Goal: Task Accomplishment & Management: Manage account settings

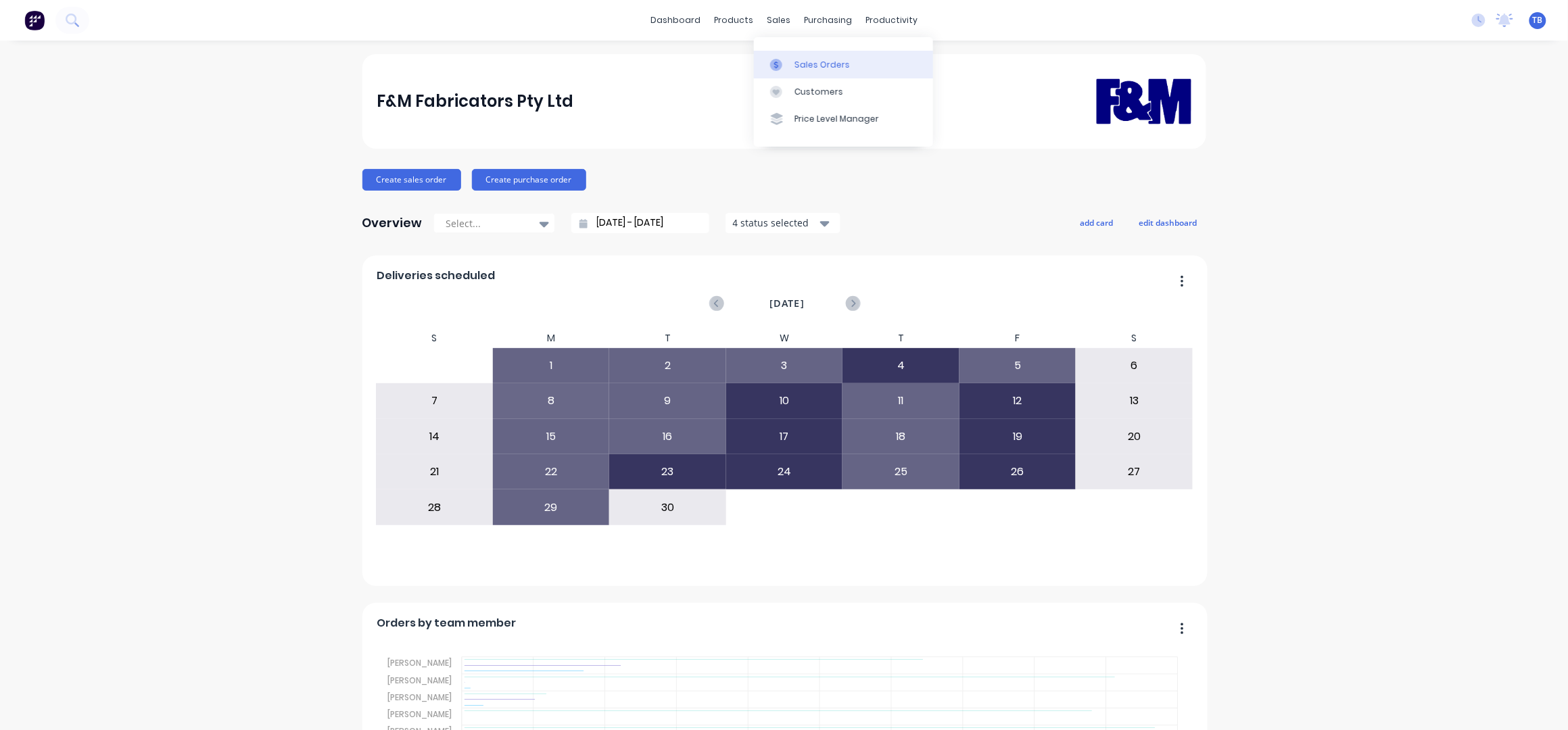
click at [800, 77] on link "Sales Orders" at bounding box center [843, 64] width 179 height 27
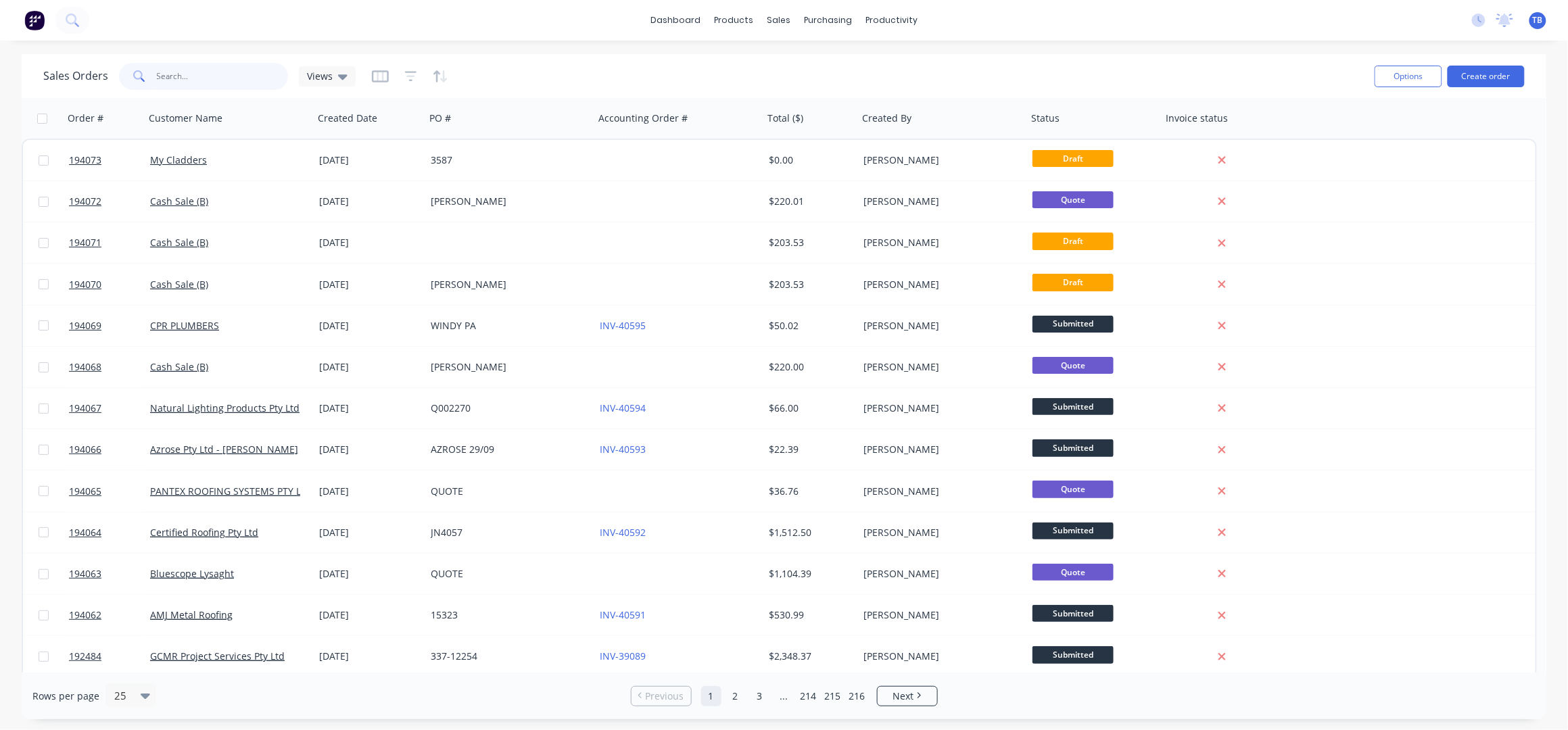
click at [212, 67] on input "text" at bounding box center [222, 77] width 132 height 27
click at [832, 62] on div "Sales Orders" at bounding box center [829, 65] width 55 height 12
click at [323, 26] on div "dashboard products sales purchasing productivity dashboard products Product Cat…" at bounding box center [784, 20] width 1568 height 41
click at [221, 83] on input "text" at bounding box center [222, 77] width 132 height 27
type input "S"
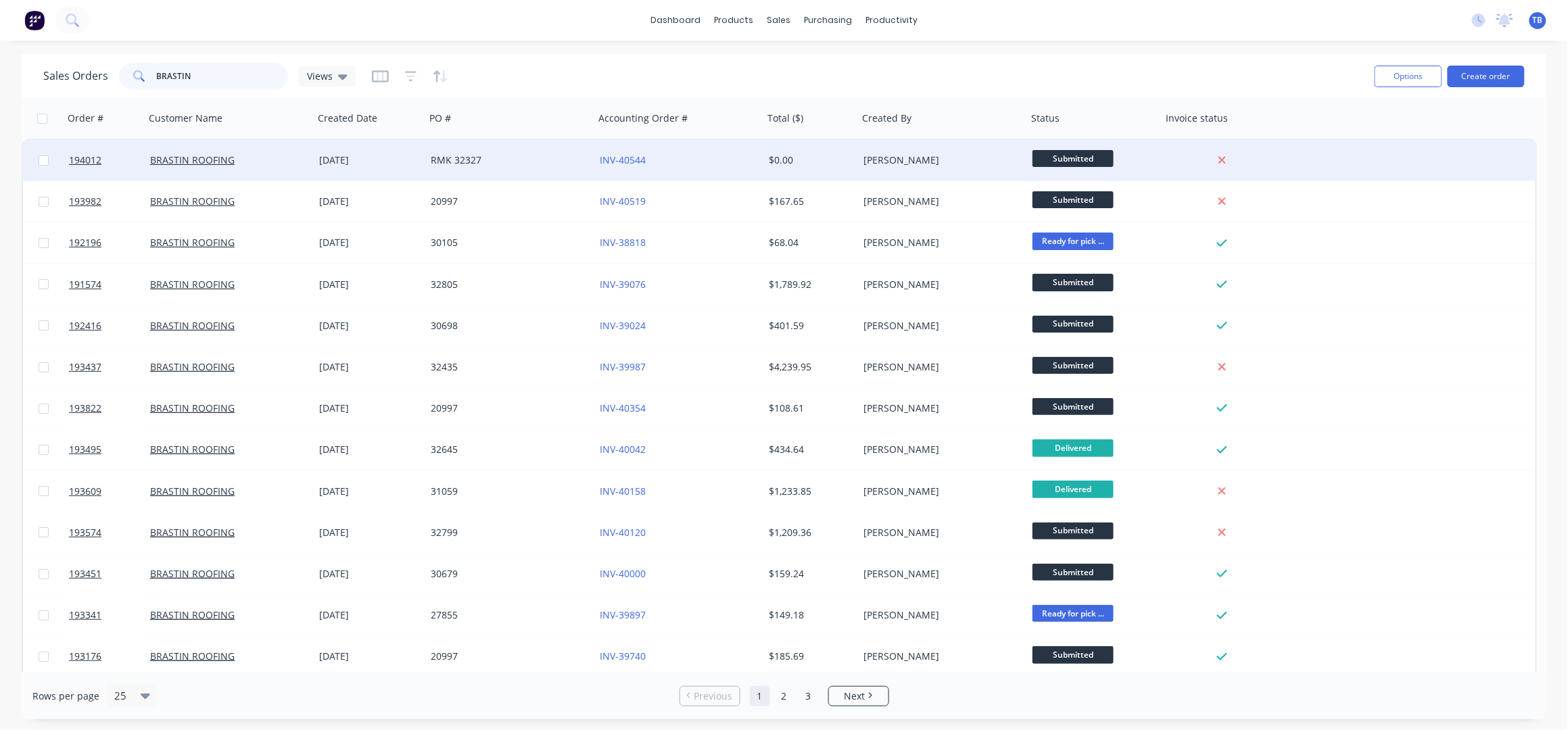
type input "BRASTIN"
click at [520, 166] on div "RMK 32327" at bounding box center [510, 160] width 169 height 41
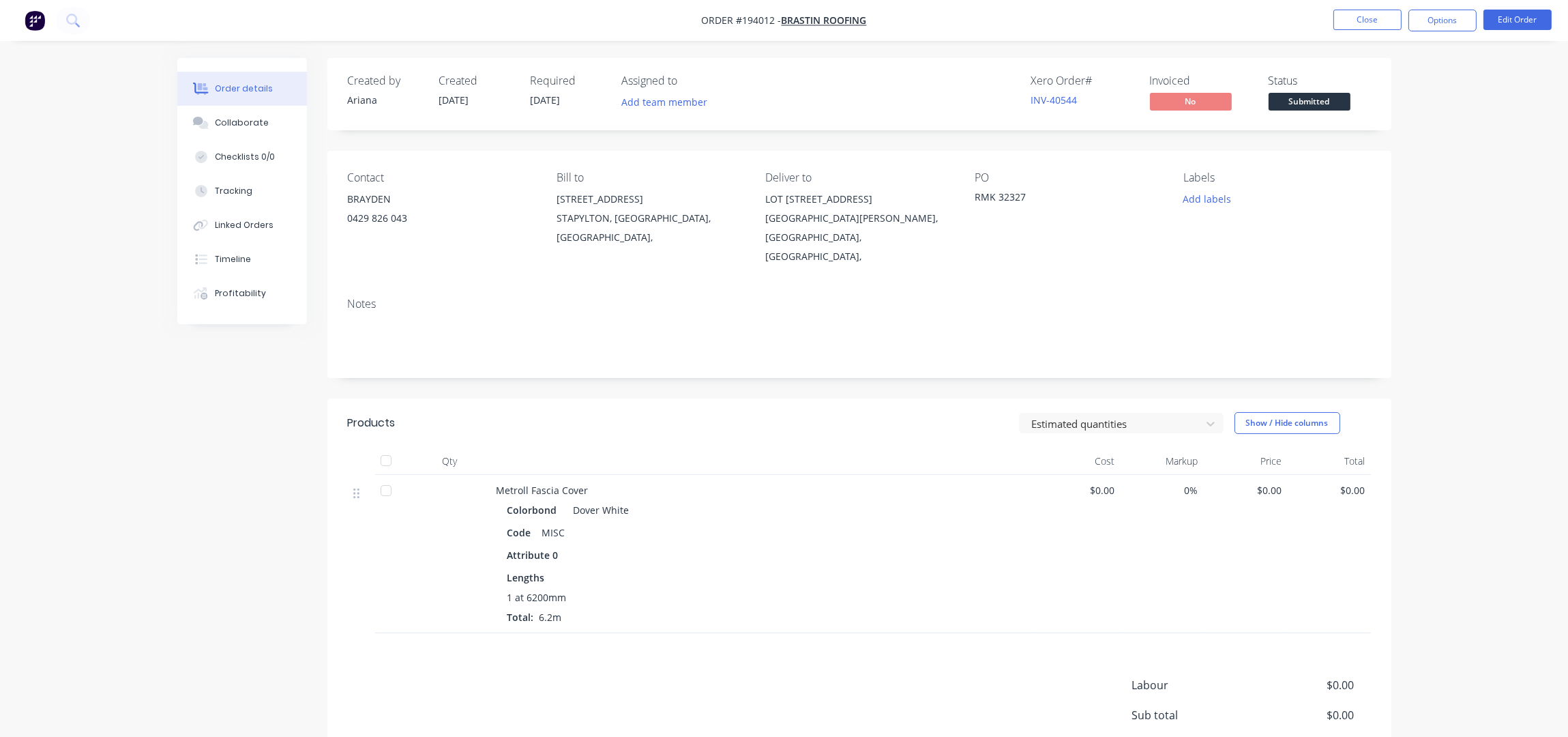
drag, startPoint x: 1424, startPoint y: 205, endPoint x: 1422, endPoint y: 246, distance: 41.0
click at [1424, 204] on div "Order details Collaborate Checklists 0/0 Tracking Linked Orders Timeline Profit…" at bounding box center [784, 438] width 1568 height 876
click at [1441, 115] on div "Order details Collaborate Checklists 0/0 Tracking Linked Orders Timeline Profit…" at bounding box center [784, 438] width 1568 height 876
click at [1398, 15] on button "Close" at bounding box center [1367, 19] width 69 height 20
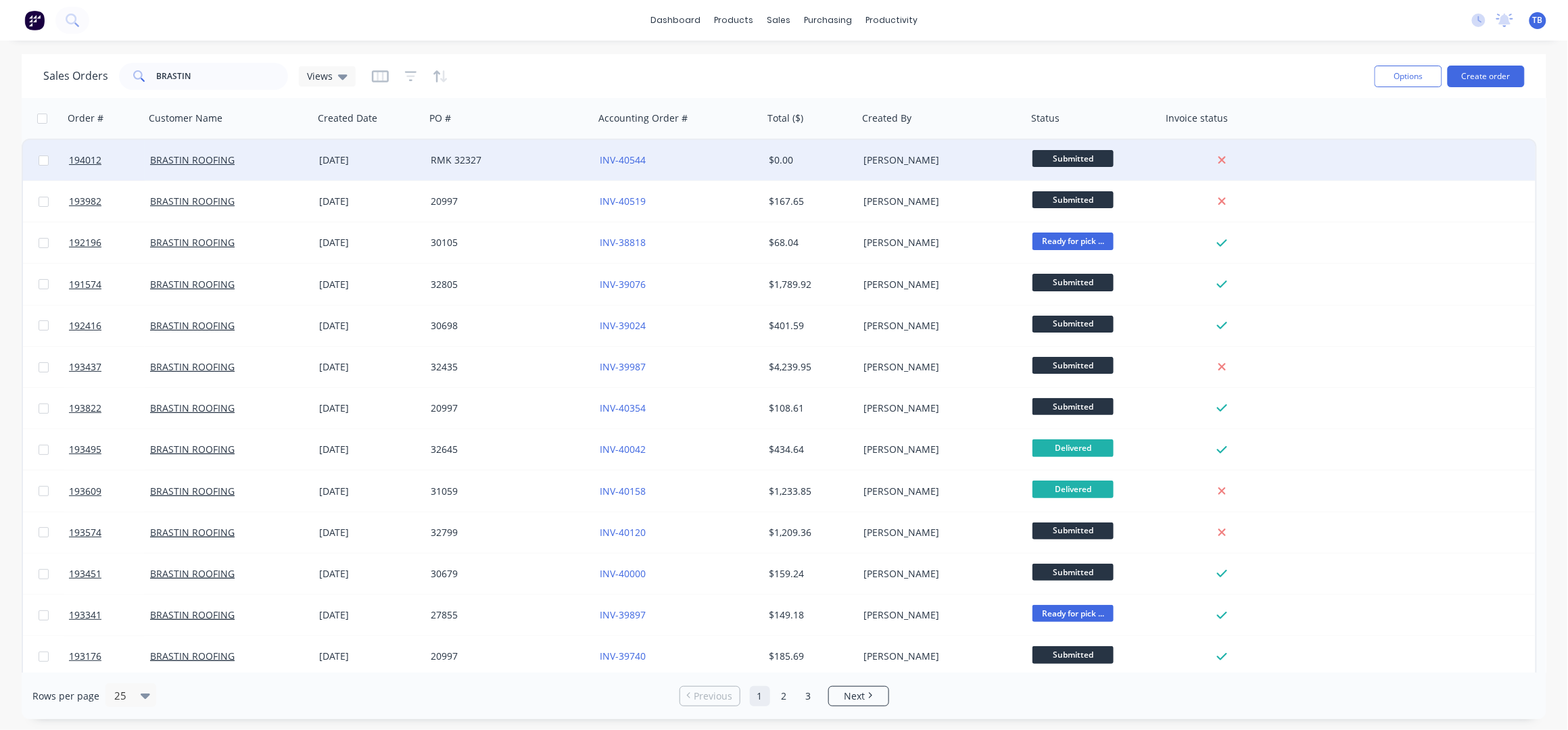
click at [518, 159] on div "RMK 32327" at bounding box center [506, 160] width 150 height 14
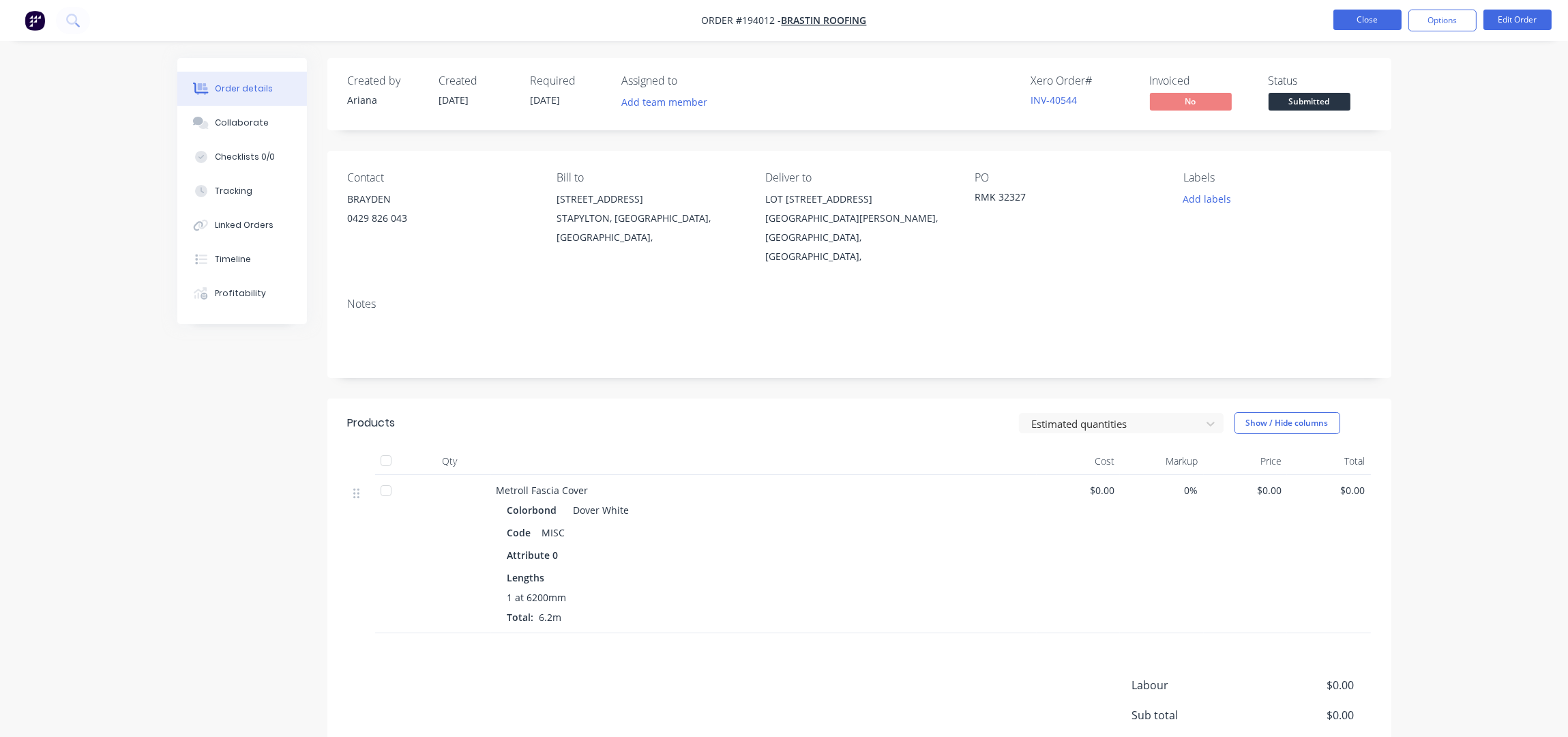
click at [1386, 12] on button "Close" at bounding box center [1367, 19] width 69 height 20
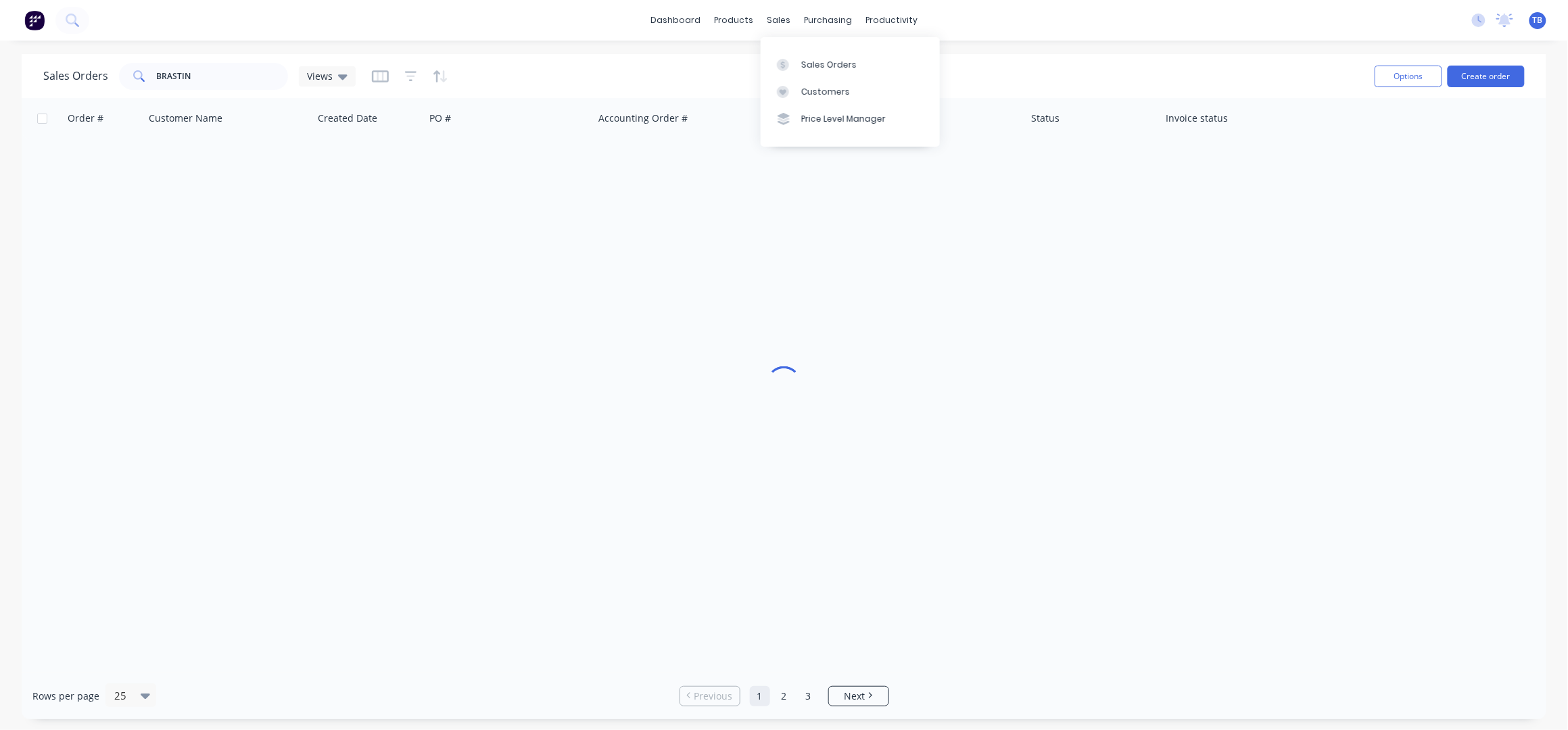
drag, startPoint x: 810, startPoint y: 59, endPoint x: 974, endPoint y: 150, distance: 187.6
click at [812, 62] on div "Sales Orders" at bounding box center [829, 65] width 55 height 12
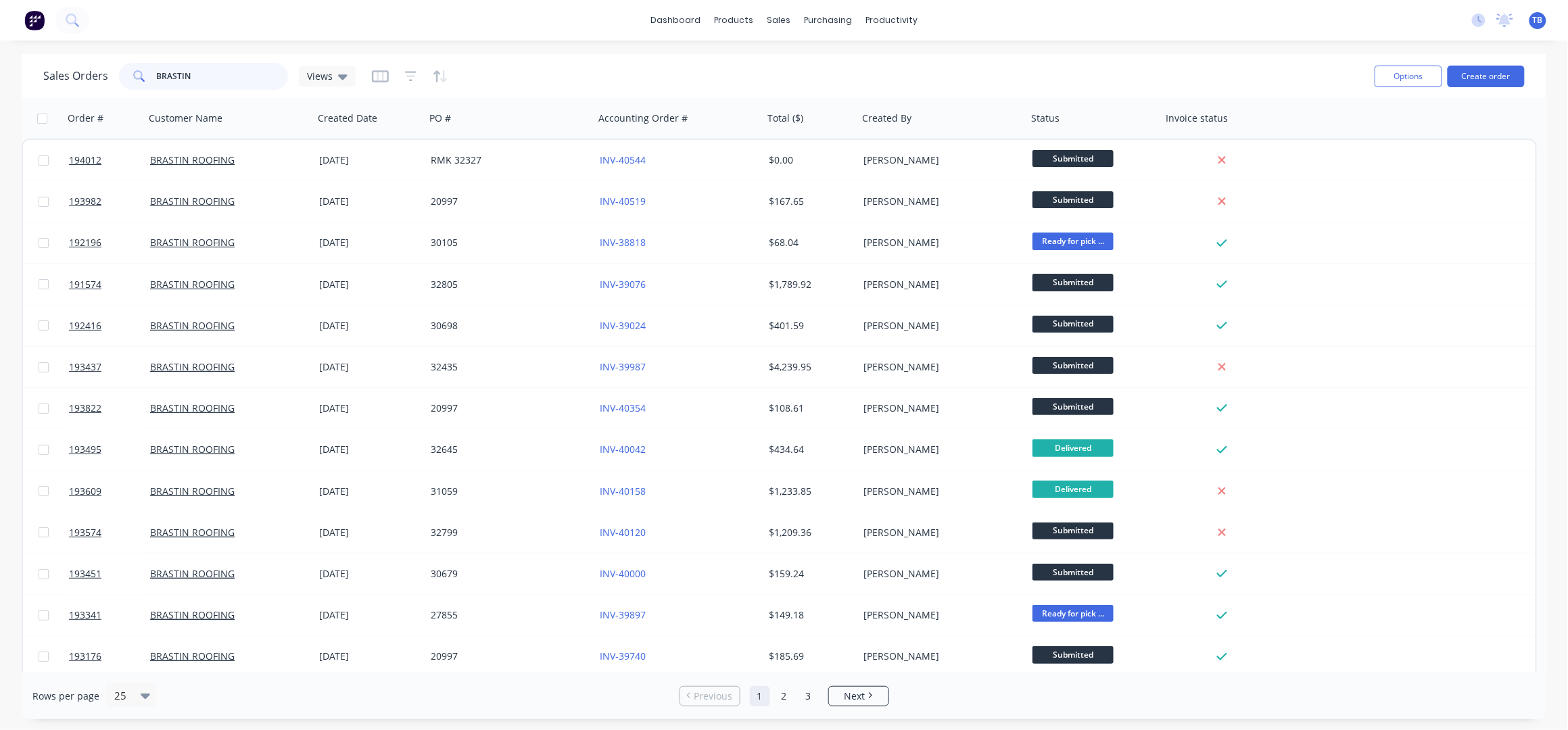
drag, startPoint x: 206, startPoint y: 68, endPoint x: 50, endPoint y: 60, distance: 156.2
click at [50, 60] on div "Sales Orders BRASTIN Views" at bounding box center [703, 75] width 1321 height 33
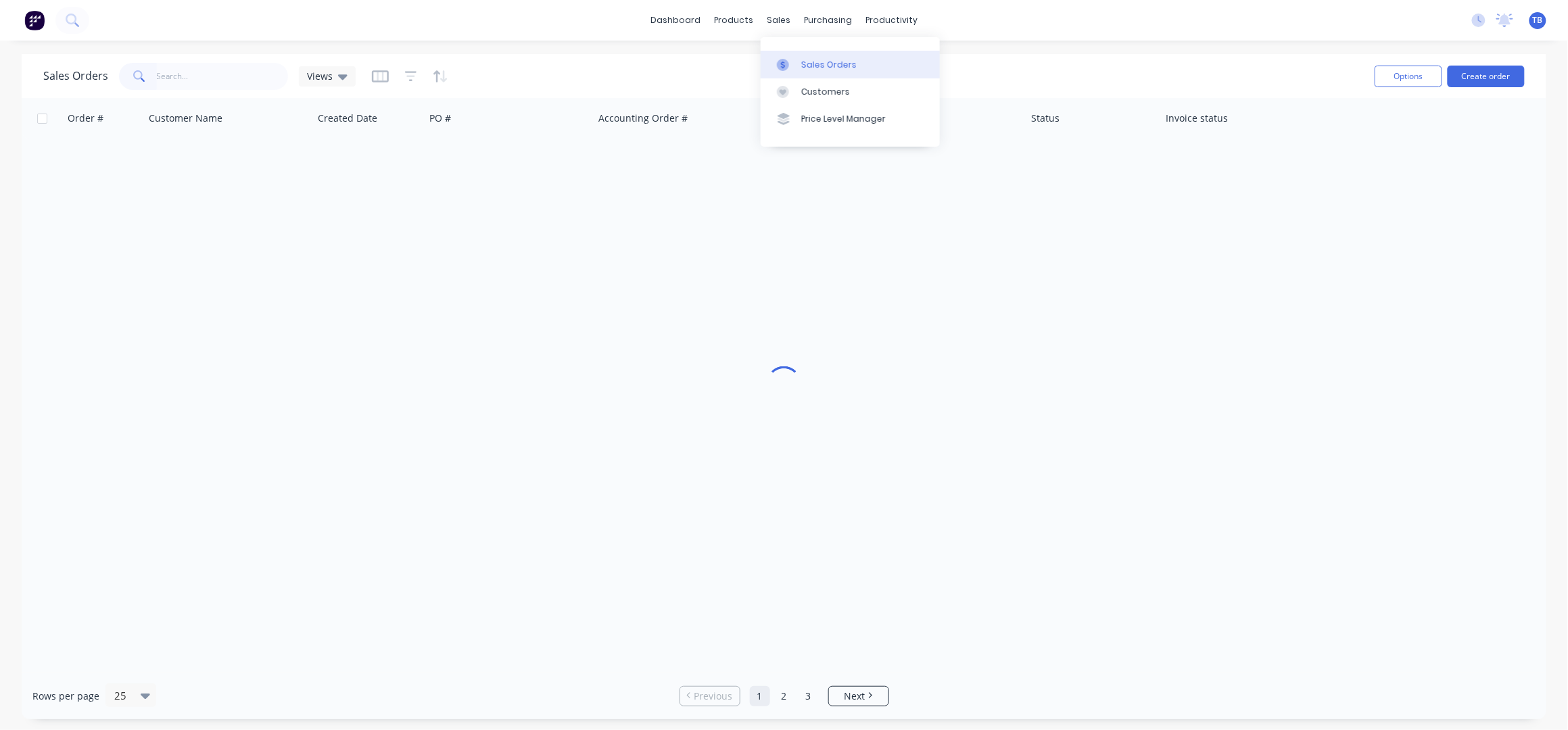
click at [810, 56] on link "Sales Orders" at bounding box center [850, 64] width 179 height 27
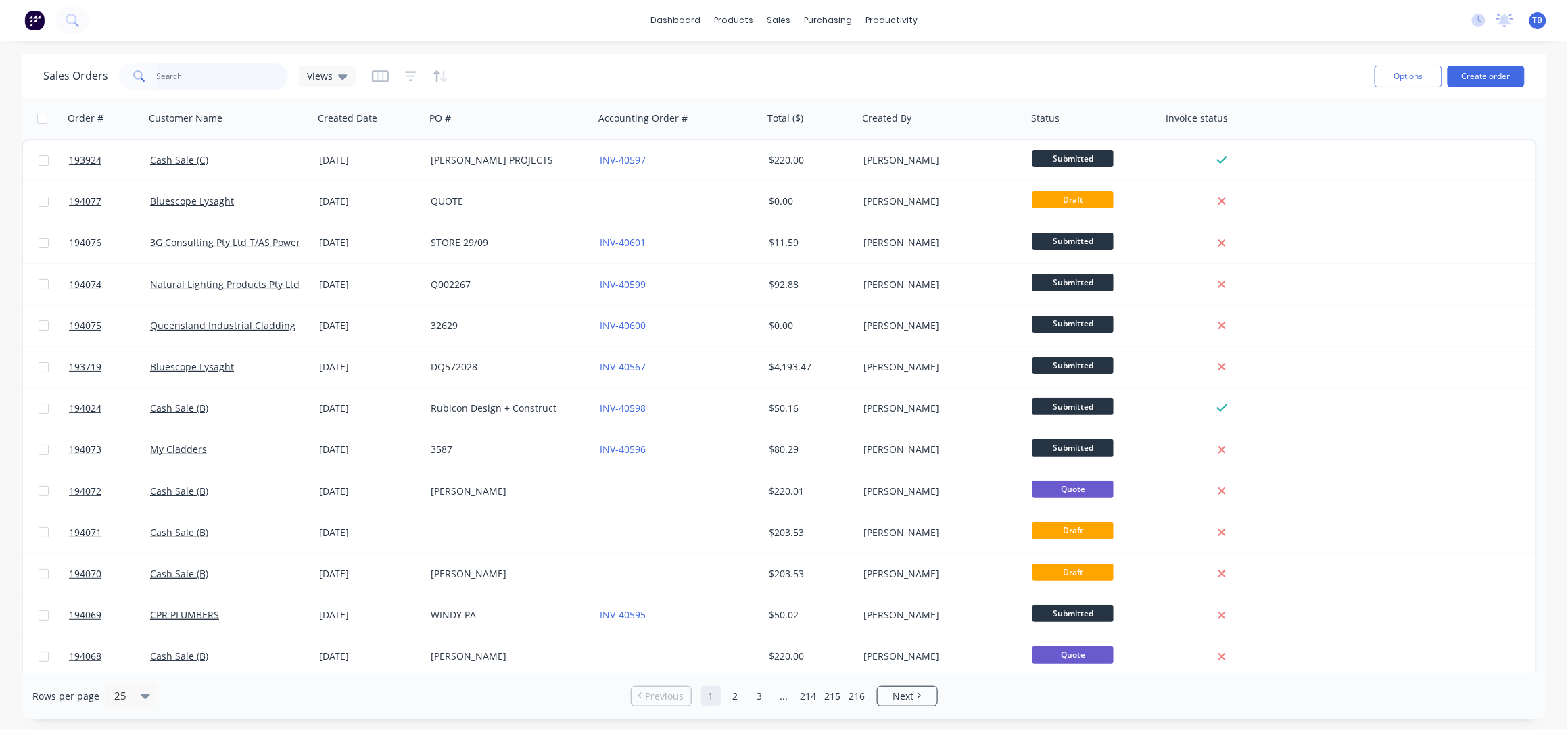
click at [176, 78] on input "text" at bounding box center [222, 77] width 132 height 27
click at [231, 82] on input "text" at bounding box center [222, 77] width 132 height 27
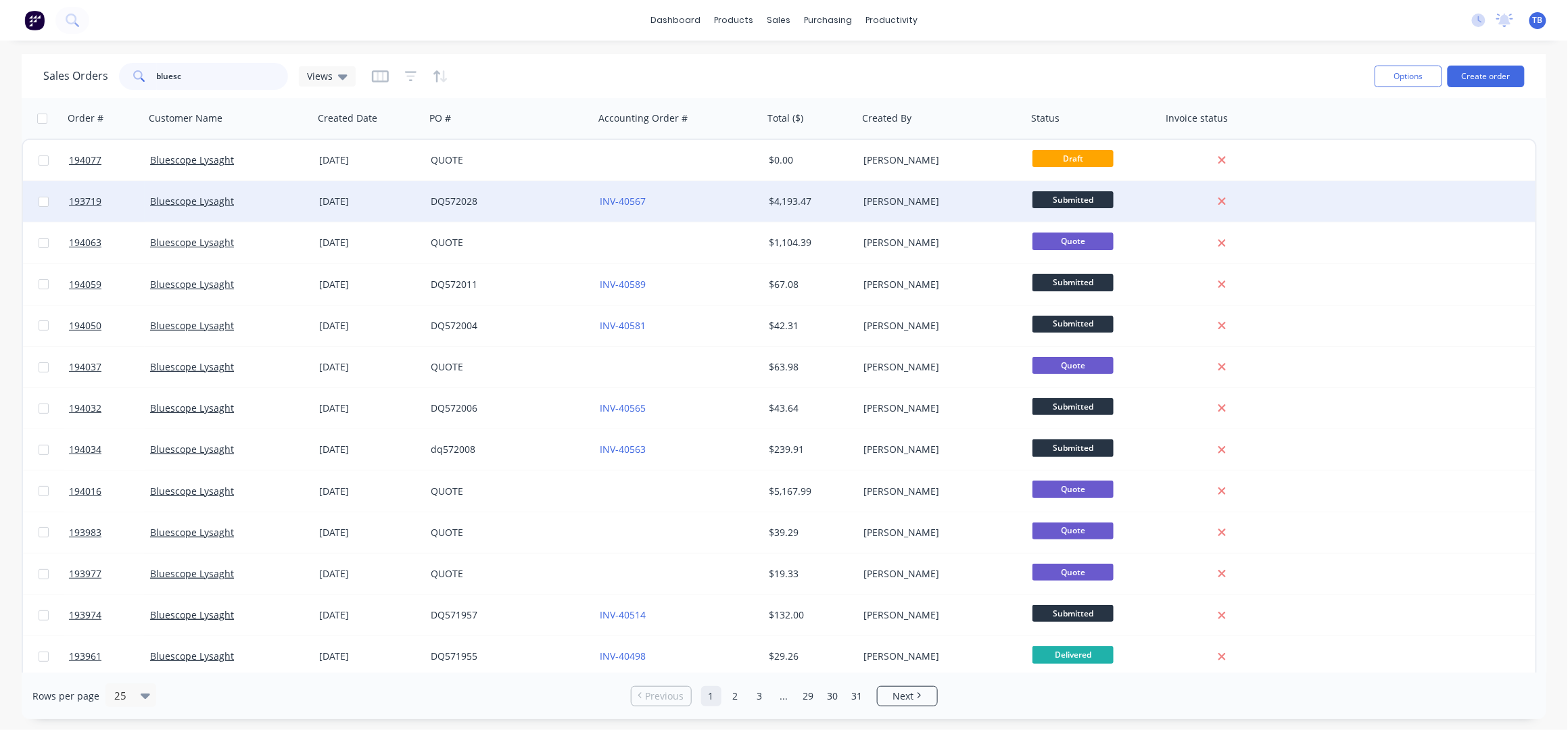
type input "bluesc"
click at [491, 200] on div "DQ572028" at bounding box center [506, 201] width 150 height 14
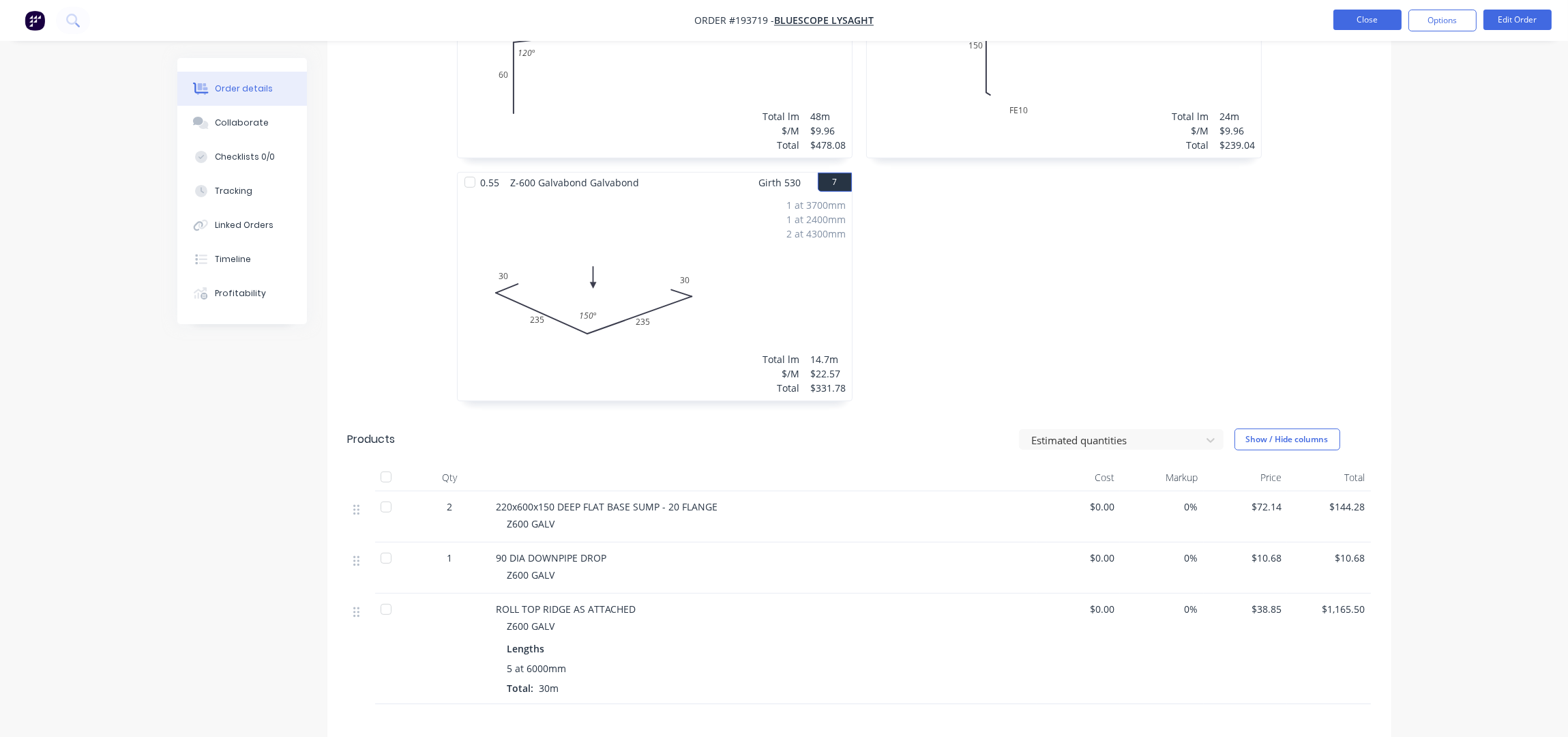
scroll to position [919, 0]
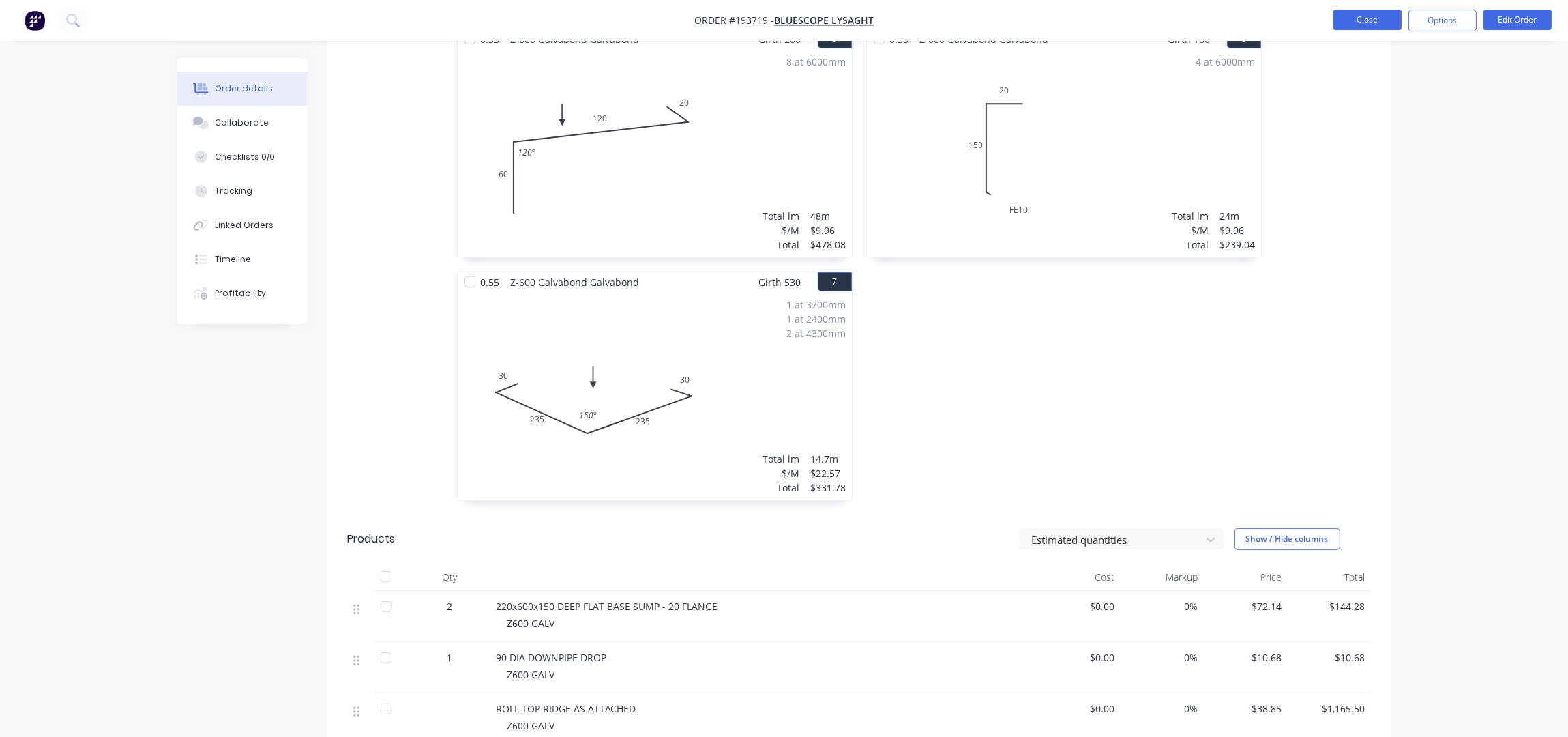
click at [1351, 15] on button "Close" at bounding box center [1367, 19] width 69 height 20
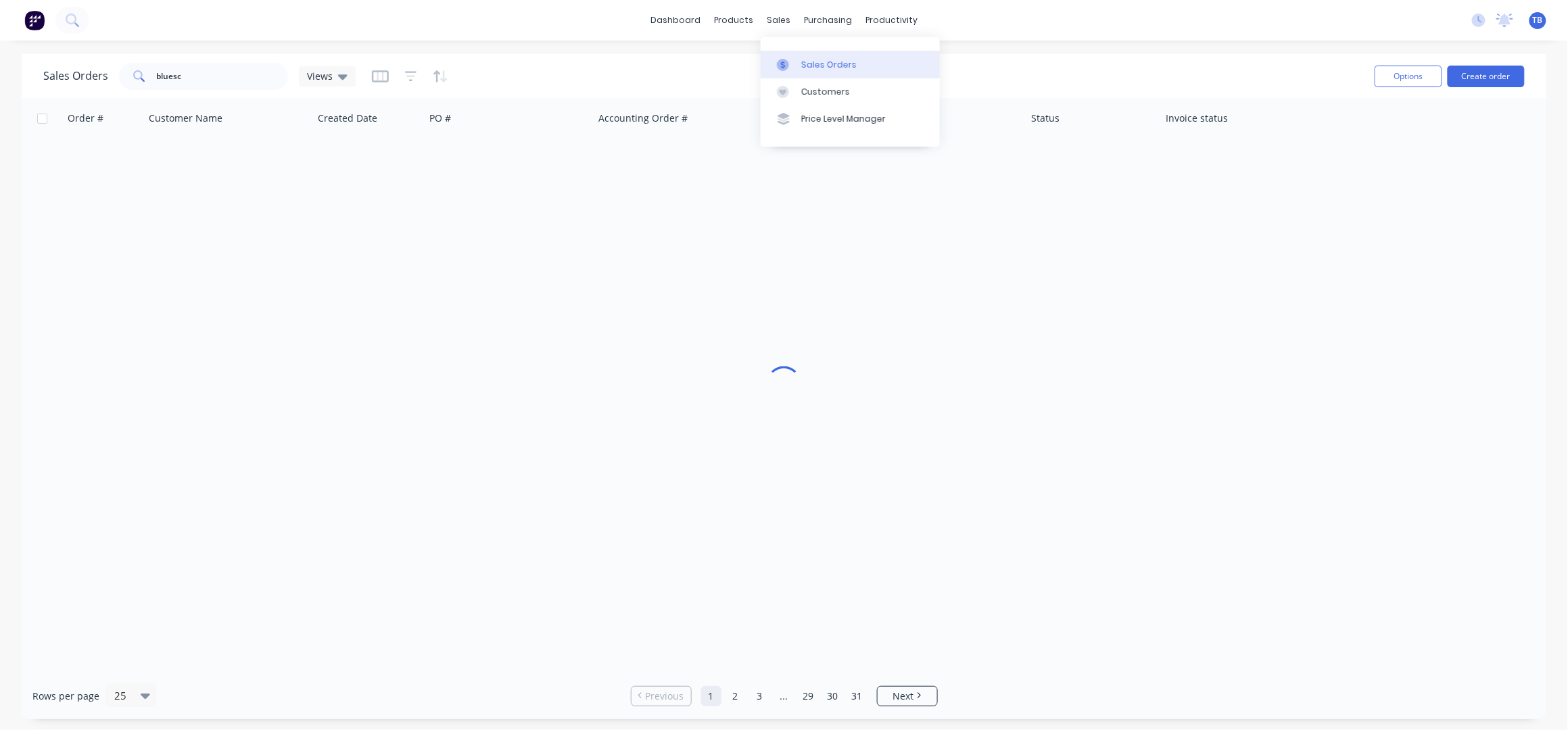
click at [823, 55] on link "Sales Orders" at bounding box center [850, 64] width 179 height 27
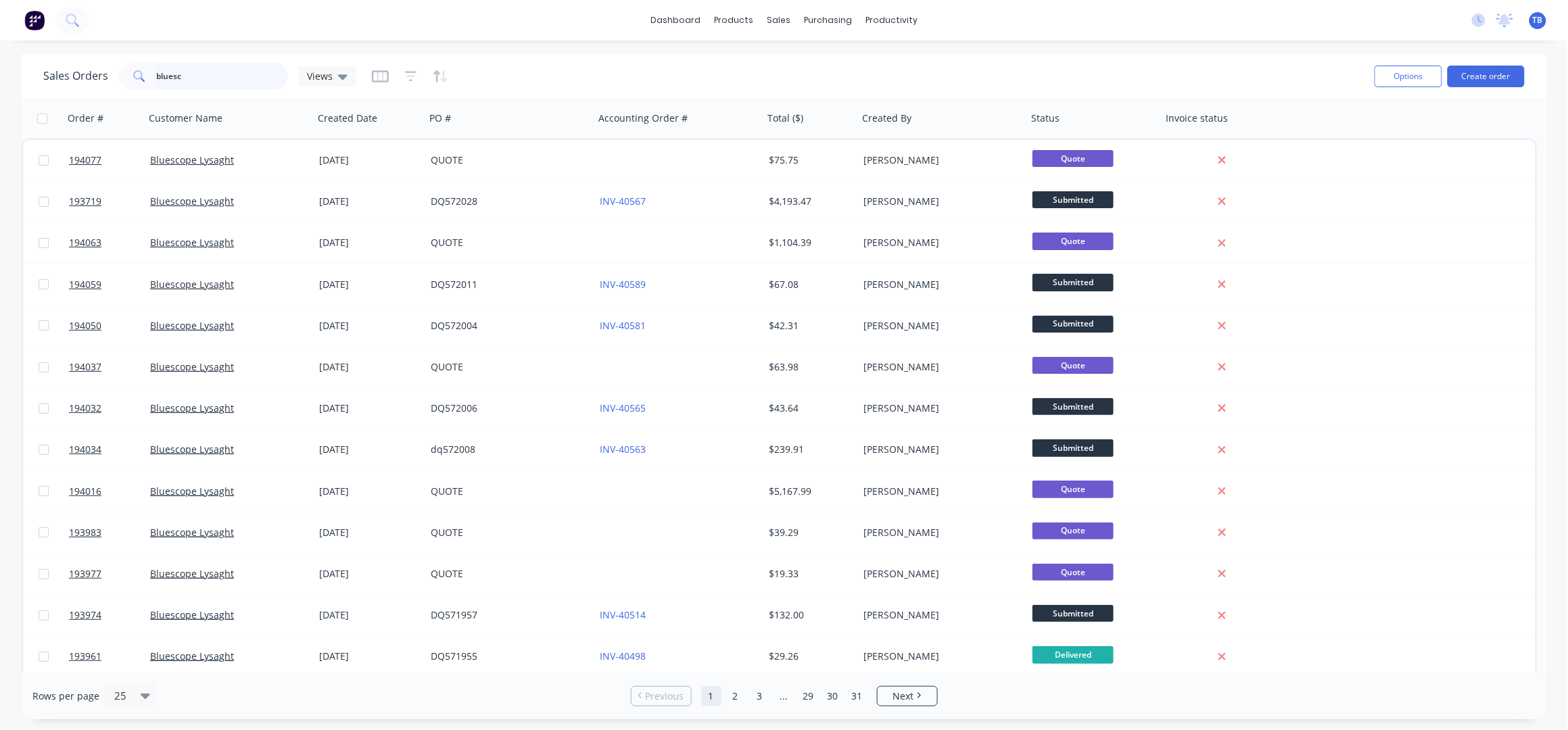
click at [230, 76] on input "bluesc" at bounding box center [222, 77] width 132 height 27
drag, startPoint x: 230, startPoint y: 76, endPoint x: 0, endPoint y: 110, distance: 232.5
click at [0, 107] on div "Sales Orders bluesc Views Options Create order Order # Customer Name Created Da…" at bounding box center [784, 387] width 1568 height 665
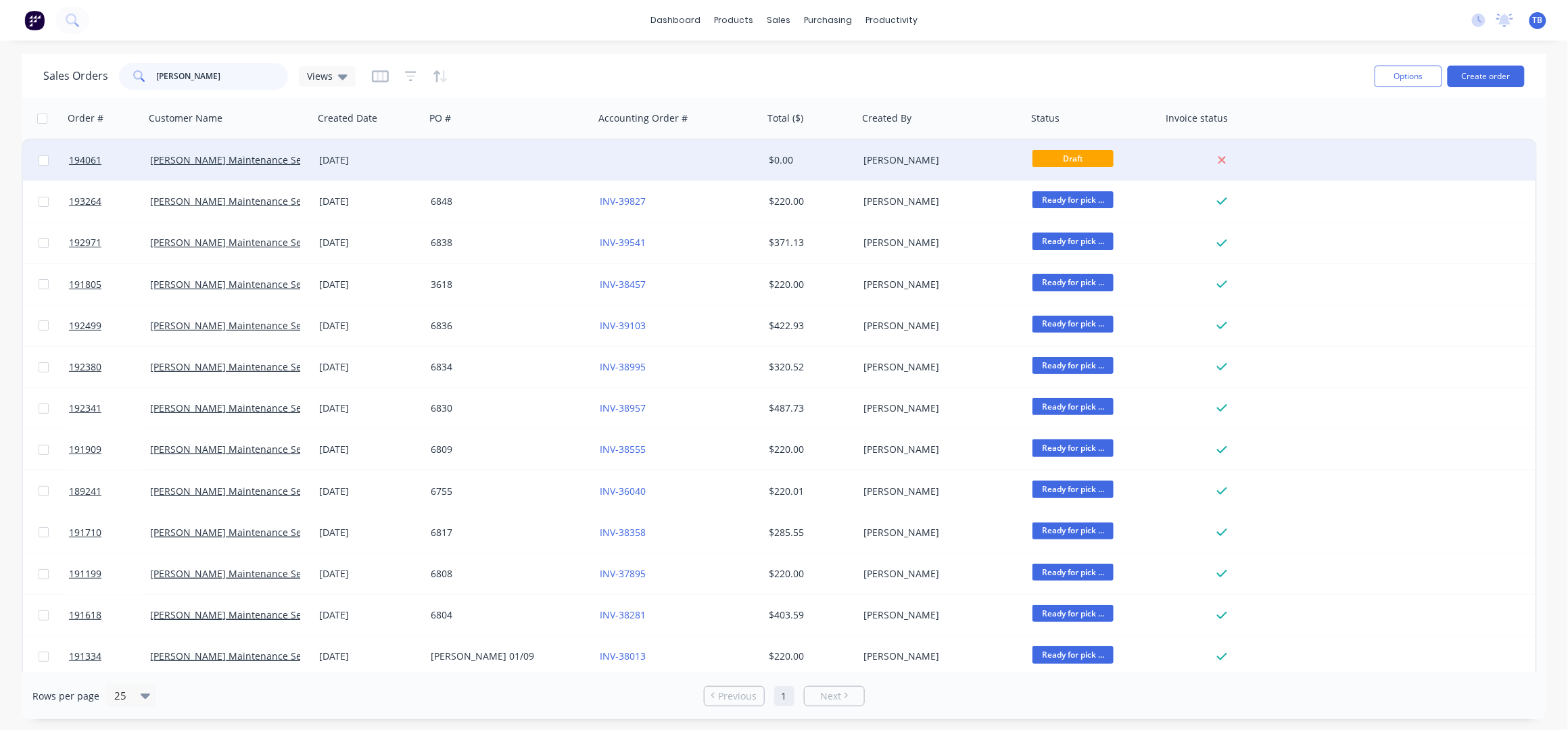
type input "timmers"
click at [528, 165] on div at bounding box center [510, 160] width 169 height 41
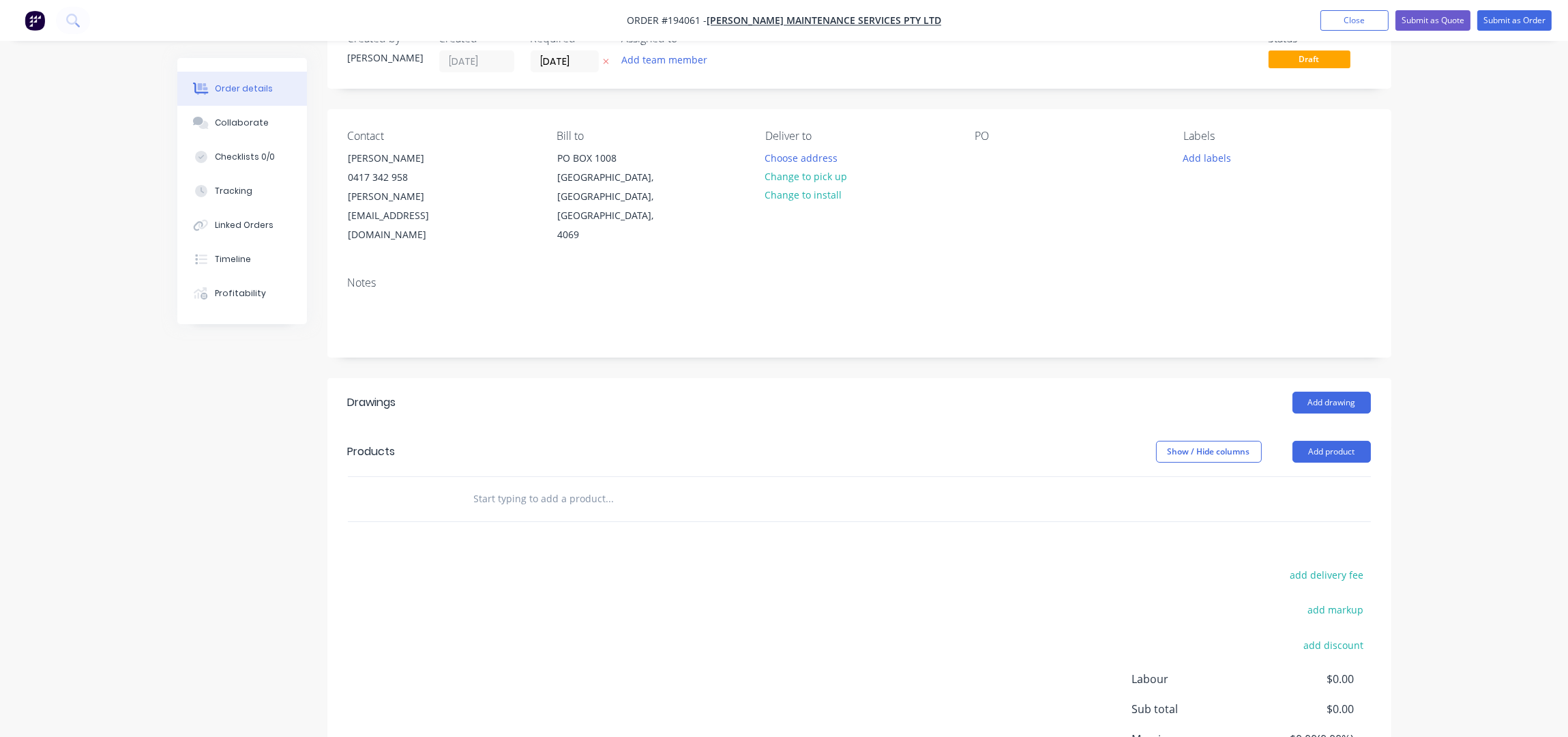
scroll to position [137, 0]
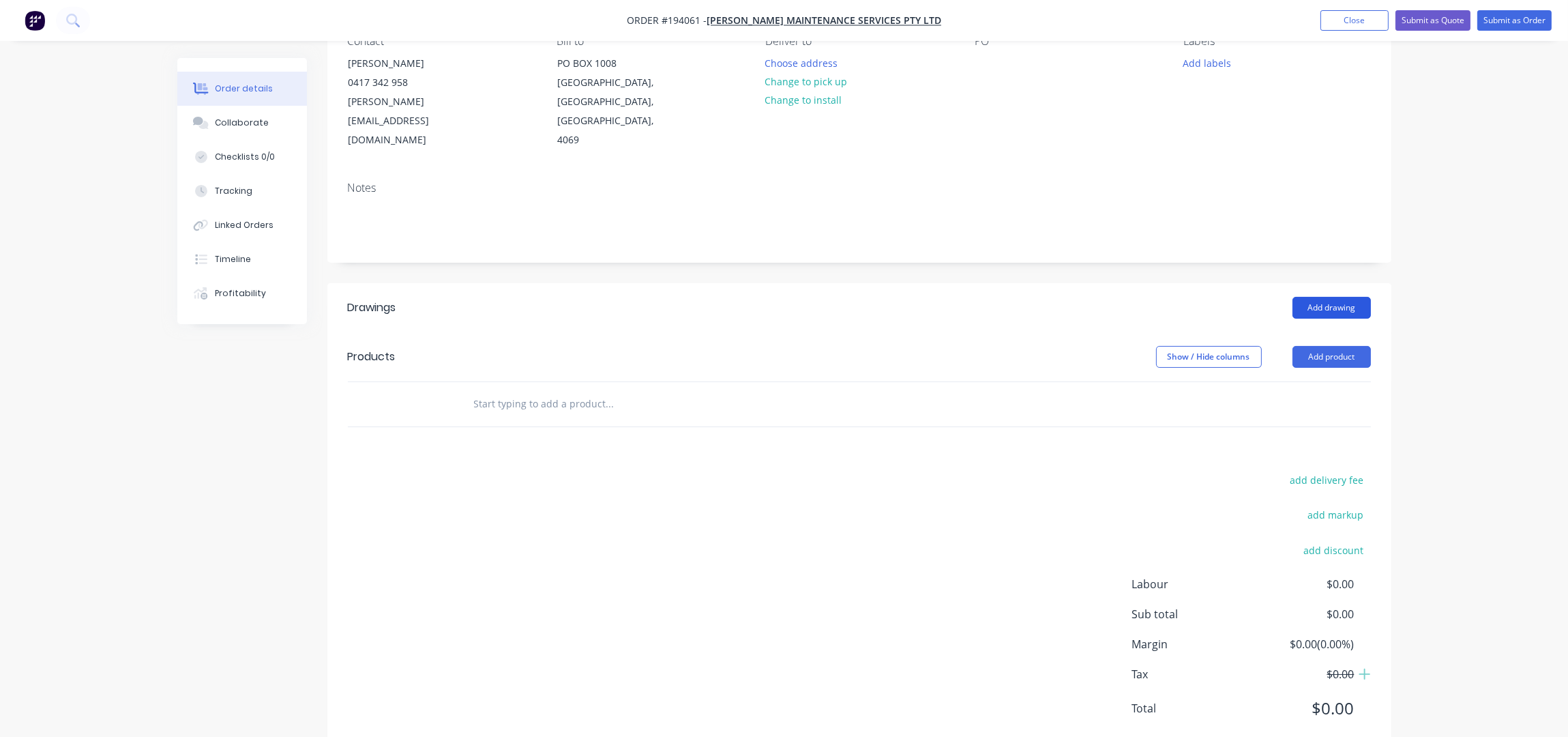
click at [1307, 297] on button "Add drawing" at bounding box center [1332, 308] width 78 height 22
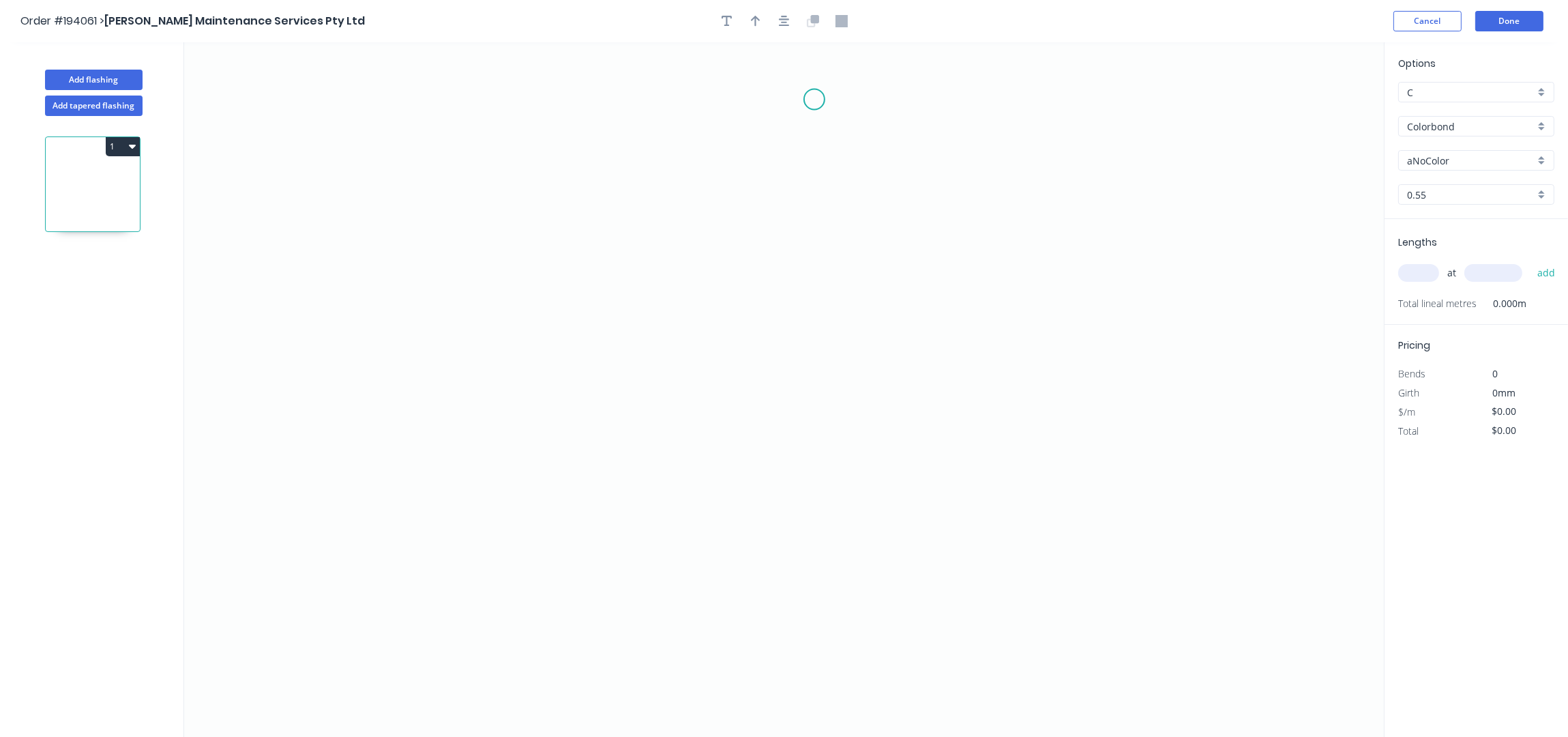
click at [816, 99] on icon "0" at bounding box center [784, 389] width 1200 height 695
click at [791, 385] on icon "0" at bounding box center [784, 389] width 1200 height 695
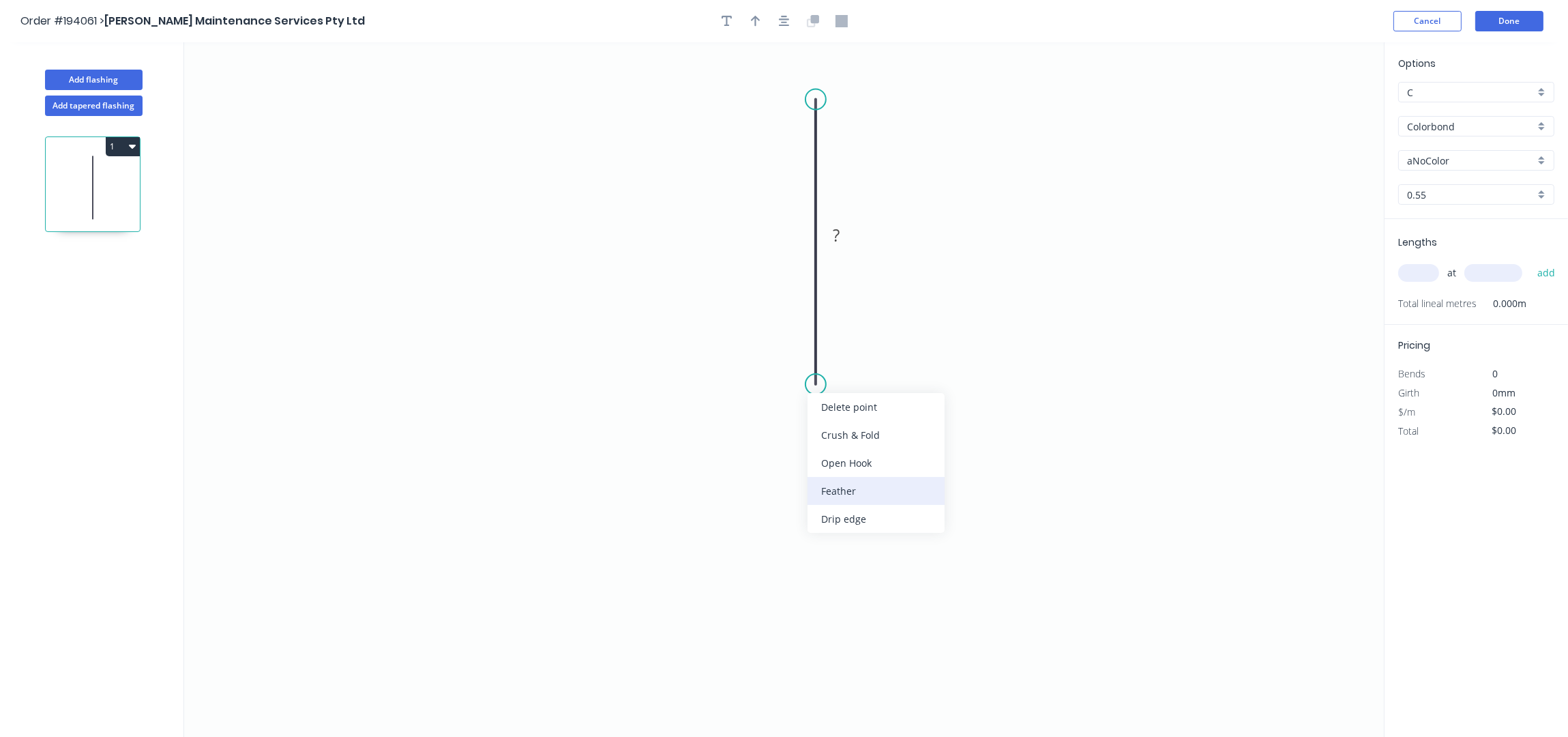
click at [826, 484] on div "Feather" at bounding box center [876, 491] width 137 height 28
drag, startPoint x: 771, startPoint y: 369, endPoint x: 723, endPoint y: 399, distance: 56.6
click at [722, 400] on icon "0 FE 15 ?" at bounding box center [784, 389] width 1200 height 695
drag, startPoint x: 765, startPoint y: 368, endPoint x: 700, endPoint y: 454, distance: 107.8
click at [698, 456] on rect at bounding box center [725, 444] width 53 height 28
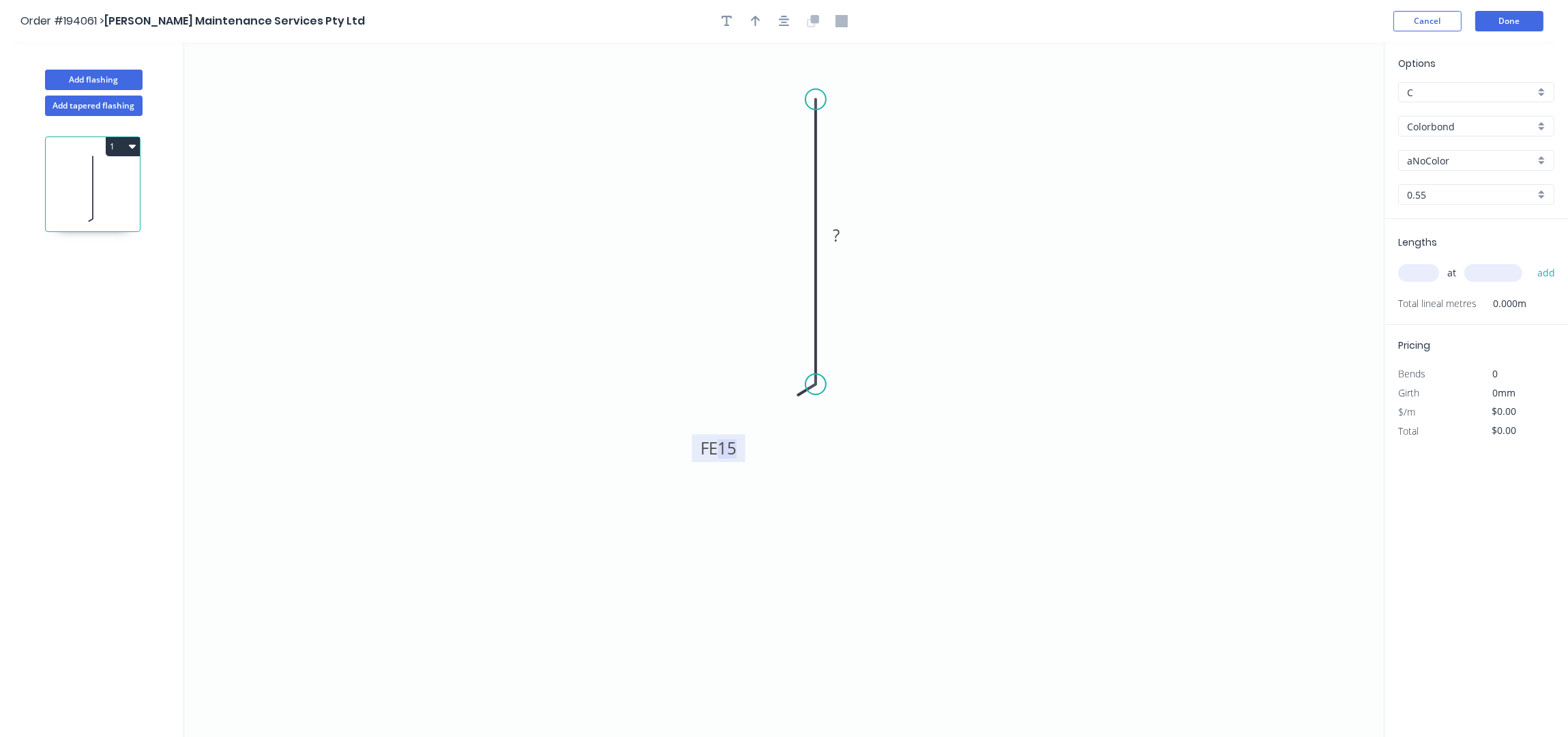
click at [729, 449] on tspan "15" at bounding box center [727, 448] width 19 height 23
drag, startPoint x: 738, startPoint y: 446, endPoint x: 690, endPoint y: 447, distance: 48.0
click at [690, 447] on rect at bounding box center [672, 446] width 53 height 28
click at [840, 231] on rect at bounding box center [836, 237] width 27 height 19
click at [945, 235] on icon "0 FE 50 160" at bounding box center [784, 389] width 1200 height 695
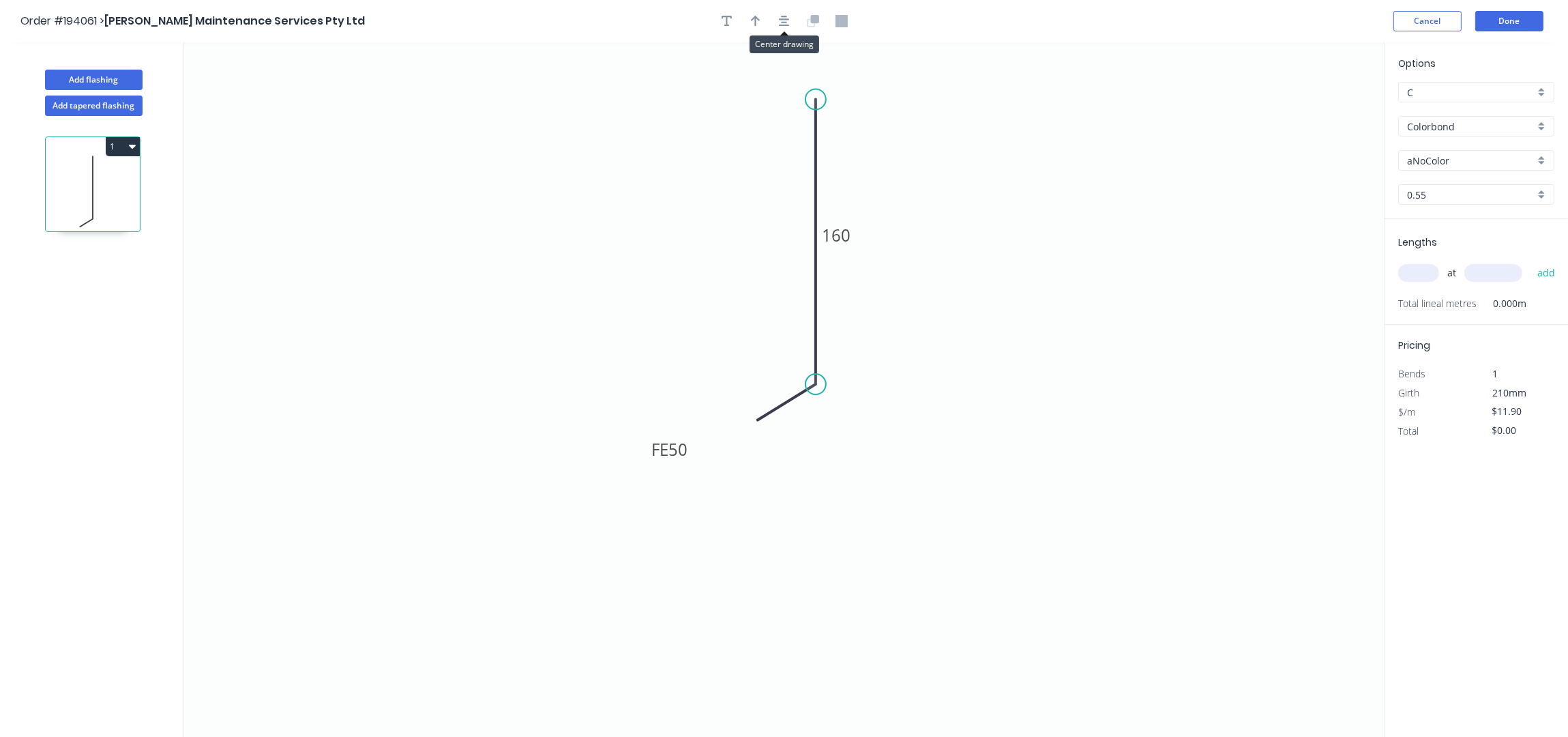
drag, startPoint x: 784, startPoint y: 23, endPoint x: 846, endPoint y: 49, distance: 67.2
click at [784, 21] on icon "button" at bounding box center [784, 21] width 11 height 12
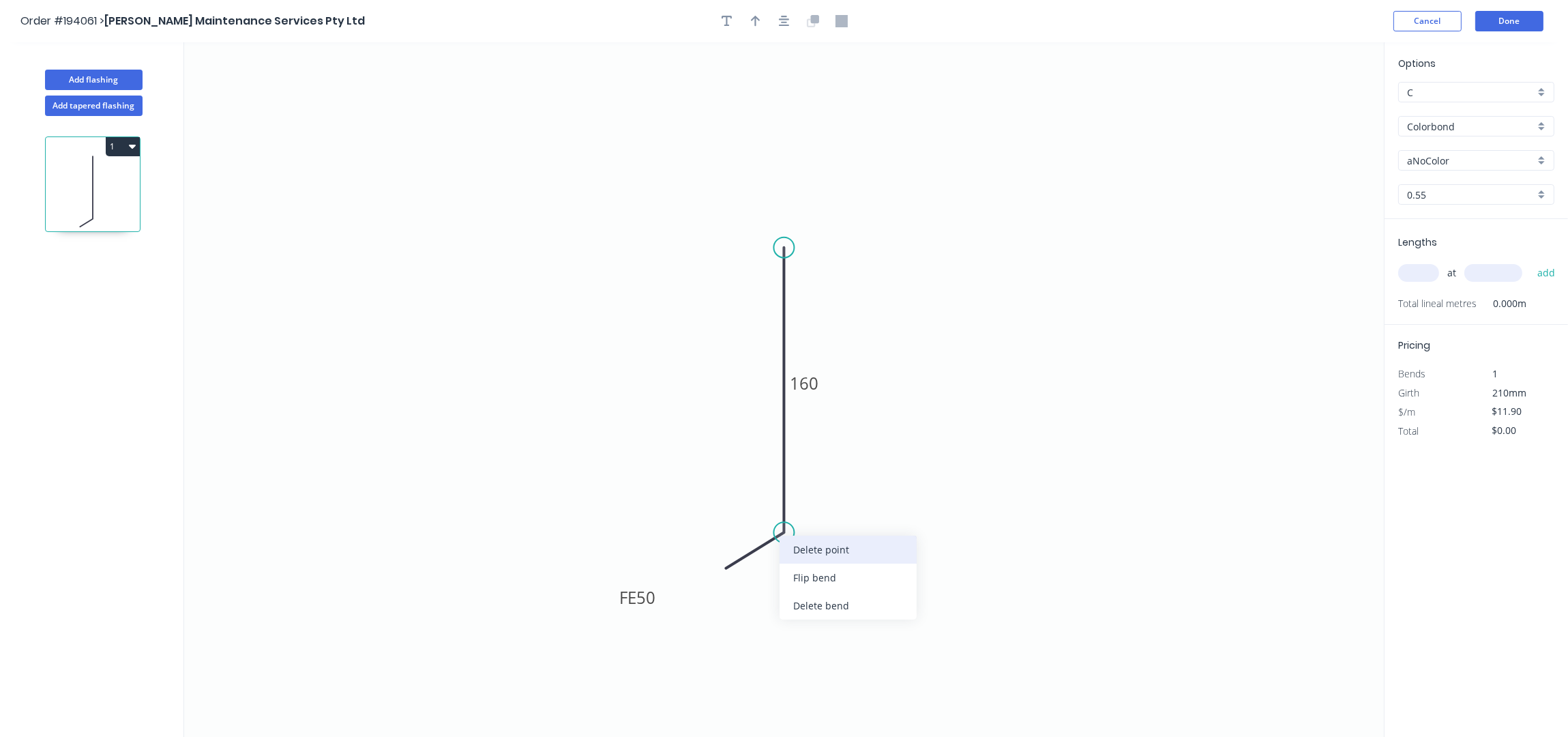
click at [844, 552] on div "Delete point" at bounding box center [848, 550] width 137 height 28
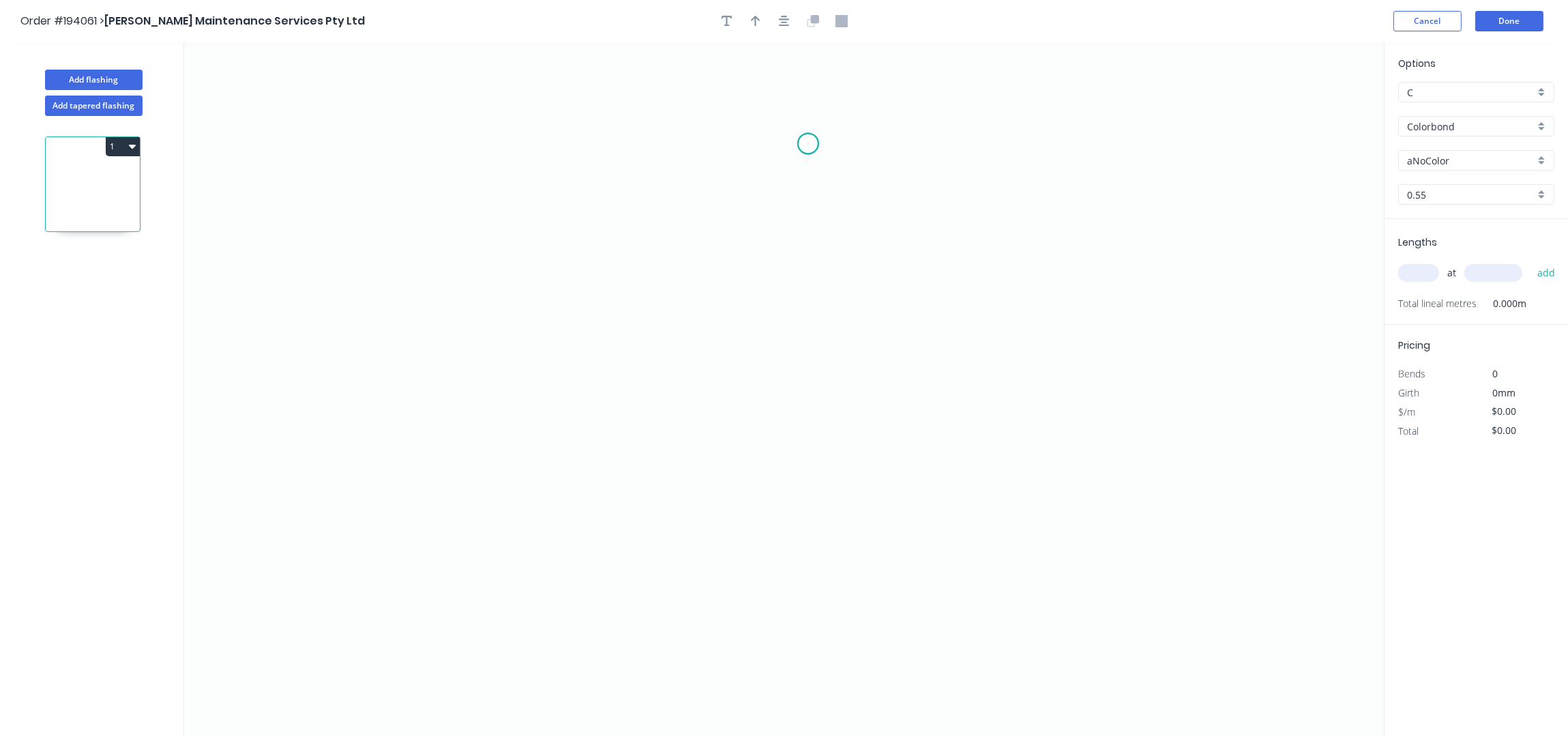
click at [809, 144] on icon "0" at bounding box center [784, 389] width 1200 height 695
click at [809, 392] on icon "0" at bounding box center [784, 389] width 1200 height 695
click at [763, 492] on icon "0 ?" at bounding box center [784, 389] width 1200 height 695
click at [791, 538] on div "Crush & Fold" at bounding box center [829, 541] width 137 height 28
click at [808, 536] on div "Flip bend" at bounding box center [834, 541] width 137 height 28
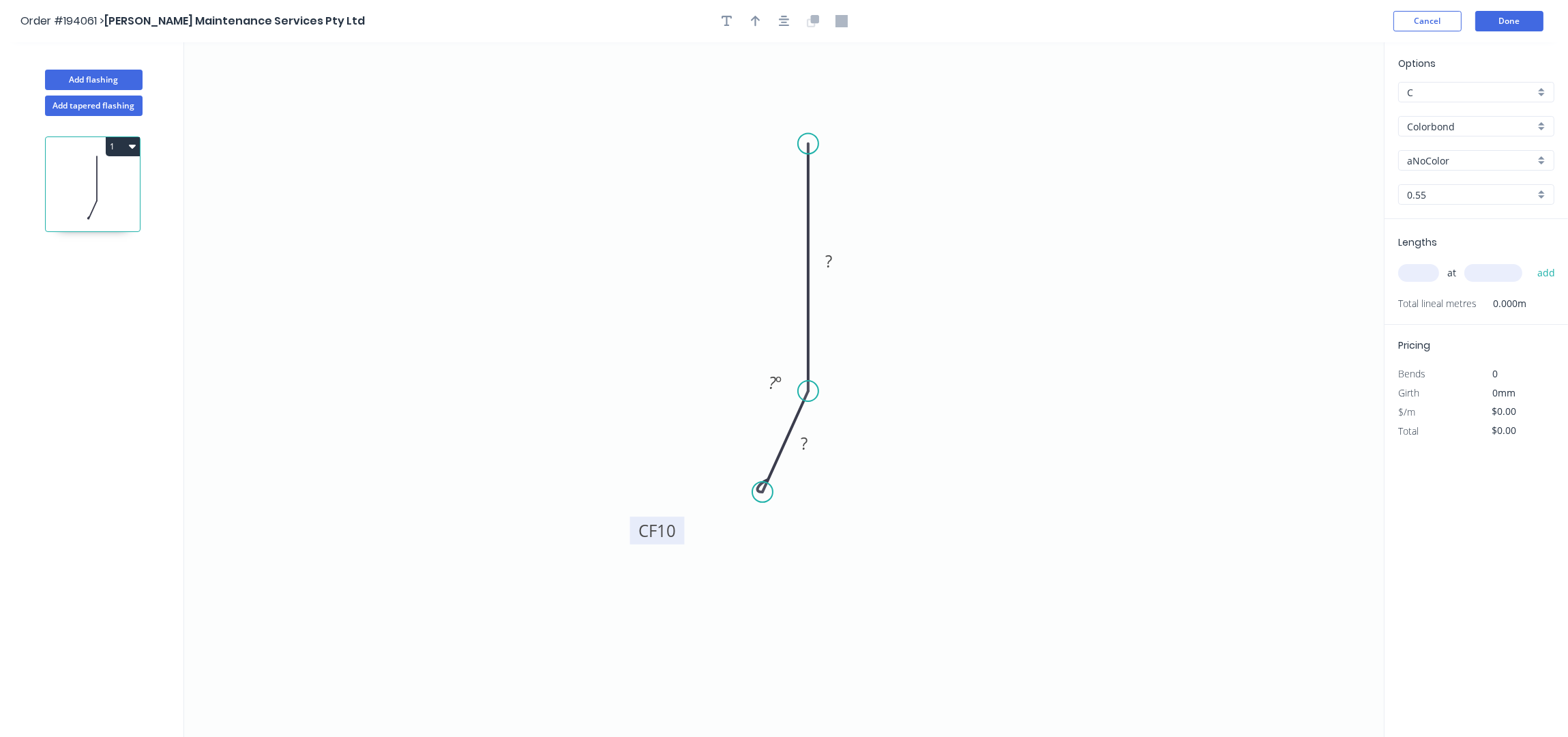
drag, startPoint x: 817, startPoint y: 486, endPoint x: 674, endPoint y: 538, distance: 152.2
click at [674, 538] on rect at bounding box center [658, 530] width 55 height 28
click at [838, 258] on rect at bounding box center [829, 262] width 27 height 19
type input "$13.88"
drag, startPoint x: 753, startPoint y: 16, endPoint x: 941, endPoint y: 64, distance: 194.0
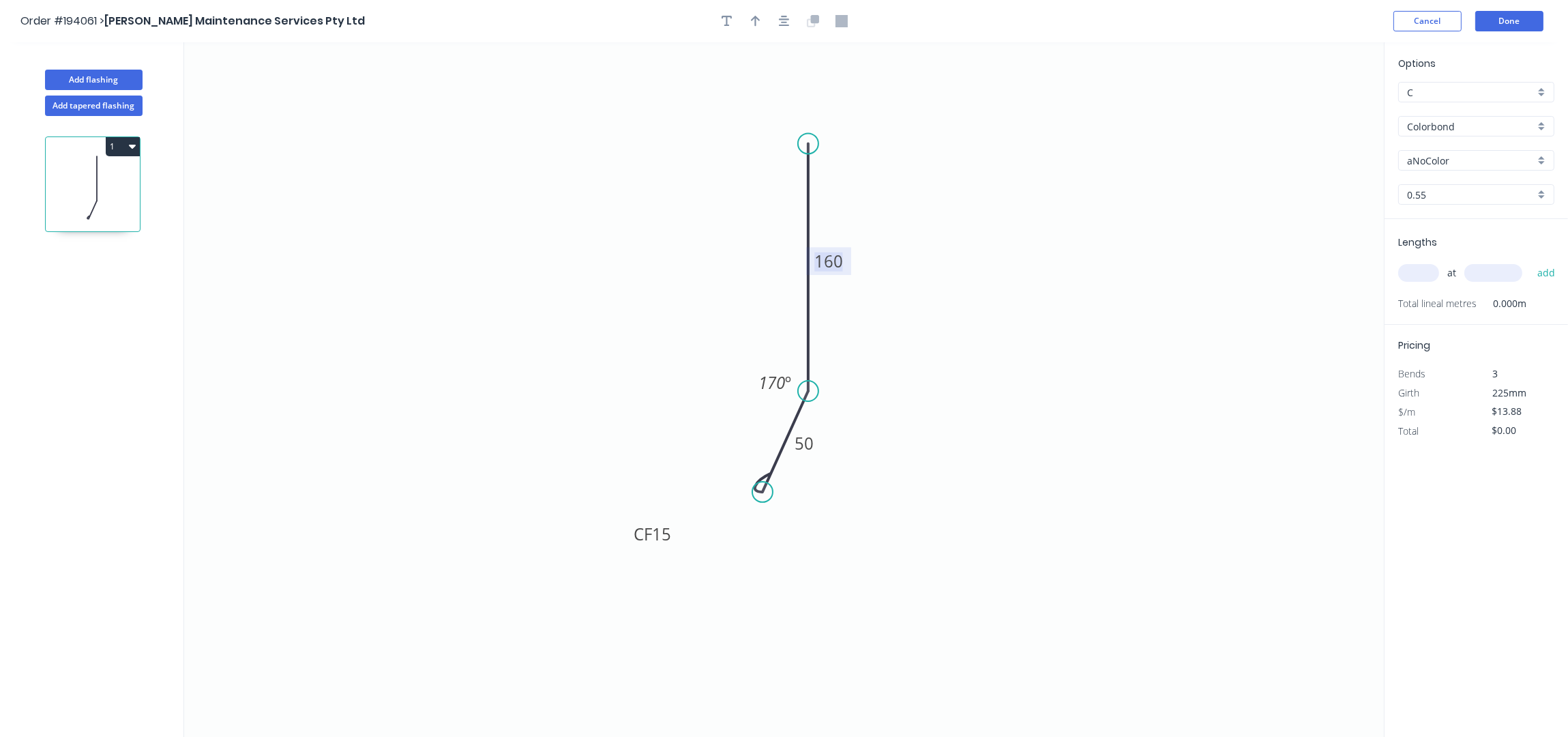
click at [753, 16] on icon "button" at bounding box center [756, 21] width 10 height 12
click at [1315, 108] on icon at bounding box center [1315, 94] width 12 height 44
click at [1315, 108] on icon at bounding box center [1327, 99] width 40 height 40
drag, startPoint x: 1318, startPoint y: 108, endPoint x: 879, endPoint y: 195, distance: 447.5
click at [879, 195] on icon at bounding box center [894, 193] width 44 height 12
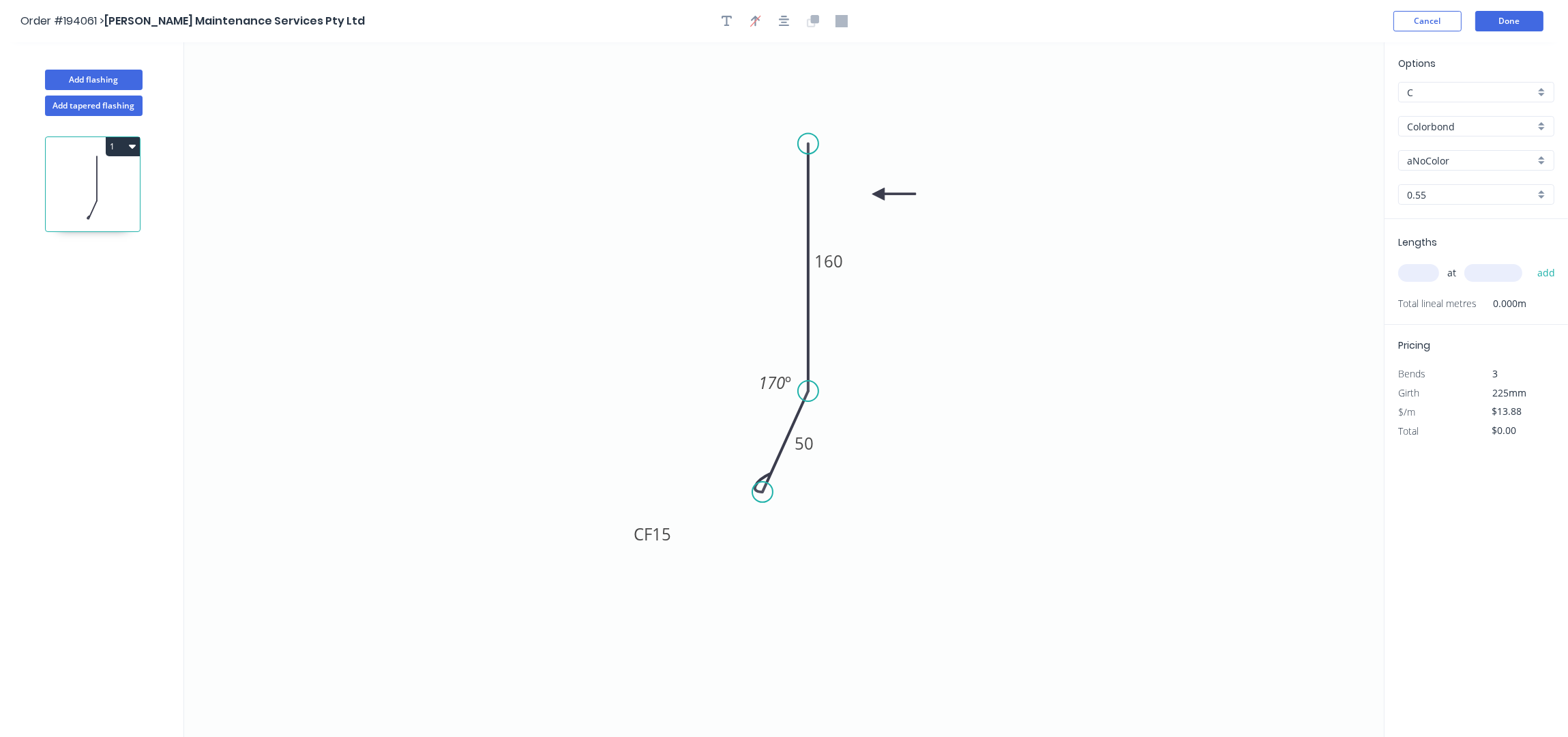
click at [1470, 166] on input "aNoColor" at bounding box center [1471, 161] width 128 height 15
click at [1461, 249] on div "Monument" at bounding box center [1477, 249] width 155 height 24
type input "Monument"
click at [1426, 274] on input "text" at bounding box center [1419, 273] width 41 height 18
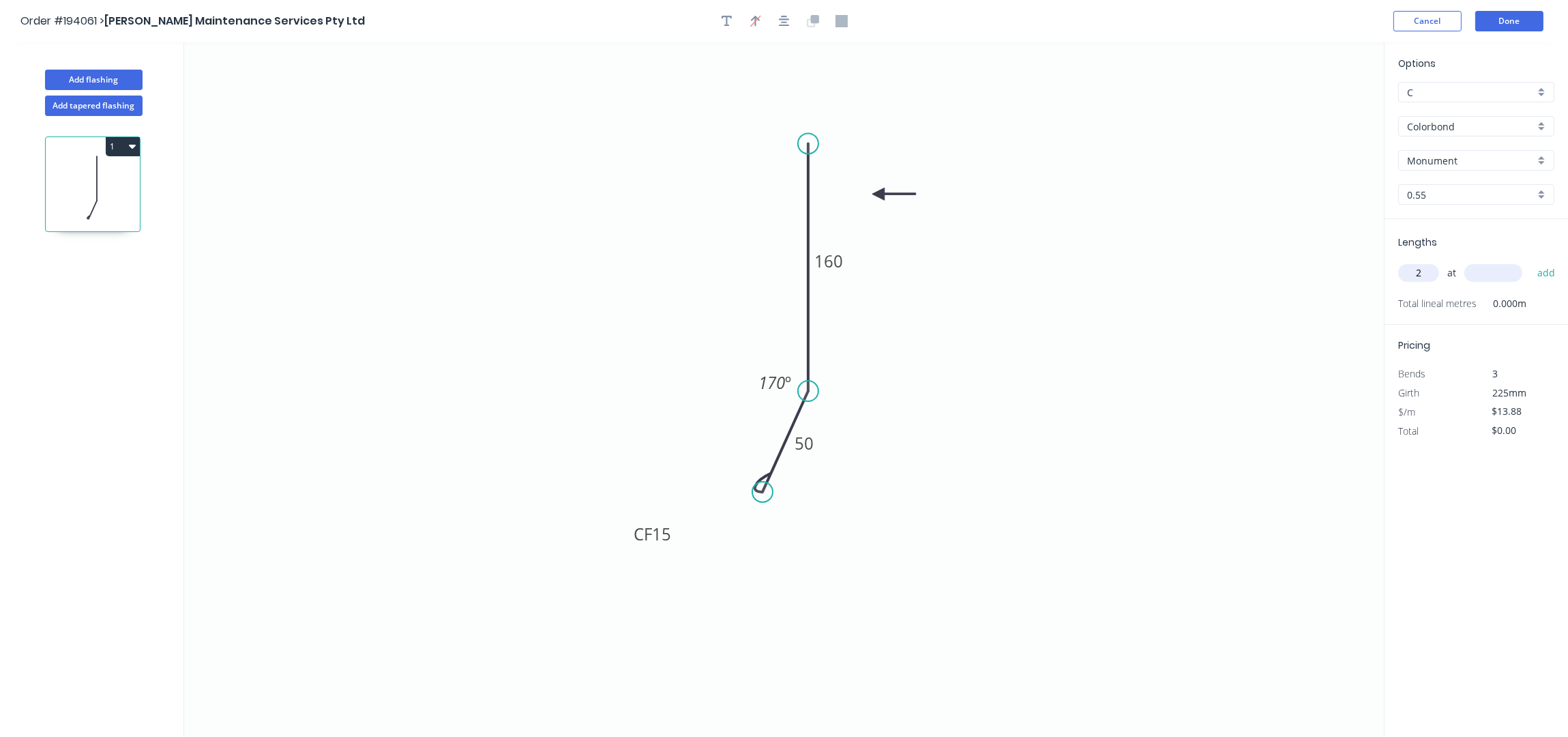
type input "2"
type input "3200"
click at [1531, 262] on button "add" at bounding box center [1547, 273] width 32 height 23
type input "$88.83"
click at [1532, 24] on button "Done" at bounding box center [1509, 21] width 69 height 20
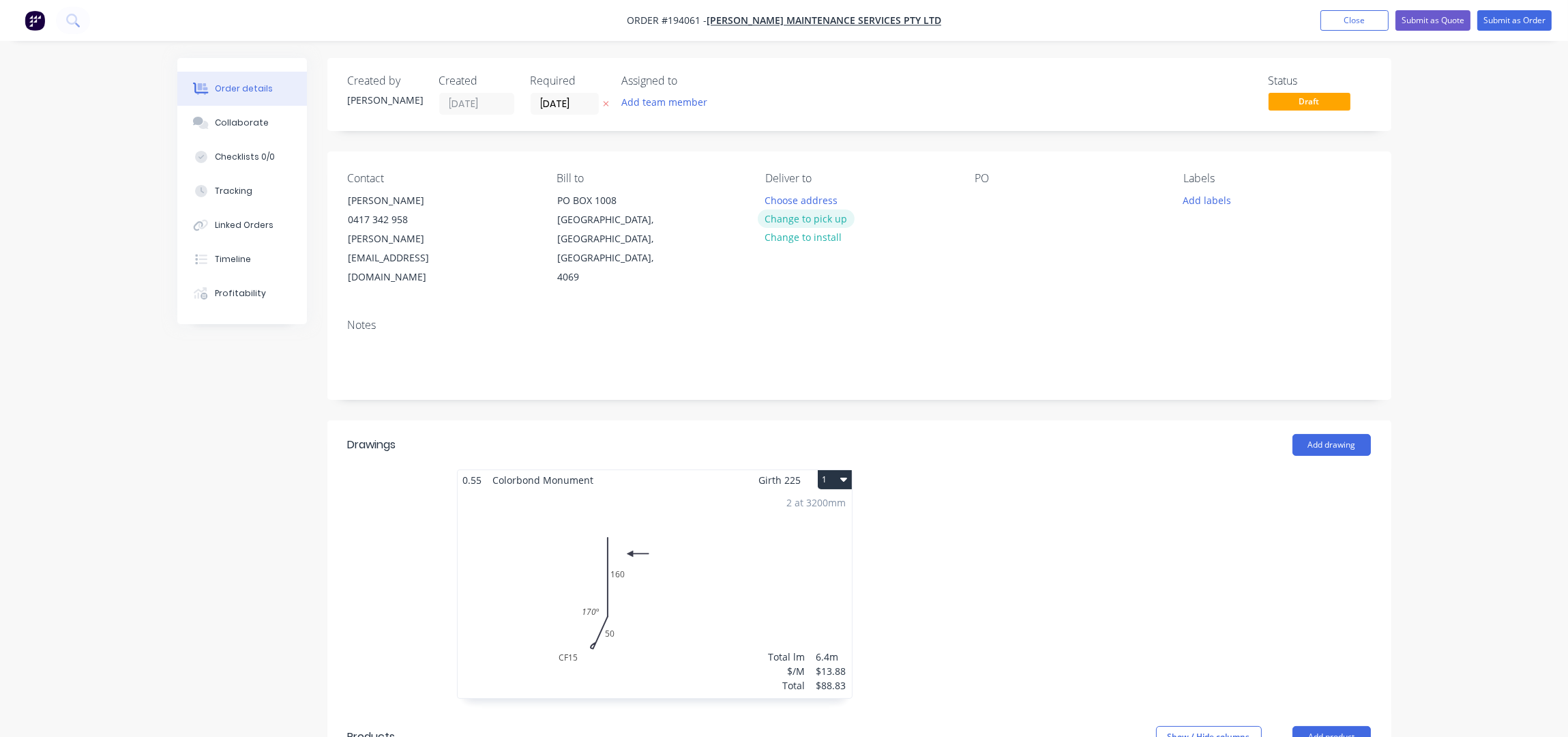
click at [791, 216] on button "Change to pick up" at bounding box center [806, 218] width 97 height 19
click at [771, 200] on div at bounding box center [776, 200] width 22 height 20
drag, startPoint x: 810, startPoint y: 195, endPoint x: 748, endPoint y: 199, distance: 62.1
click at [748, 199] on div "Contact CHRIS JONES 0417 342 958 chris@timmersmaintenance.com.au Bill to PO BOX…" at bounding box center [859, 230] width 1064 height 157
click at [981, 199] on div at bounding box center [985, 200] width 22 height 20
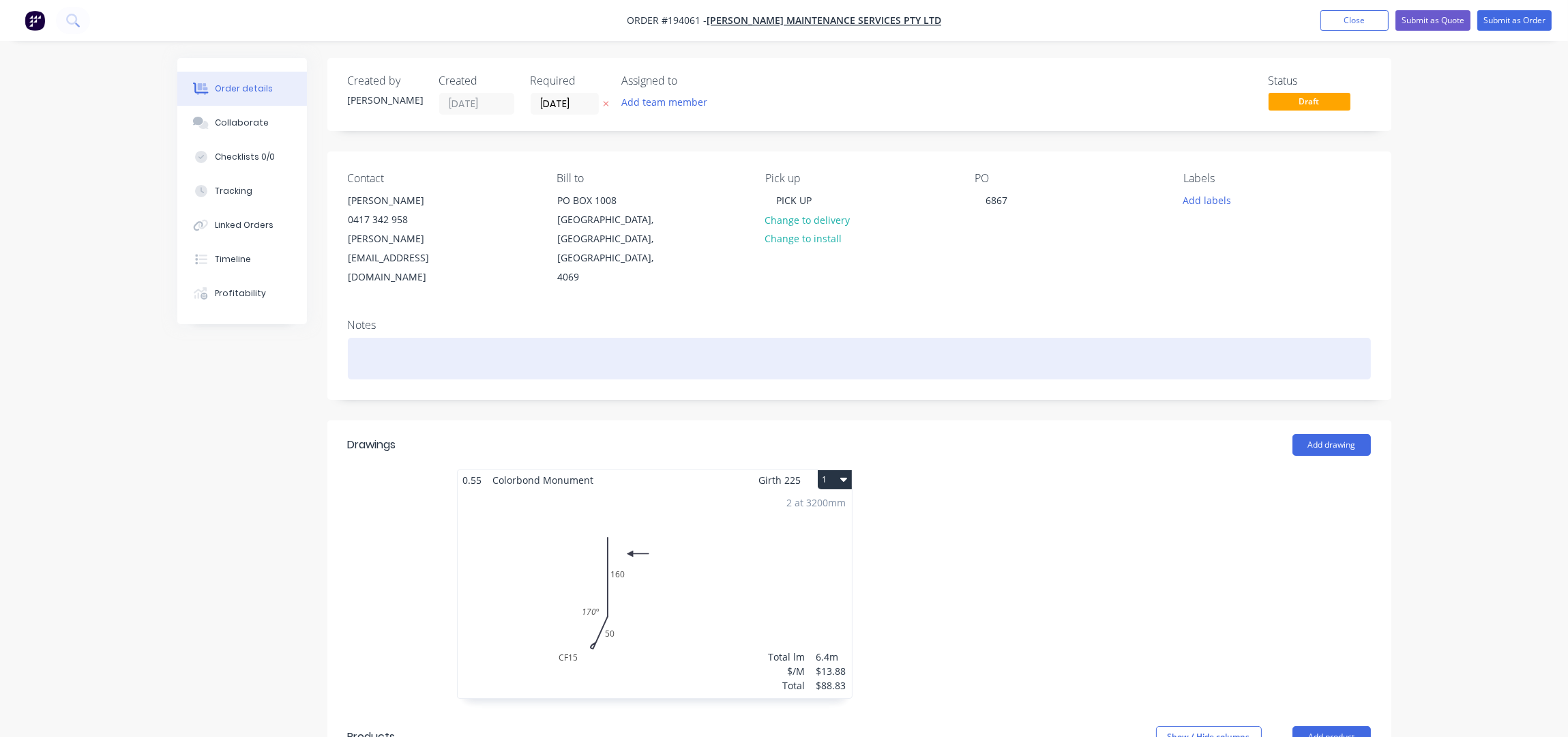
click at [1137, 337] on div at bounding box center [859, 358] width 1023 height 42
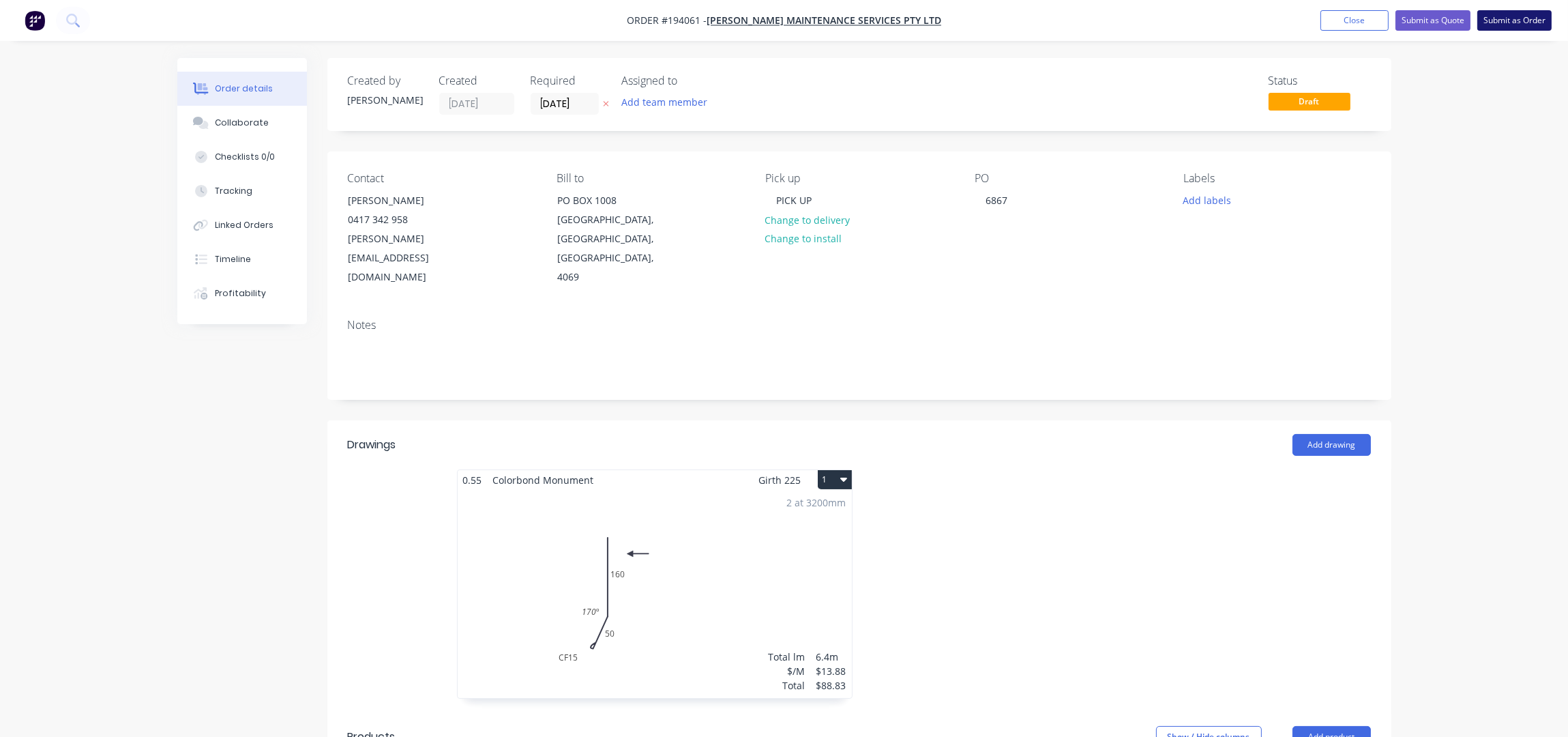
click at [1505, 23] on button "Submit as Order" at bounding box center [1515, 20] width 74 height 20
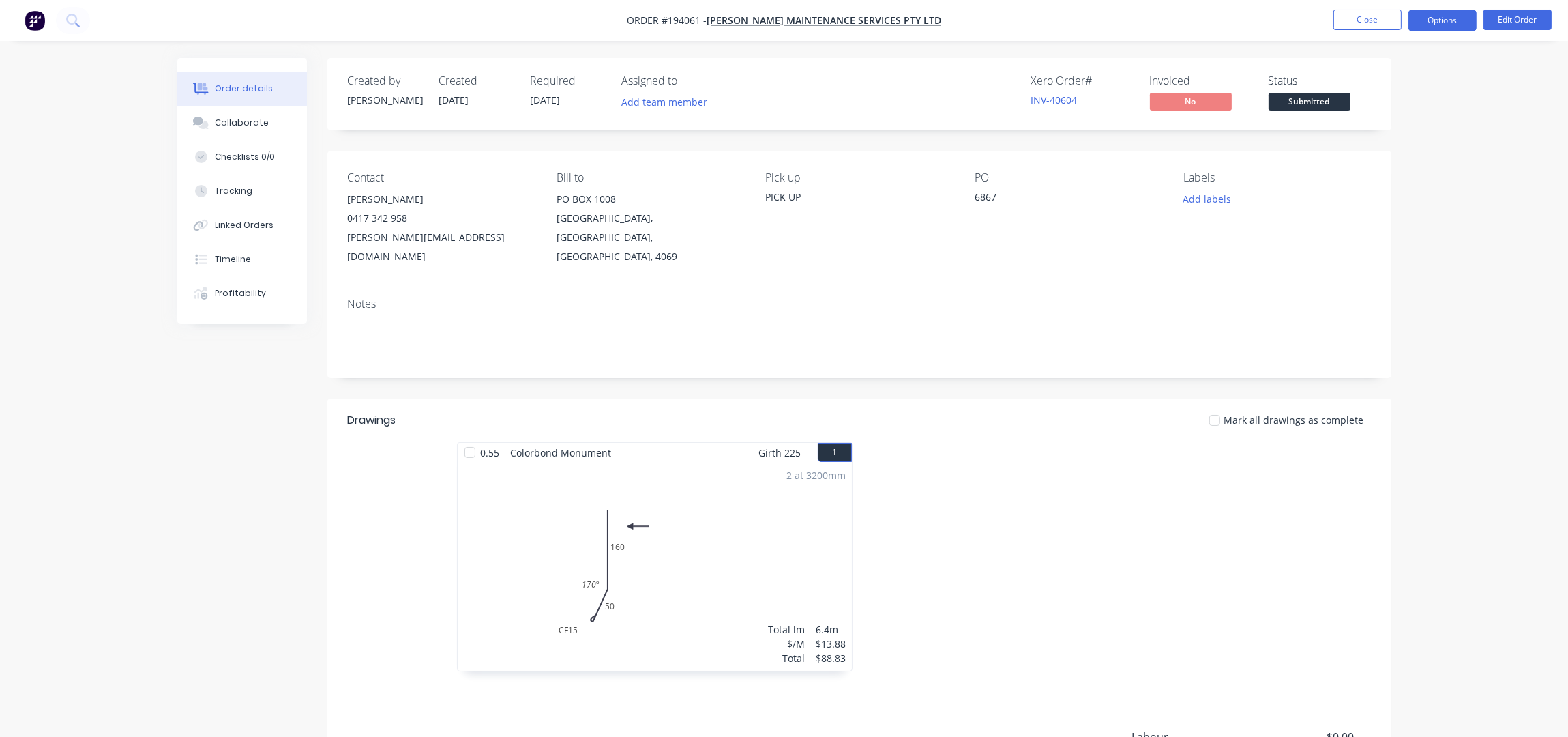
click at [1439, 24] on button "Options" at bounding box center [1442, 20] width 69 height 22
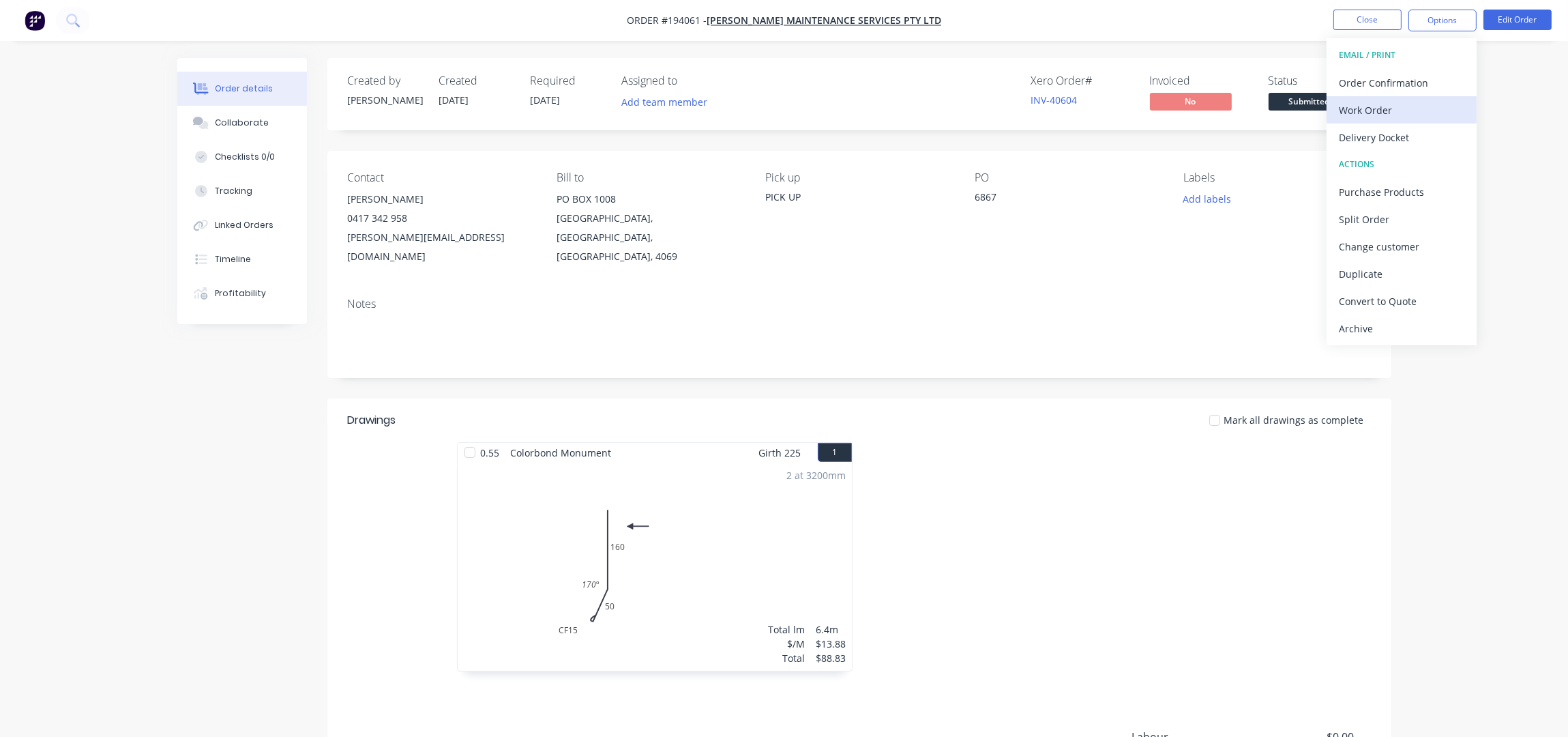
click at [1379, 114] on div "Work Order" at bounding box center [1402, 110] width 126 height 20
click at [1394, 132] on div "Without pricing" at bounding box center [1402, 137] width 126 height 20
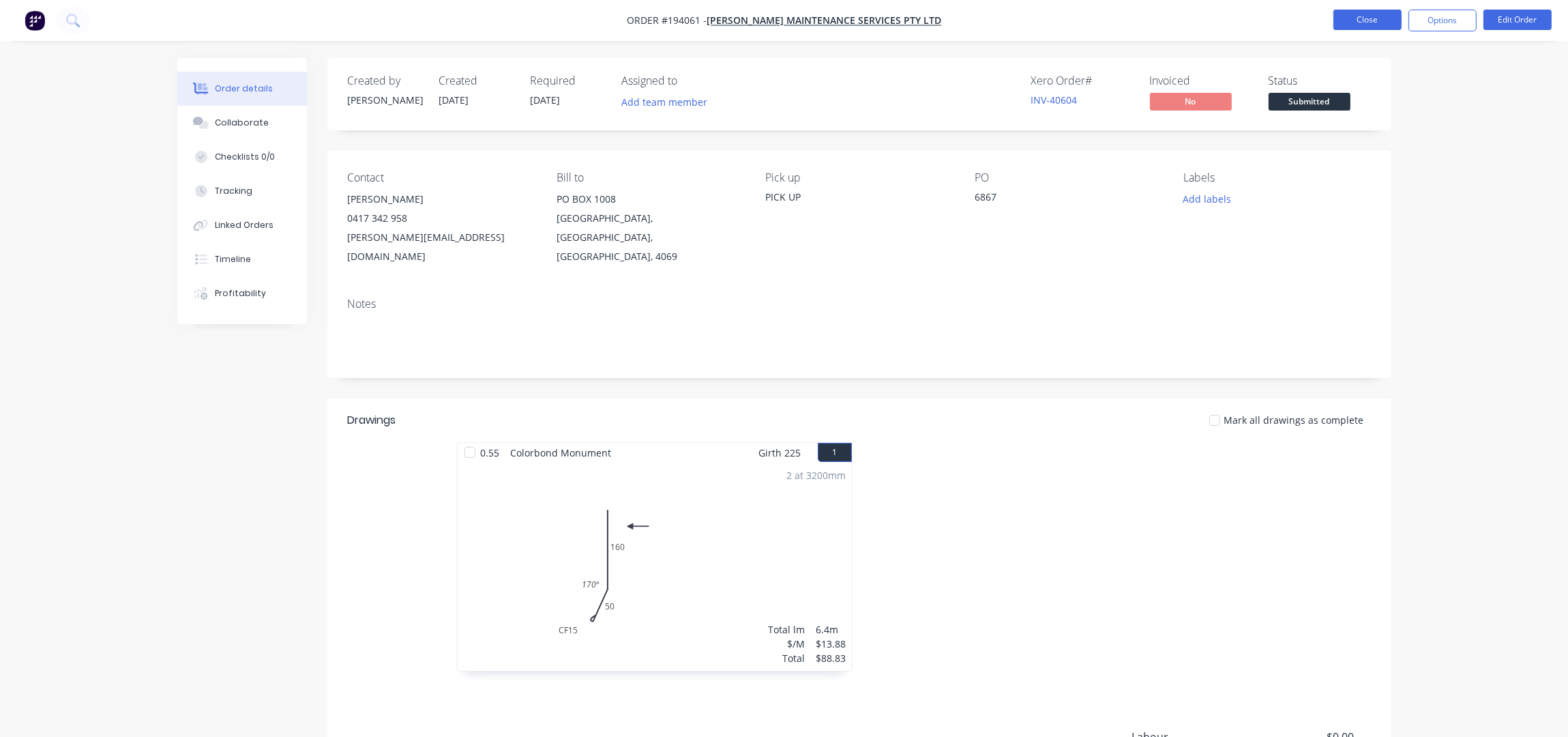
click at [1338, 17] on button "Close" at bounding box center [1367, 19] width 69 height 20
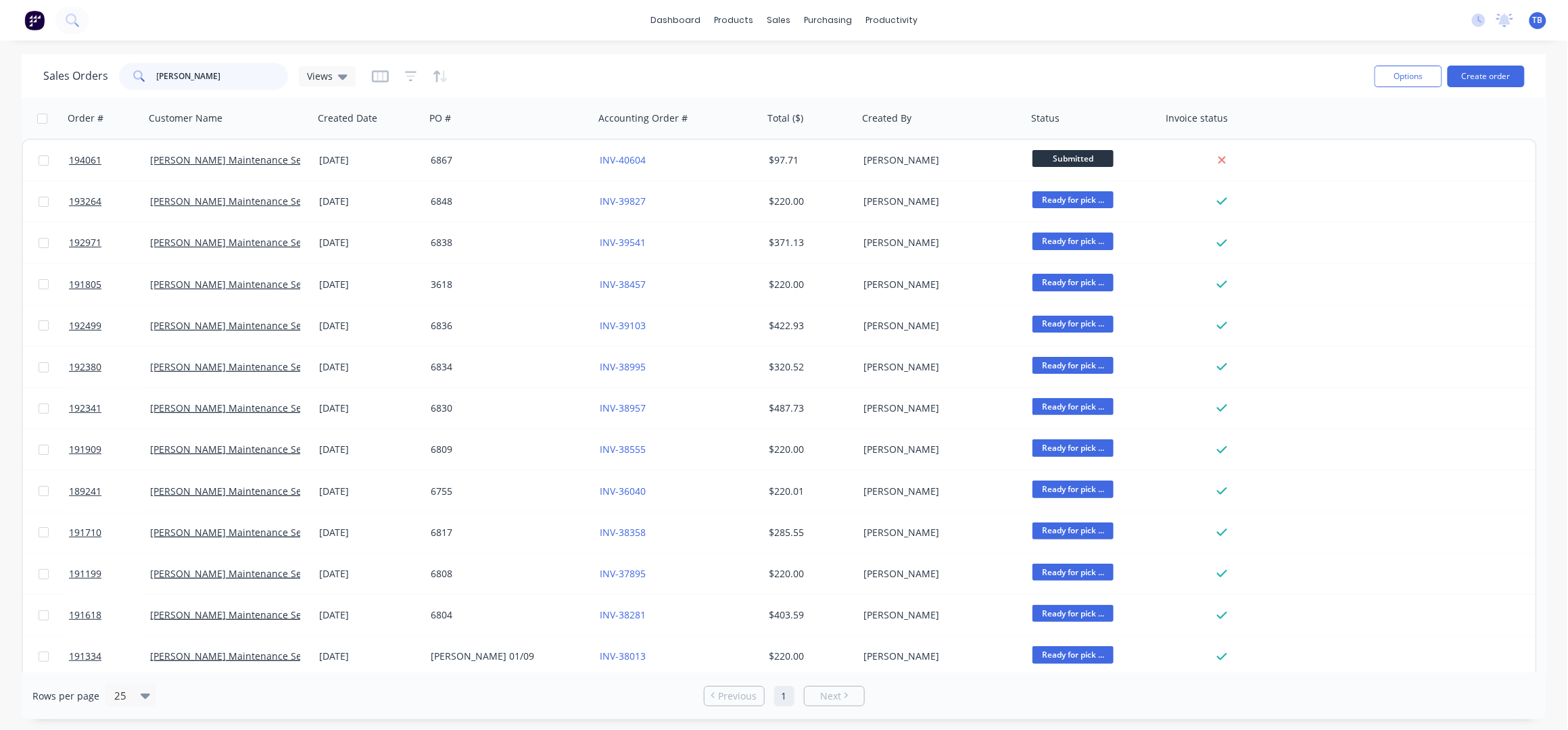
drag, startPoint x: 211, startPoint y: 70, endPoint x: 32, endPoint y: 52, distance: 179.9
click at [32, 52] on div "dashboard products sales purchasing productivity dashboard products Product Cat…" at bounding box center [784, 365] width 1568 height 730
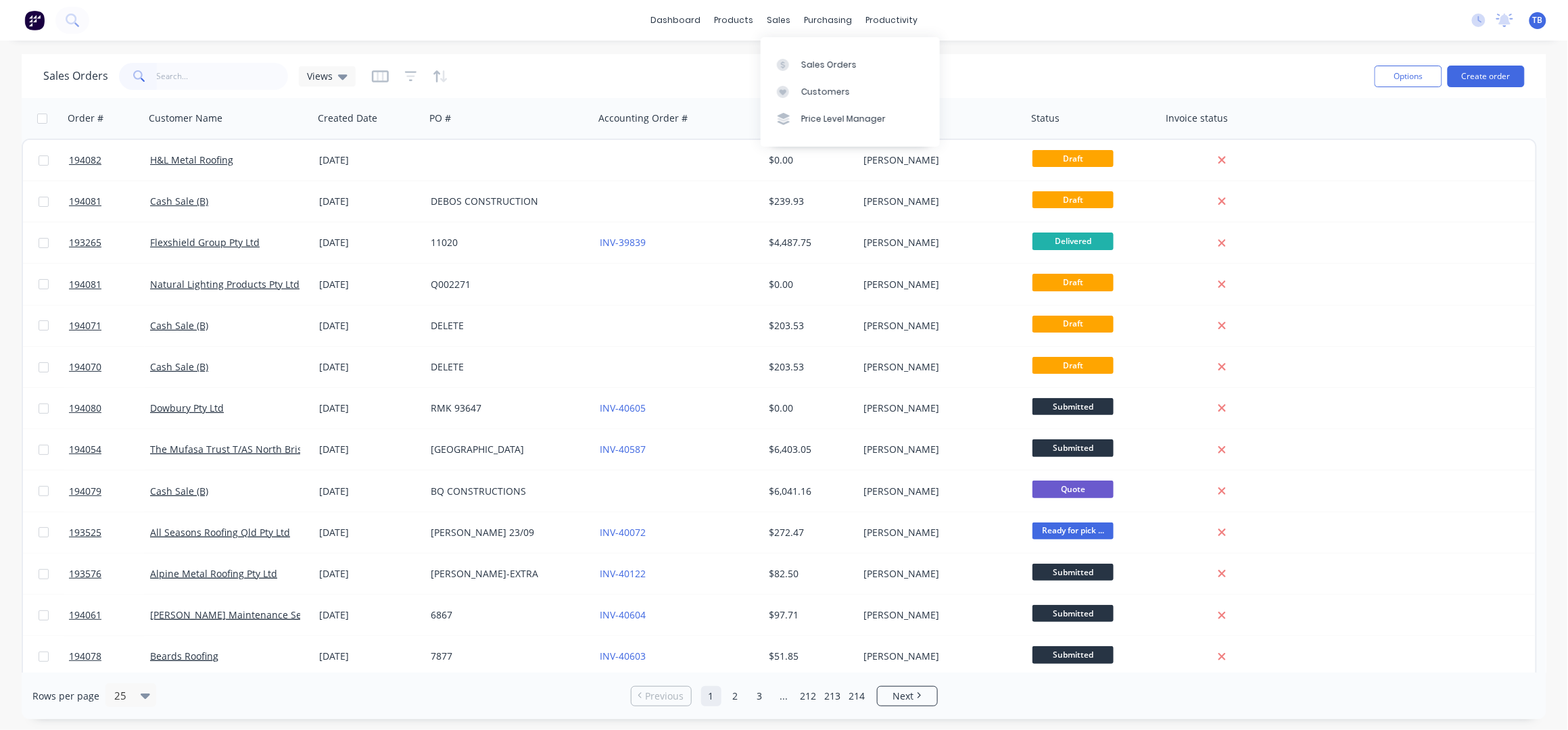
click at [799, 47] on div "Sales Orders Customers Price Level Manager" at bounding box center [850, 91] width 179 height 109
click at [815, 62] on div "Sales Orders" at bounding box center [829, 65] width 55 height 12
click at [202, 68] on input "text" at bounding box center [222, 77] width 132 height 27
type input "PANTEX"
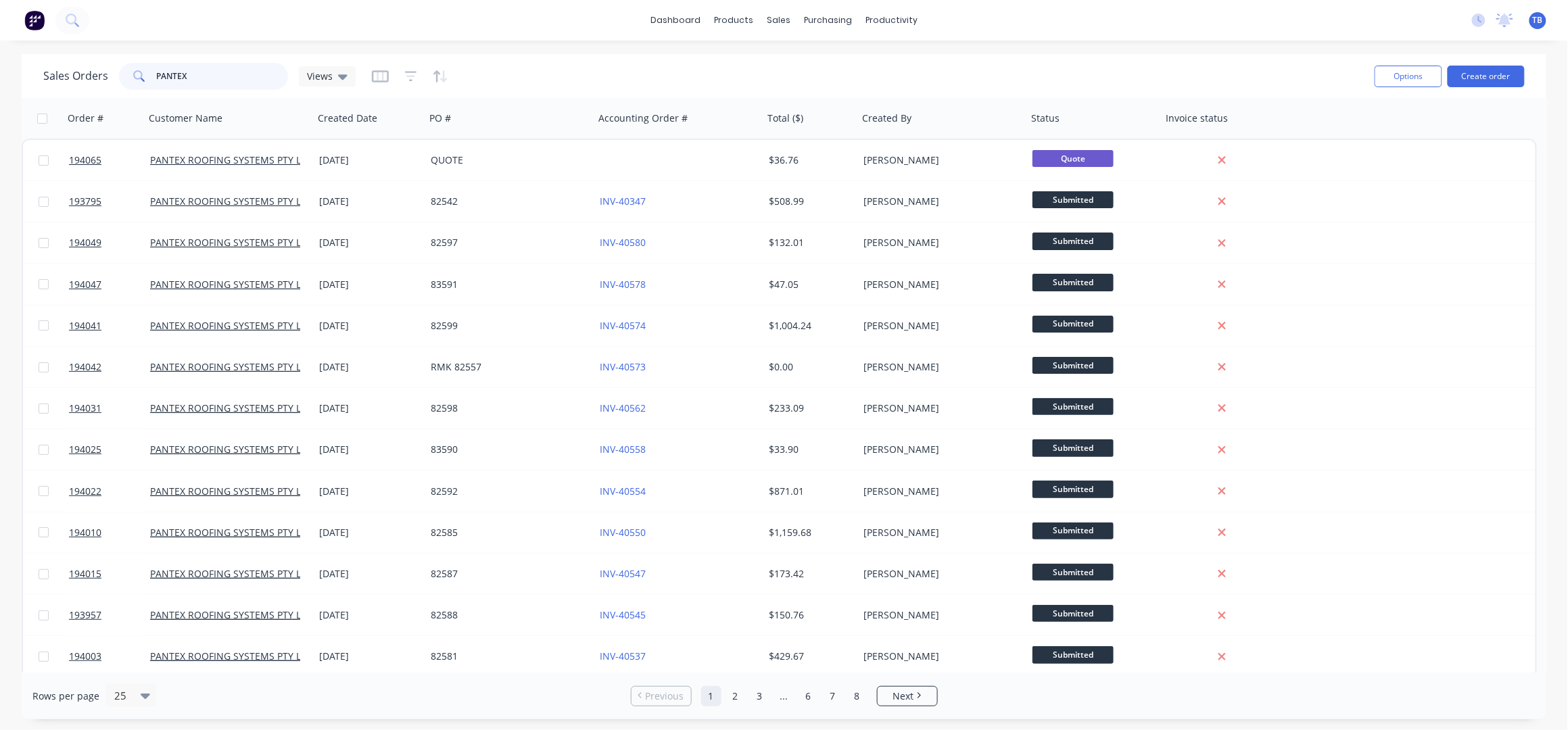
drag, startPoint x: 190, startPoint y: 79, endPoint x: 111, endPoint y: 77, distance: 79.0
click at [111, 77] on div "Sales Orders PANTEX Views" at bounding box center [199, 77] width 313 height 27
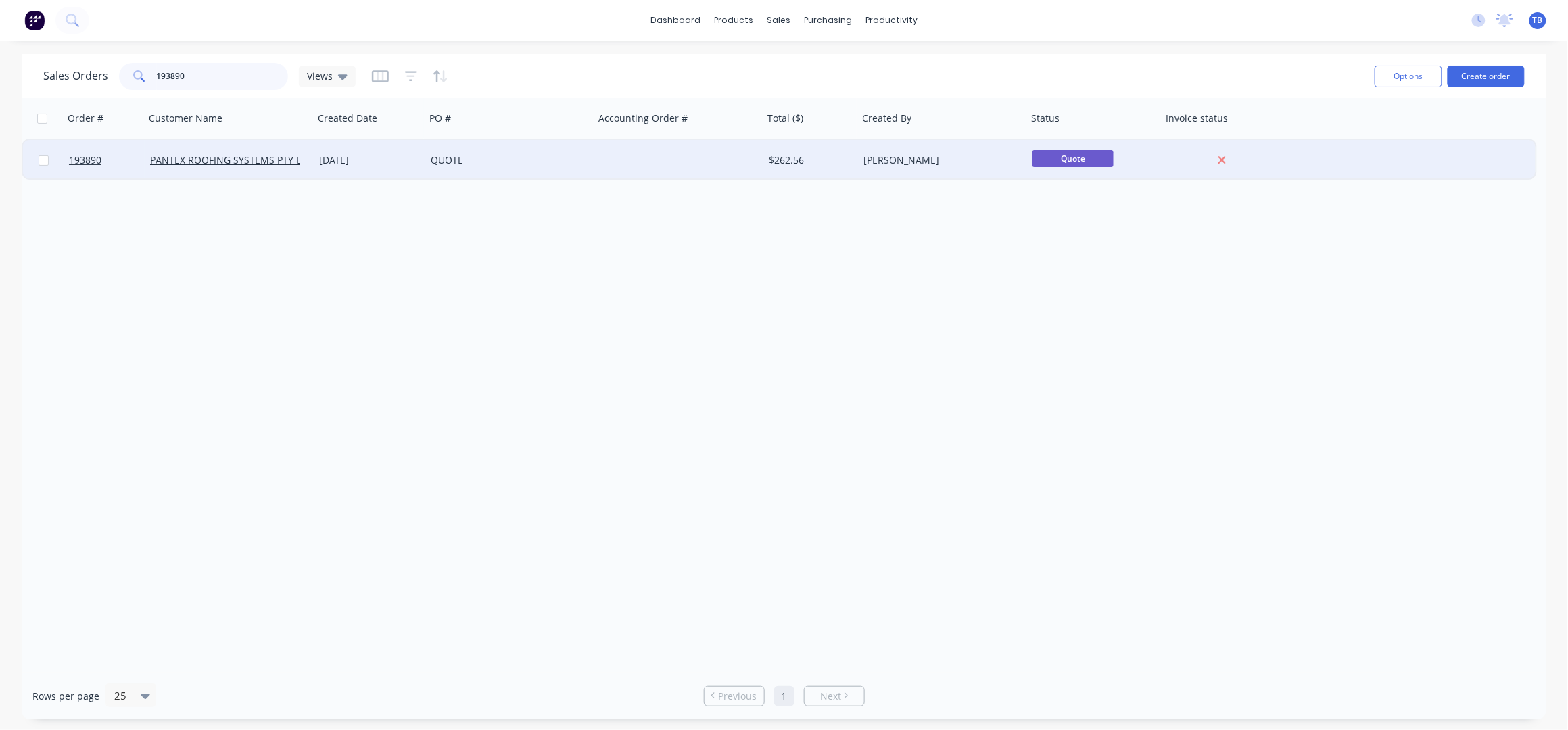
type input "193890"
click at [512, 173] on div "QUOTE" at bounding box center [510, 160] width 169 height 41
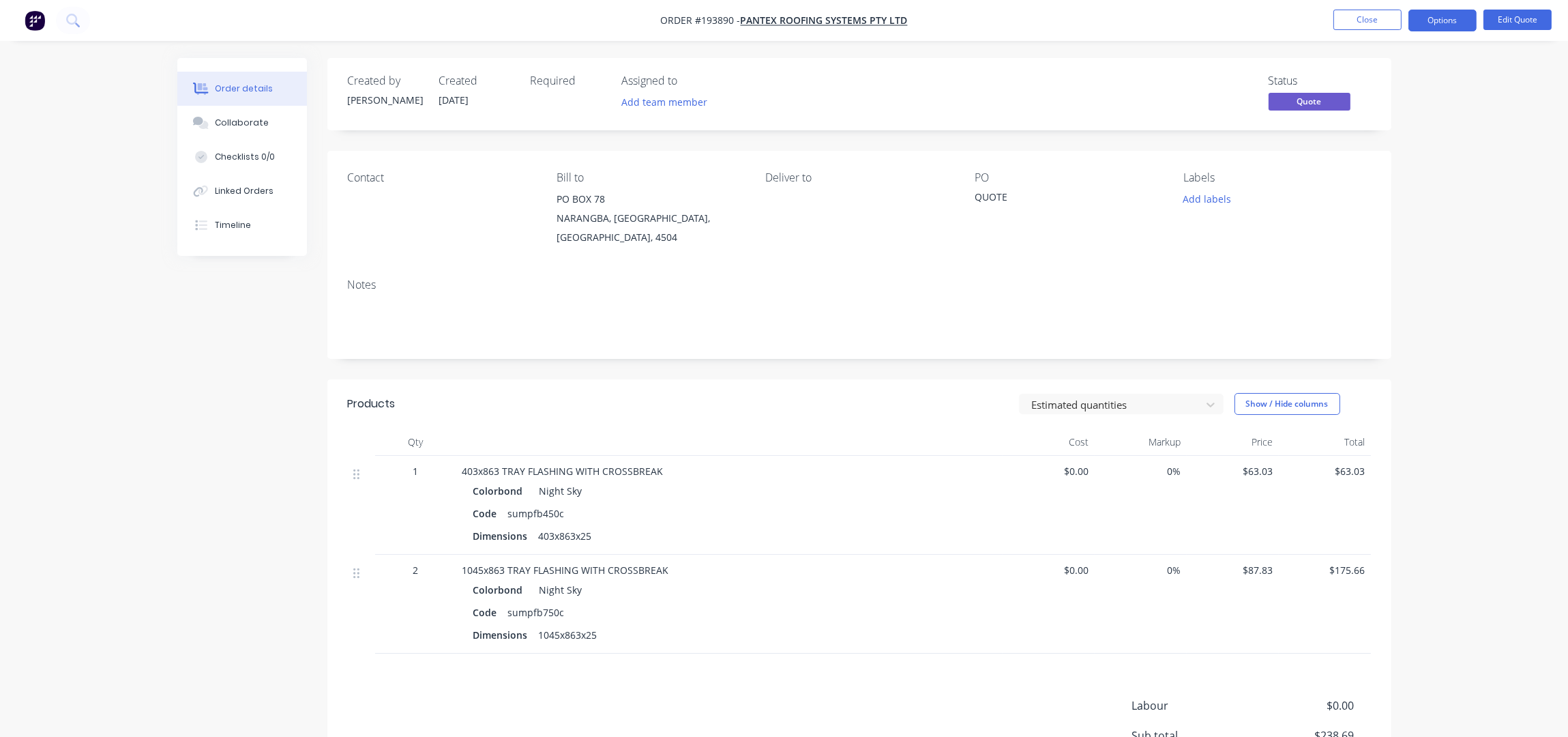
click at [1474, 357] on div "Order details Collaborate Checklists 0/0 Linked Orders Timeline Order details C…" at bounding box center [784, 448] width 1568 height 897
click at [1470, 237] on div "Order details Collaborate Checklists 0/0 Linked Orders Timeline Order details C…" at bounding box center [784, 448] width 1568 height 897
click at [1449, 220] on div "Order details Collaborate Checklists 0/0 Linked Orders Timeline Order details C…" at bounding box center [784, 448] width 1568 height 897
drag, startPoint x: 1435, startPoint y: 24, endPoint x: 1436, endPoint y: 35, distance: 11.0
click at [1435, 24] on button "Options" at bounding box center [1442, 20] width 69 height 22
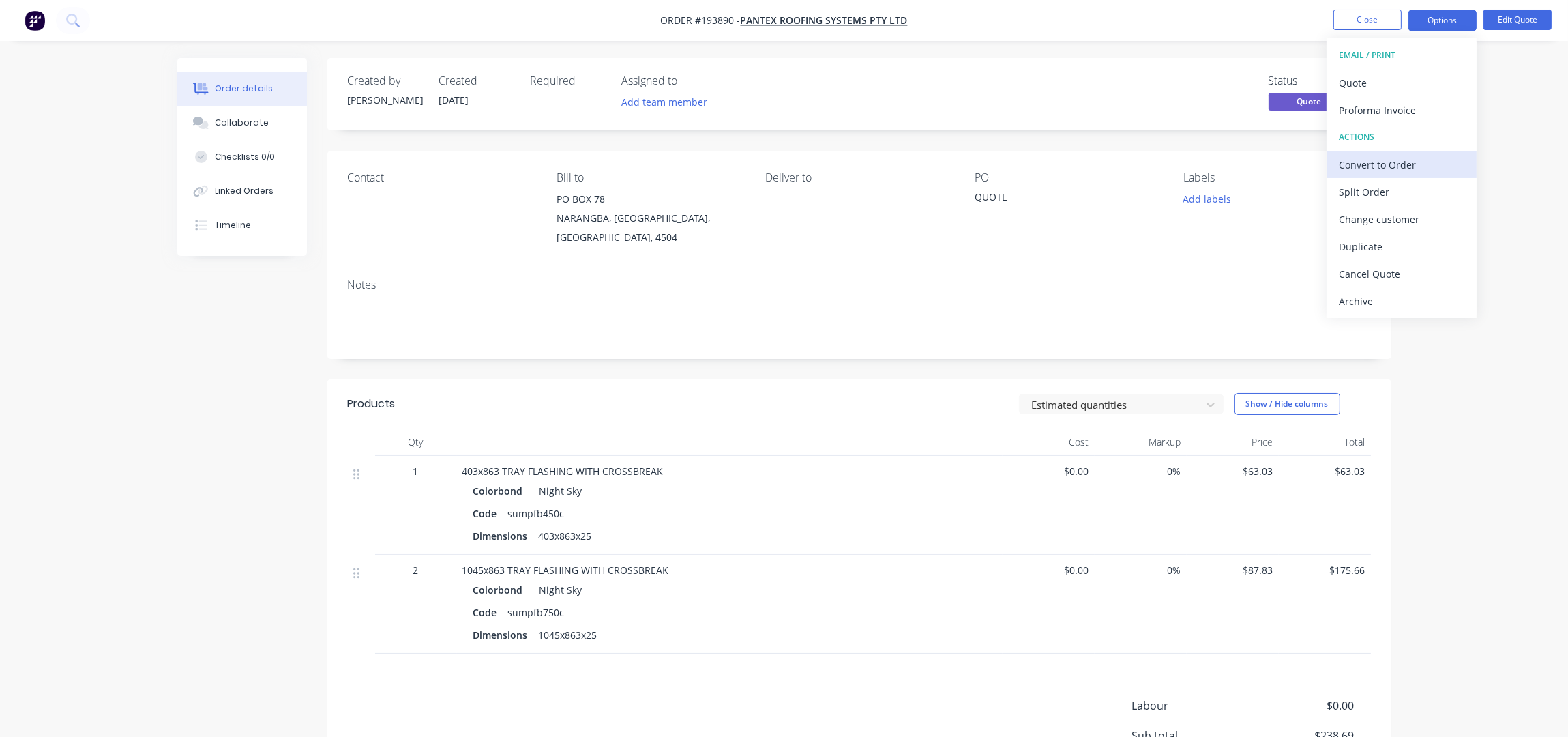
click at [1386, 168] on div "Convert to Order" at bounding box center [1402, 165] width 126 height 20
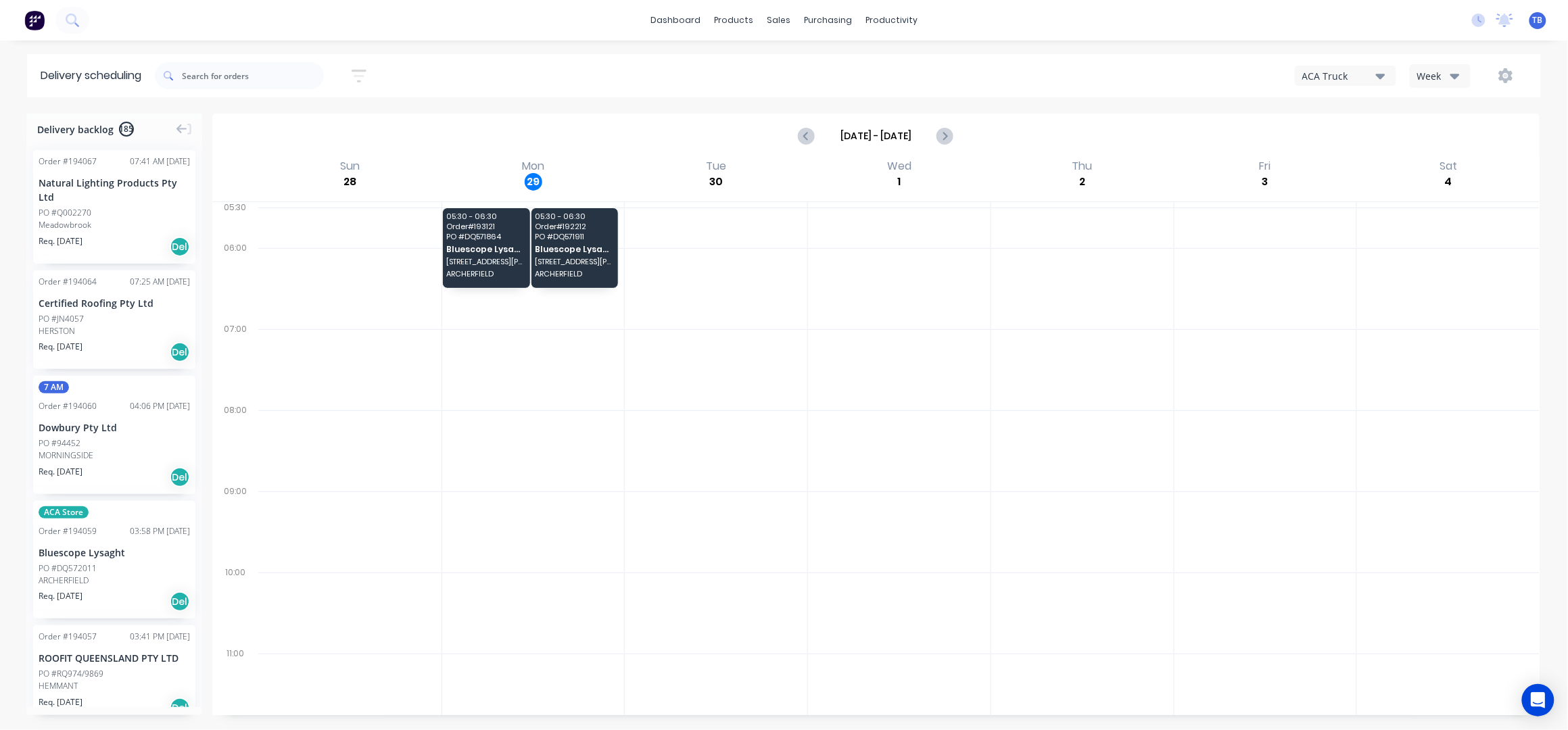
click at [1458, 76] on icon "button" at bounding box center [1455, 76] width 10 height 6
click at [1454, 145] on div "Vehicle" at bounding box center [1477, 138] width 134 height 27
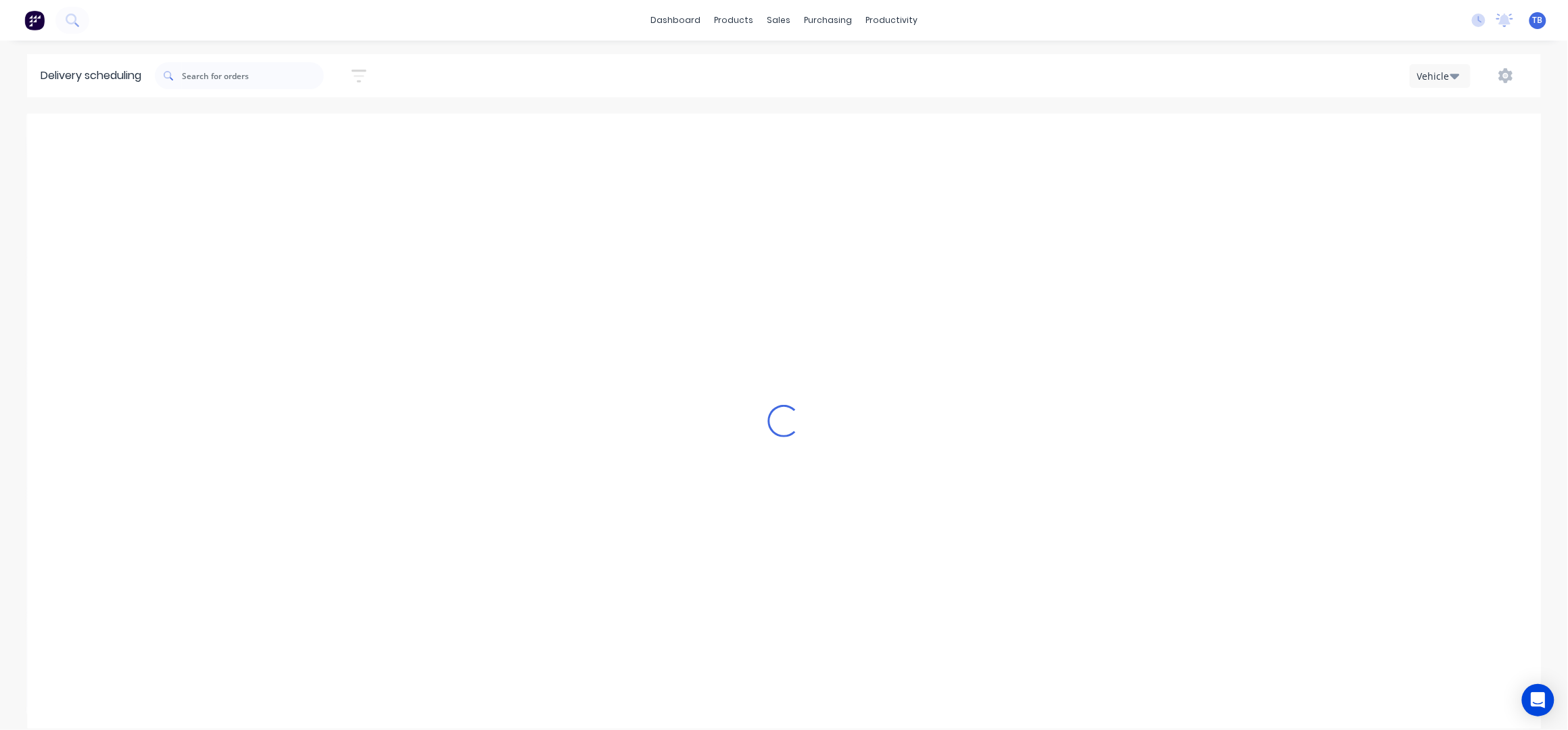
scroll to position [0, 1]
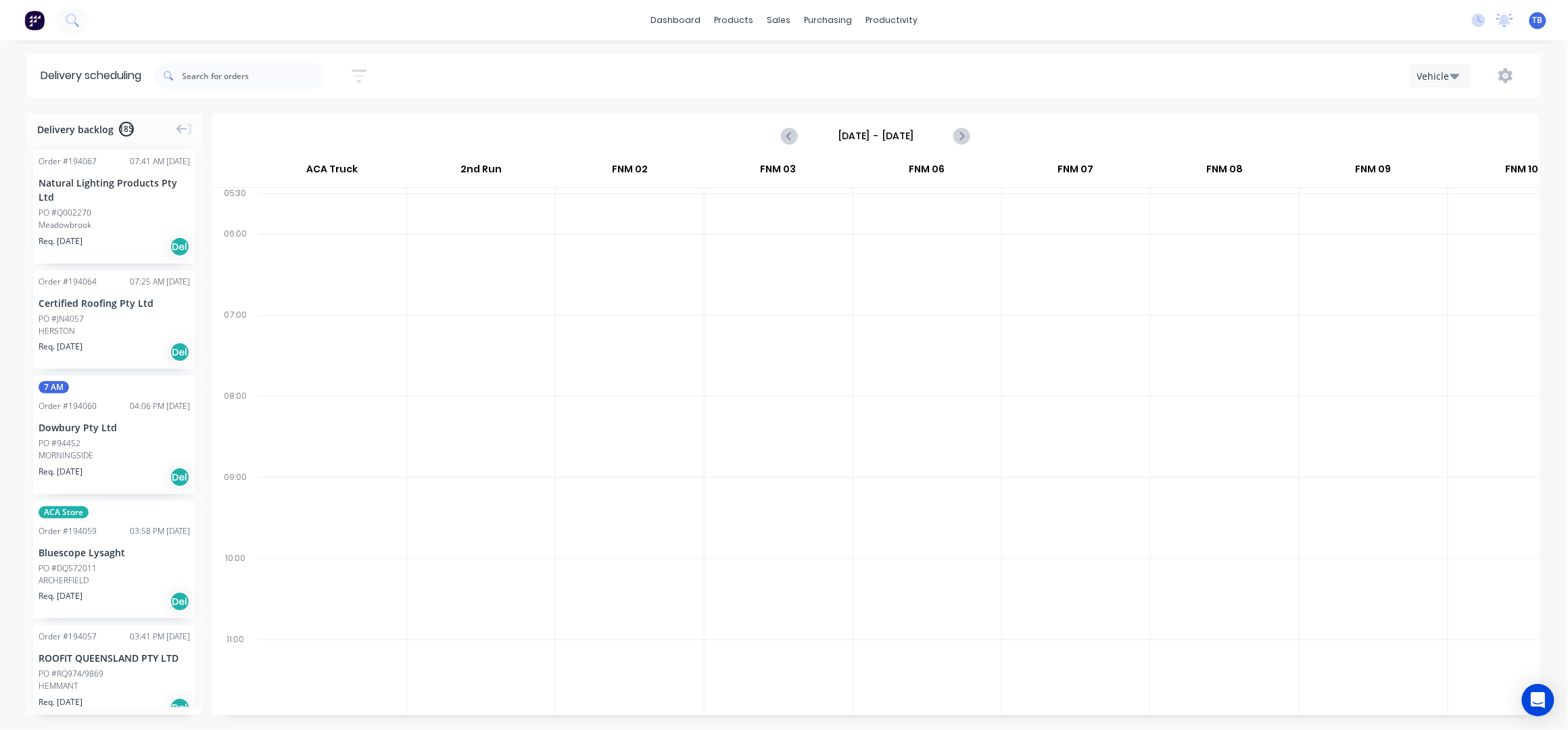
click at [895, 133] on input "[DATE] - [DATE]" at bounding box center [875, 135] width 134 height 20
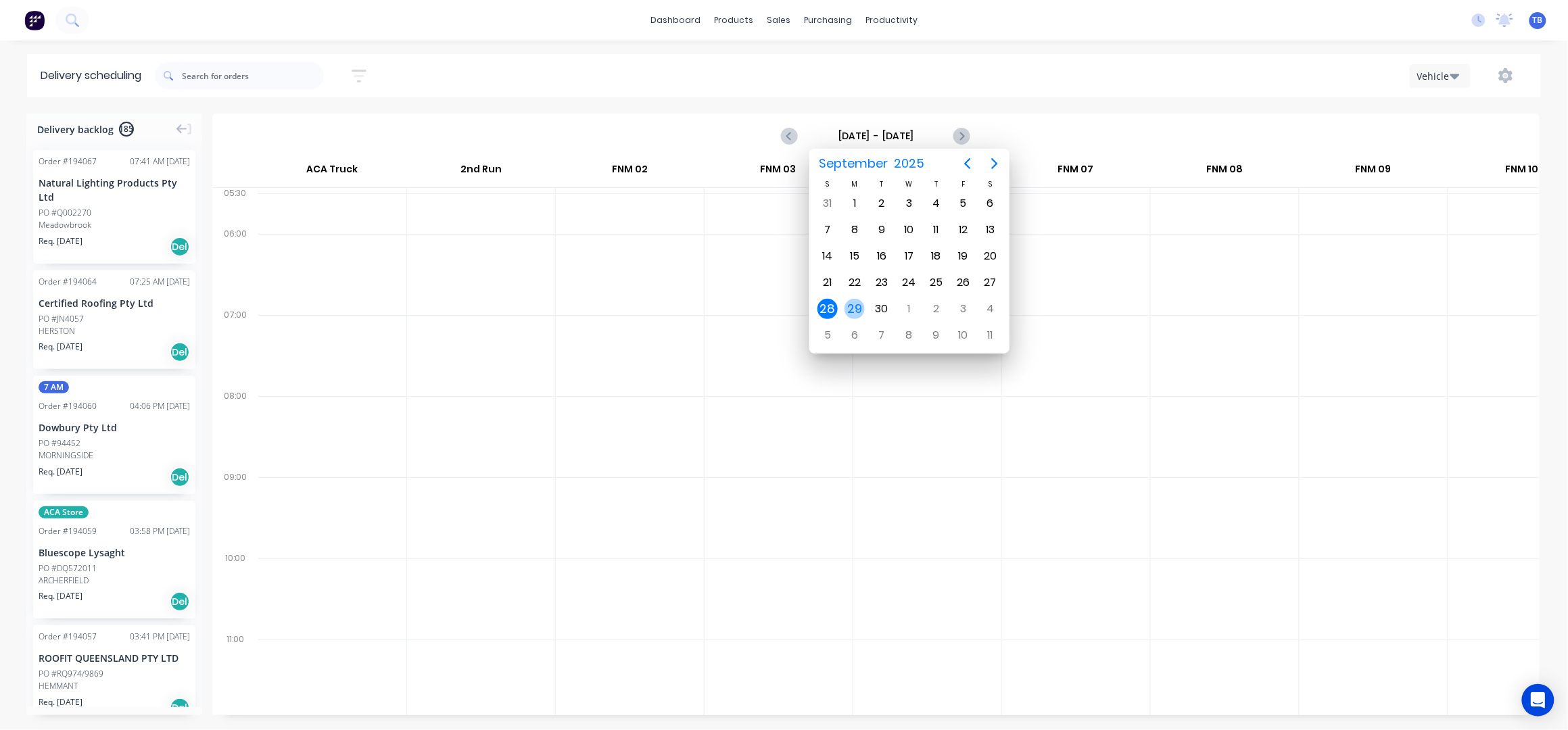
click at [858, 299] on div "29" at bounding box center [854, 309] width 20 height 20
type input "[DATE] - [DATE]"
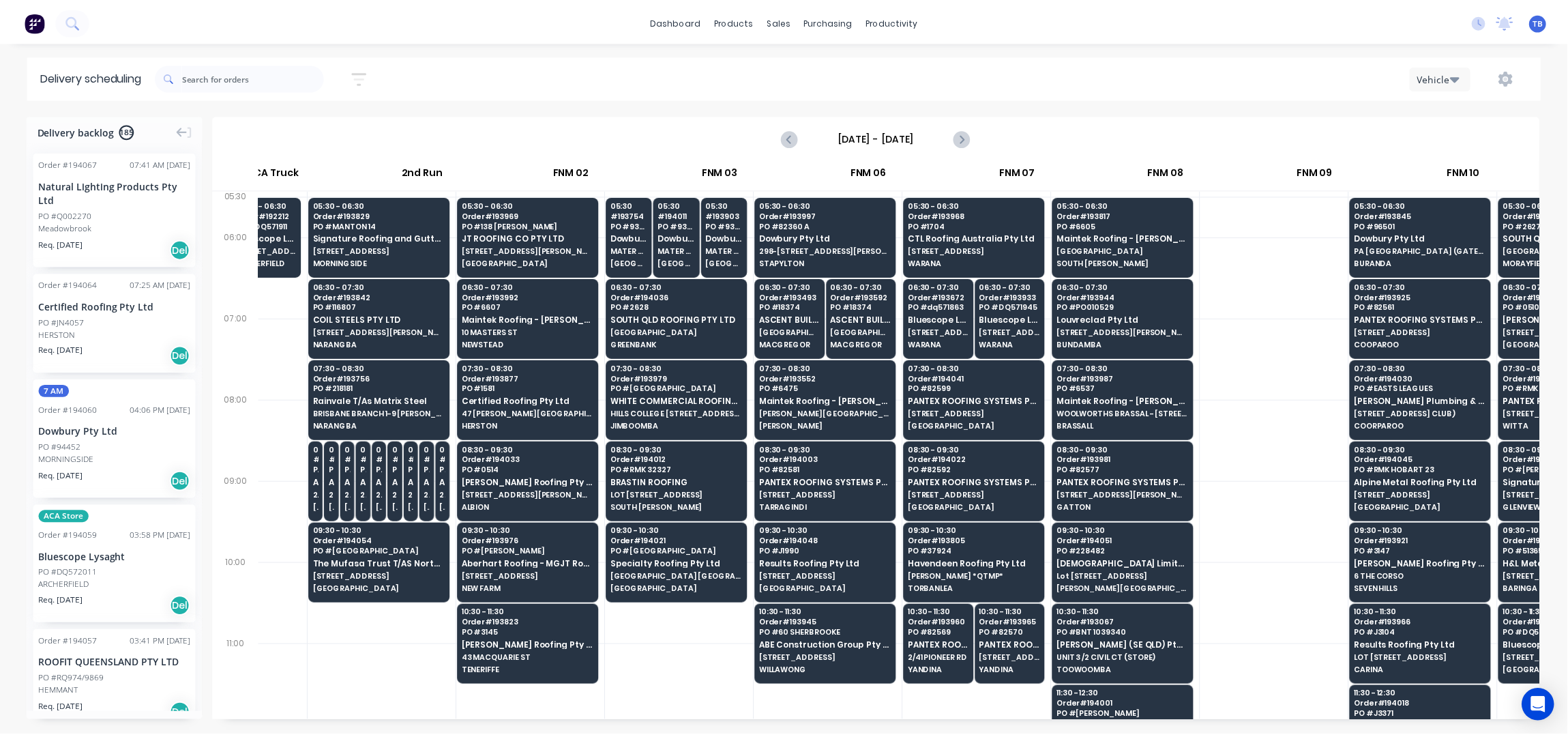
scroll to position [0, 56]
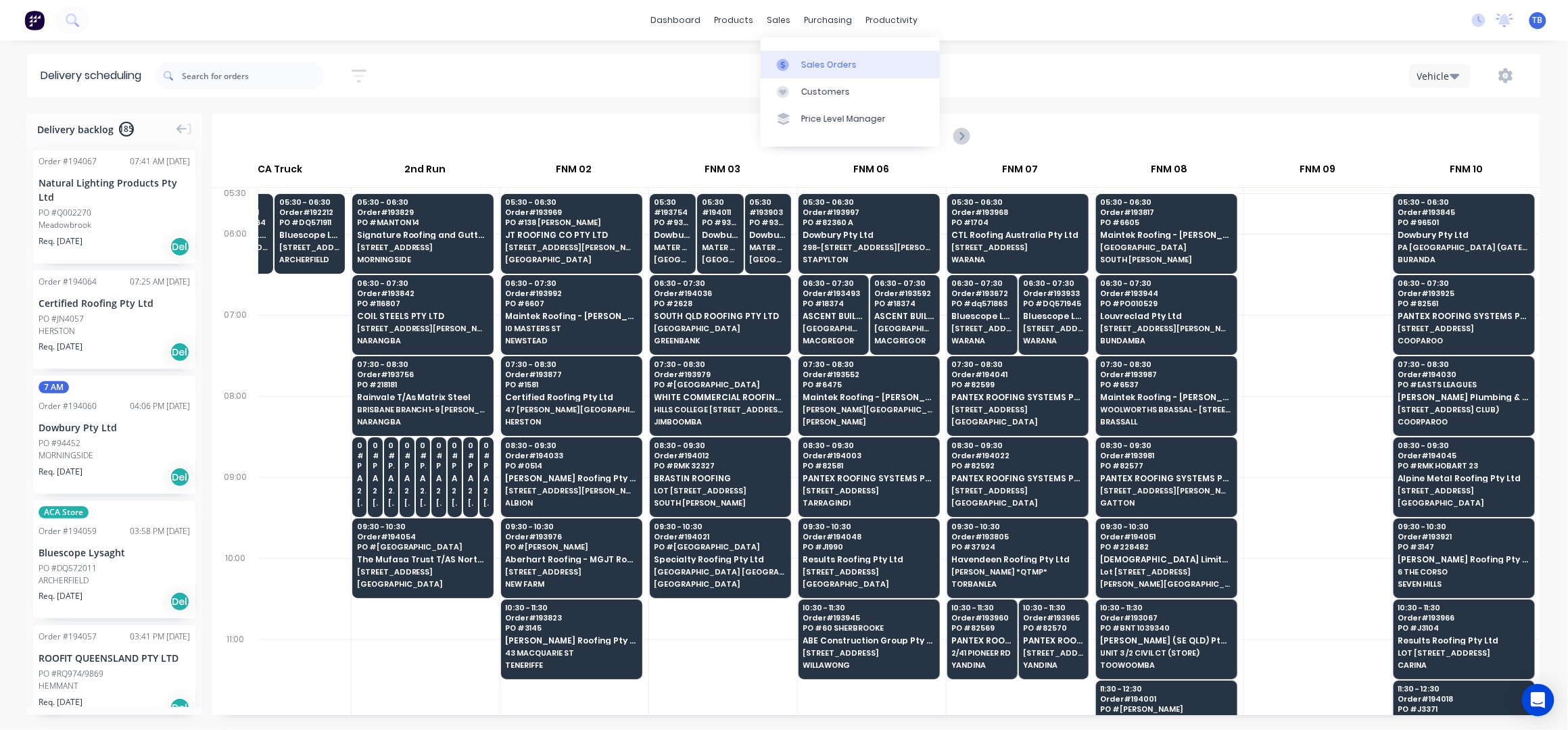
click at [812, 59] on div "Sales Orders" at bounding box center [829, 65] width 55 height 12
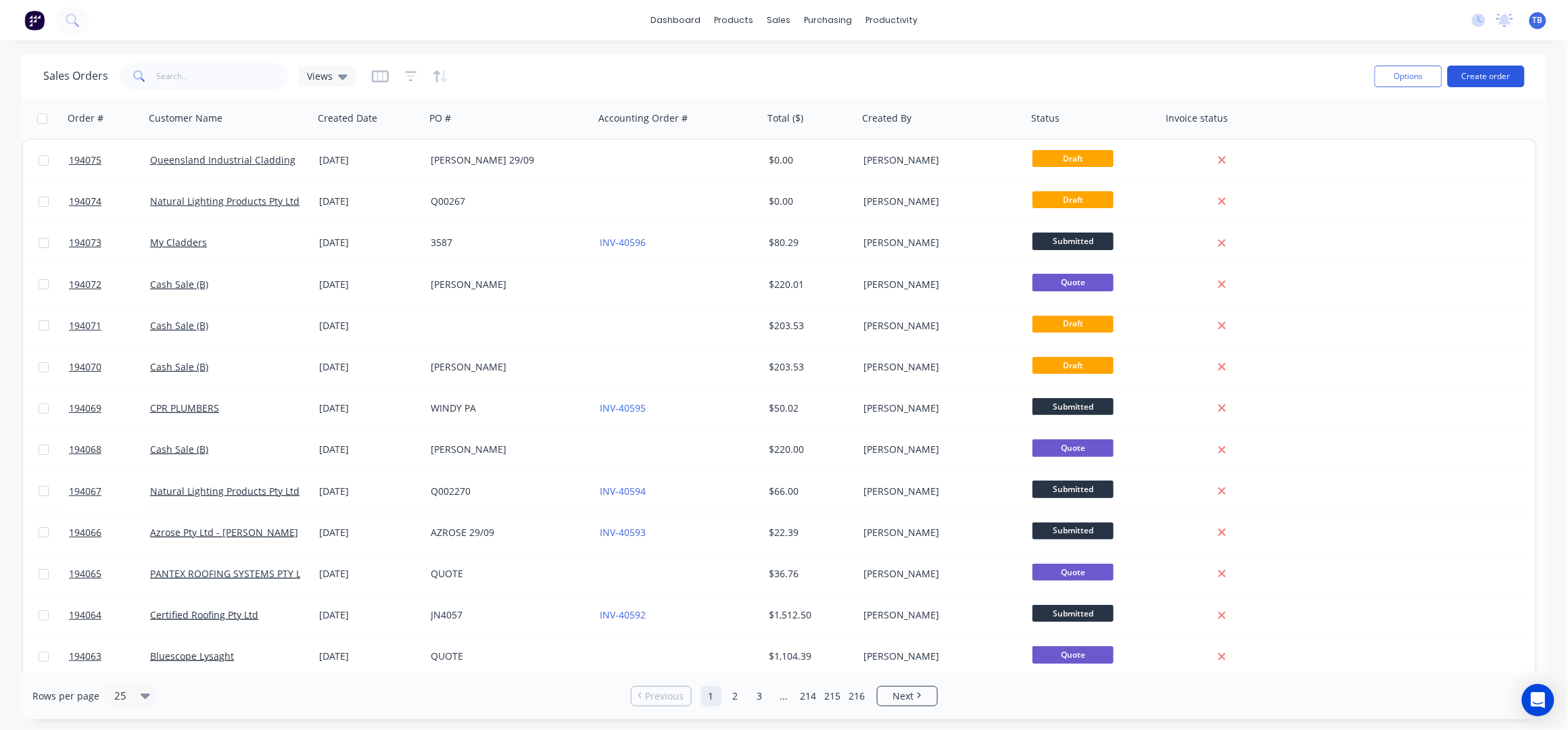
click at [1497, 86] on button "Create order" at bounding box center [1486, 76] width 77 height 22
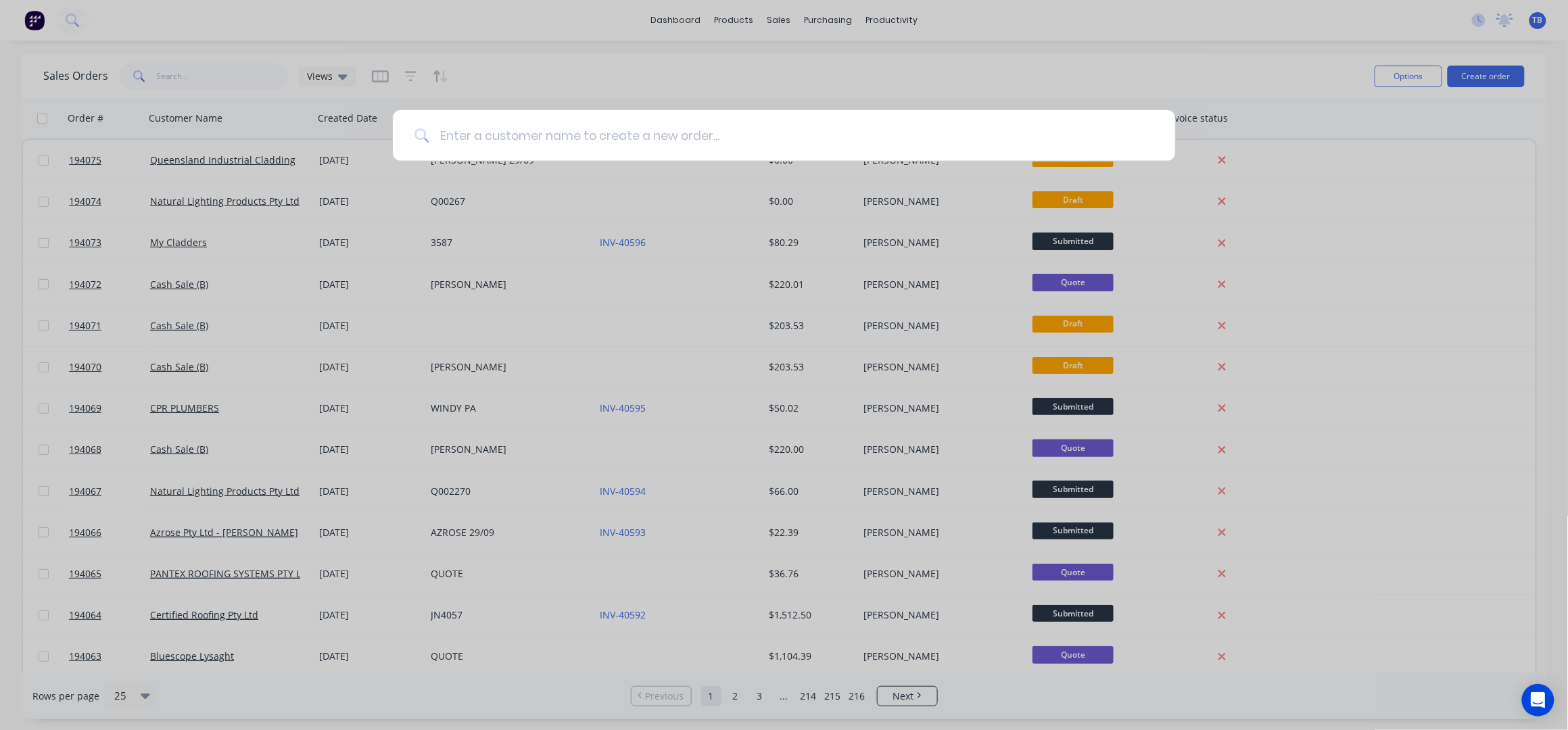
click at [731, 135] on input at bounding box center [791, 135] width 725 height 50
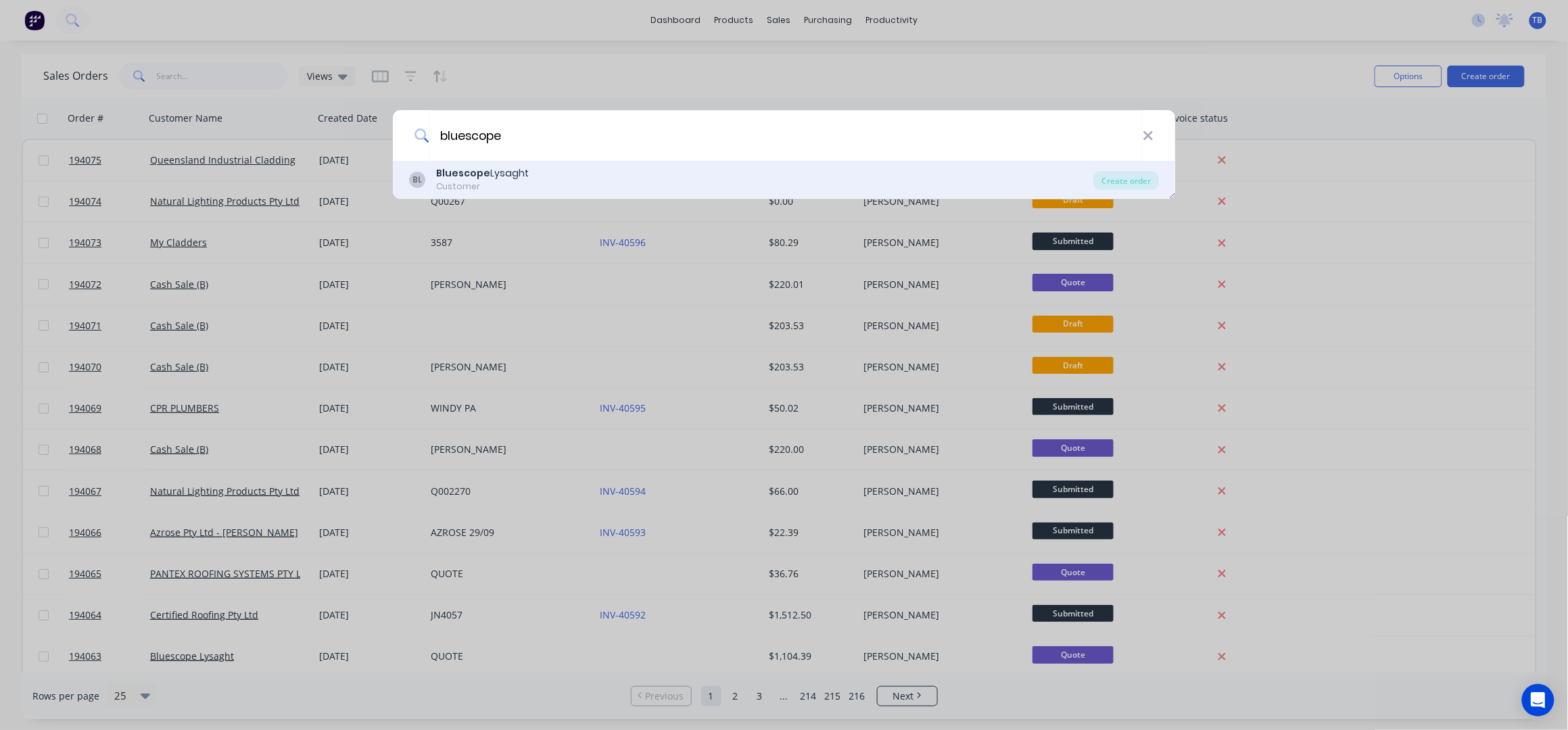
type input "bluescope"
click at [596, 182] on div "BL Bluescope Lysaght Customer" at bounding box center [751, 179] width 685 height 26
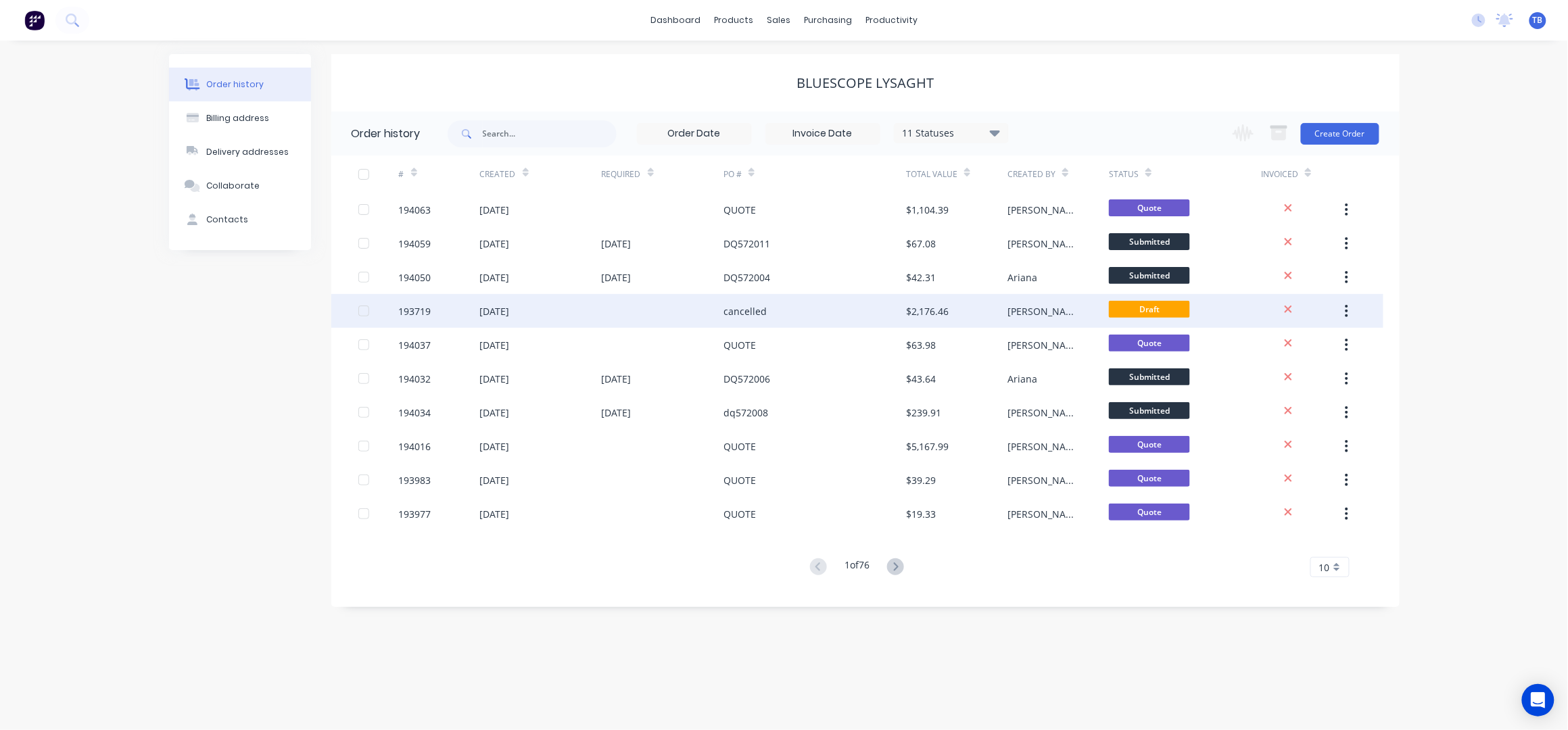
click at [723, 320] on div "cancelled" at bounding box center [814, 311] width 182 height 34
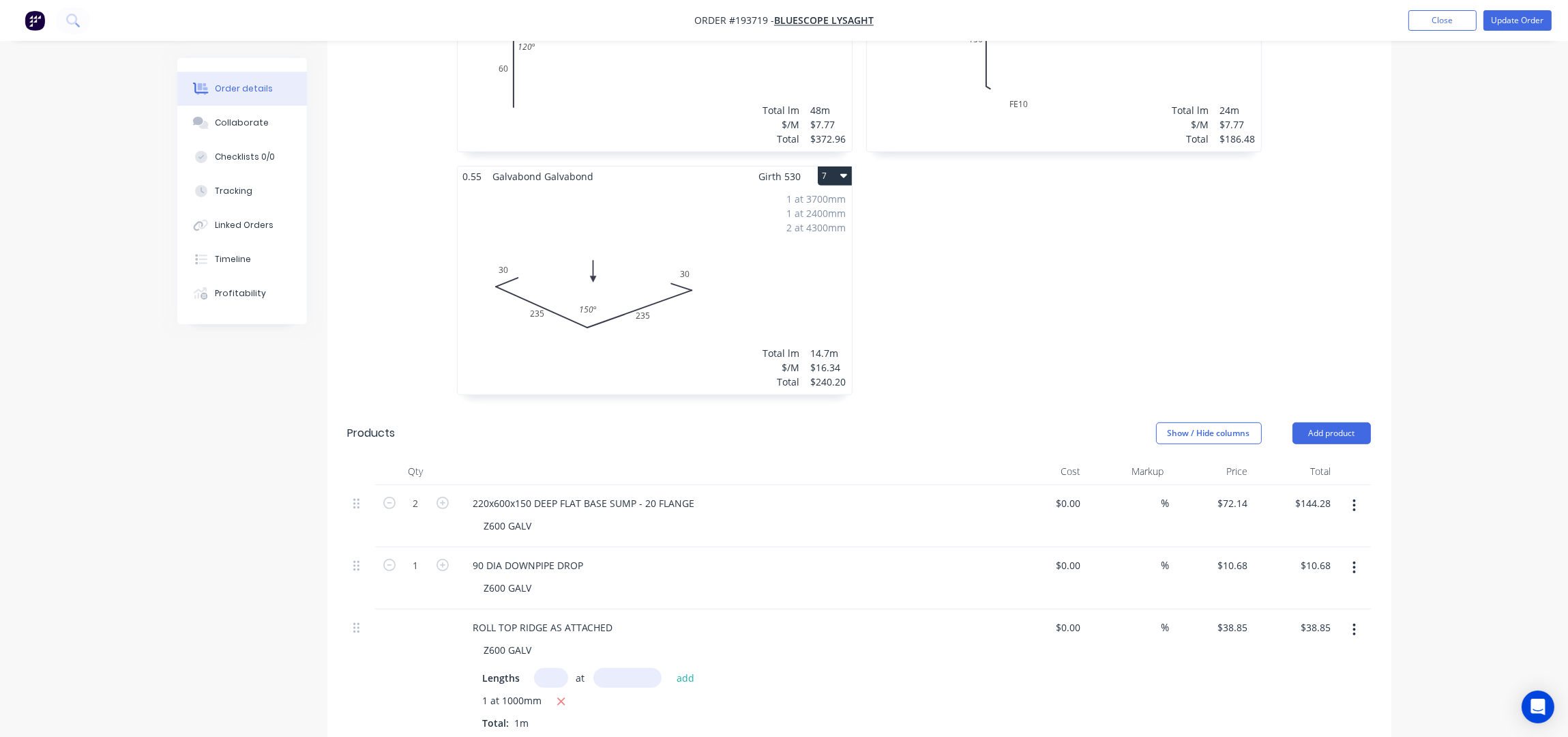
scroll to position [1182, 0]
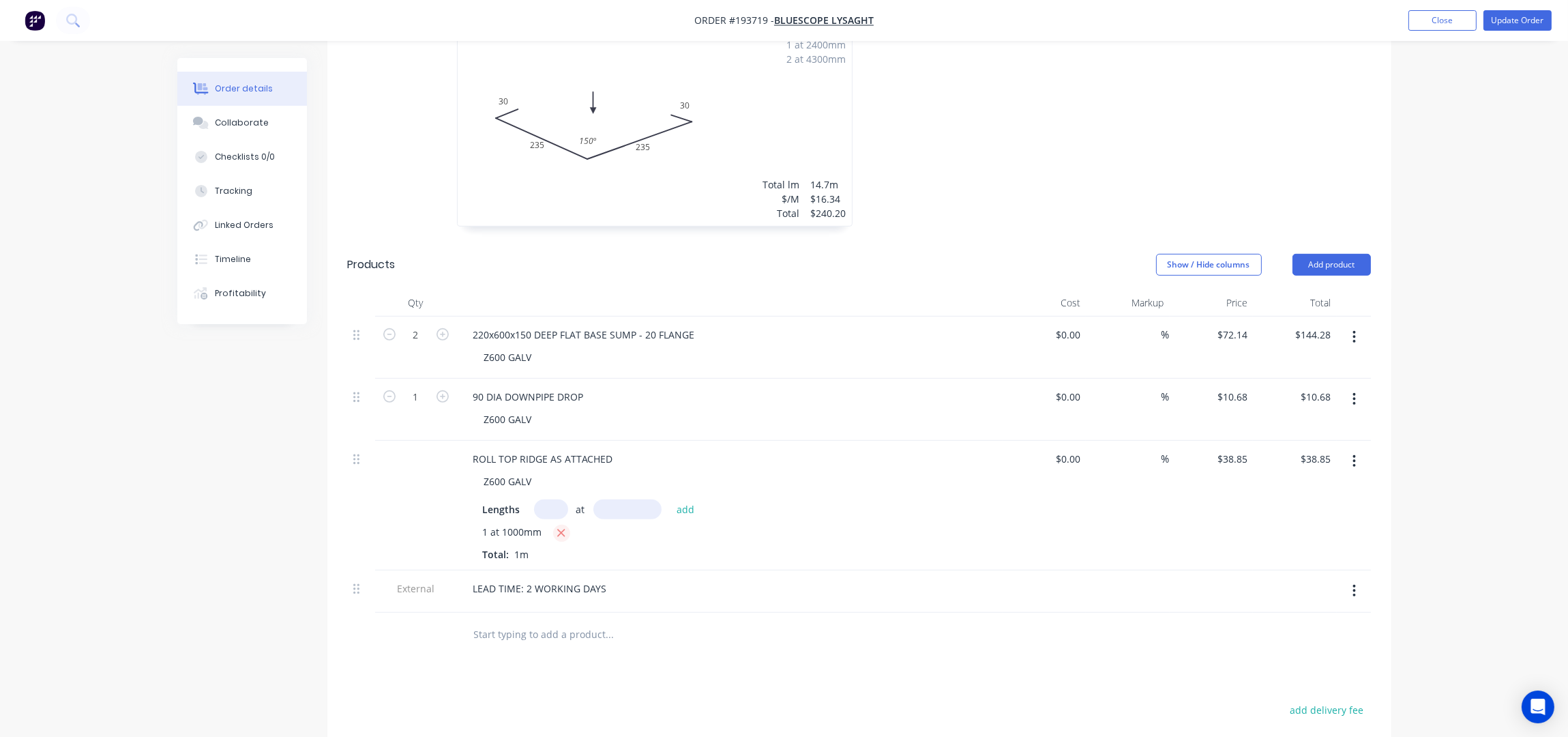
click at [561, 527] on icon "button" at bounding box center [561, 533] width 9 height 12
type input "$0.00"
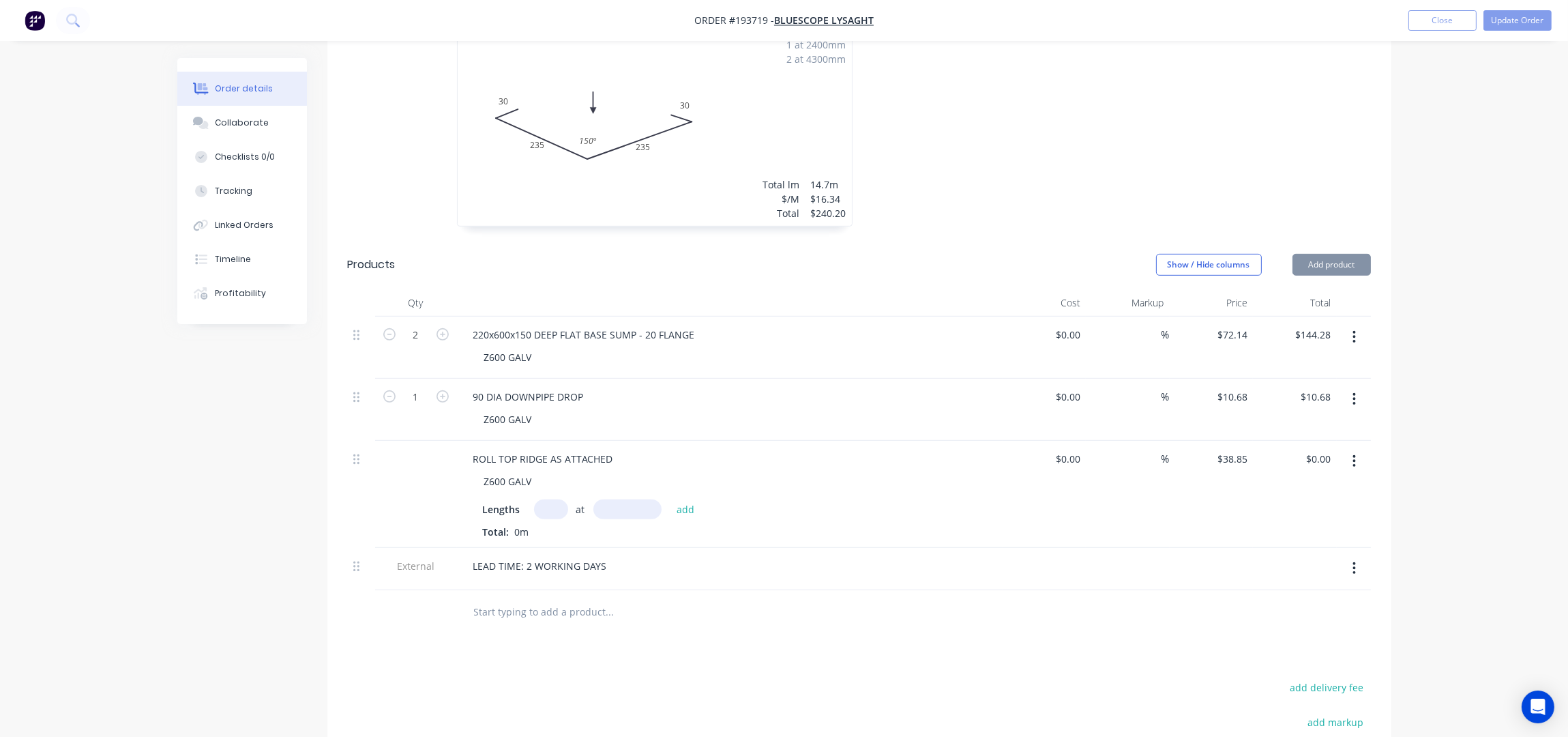
click at [546, 500] on input "text" at bounding box center [551, 509] width 34 height 20
type input "5"
type input "6000"
click at [670, 500] on button "add" at bounding box center [686, 509] width 32 height 19
type input "$1,165.50"
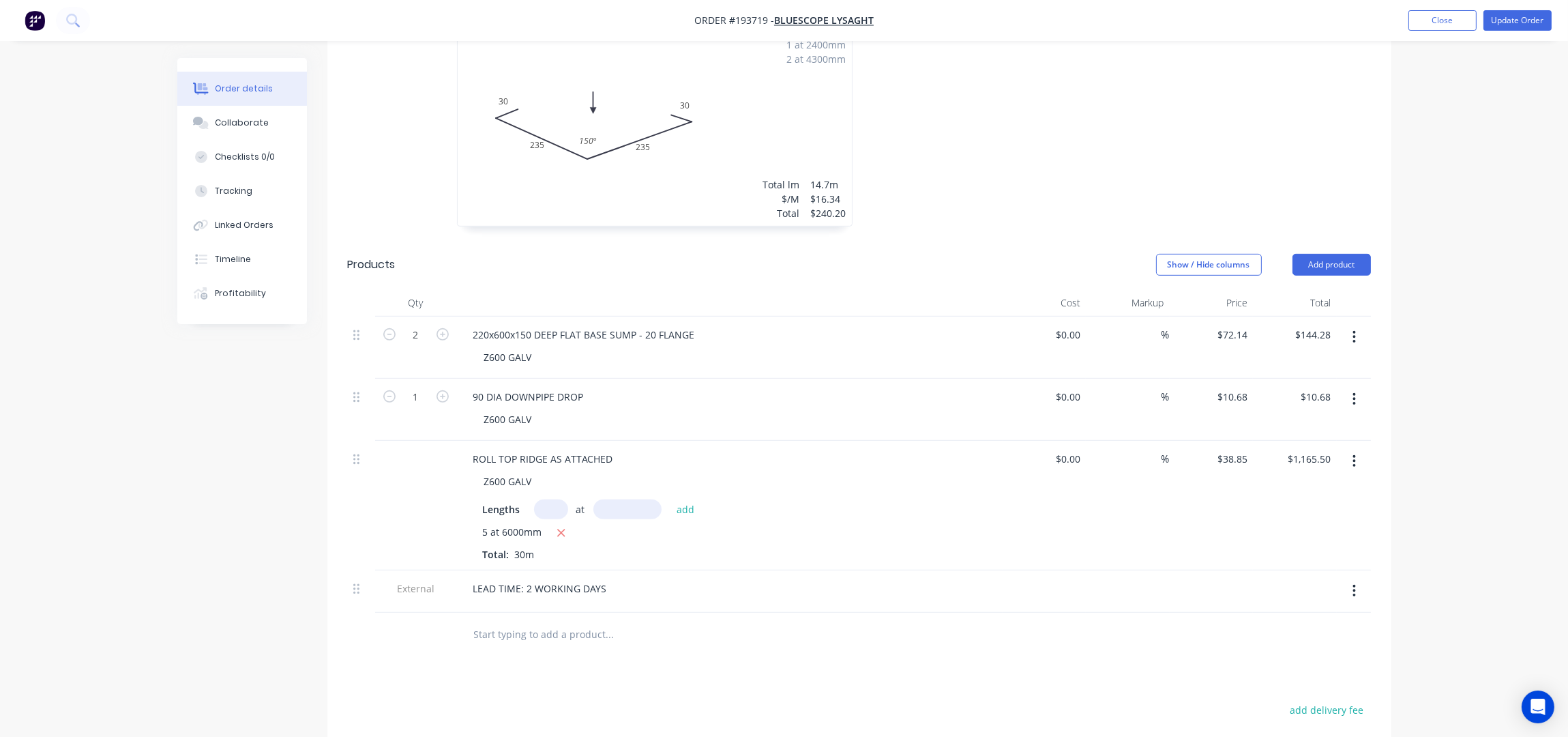
click at [881, 241] on header "Products Show / Hide columns Add product" at bounding box center [859, 265] width 1064 height 49
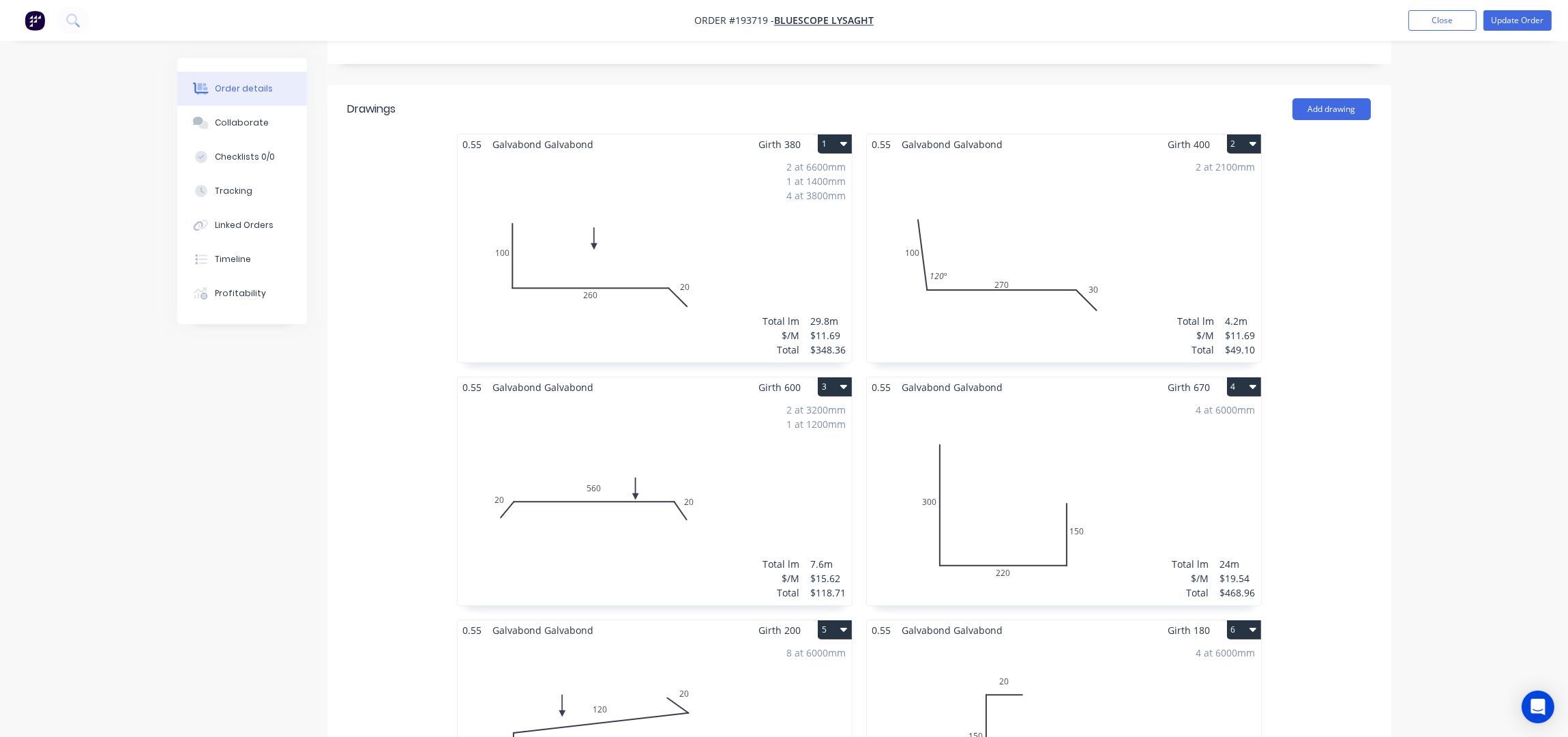
scroll to position [364, 0]
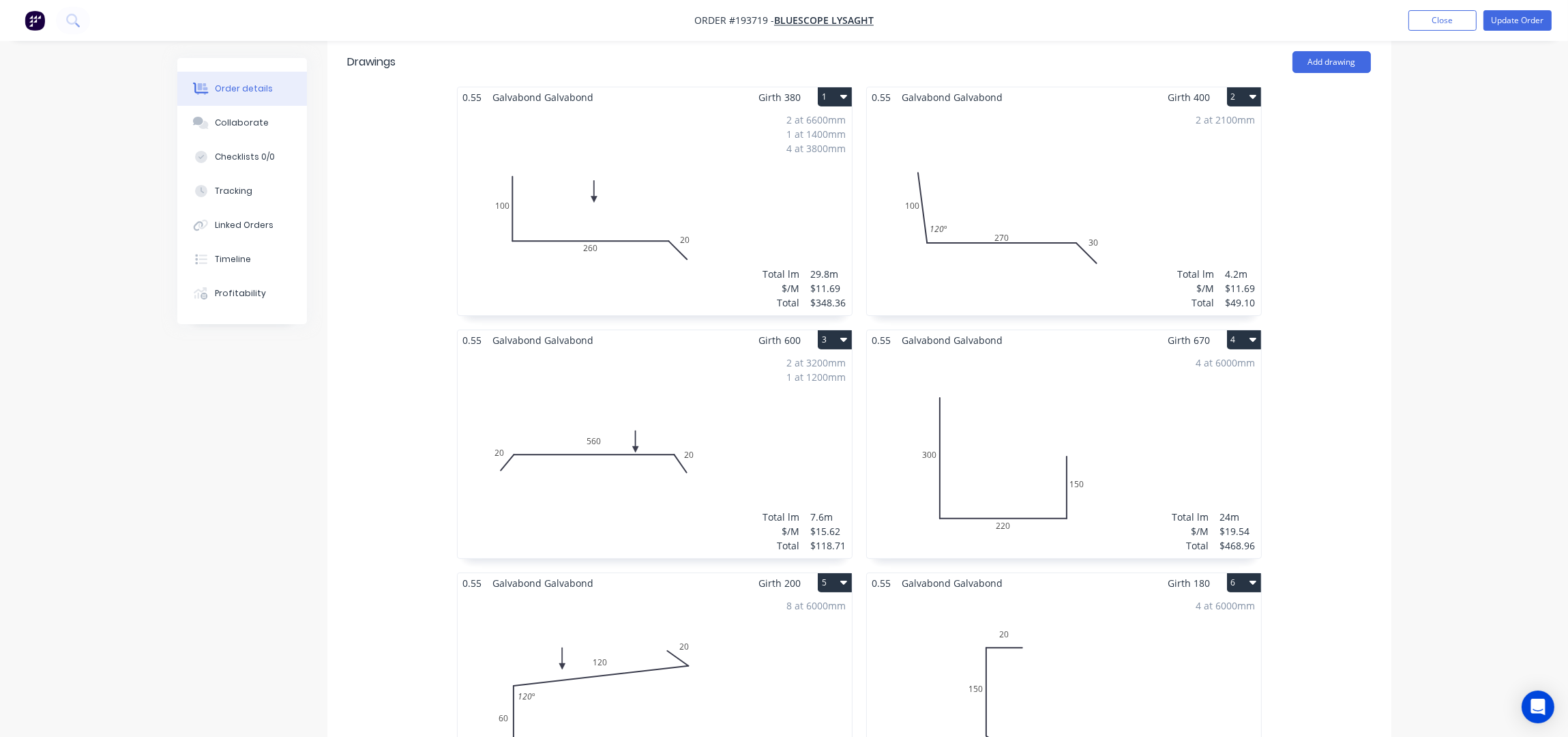
click at [736, 226] on div "2 at 6600mm 1 at 1400mm 4 at 3800mm Total lm $/M Total 29.8m $11.69 $348.36" at bounding box center [654, 211] width 395 height 208
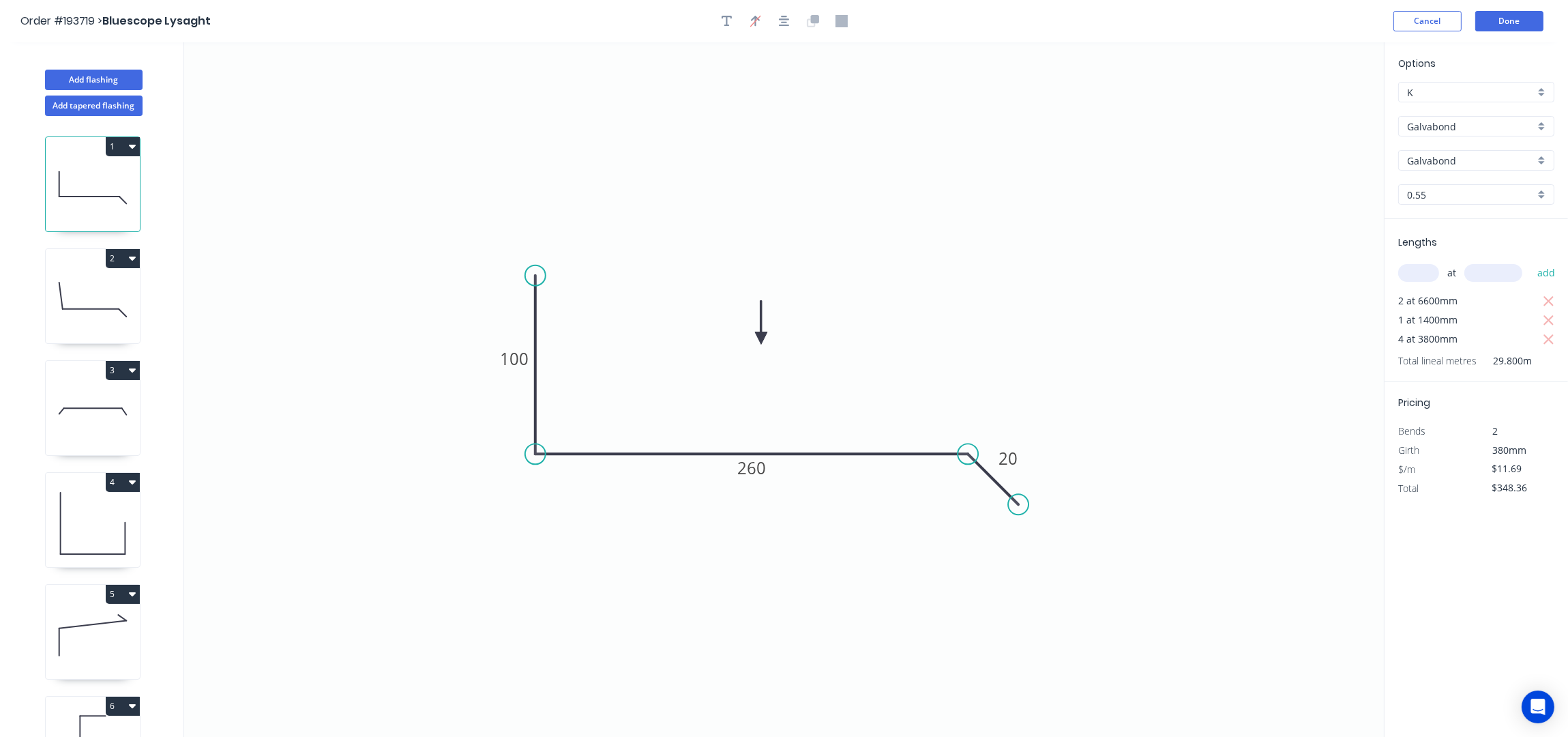
click at [1449, 136] on div "Galvabond" at bounding box center [1477, 126] width 157 height 20
click at [1470, 214] on div "Z-600 Galvabond" at bounding box center [1477, 221] width 155 height 24
type input "Z-600 Galvabond"
type input "$15.89"
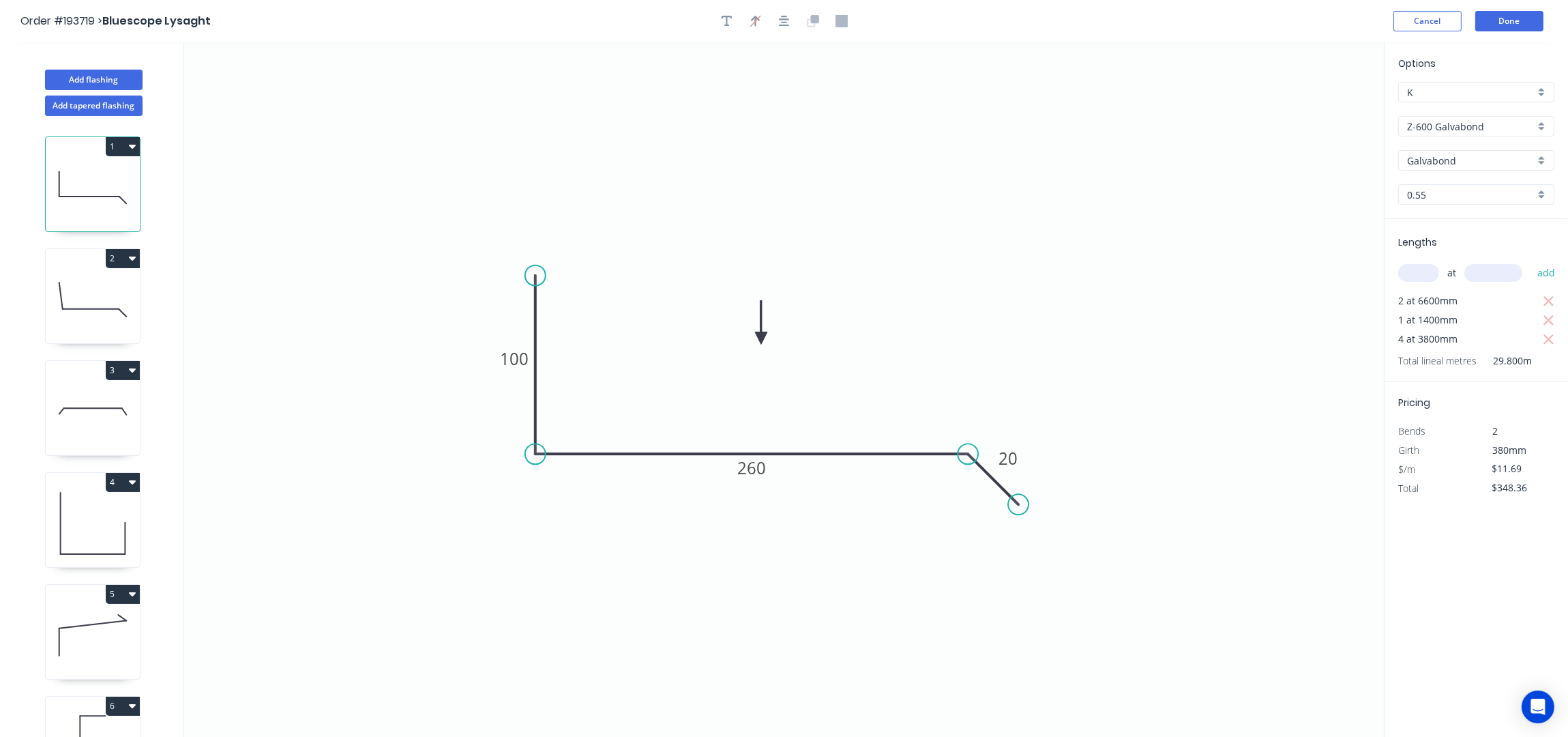
type input "$473.52"
click at [1507, 23] on button "Done" at bounding box center [1509, 21] width 69 height 20
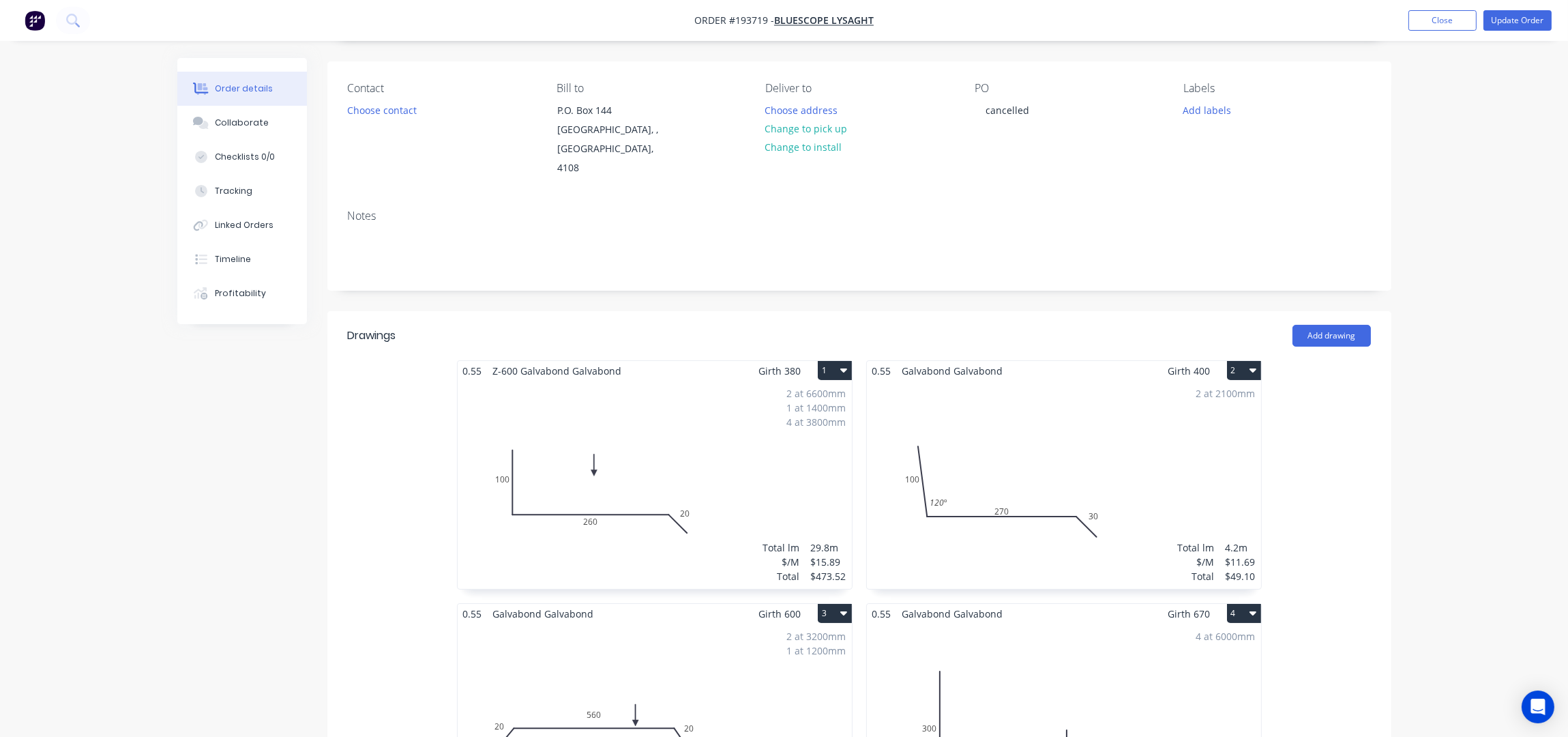
click at [1101, 438] on div "2 at 2100mm Total lm $/M Total 4.2m $11.69 $49.10" at bounding box center [1064, 485] width 395 height 208
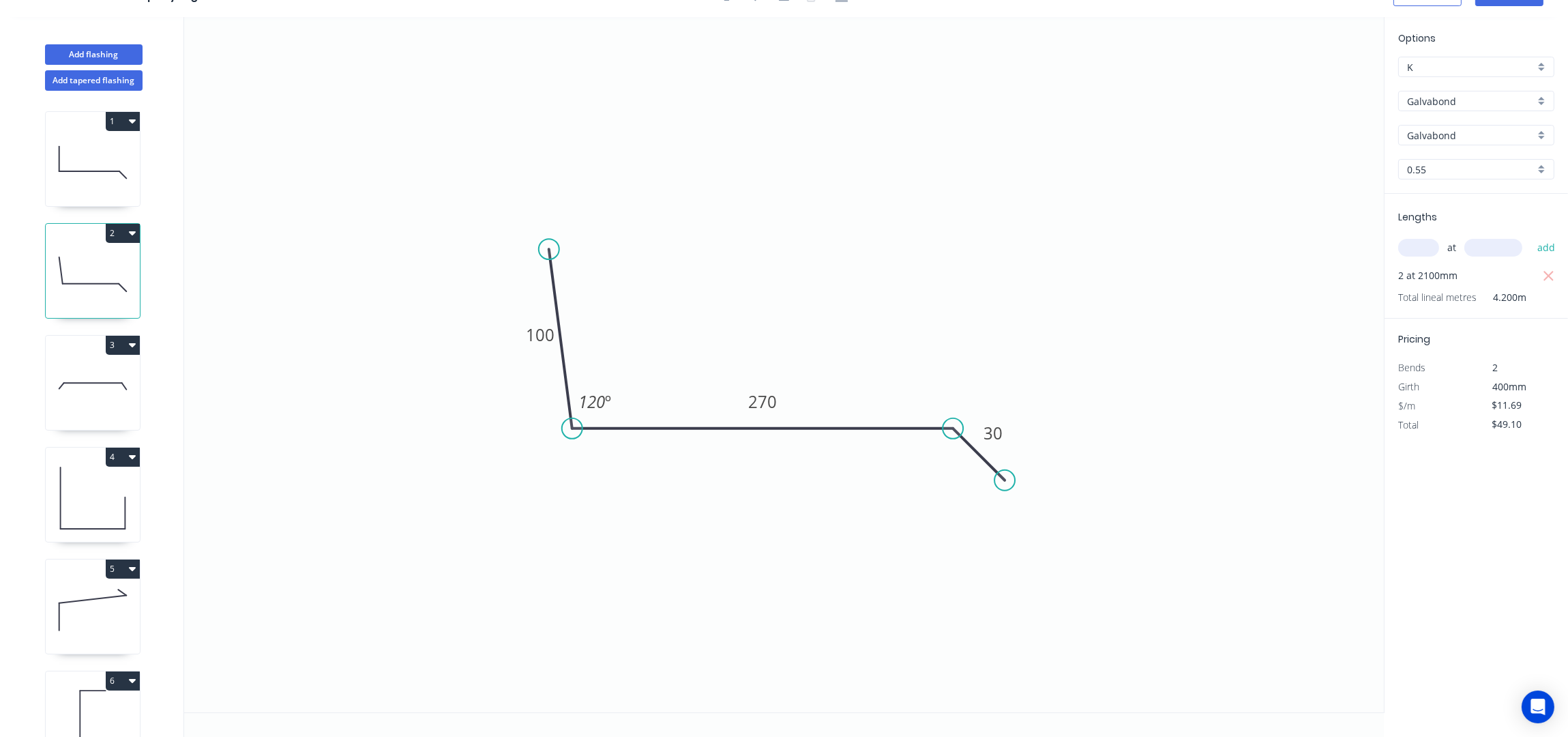
click at [1457, 97] on input "Galvabond" at bounding box center [1471, 102] width 128 height 15
click at [1465, 187] on div "Z-600 Galvabond" at bounding box center [1477, 196] width 155 height 24
type input "Z-600 Galvabond"
type input "$15.89"
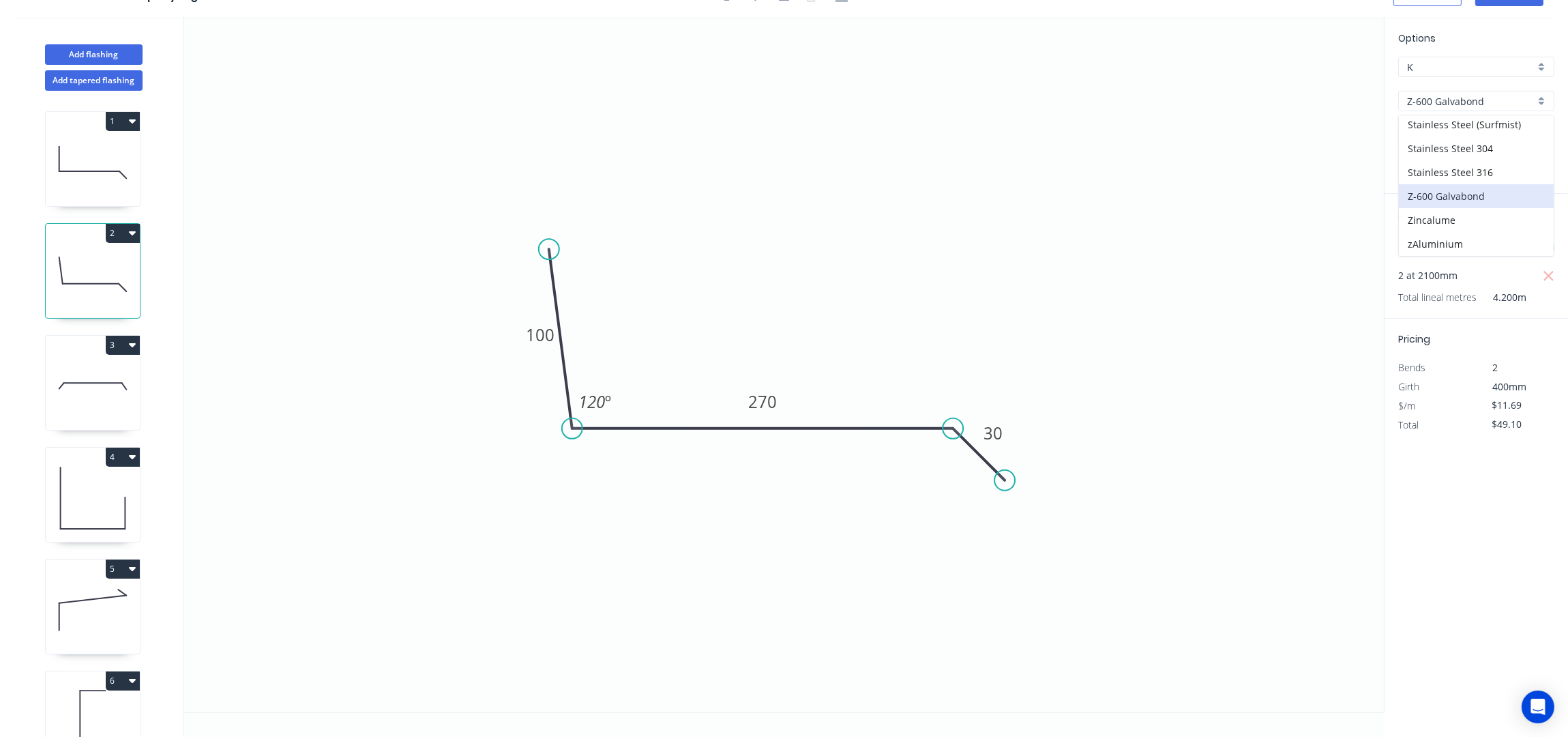
type input "$66.74"
click at [1461, 135] on input "Galvabond" at bounding box center [1471, 136] width 128 height 15
click at [1461, 158] on div "Galvabond" at bounding box center [1477, 161] width 155 height 24
type input "Galvabond"
click at [1342, 180] on icon "0 100 270 30 120 º" at bounding box center [784, 364] width 1200 height 695
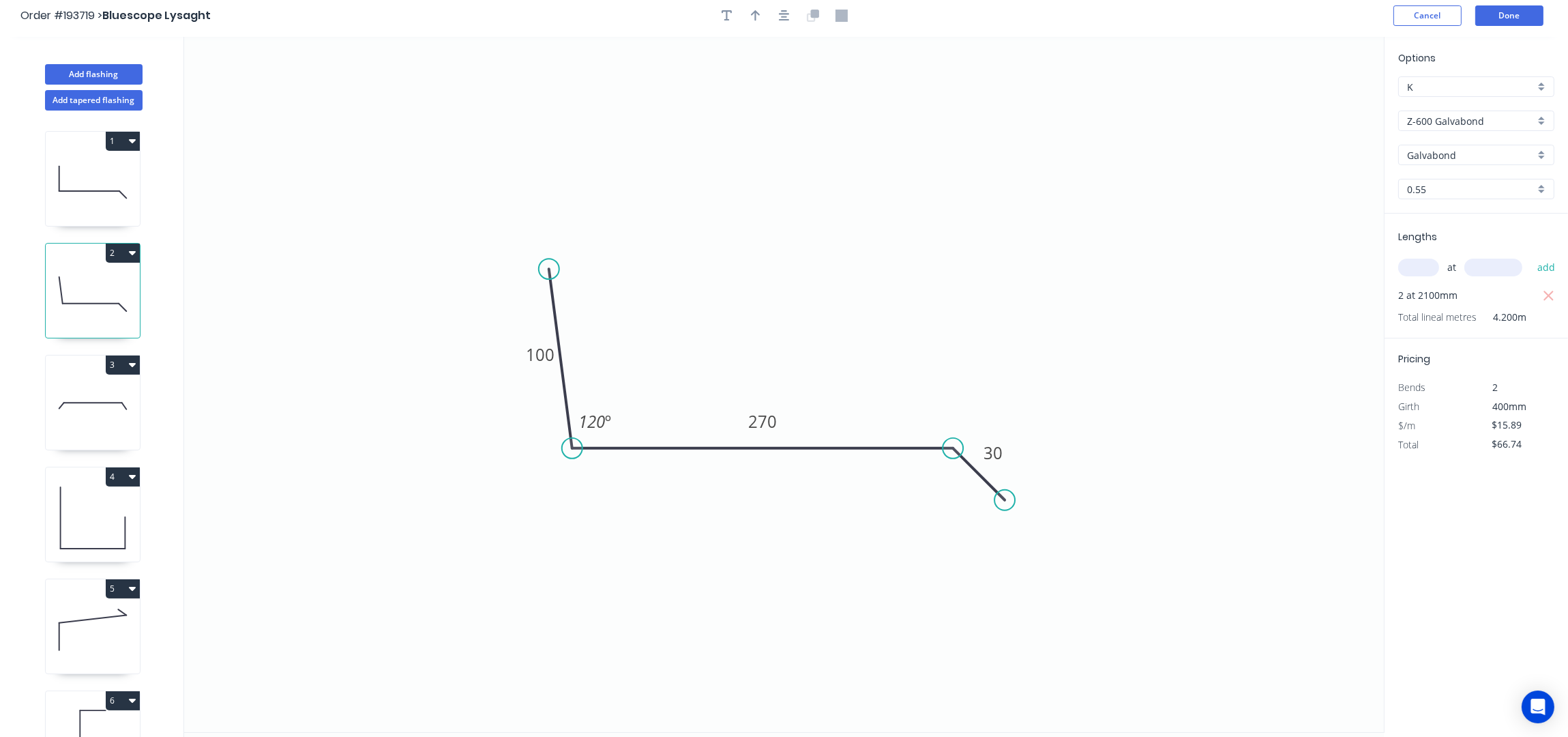
scroll to position [0, 0]
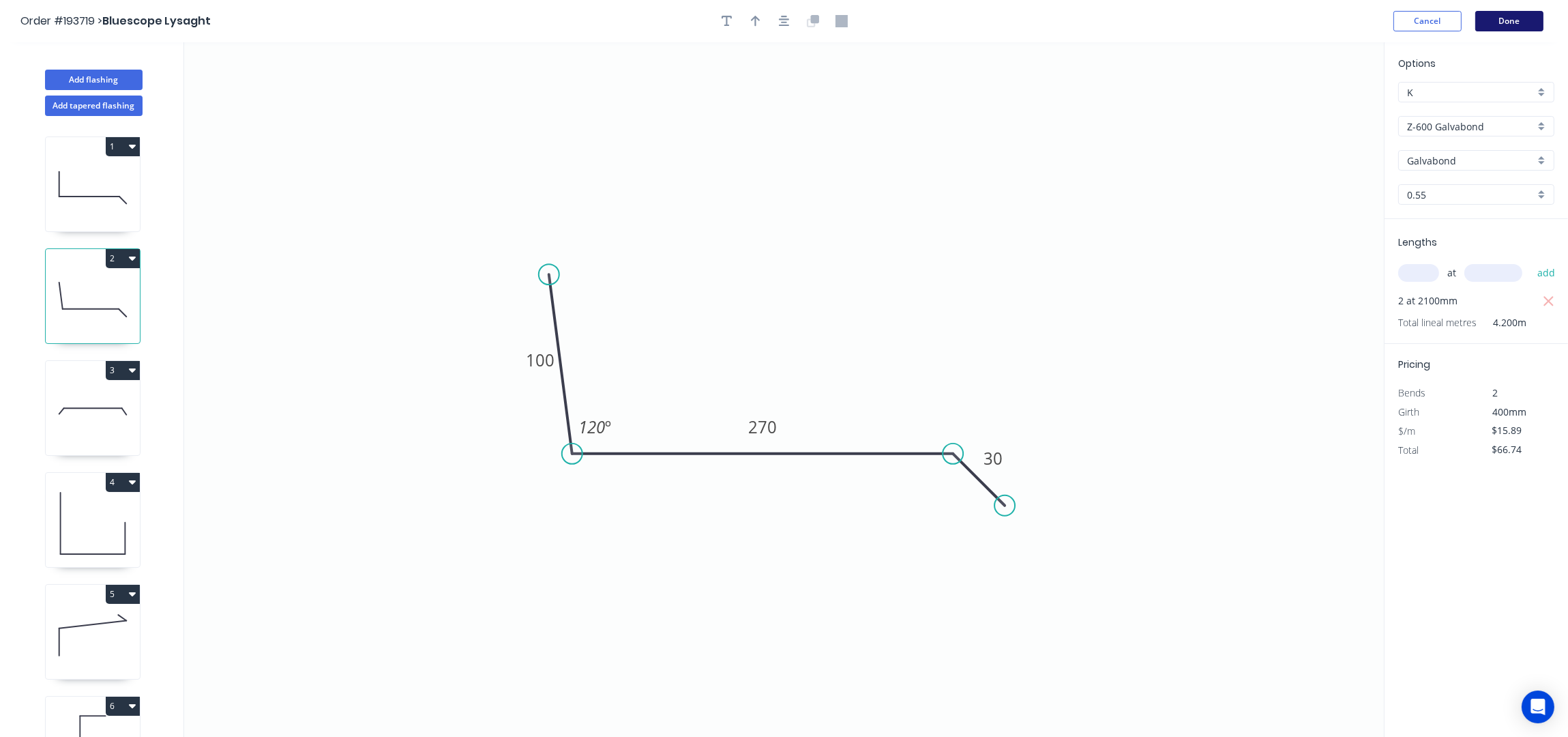
click at [1520, 31] on div "Cancel Done" at bounding box center [1470, 21] width 154 height 20
click at [1499, 23] on button "Done" at bounding box center [1509, 21] width 69 height 20
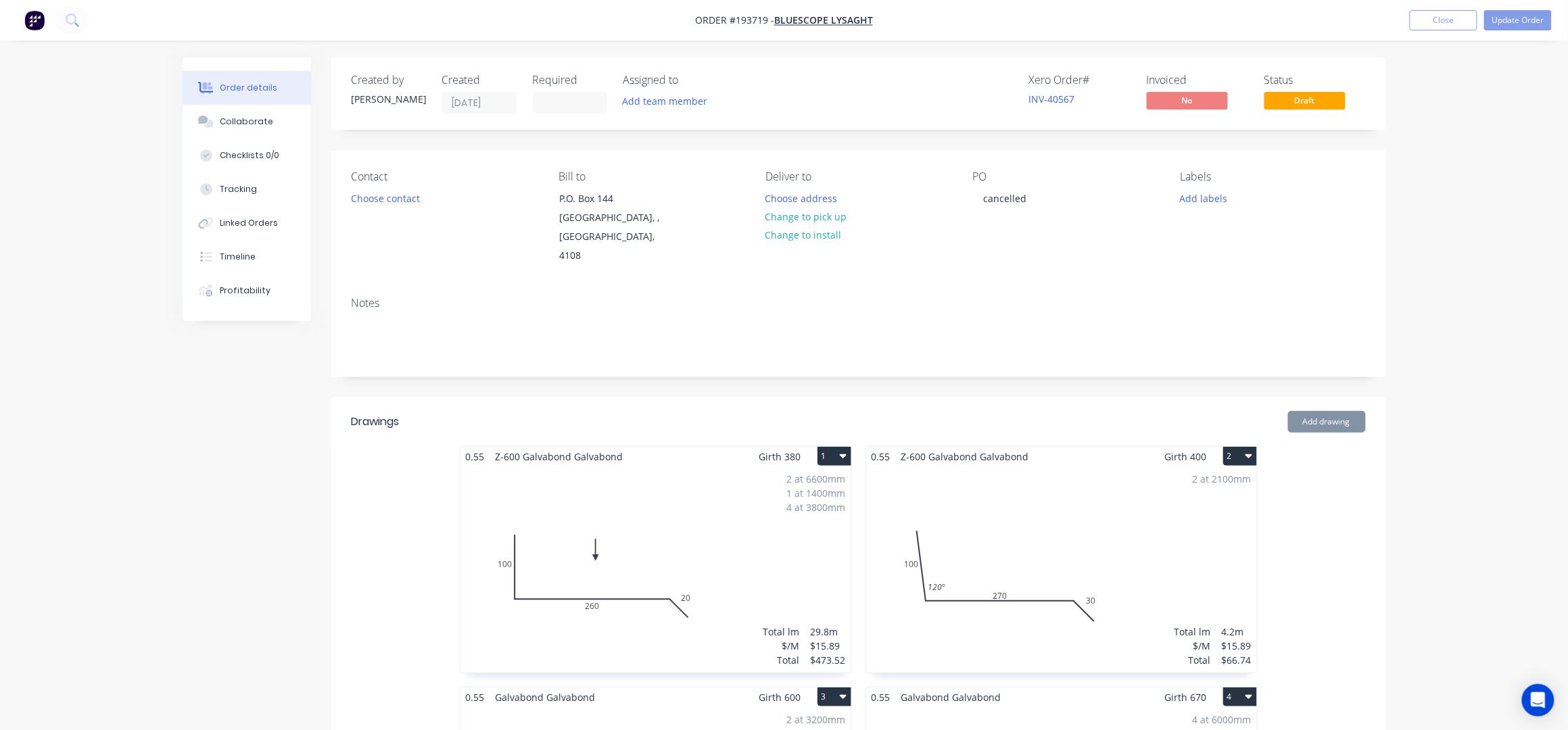
type input "$72.14"
type input "$144.28"
type input "$10.68"
type input "$38.85"
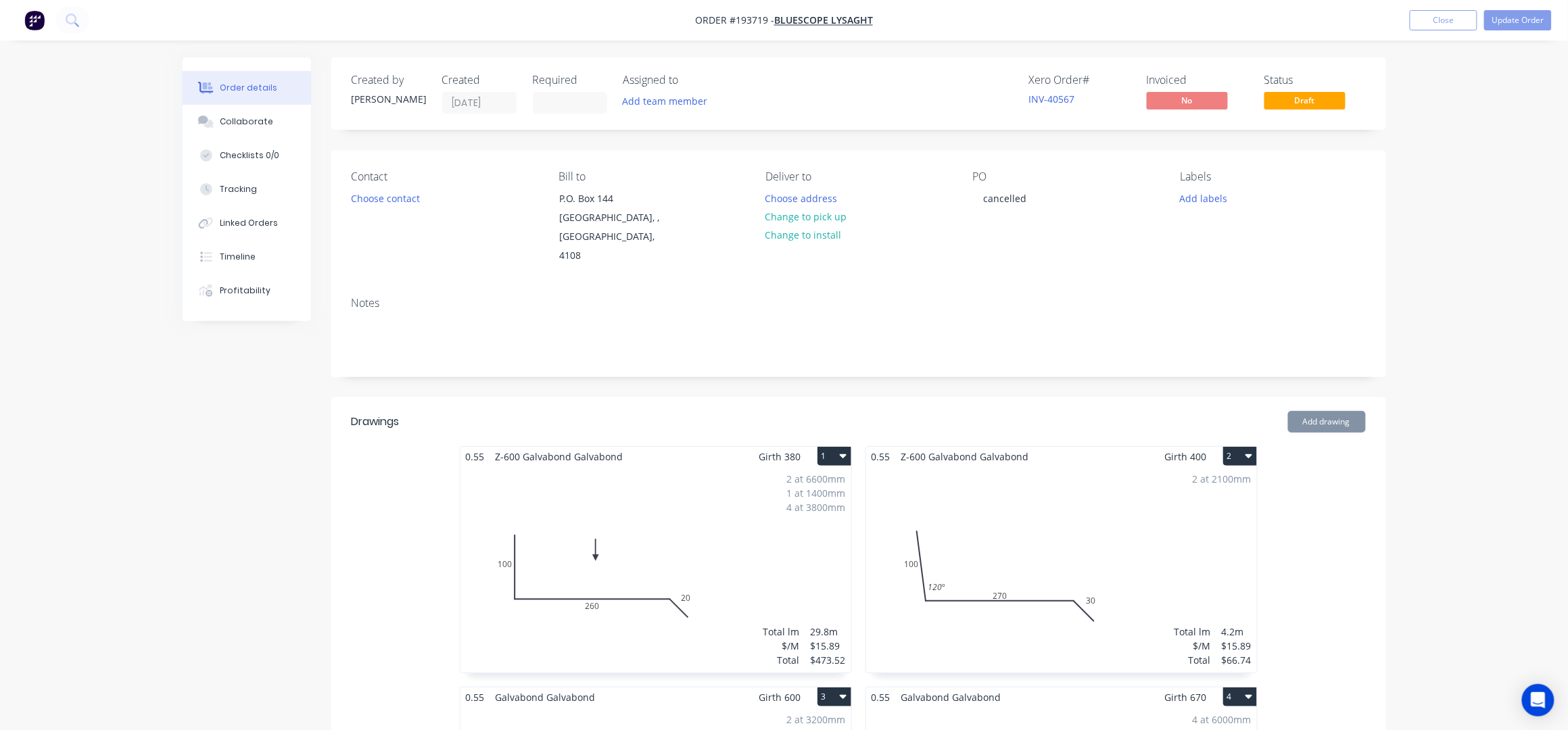
type input "$1,165.50"
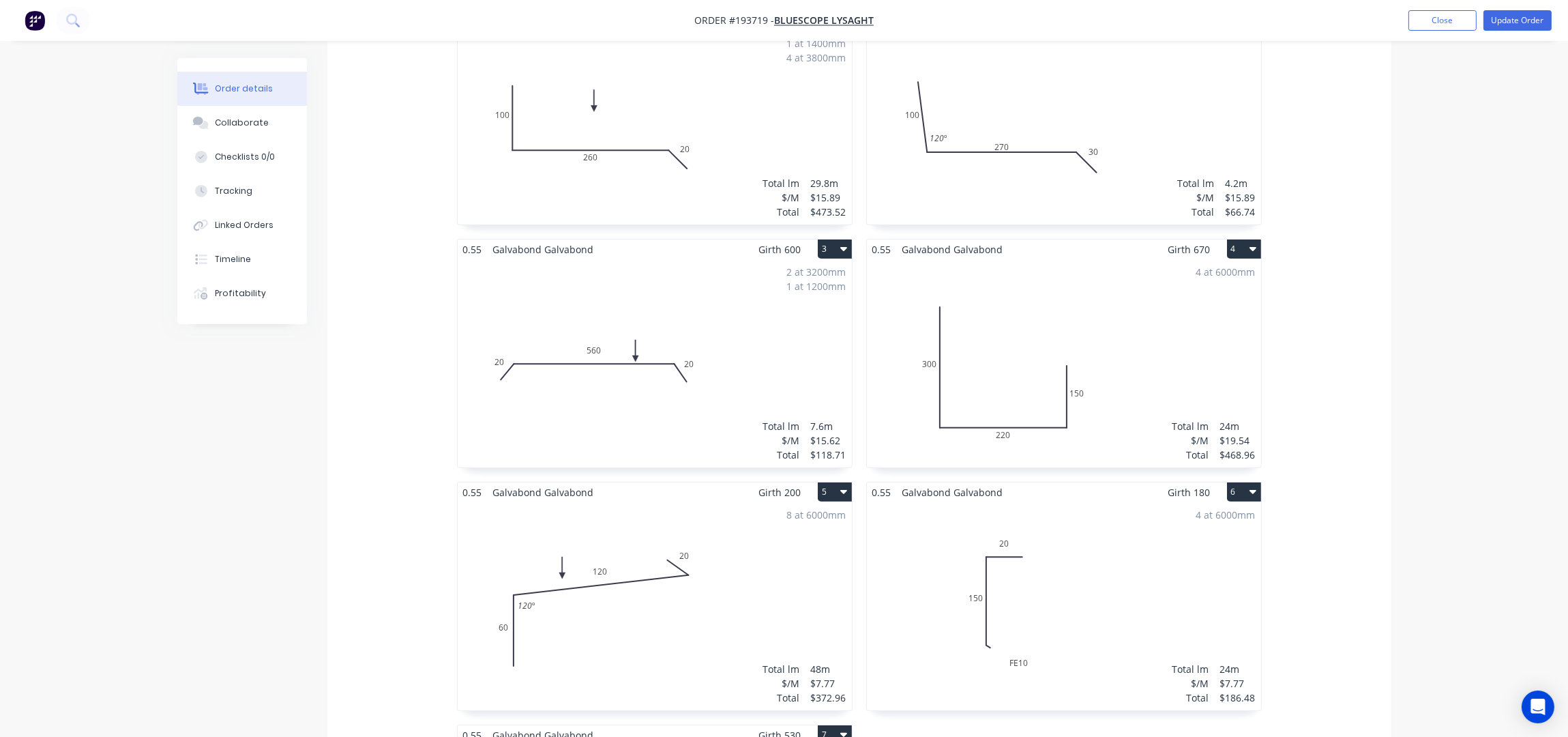
click at [775, 333] on div "2 at 3200mm 1 at 1200mm Total lm $/M Total 7.6m $15.62 $118.71" at bounding box center [654, 363] width 395 height 208
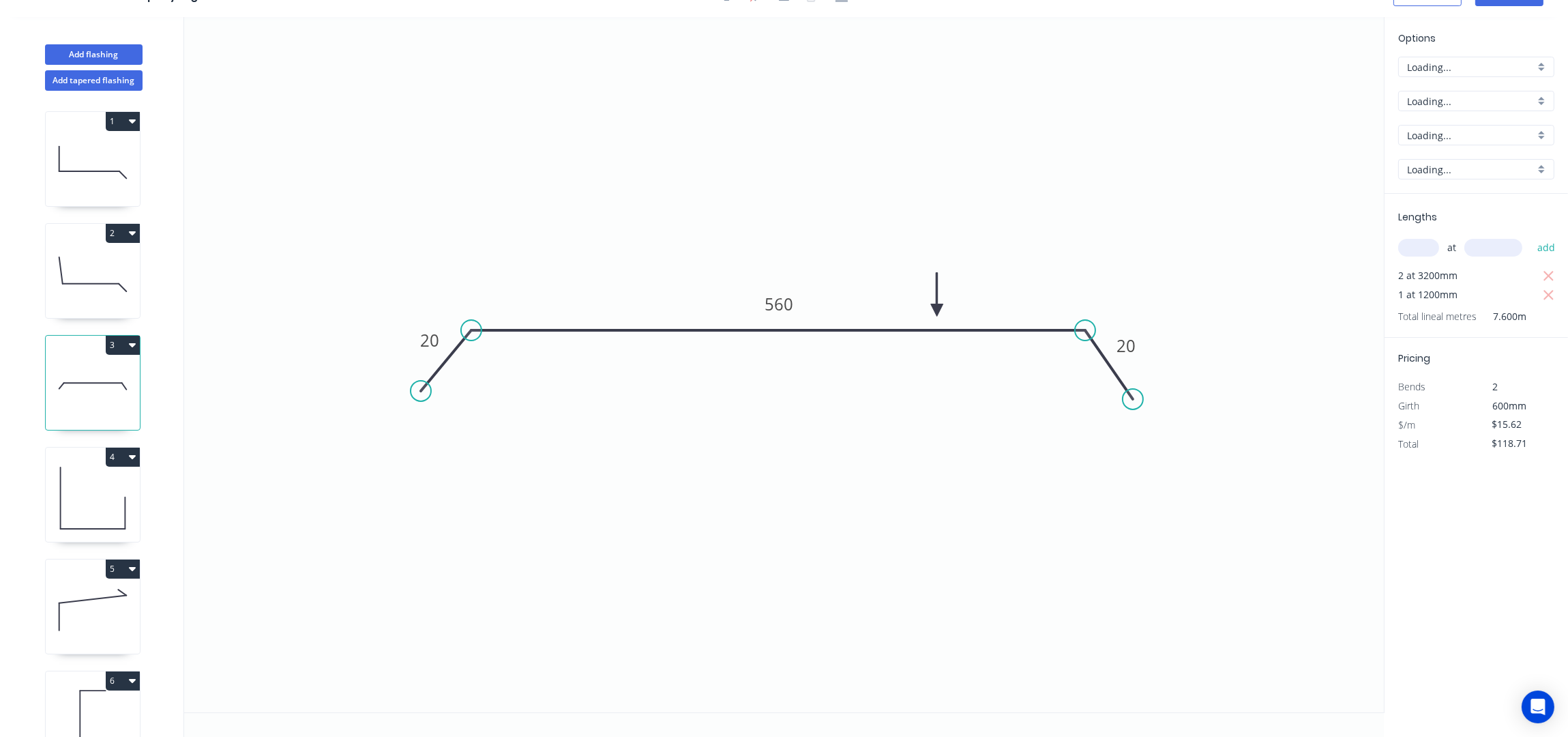
scroll to position [26, 0]
click at [1461, 103] on input "Galvabond" at bounding box center [1471, 102] width 128 height 15
click at [1459, 191] on div "Z-600 Galvabond" at bounding box center [1477, 196] width 155 height 24
type input "Z-600 Galvabond"
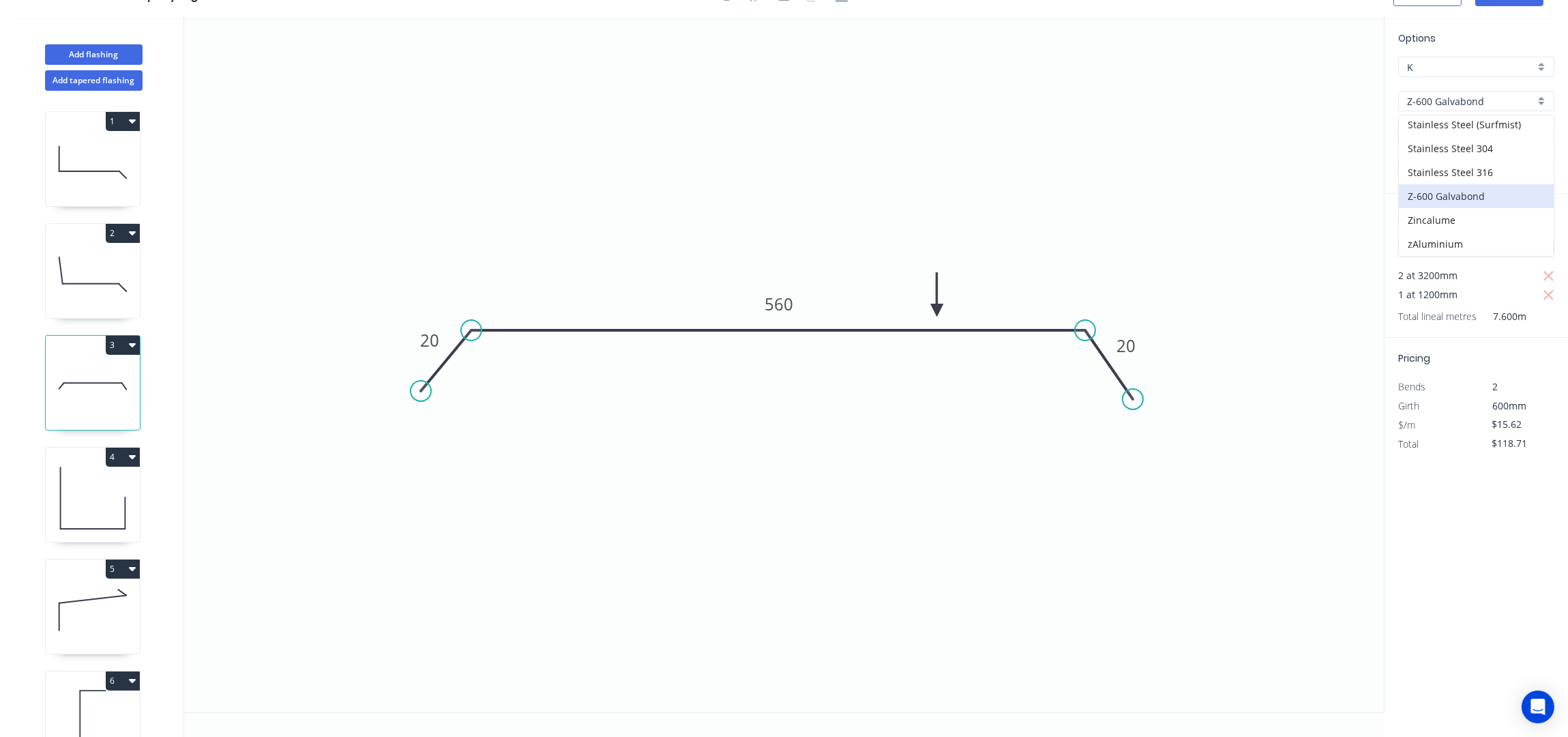
type input "$21.82"
type input "$165.83"
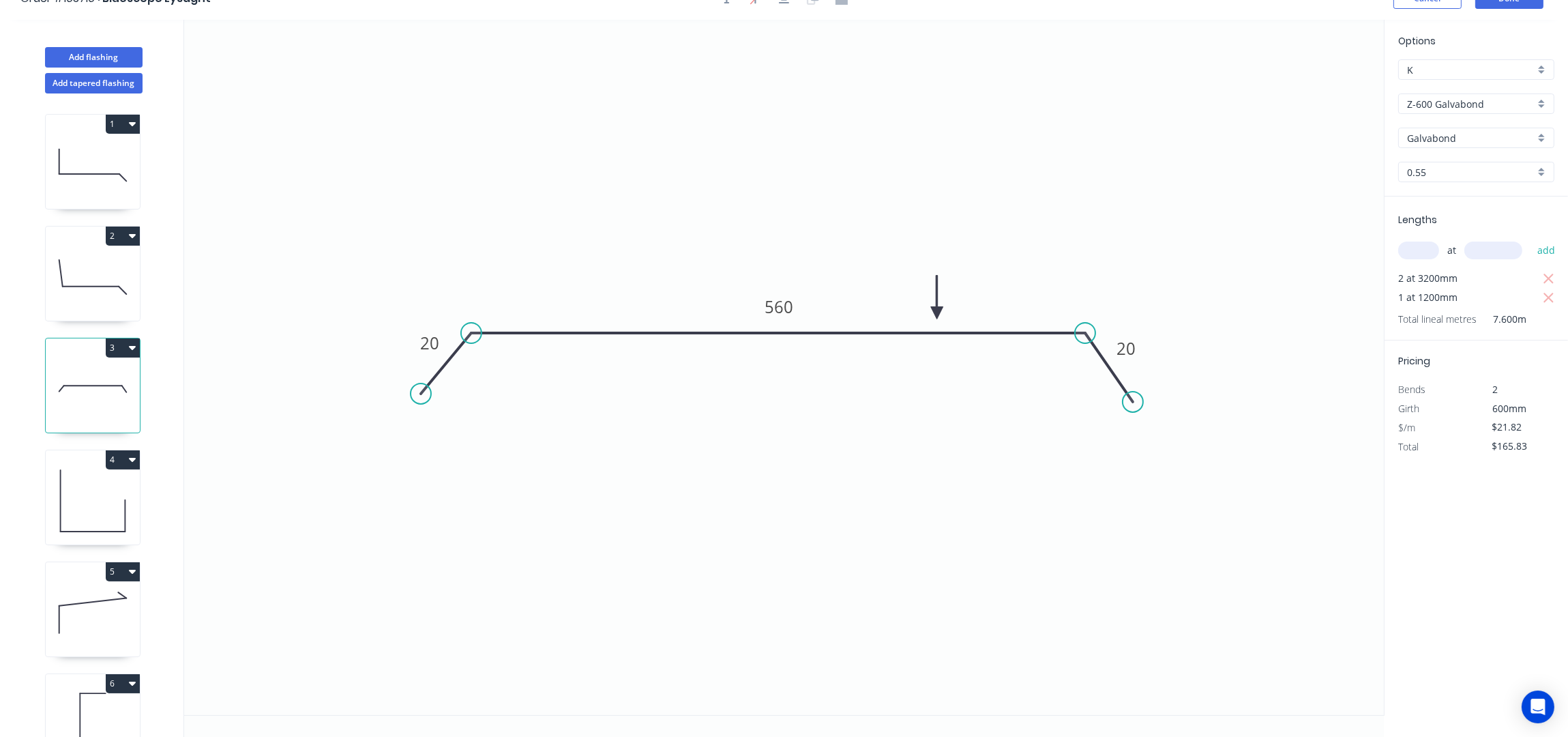
scroll to position [0, 0]
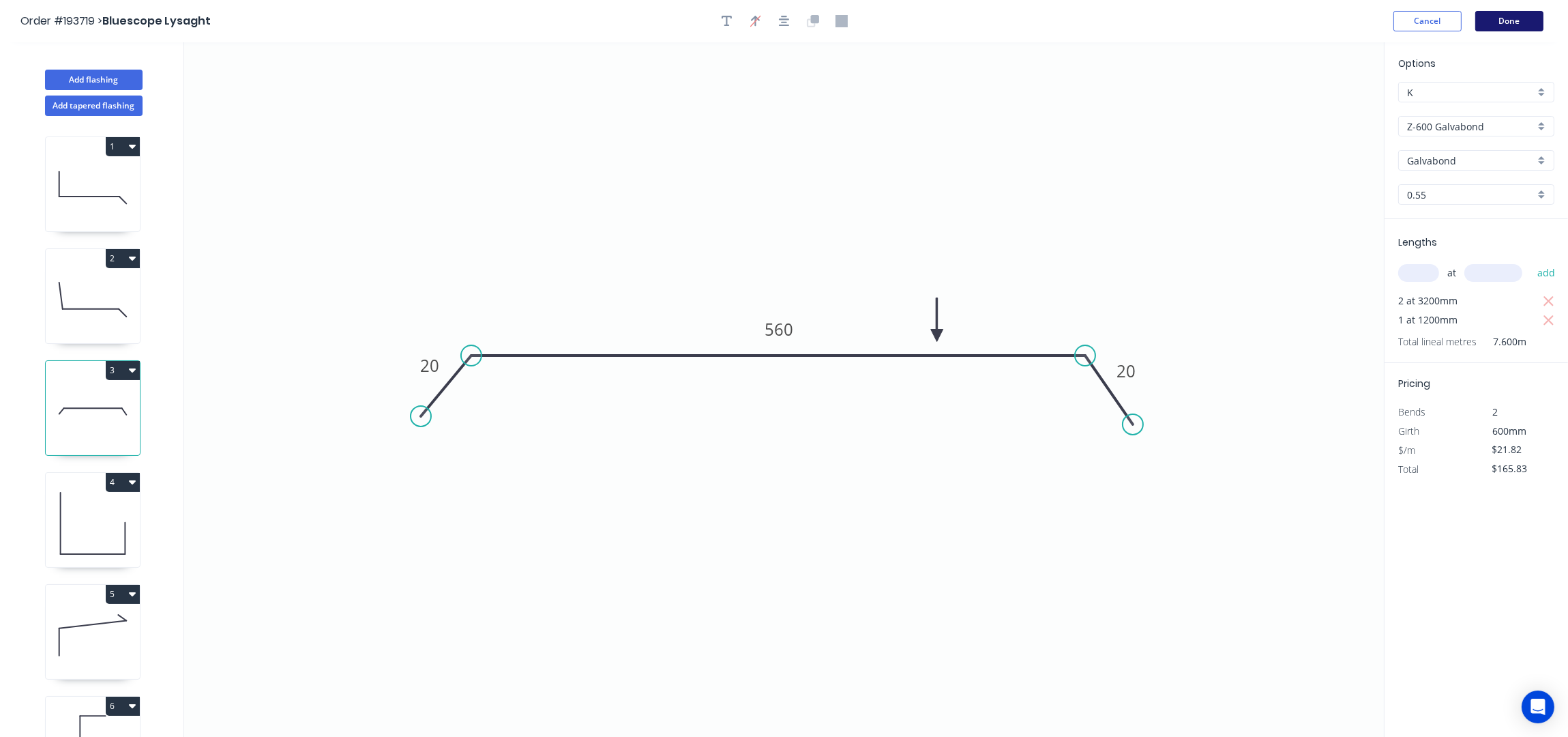
click at [1498, 24] on button "Done" at bounding box center [1509, 21] width 69 height 20
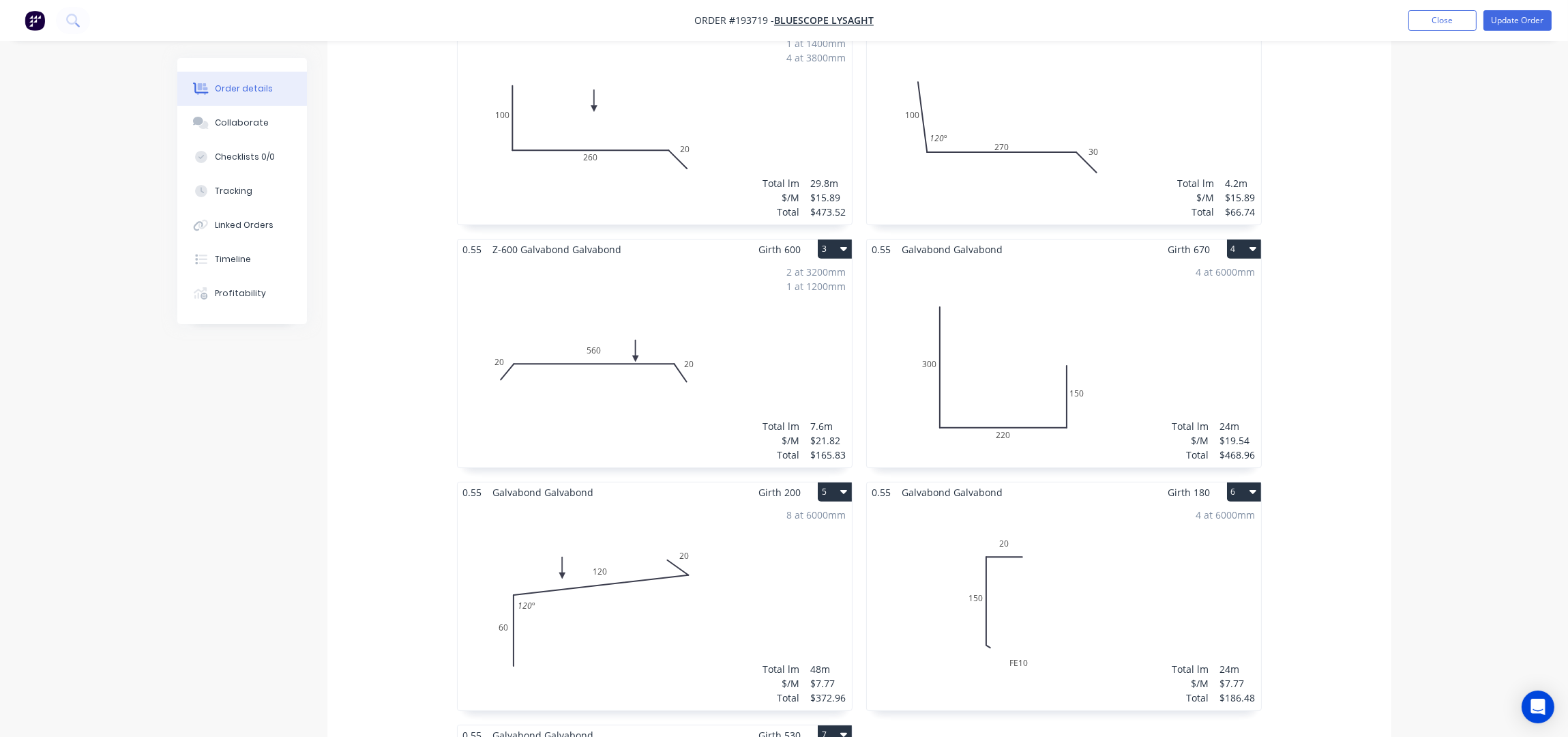
click at [1144, 310] on div "4 at 6000mm Total lm $/M Total 24m $19.54 $468.96" at bounding box center [1064, 363] width 395 height 208
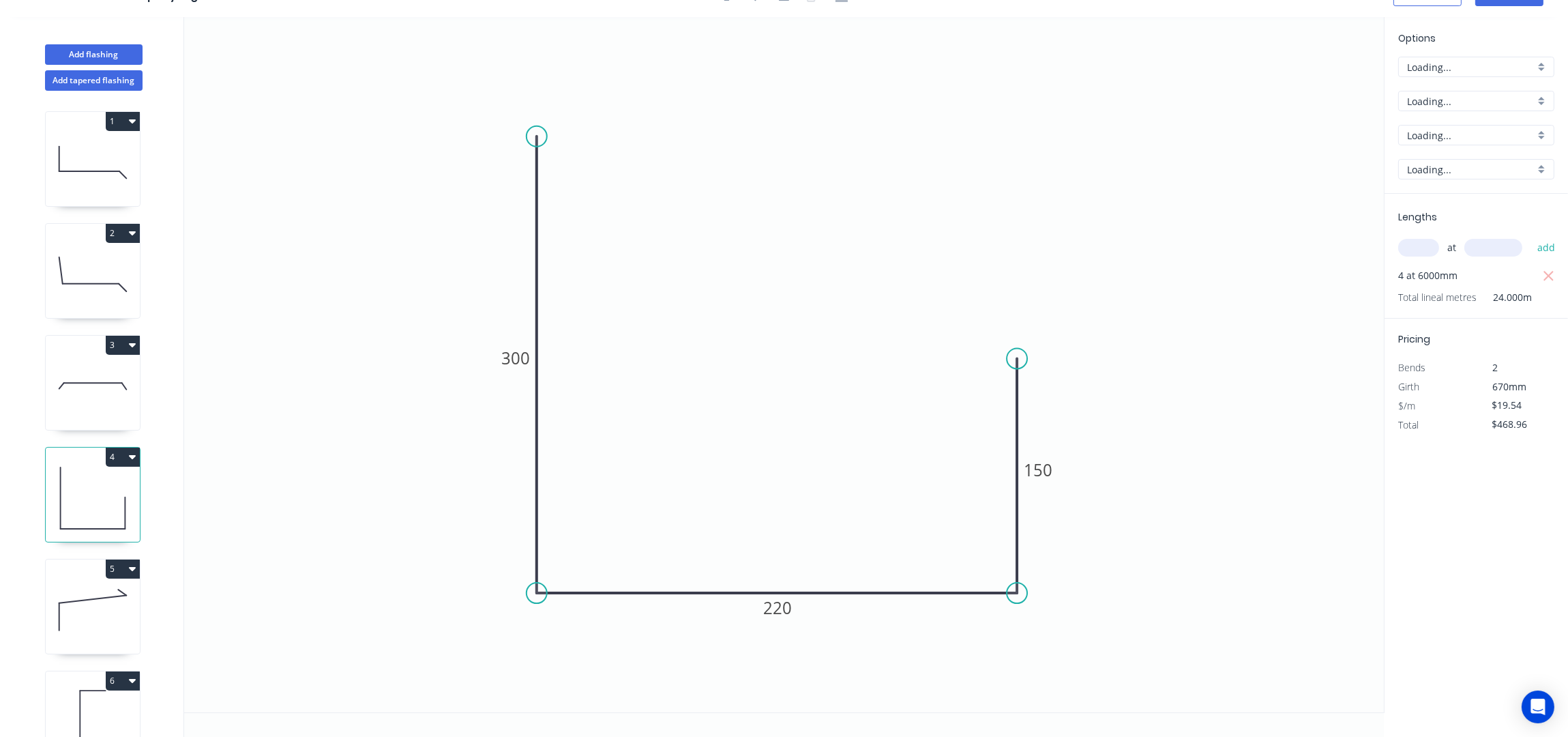
scroll to position [26, 0]
click at [1463, 107] on input "Galvabond" at bounding box center [1471, 102] width 128 height 15
click at [1466, 186] on div "Z-600 Galvabond" at bounding box center [1477, 196] width 155 height 24
type input "Z-600 Galvabond"
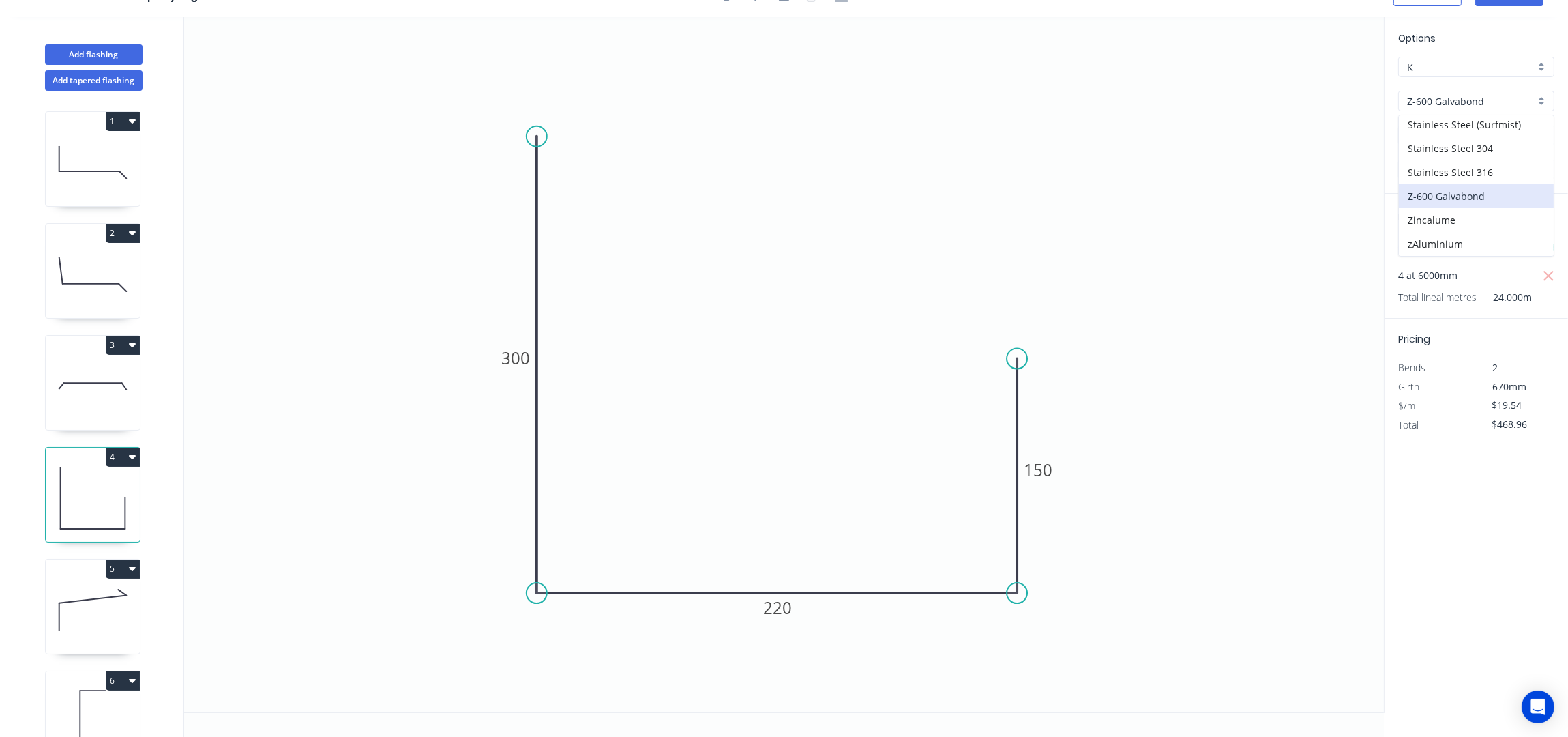
type input "$30.70"
type input "$736.80"
click at [1169, 253] on icon "0 300 220 150" at bounding box center [784, 364] width 1200 height 695
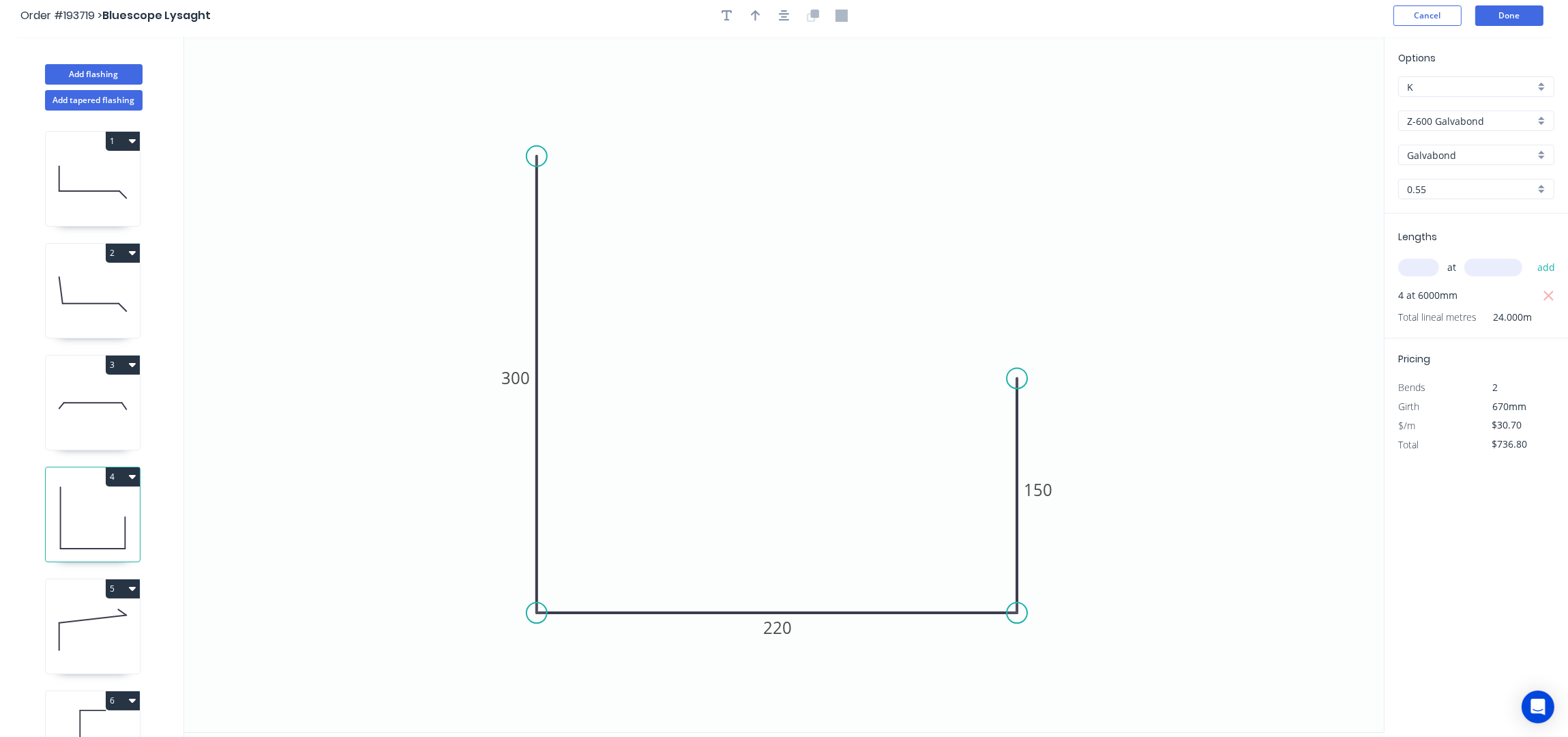
scroll to position [0, 0]
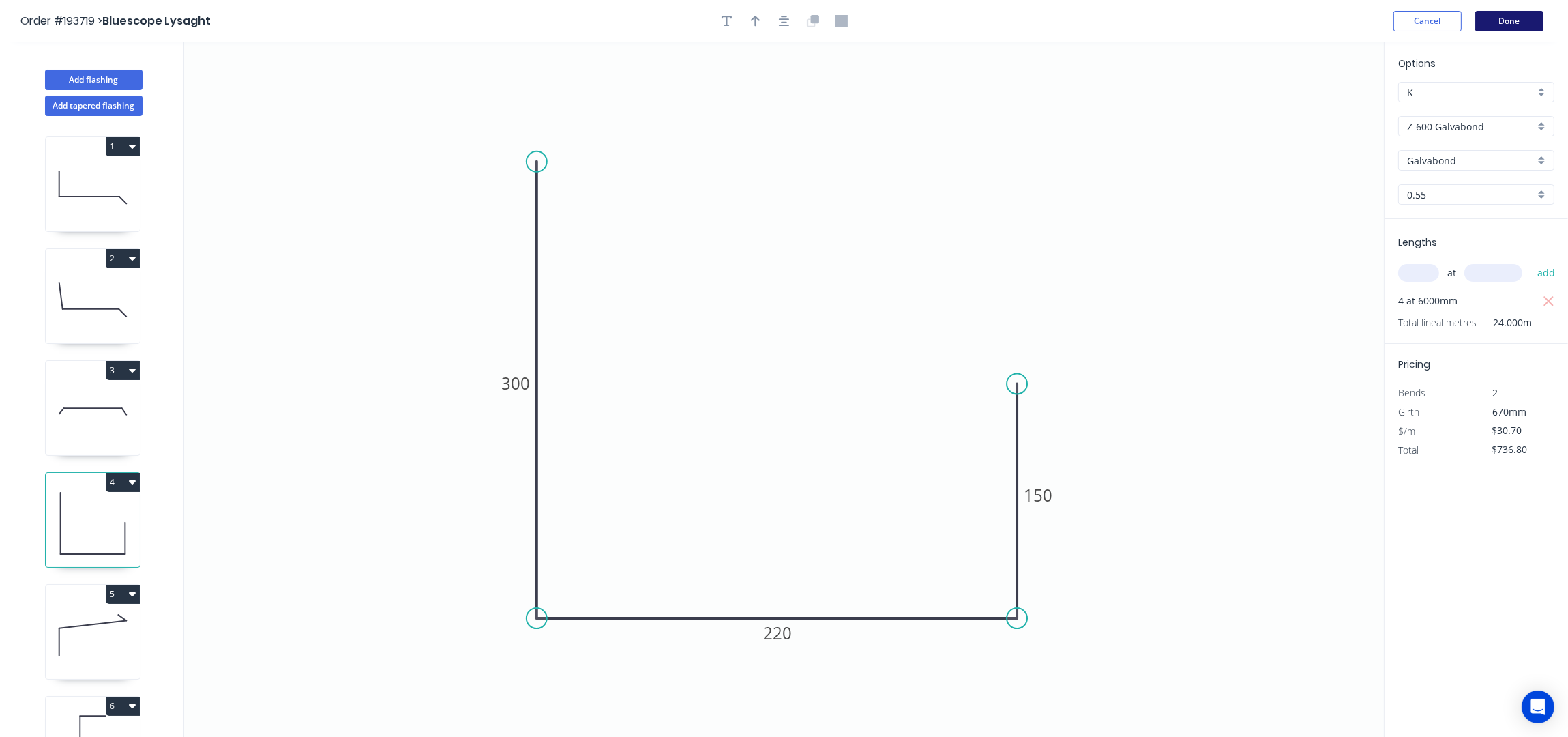
click at [1511, 20] on button "Done" at bounding box center [1509, 21] width 69 height 20
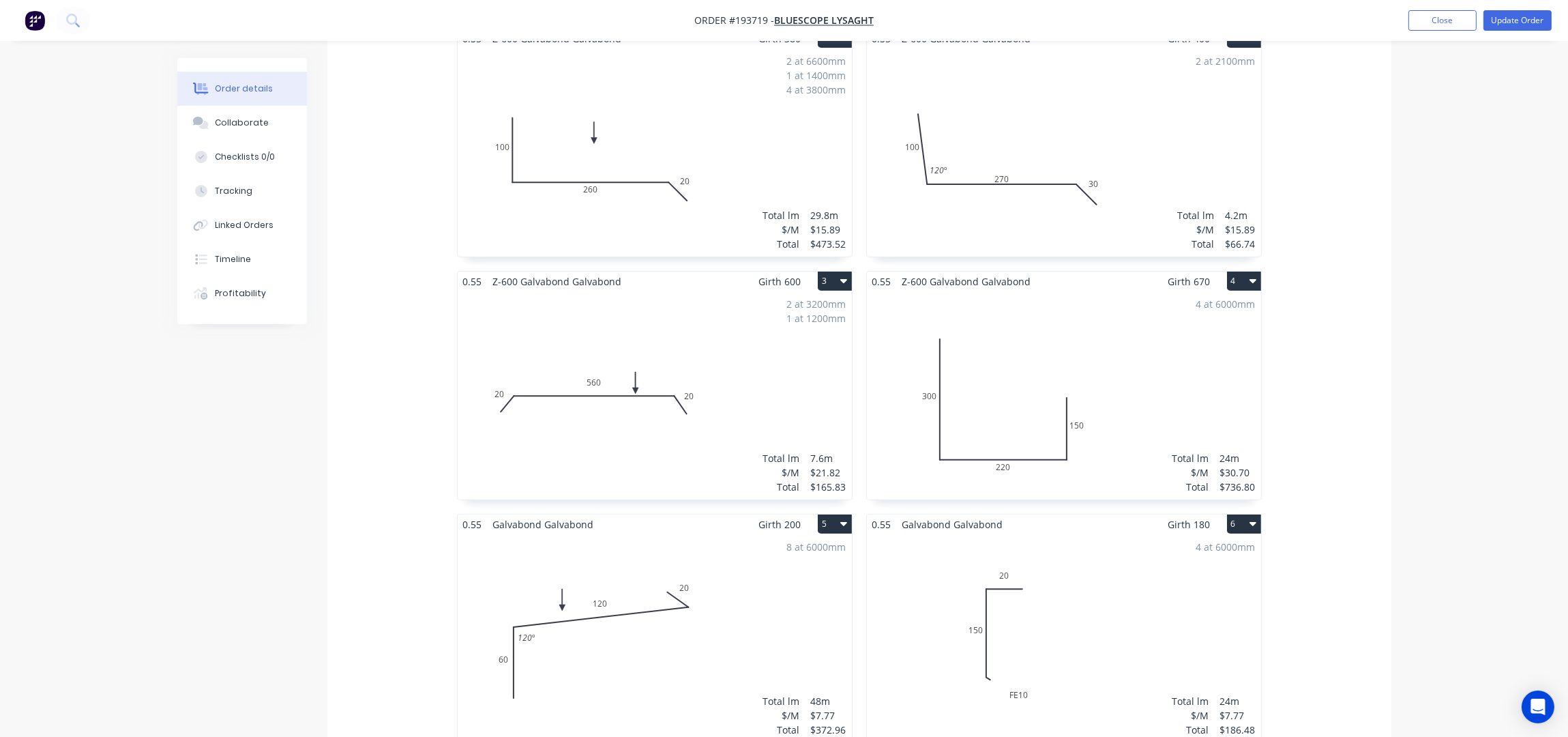
scroll to position [454, 0]
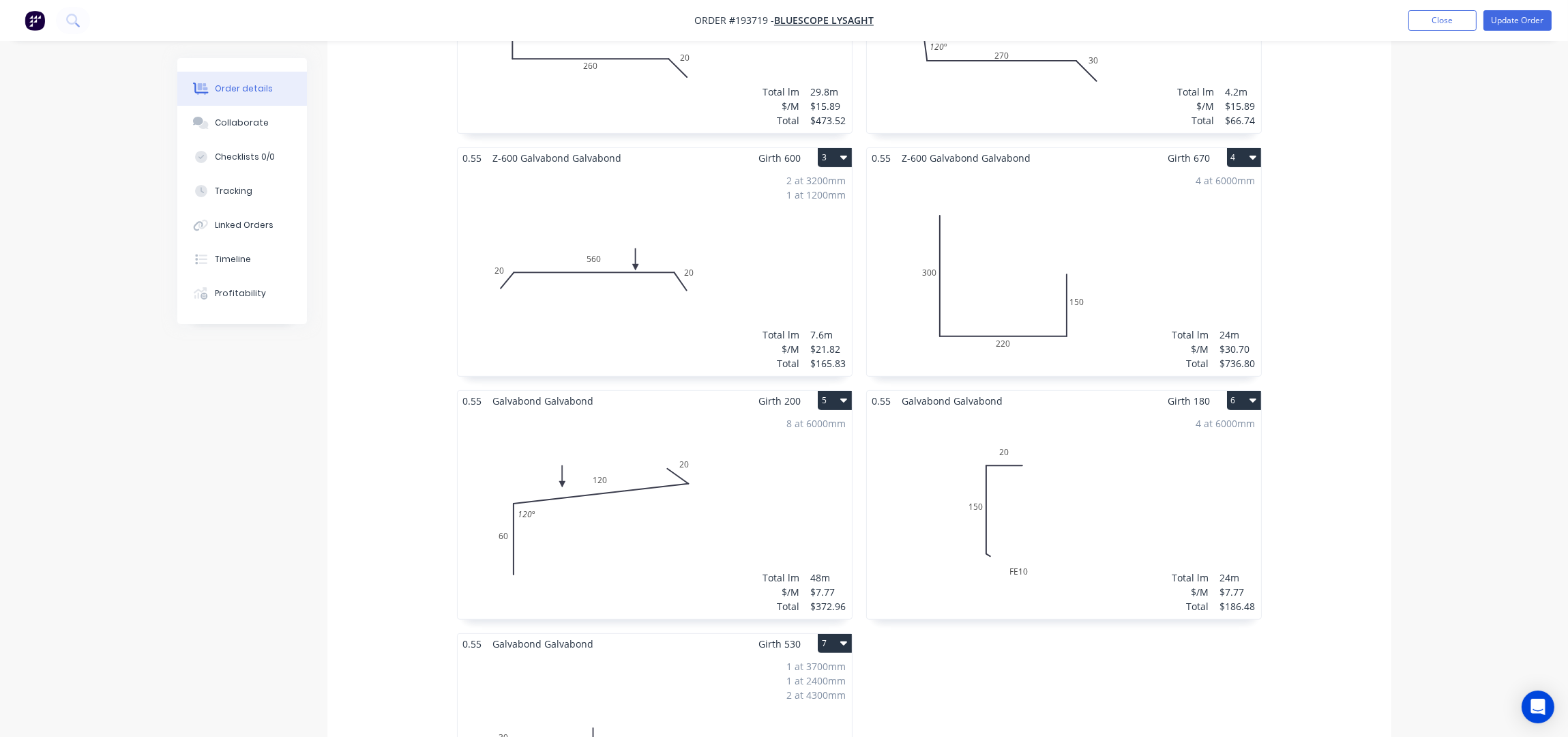
click at [751, 450] on div "8 at 6000mm Total lm $/M Total 48m $7.77 $372.96" at bounding box center [654, 515] width 395 height 208
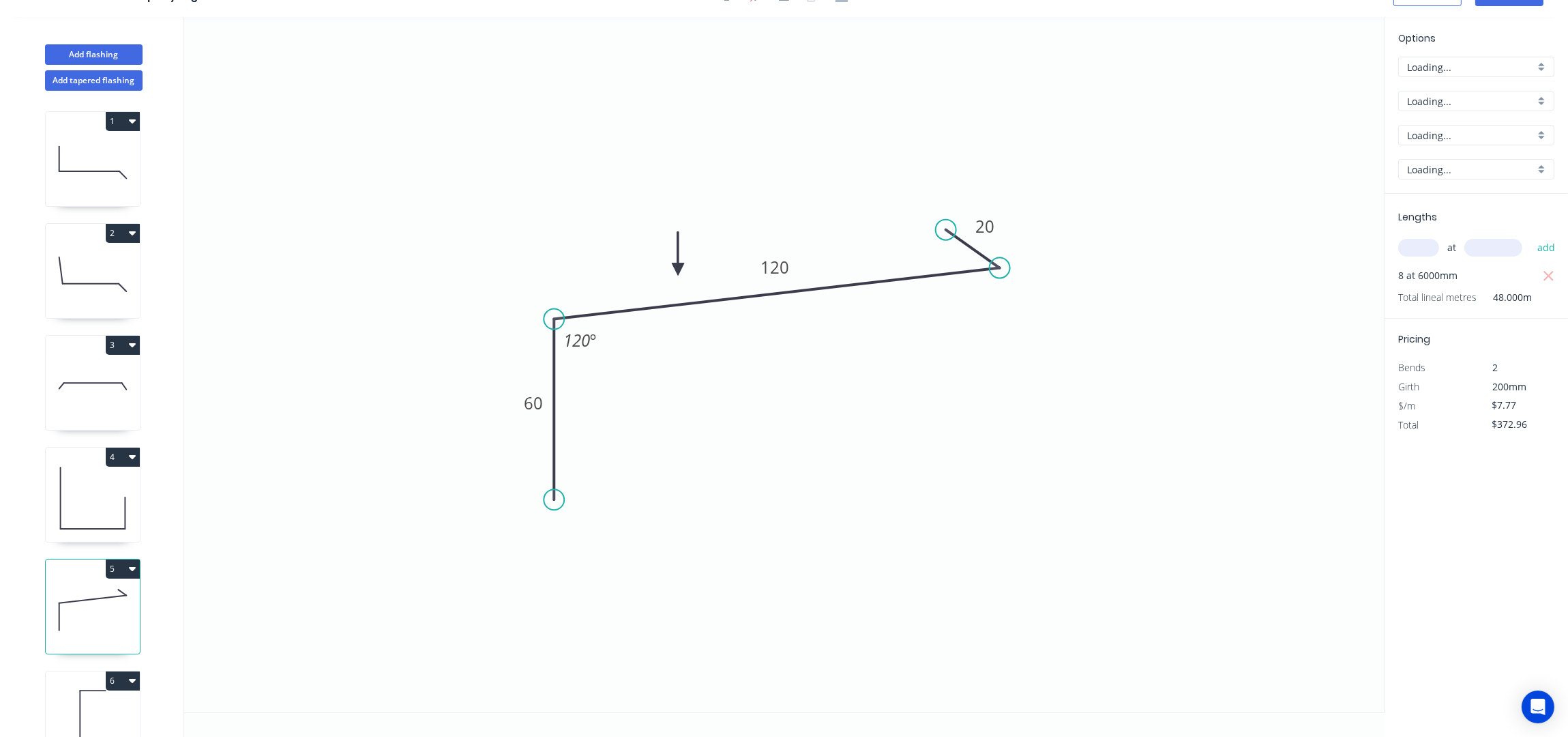
scroll to position [26, 0]
click at [1465, 102] on input "Galvabond" at bounding box center [1471, 102] width 128 height 15
click at [1466, 189] on div "Z-600 Galvabond" at bounding box center [1477, 196] width 155 height 24
type input "Z-600 Galvabond"
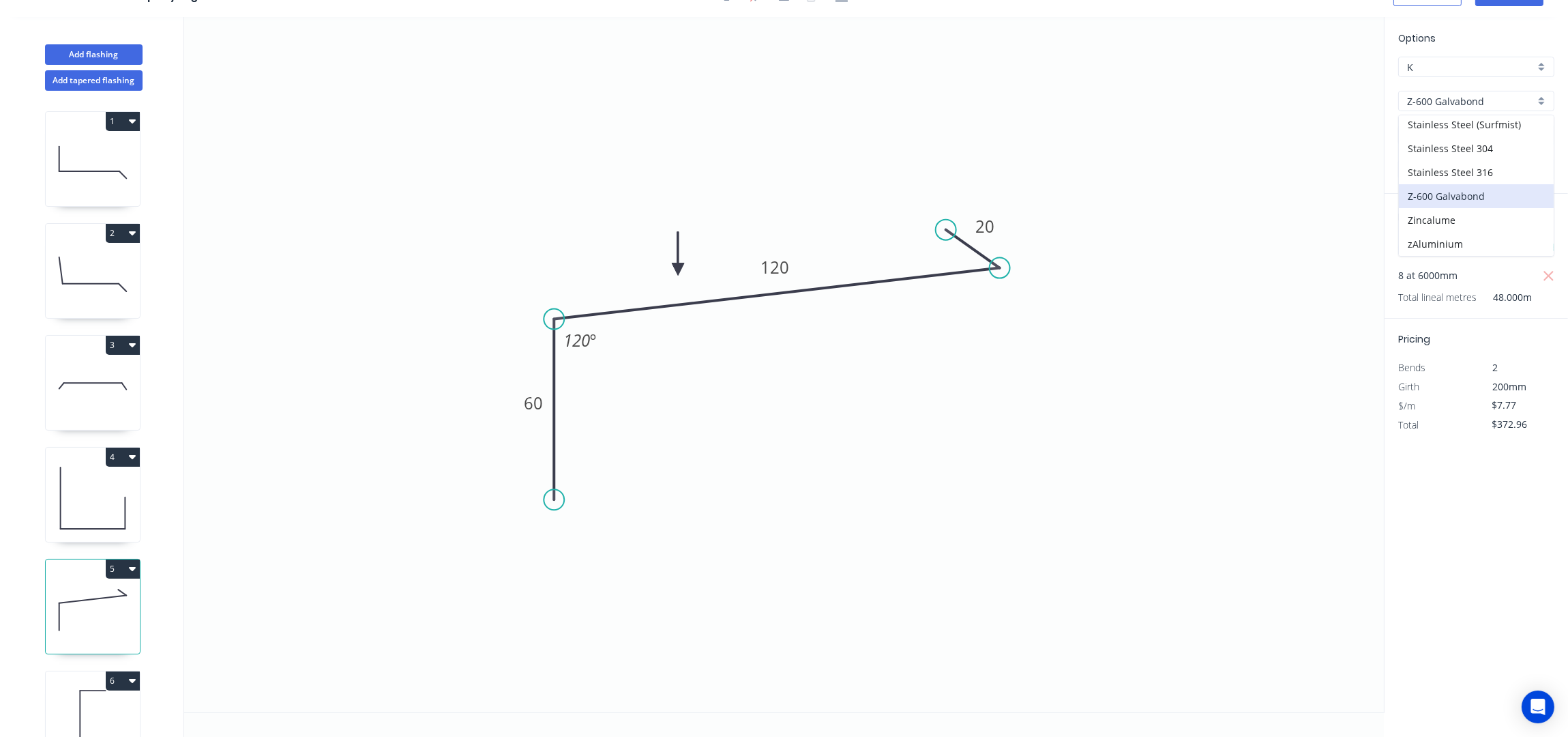
type input "$9.96"
type input "$478.08"
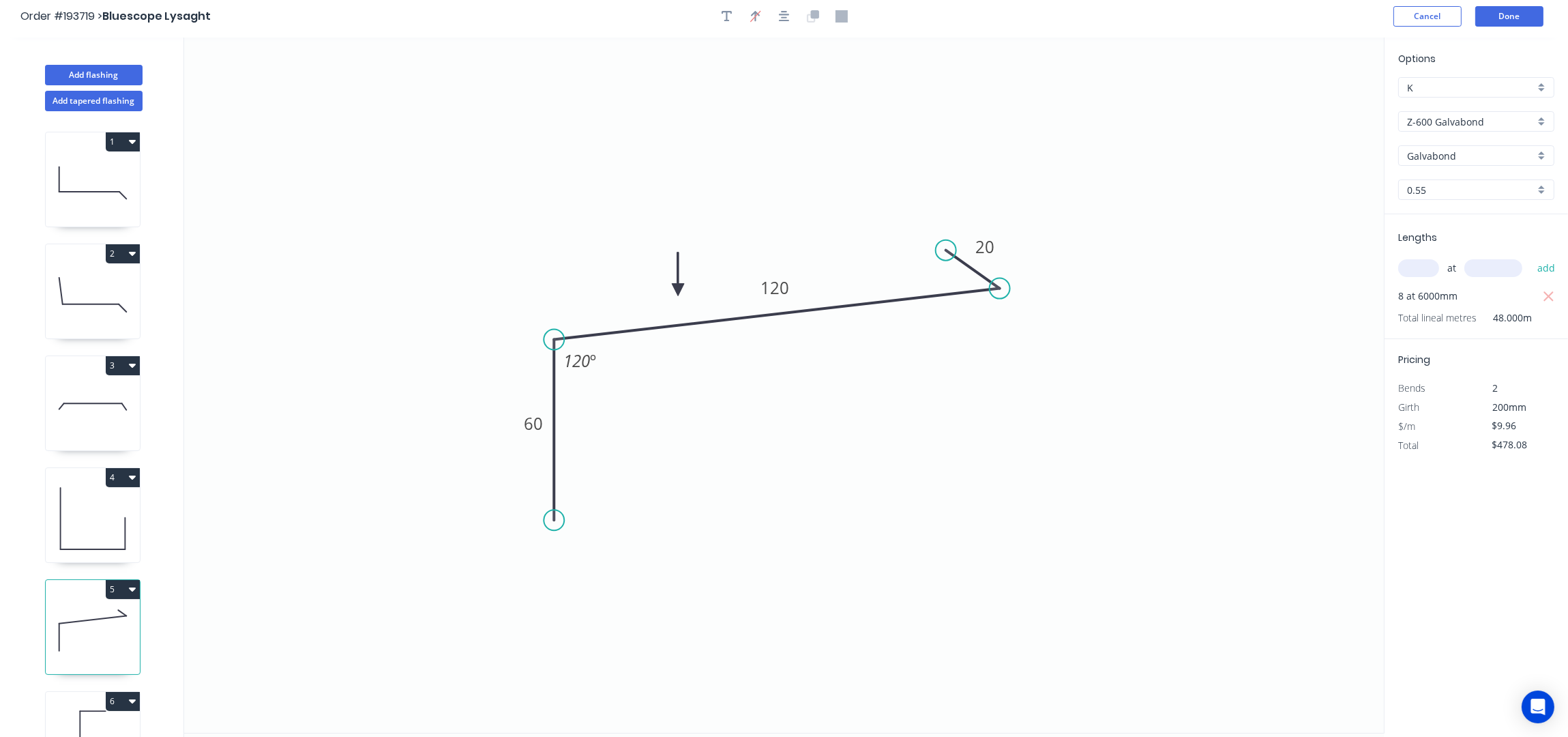
scroll to position [0, 0]
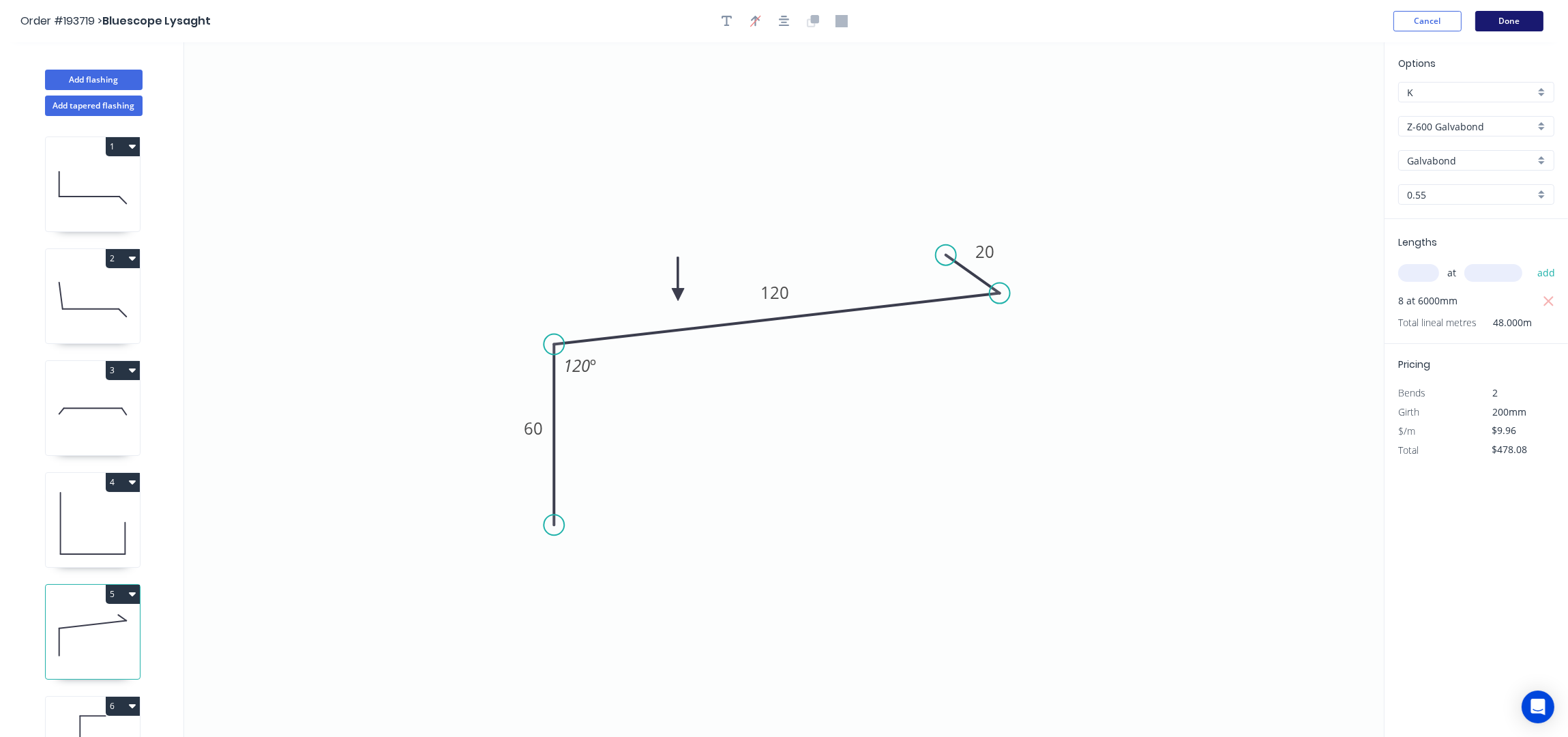
click at [1494, 23] on button "Done" at bounding box center [1509, 21] width 69 height 20
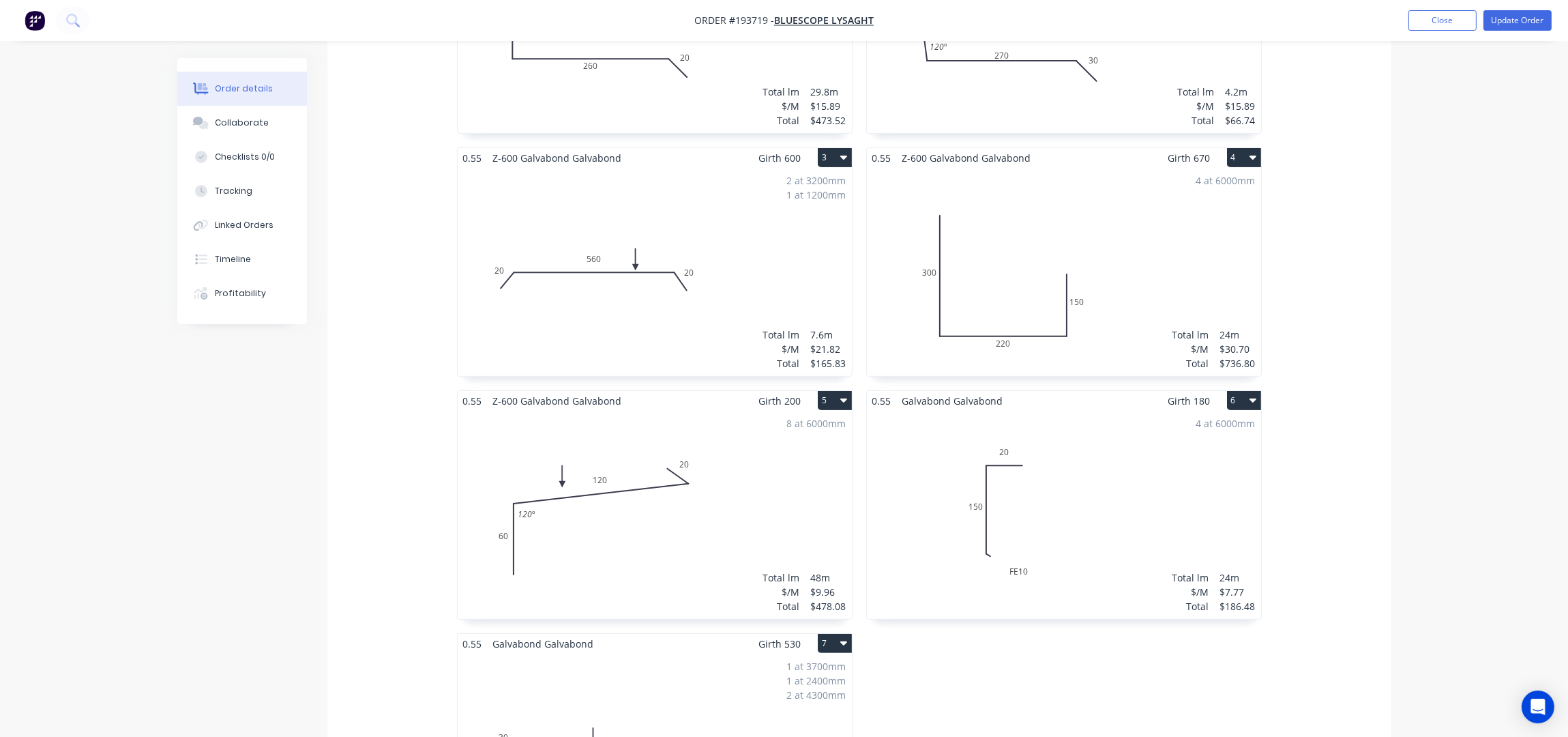
click at [1112, 445] on div "4 at 6000mm Total lm $/M Total 24m $7.77 $186.48" at bounding box center [1064, 515] width 395 height 208
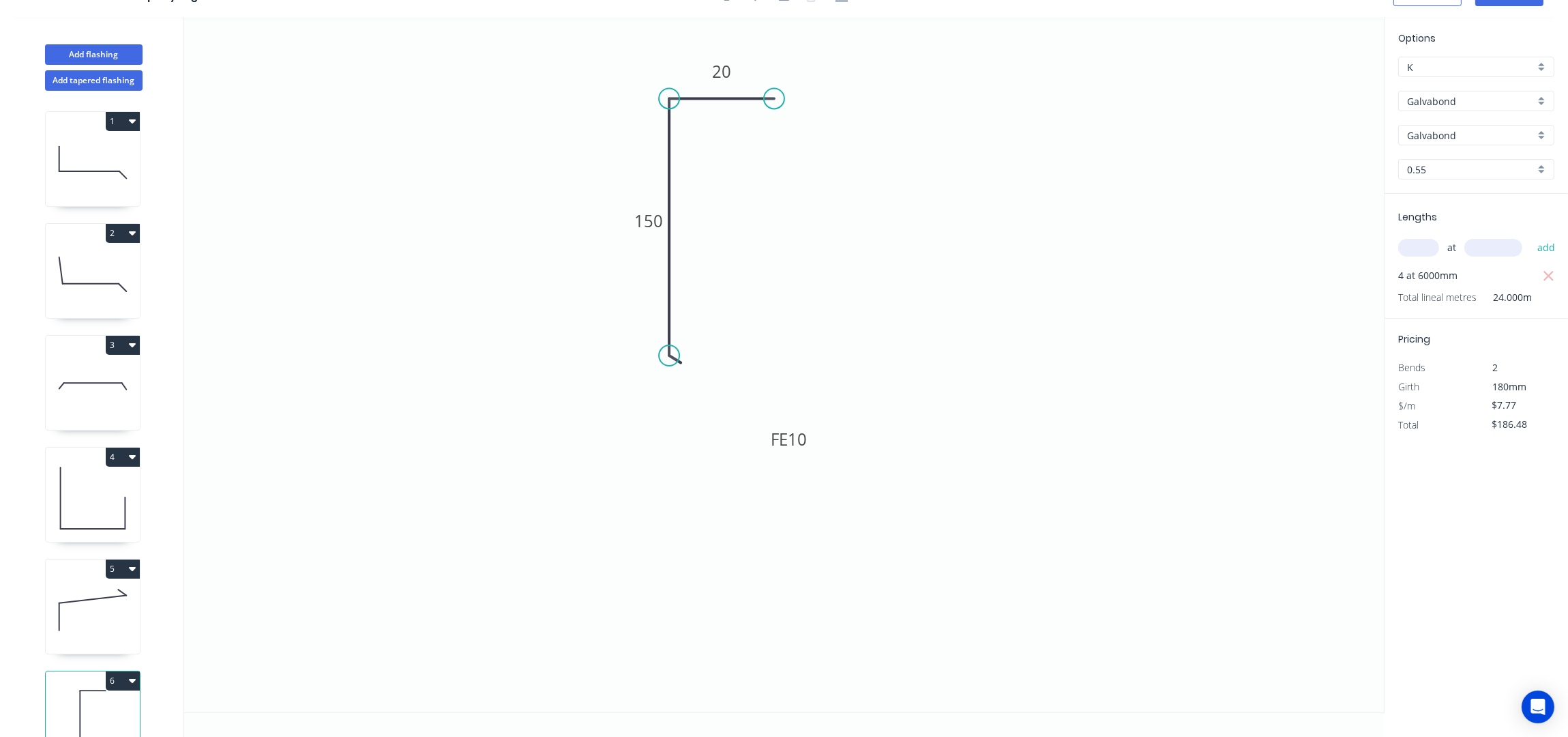
click at [1474, 111] on div "Options K K Galvabond Galvabond Z-600 Galvabond Galvabond Galvabond 0.55 0.55" at bounding box center [1476, 112] width 183 height 163
click at [1478, 106] on input "Galvabond" at bounding box center [1471, 102] width 128 height 15
click at [1461, 186] on div "Z-600 Galvabond" at bounding box center [1477, 196] width 155 height 24
type input "Z-600 Galvabond"
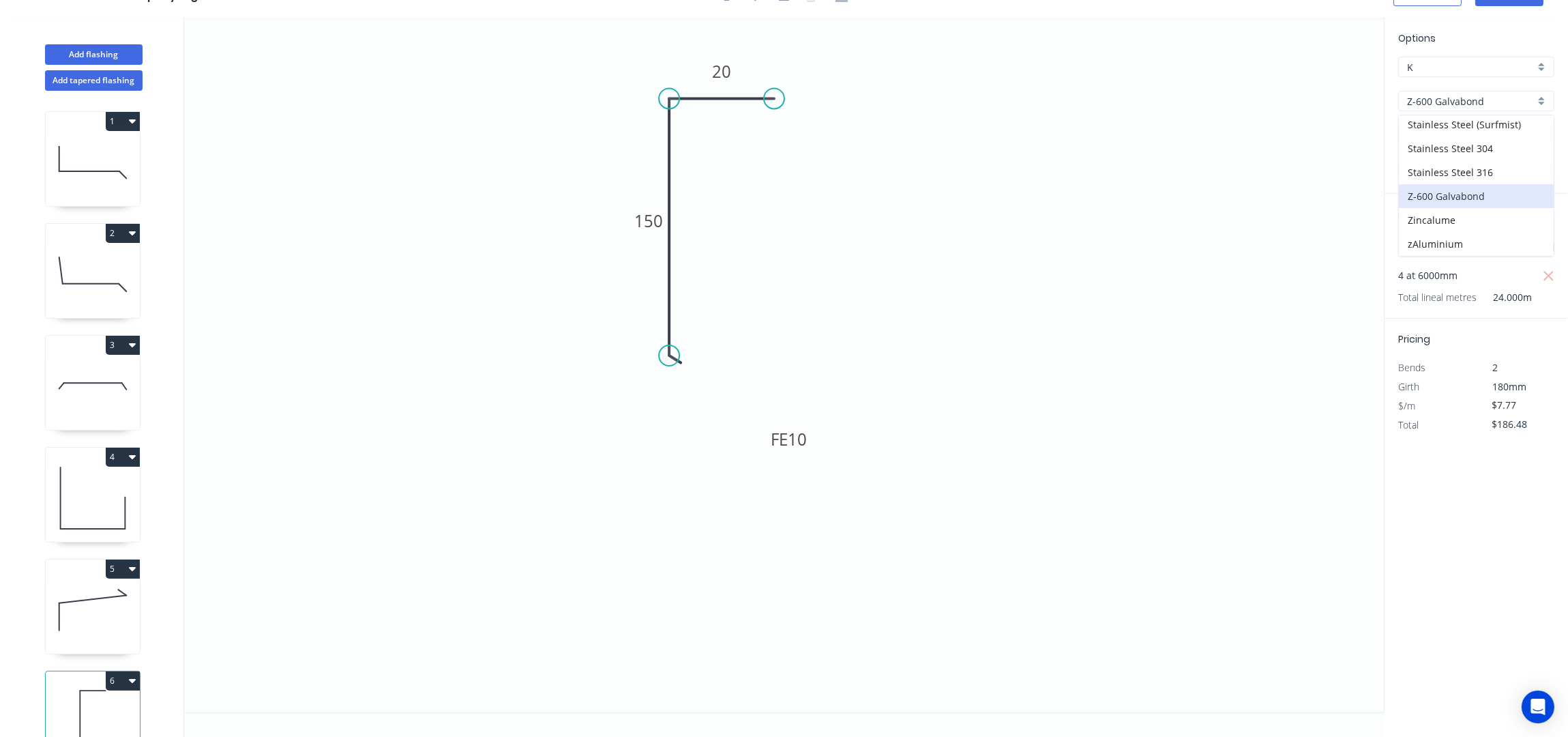
type input "$9.96"
type input "$239.04"
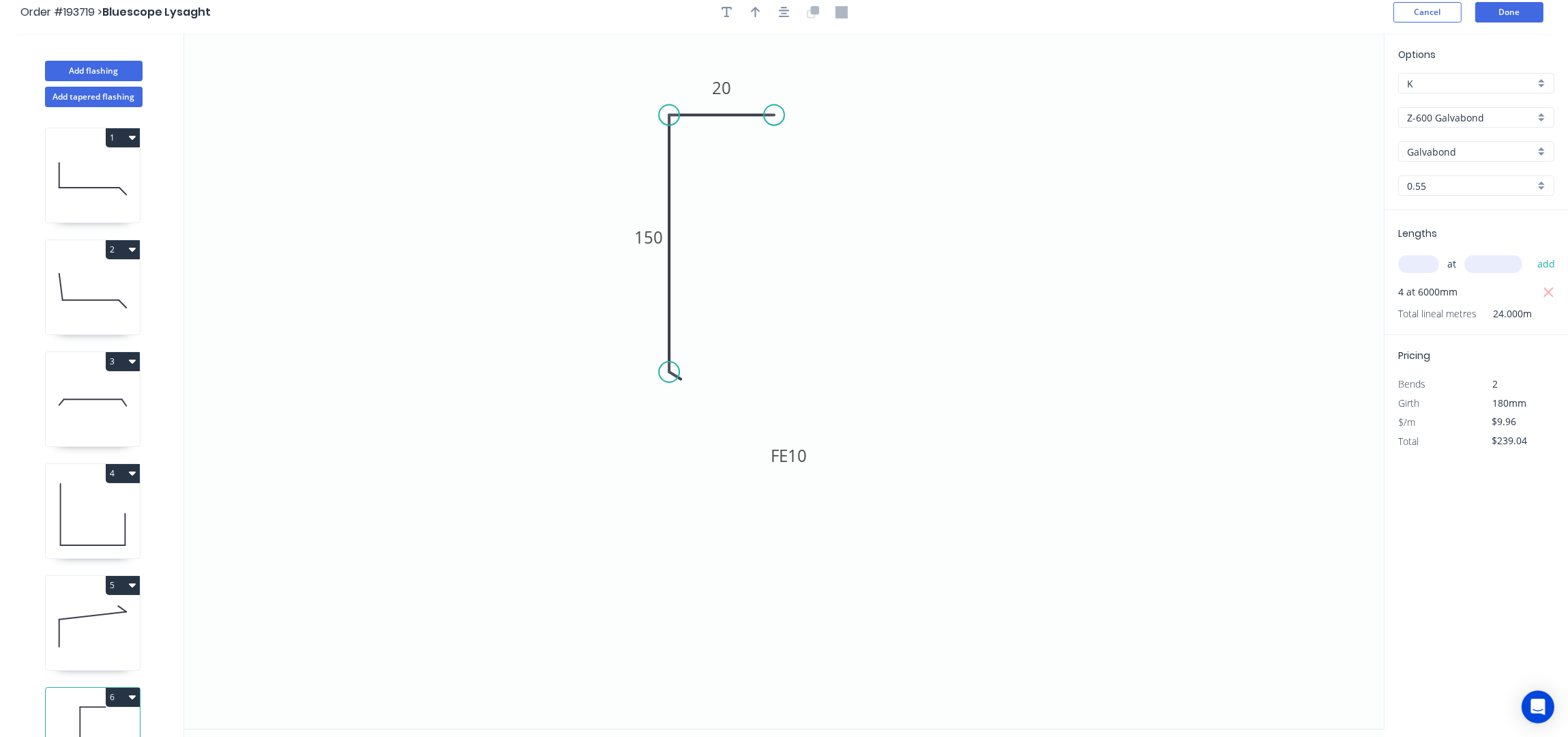
scroll to position [0, 0]
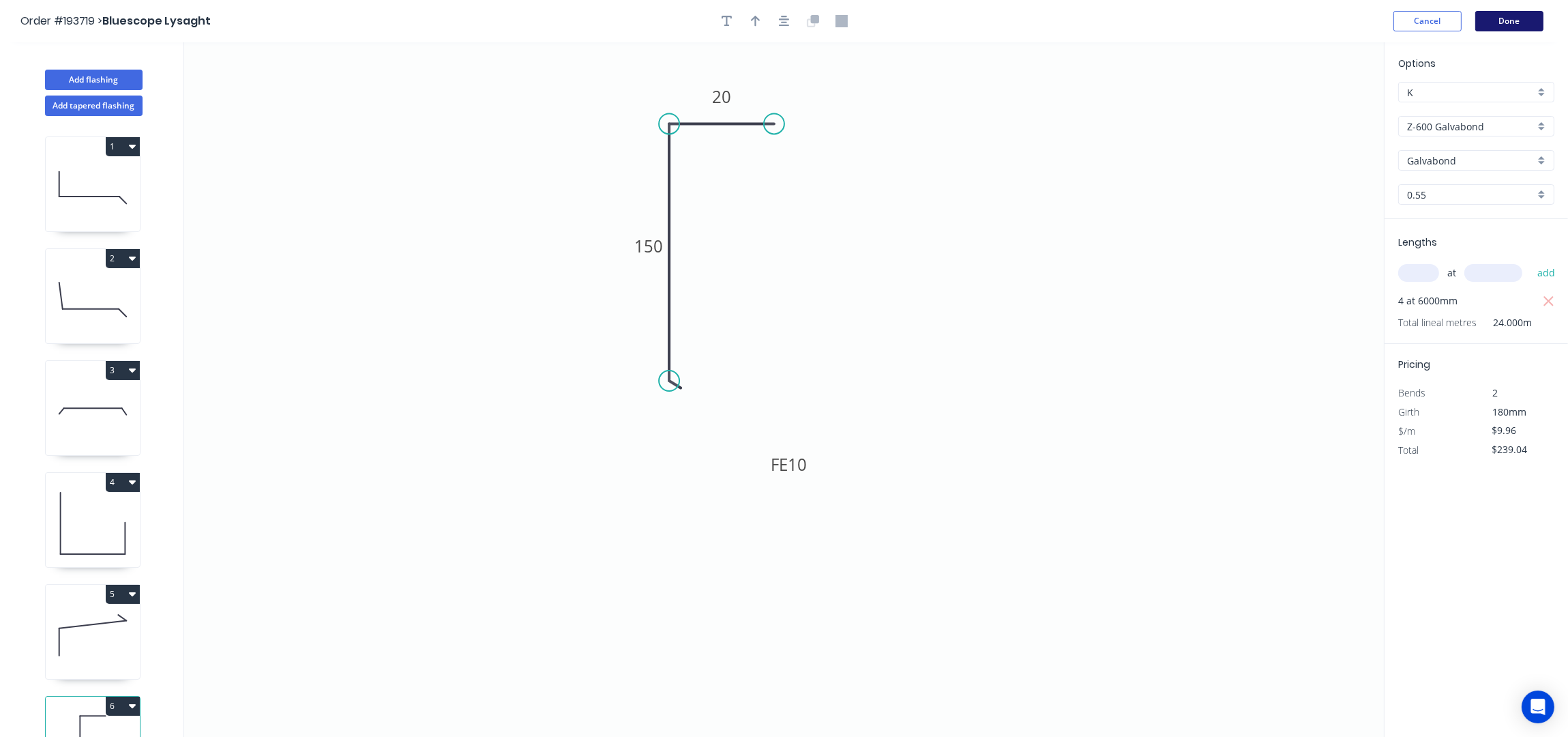
click at [1508, 20] on button "Done" at bounding box center [1509, 21] width 69 height 20
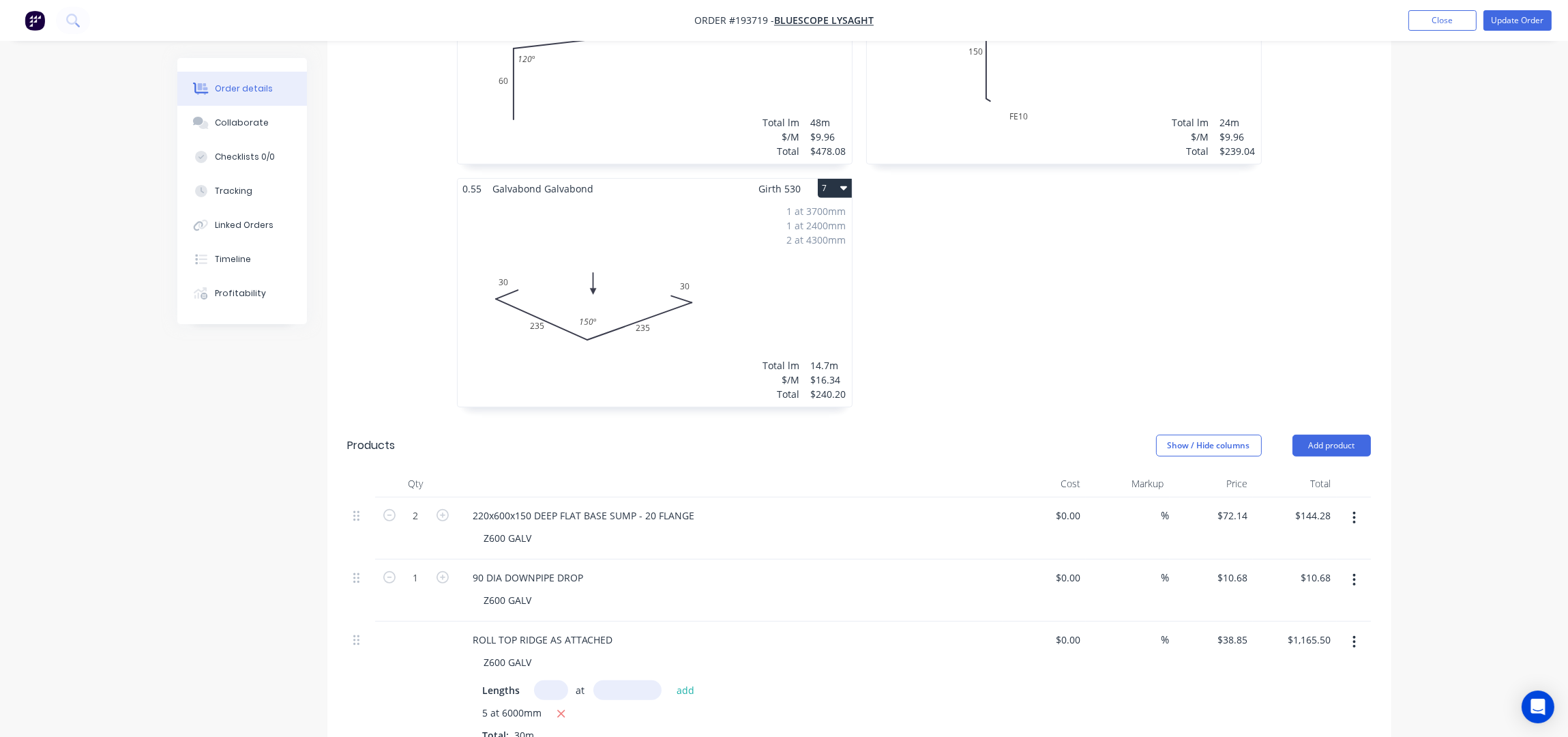
click at [780, 308] on div "1 at 3700mm 1 at 2400mm 2 at 4300mm Total lm $/M Total 14.7m $16.34 $240.20" at bounding box center [654, 303] width 395 height 208
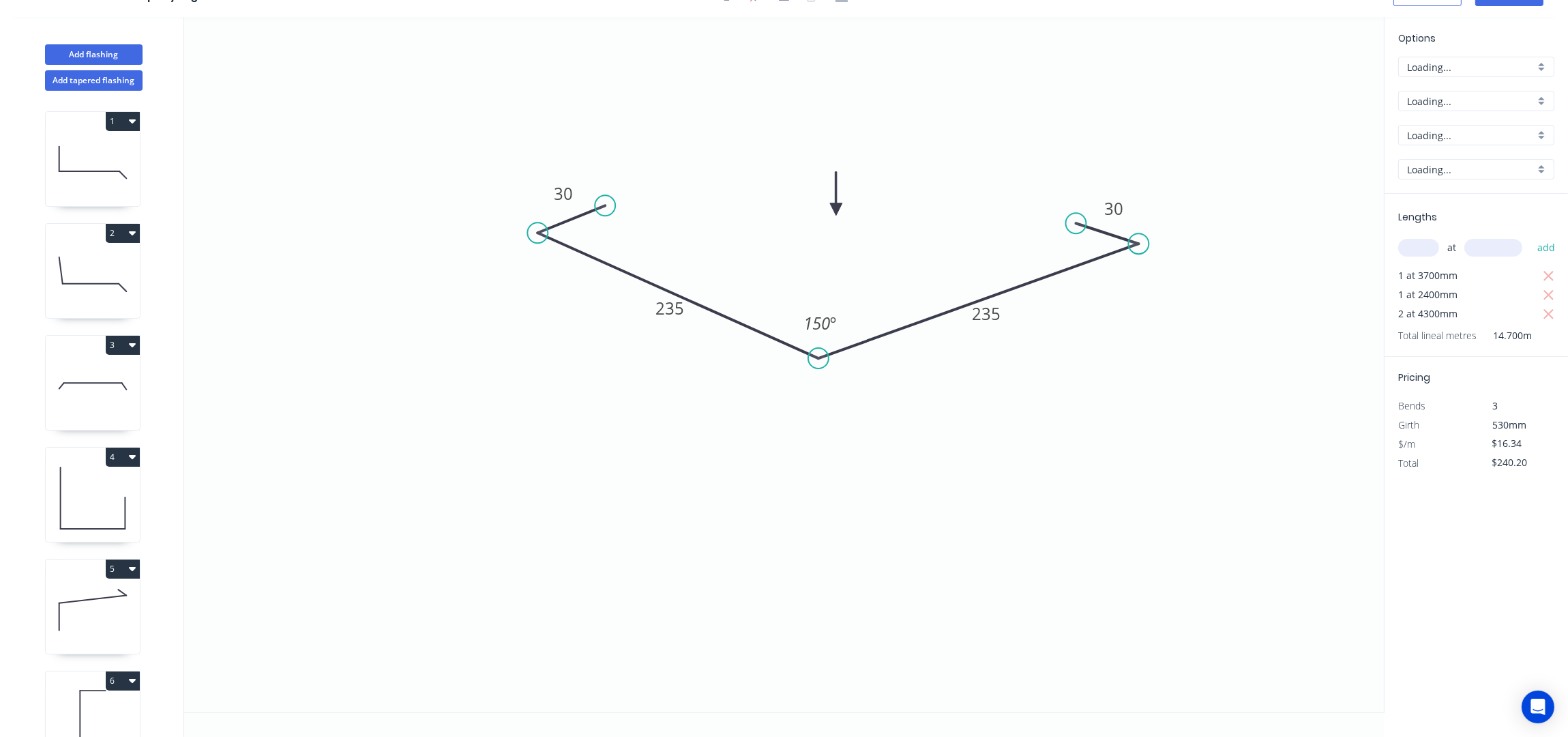
scroll to position [26, 0]
click at [1466, 100] on input "Galvabond" at bounding box center [1471, 102] width 128 height 15
click at [1466, 195] on div "Z-600 Galvabond" at bounding box center [1477, 196] width 155 height 24
type input "Z-600 Galvabond"
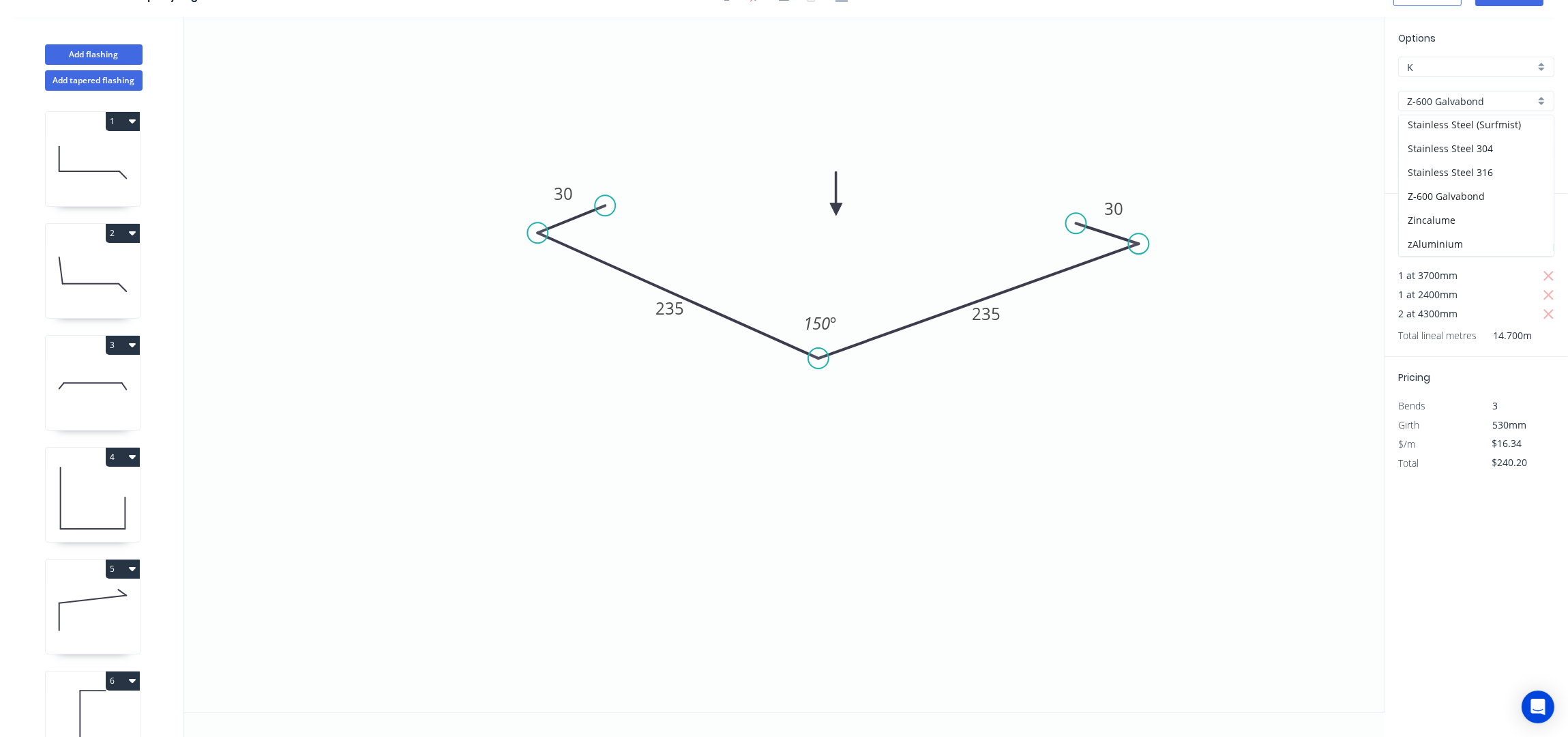
type input "$22.57"
type input "$331.78"
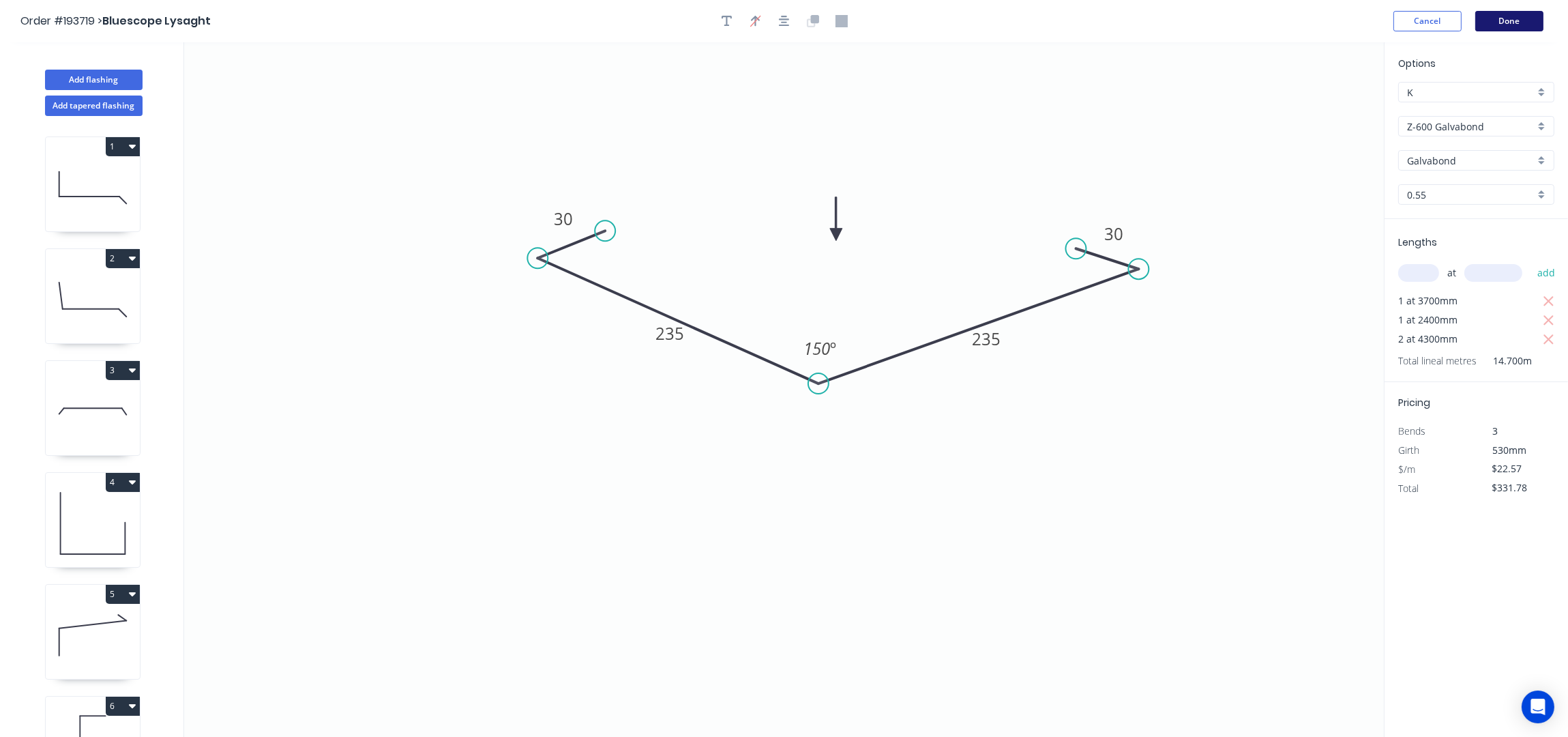
click at [1511, 19] on button "Done" at bounding box center [1509, 21] width 69 height 20
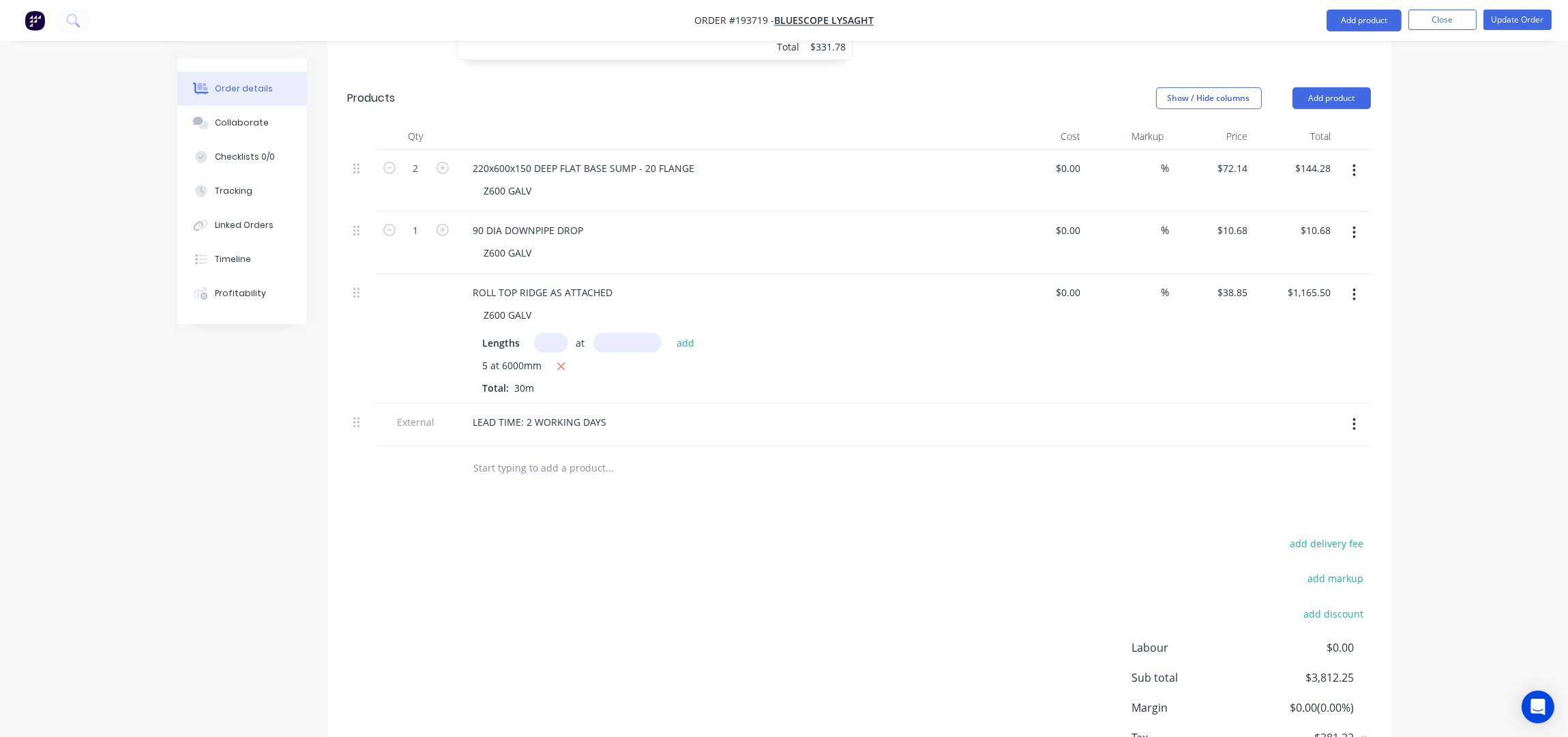
scroll to position [1432, 0]
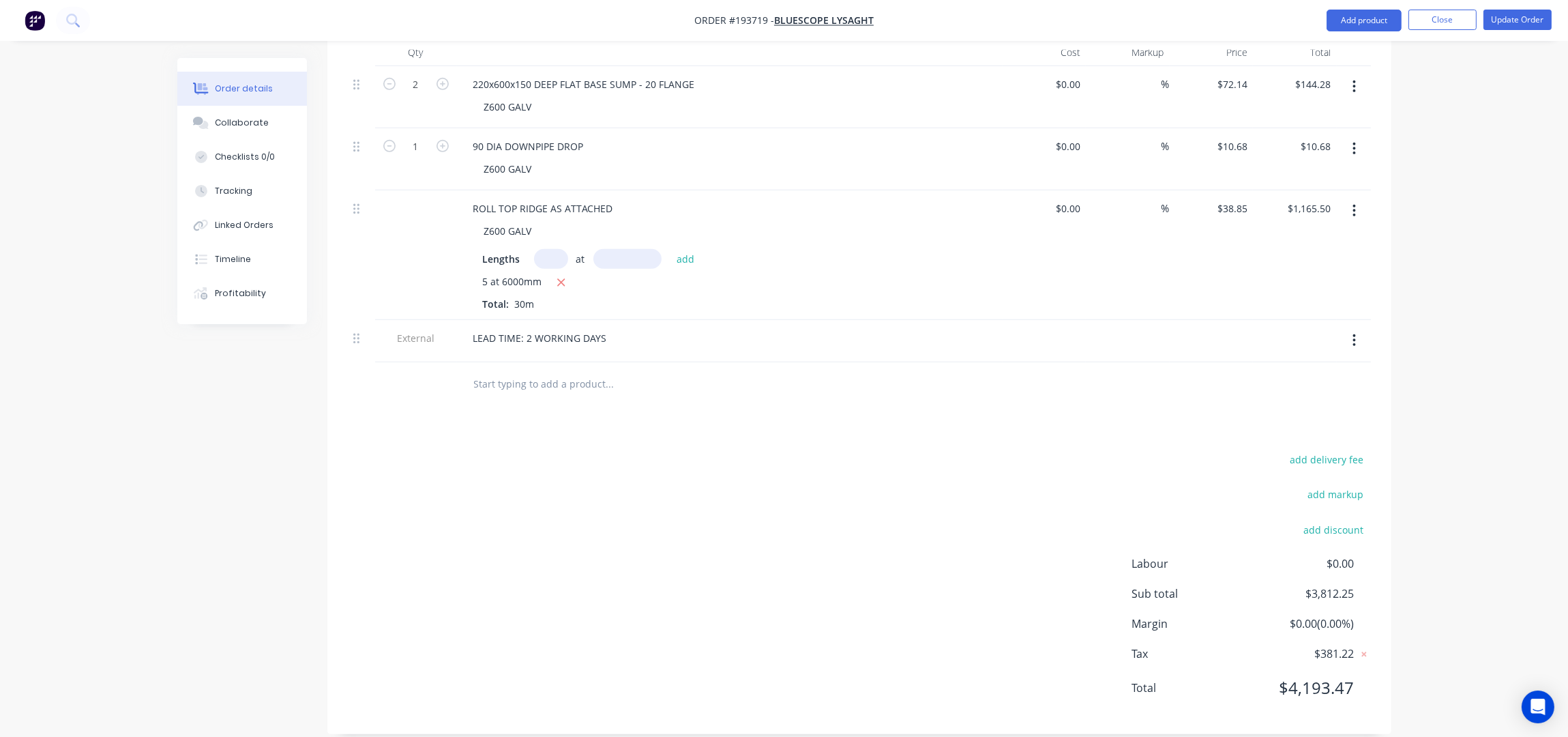
click at [1353, 333] on icon "button" at bounding box center [1354, 340] width 3 height 15
click at [1297, 394] on div "Delete" at bounding box center [1307, 404] width 105 height 20
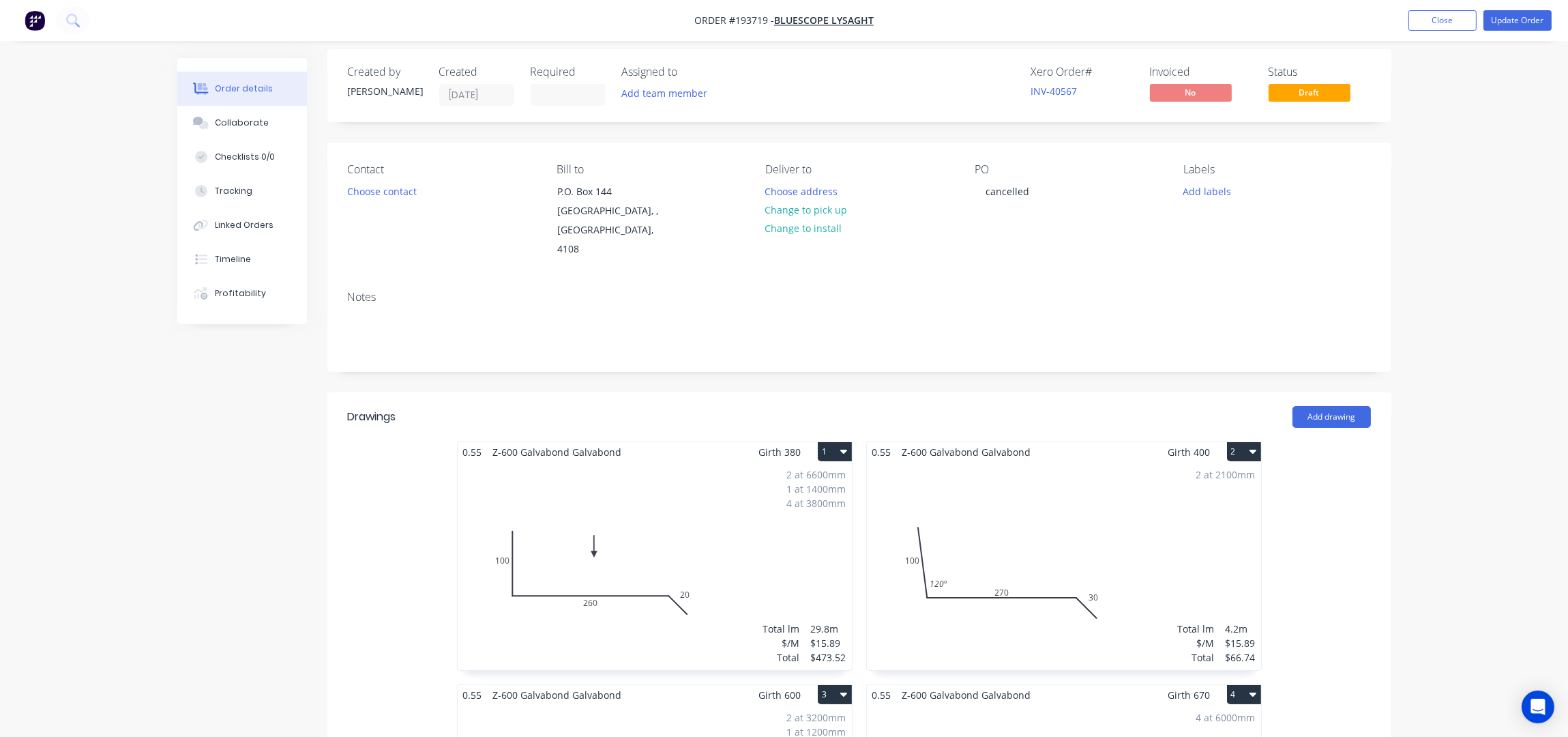
scroll to position [0, 0]
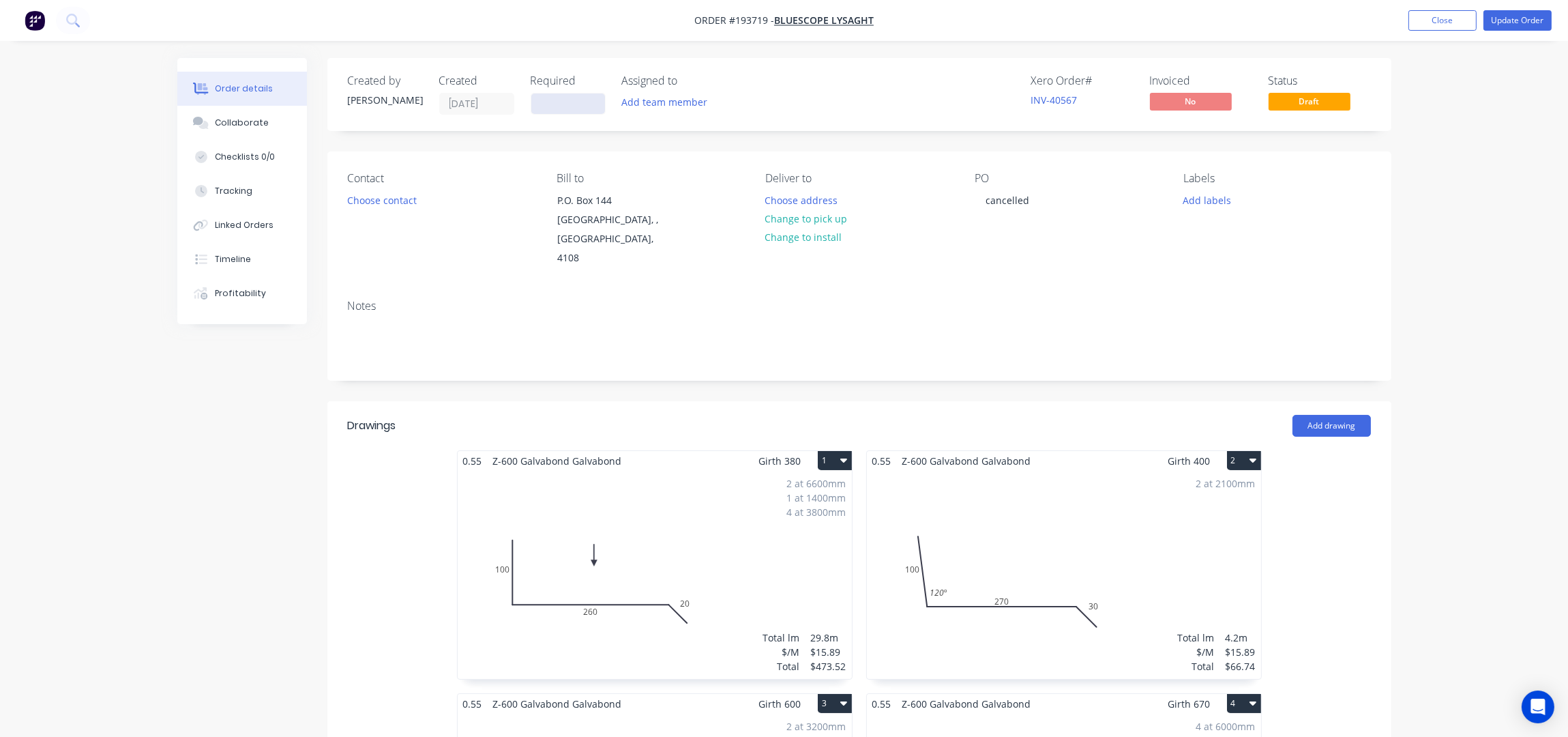
click at [541, 107] on input at bounding box center [567, 103] width 73 height 20
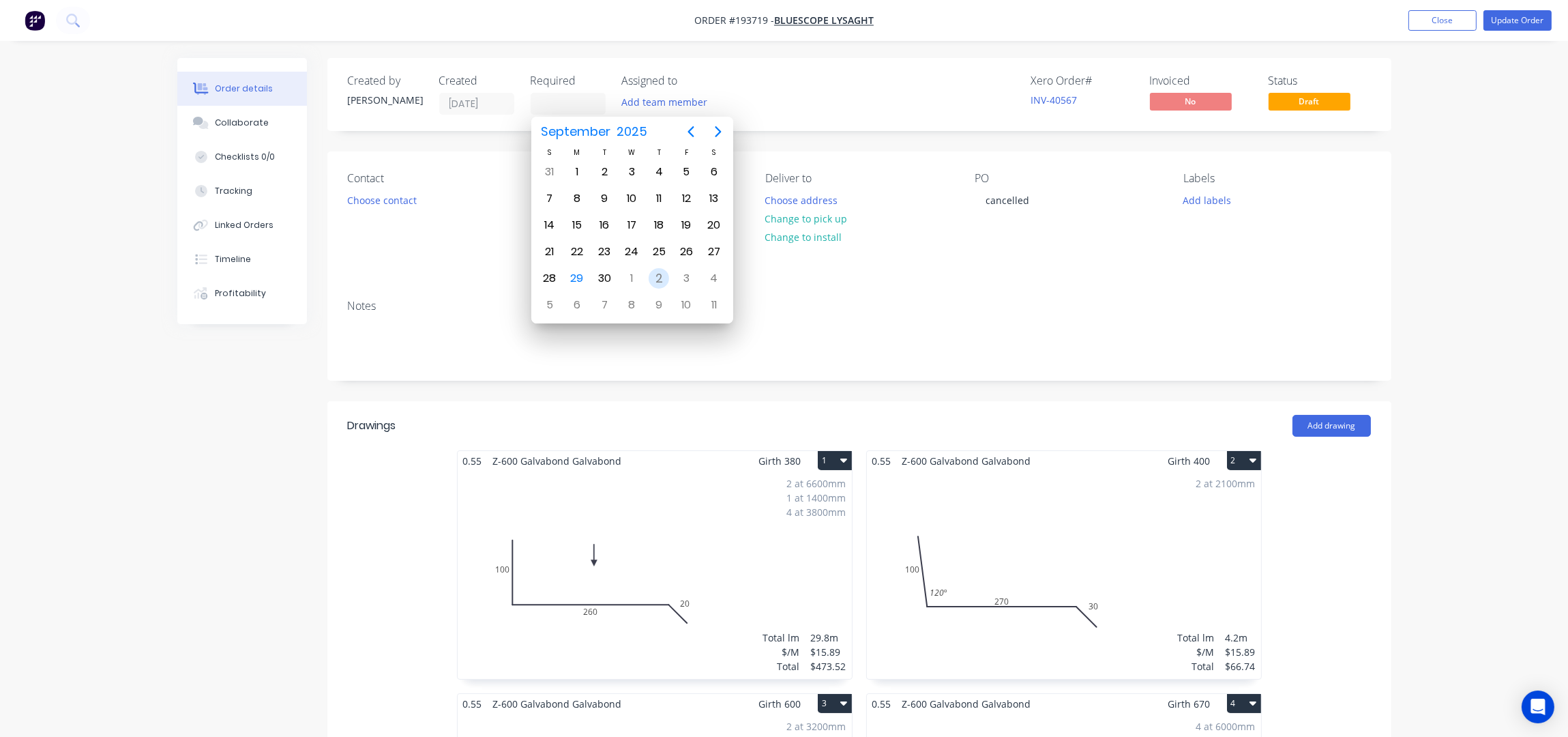
drag, startPoint x: 656, startPoint y: 277, endPoint x: 629, endPoint y: 281, distance: 27.3
click at [656, 276] on div "2" at bounding box center [659, 278] width 20 height 20
type input "[DATE]"
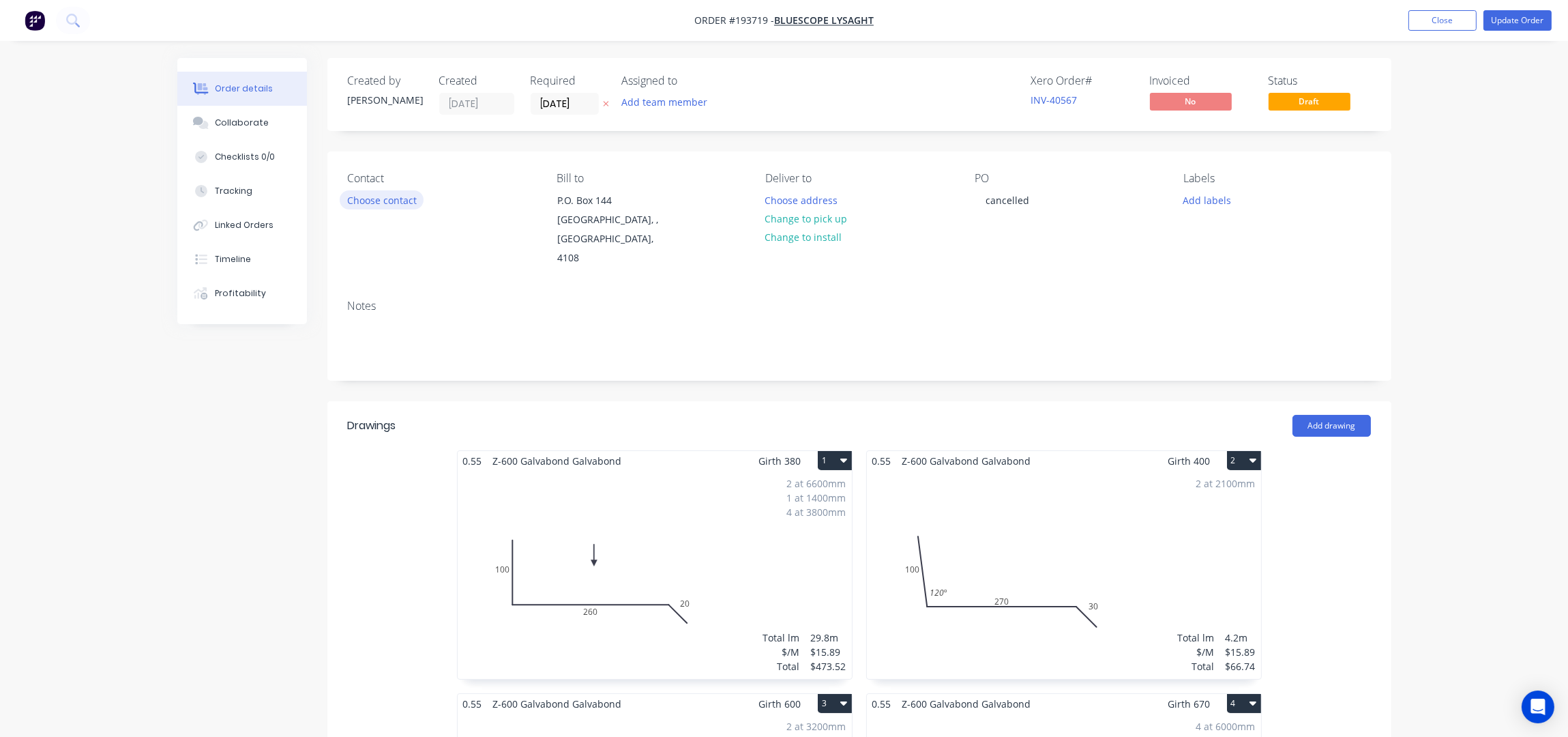
click at [403, 199] on button "Choose contact" at bounding box center [382, 199] width 84 height 19
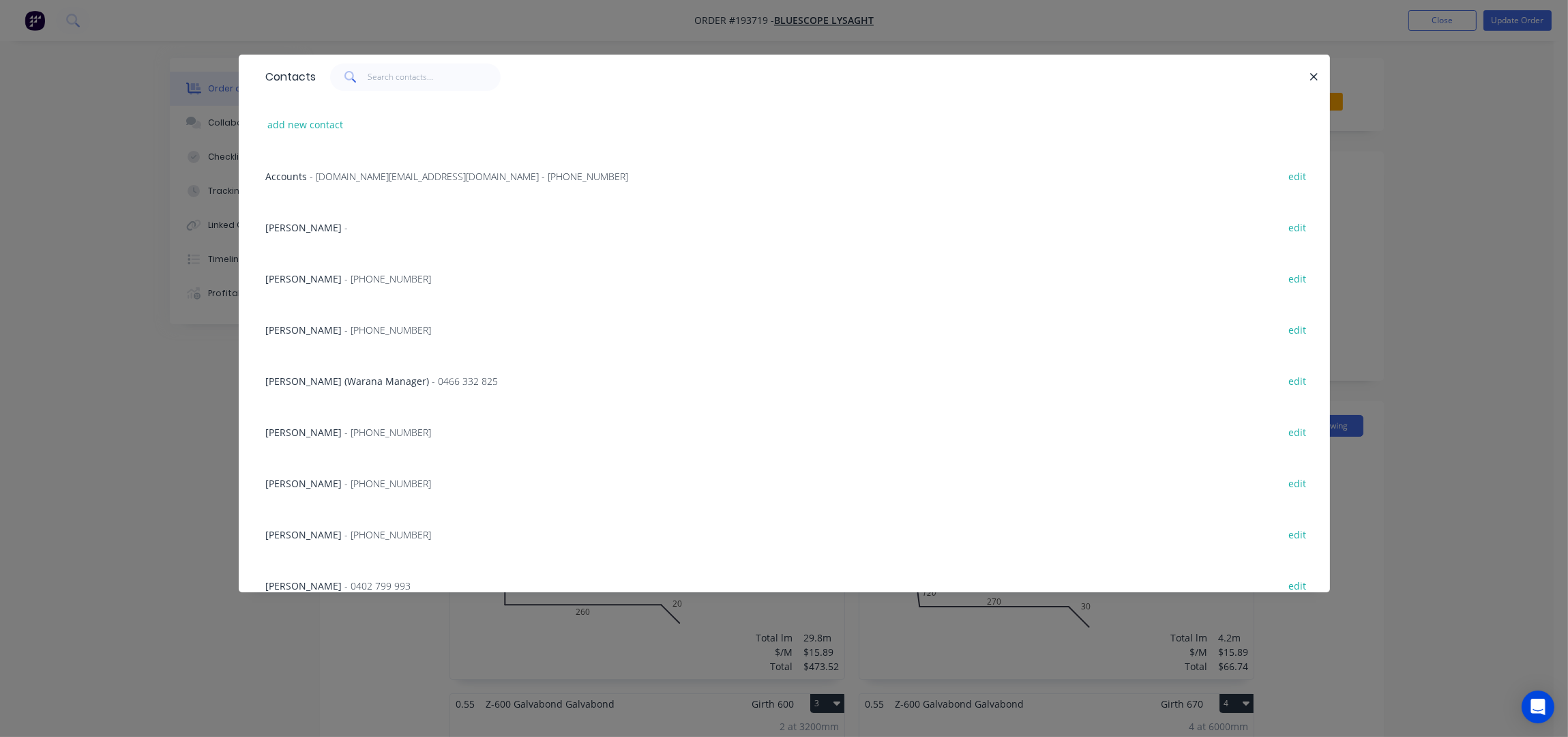
click at [328, 534] on div "NATALIE BULL - (07) 3365 7736" at bounding box center [349, 534] width 165 height 15
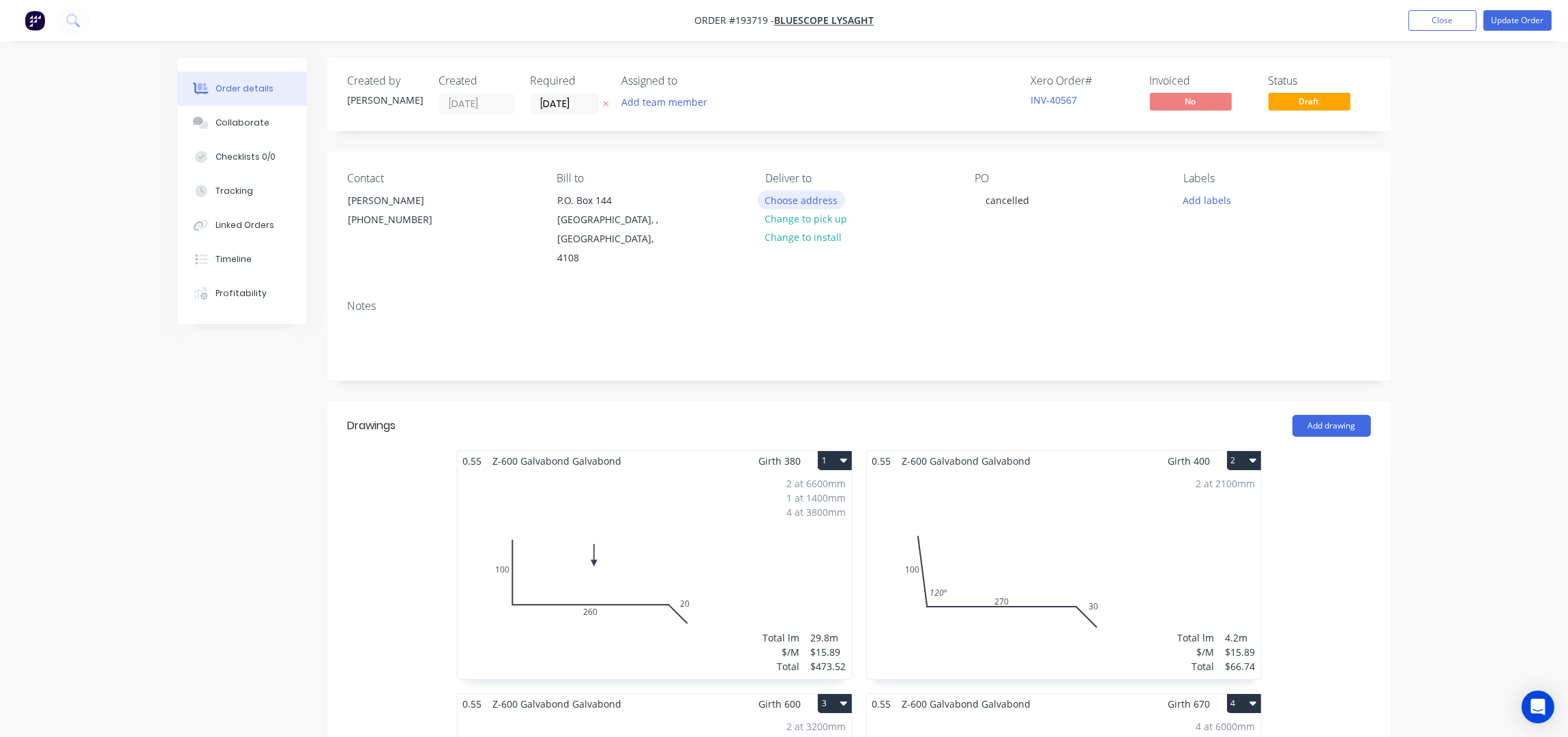
click at [823, 195] on button "Choose address" at bounding box center [801, 199] width 87 height 19
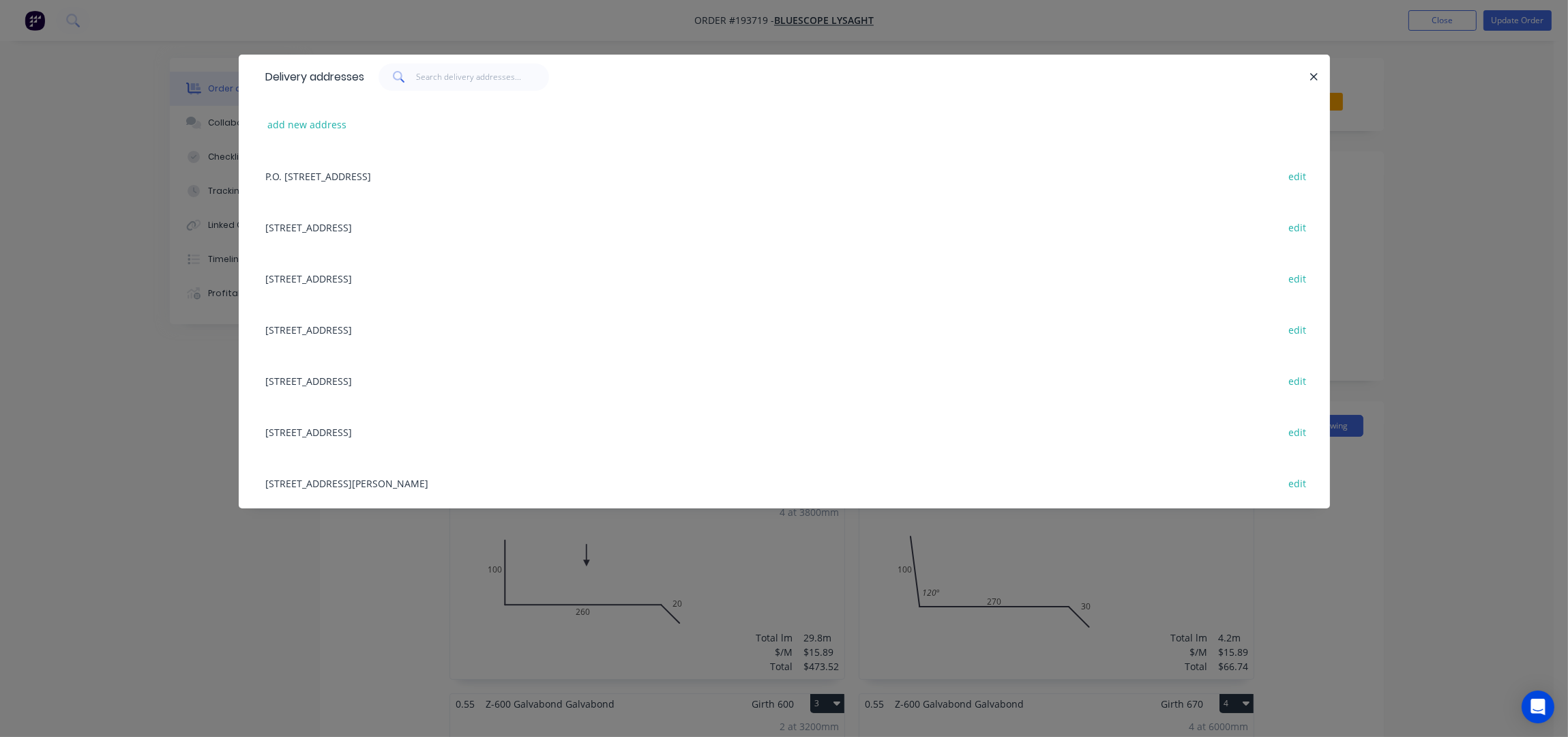
click at [368, 471] on div "UNIT 4, 125 KERRY RD, (STORE), ARCHERFIELD, Queensland, Australia, 4108 edit" at bounding box center [784, 482] width 1051 height 51
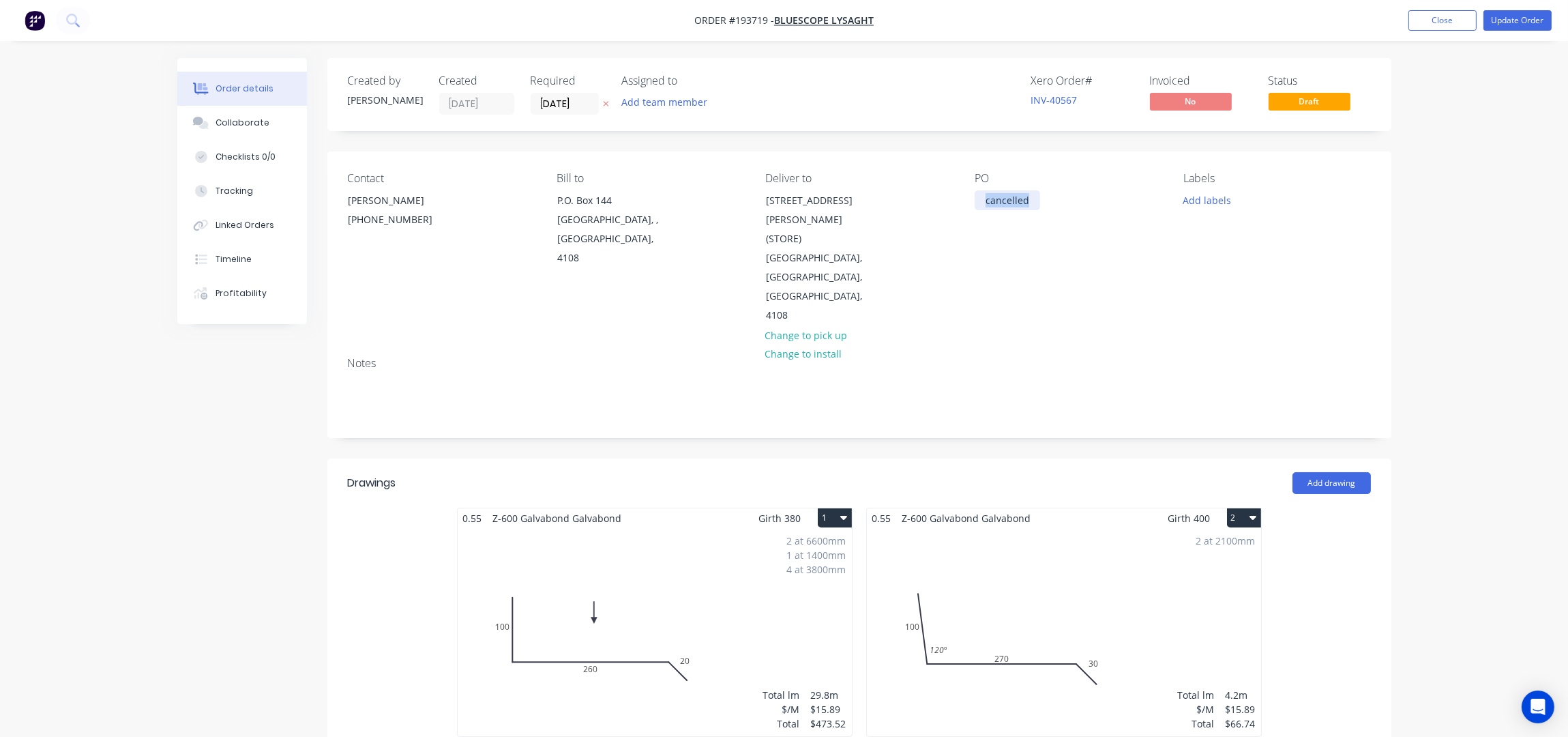
drag, startPoint x: 1030, startPoint y: 195, endPoint x: 972, endPoint y: 197, distance: 58.0
click at [972, 197] on div "Contact NATALIE BULL (07) 3365 7736 Bill to P.O. Box 144 Archerfield, , Austral…" at bounding box center [859, 249] width 1064 height 195
click at [997, 197] on div "dq572028" at bounding box center [1008, 200] width 67 height 20
click at [1063, 346] on div "Notes" at bounding box center [859, 392] width 1064 height 91
click at [1210, 203] on button "Add labels" at bounding box center [1207, 199] width 63 height 19
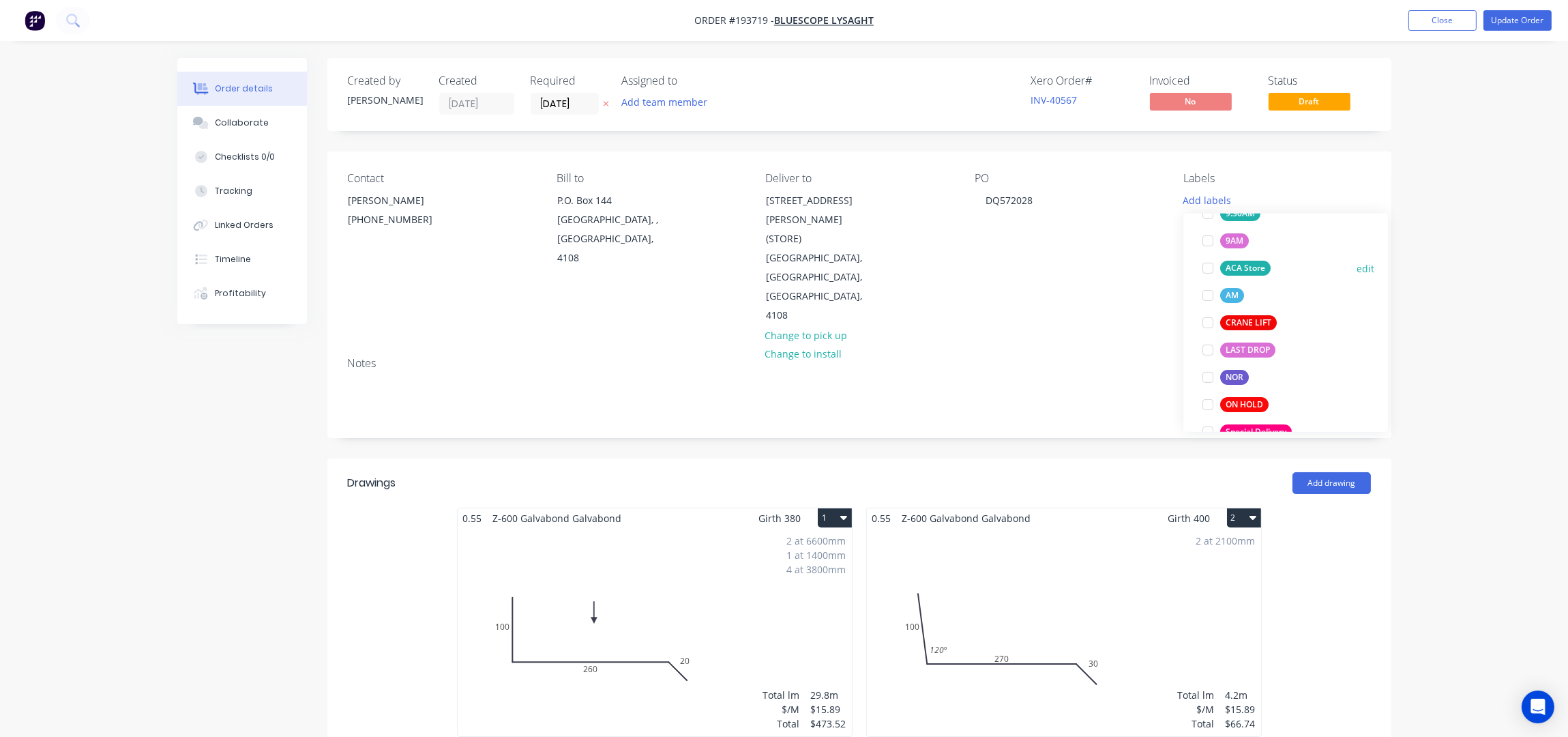
click at [1261, 267] on div "ACA Store" at bounding box center [1245, 268] width 51 height 15
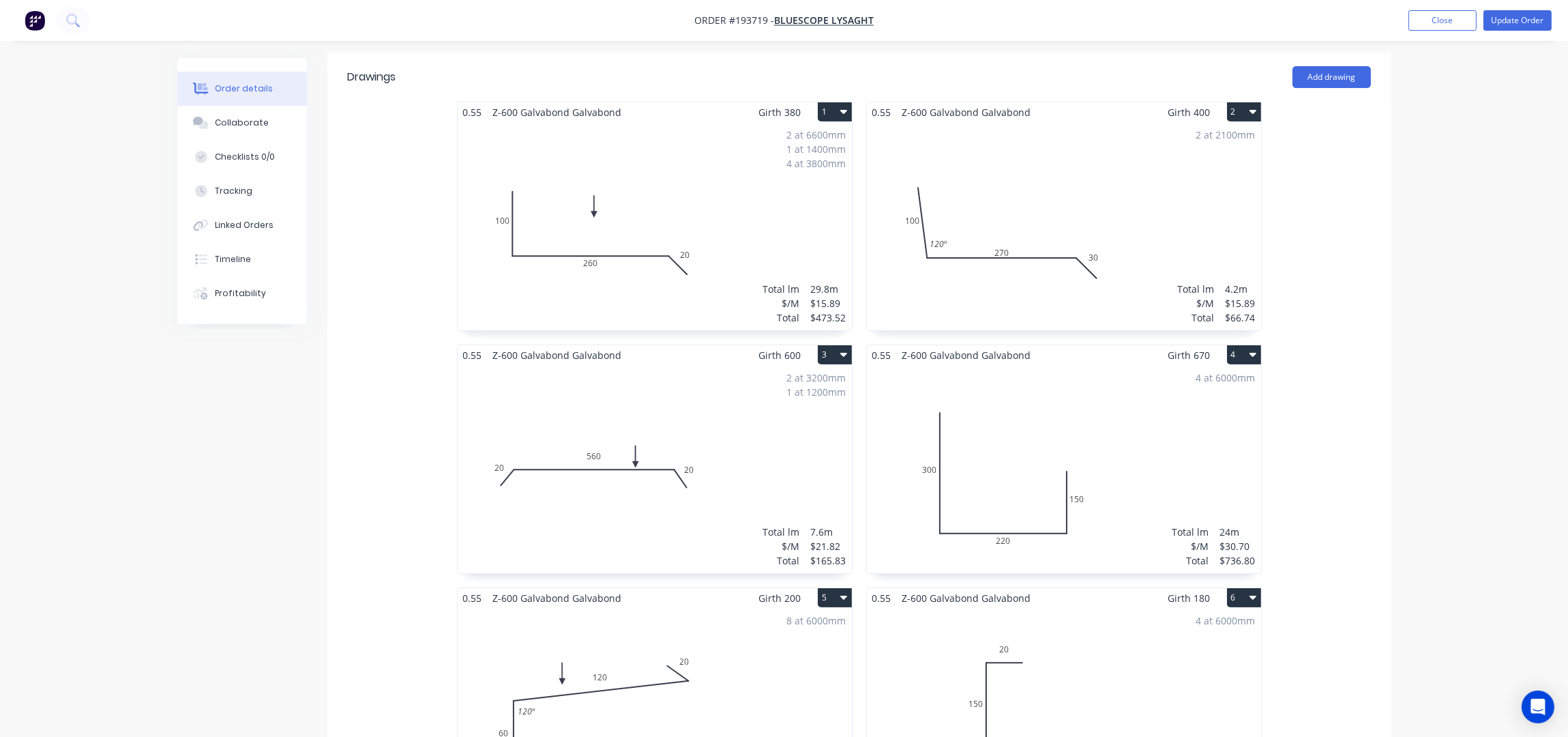
scroll to position [819, 0]
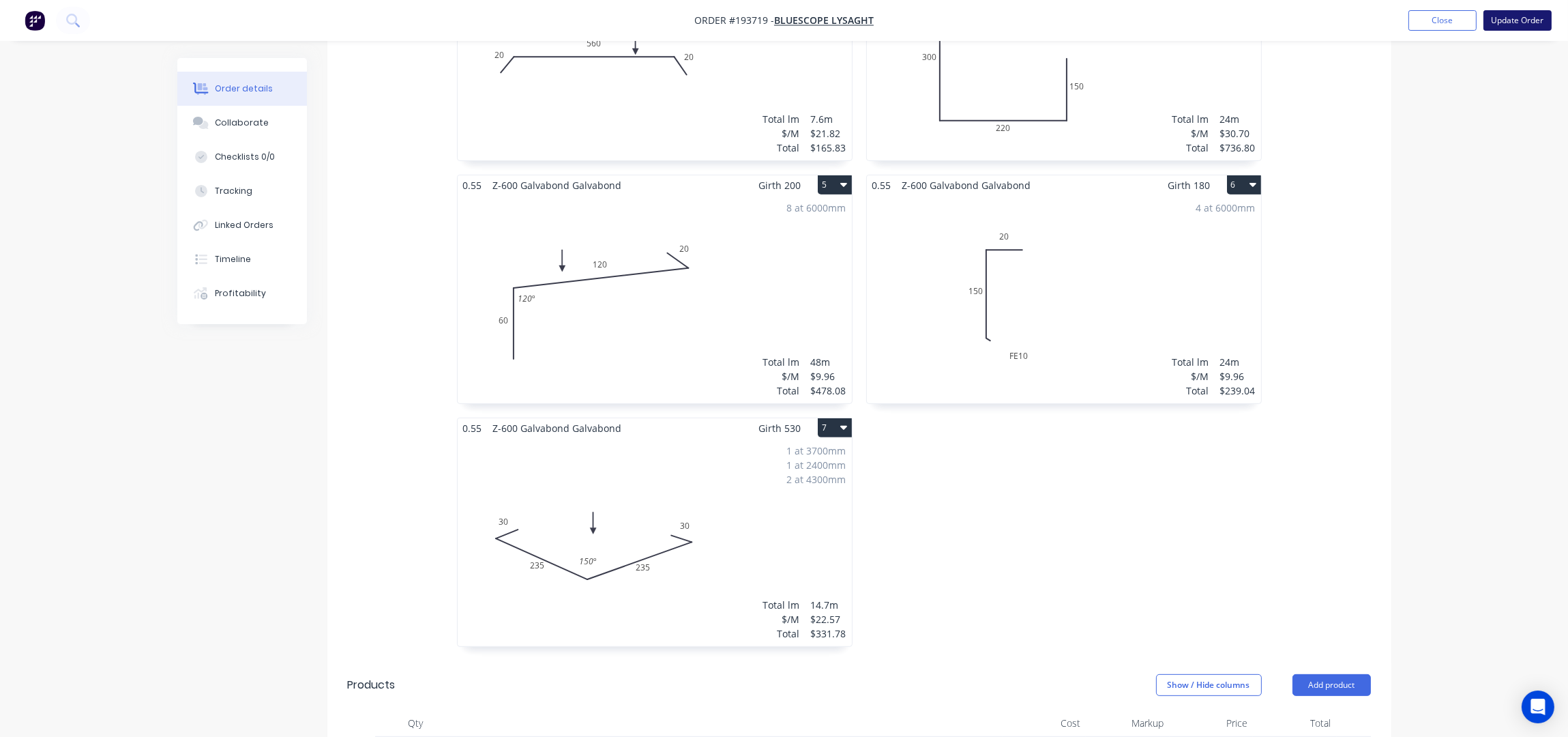
click at [1501, 16] on button "Update Order" at bounding box center [1517, 20] width 69 height 20
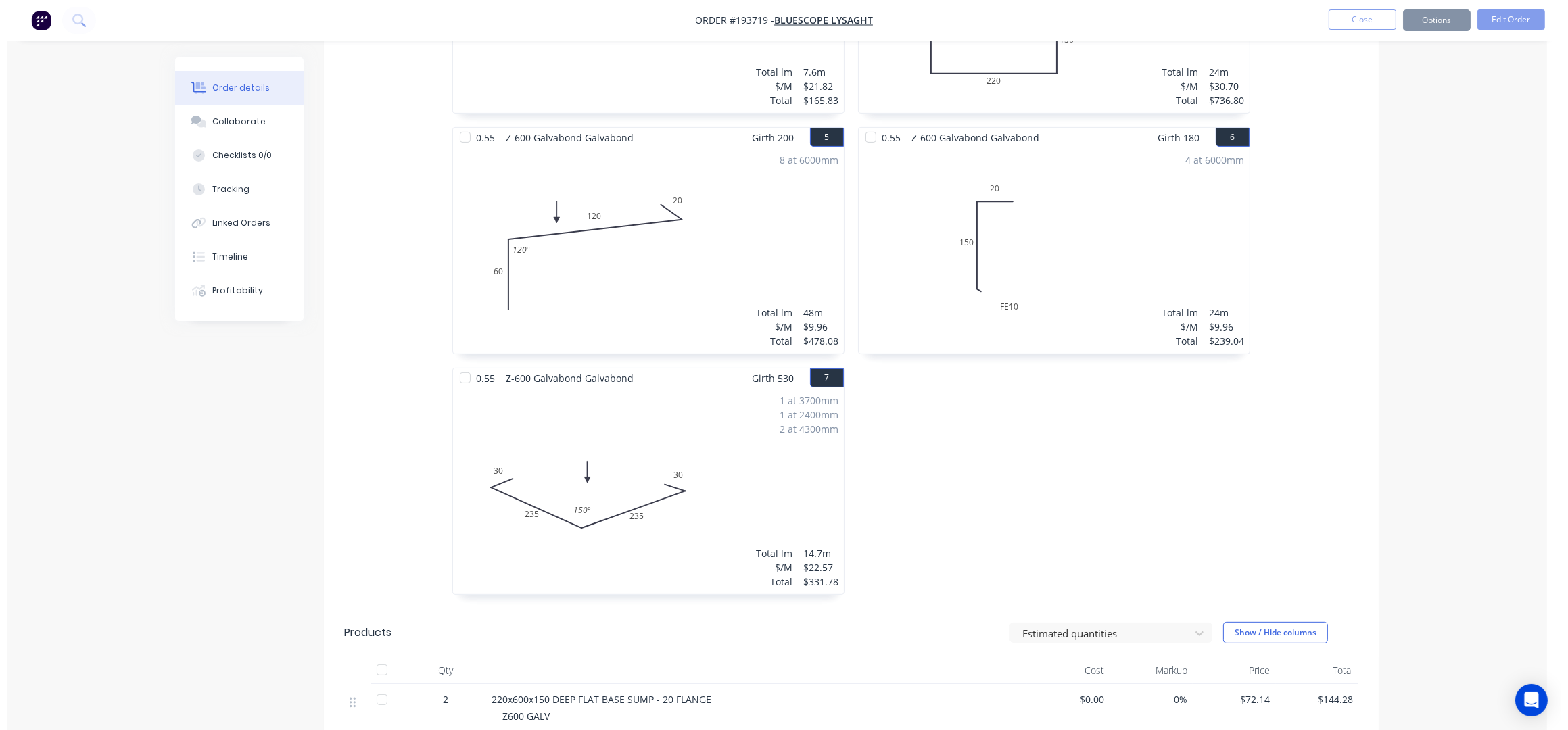
scroll to position [0, 0]
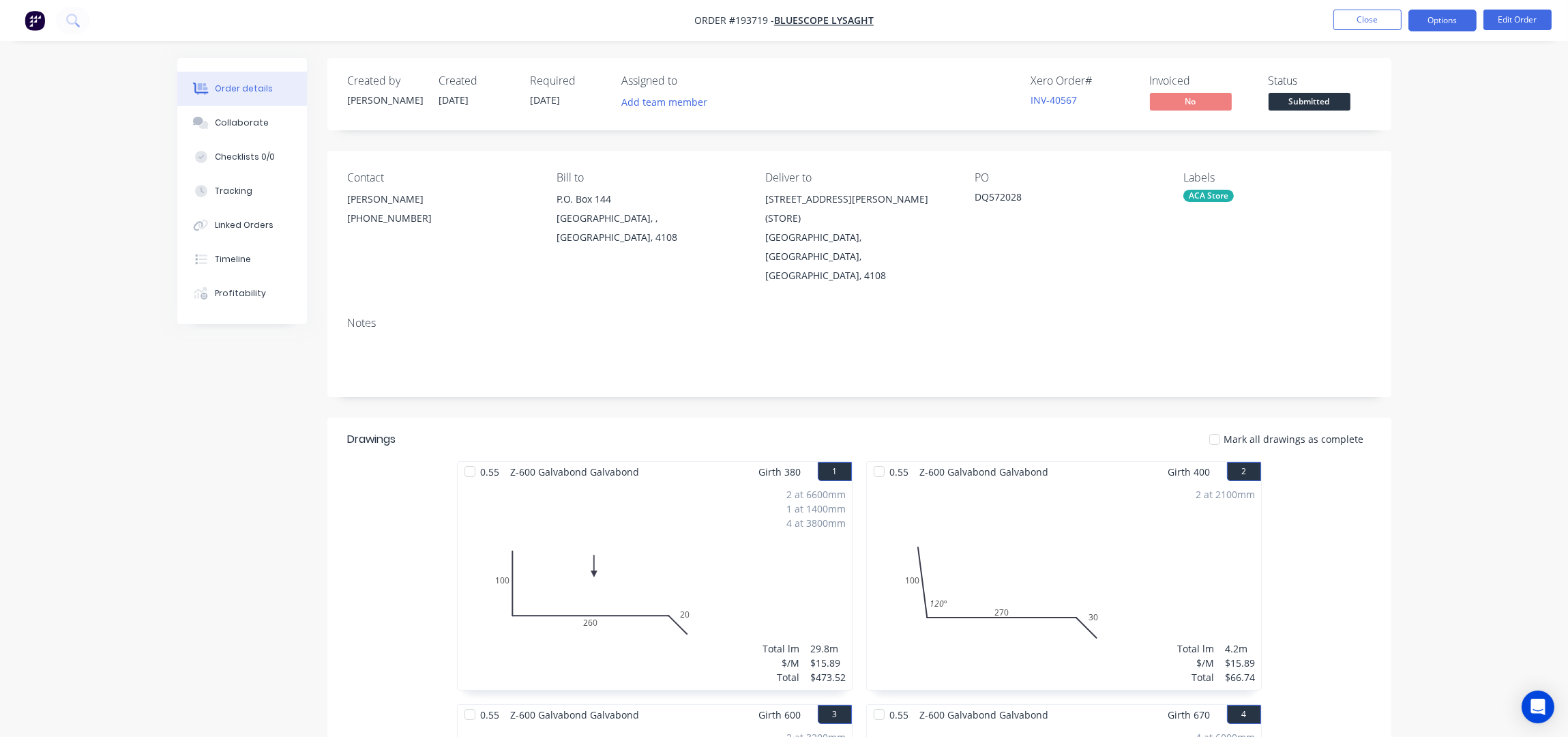
click at [1448, 19] on button "Options" at bounding box center [1442, 20] width 69 height 22
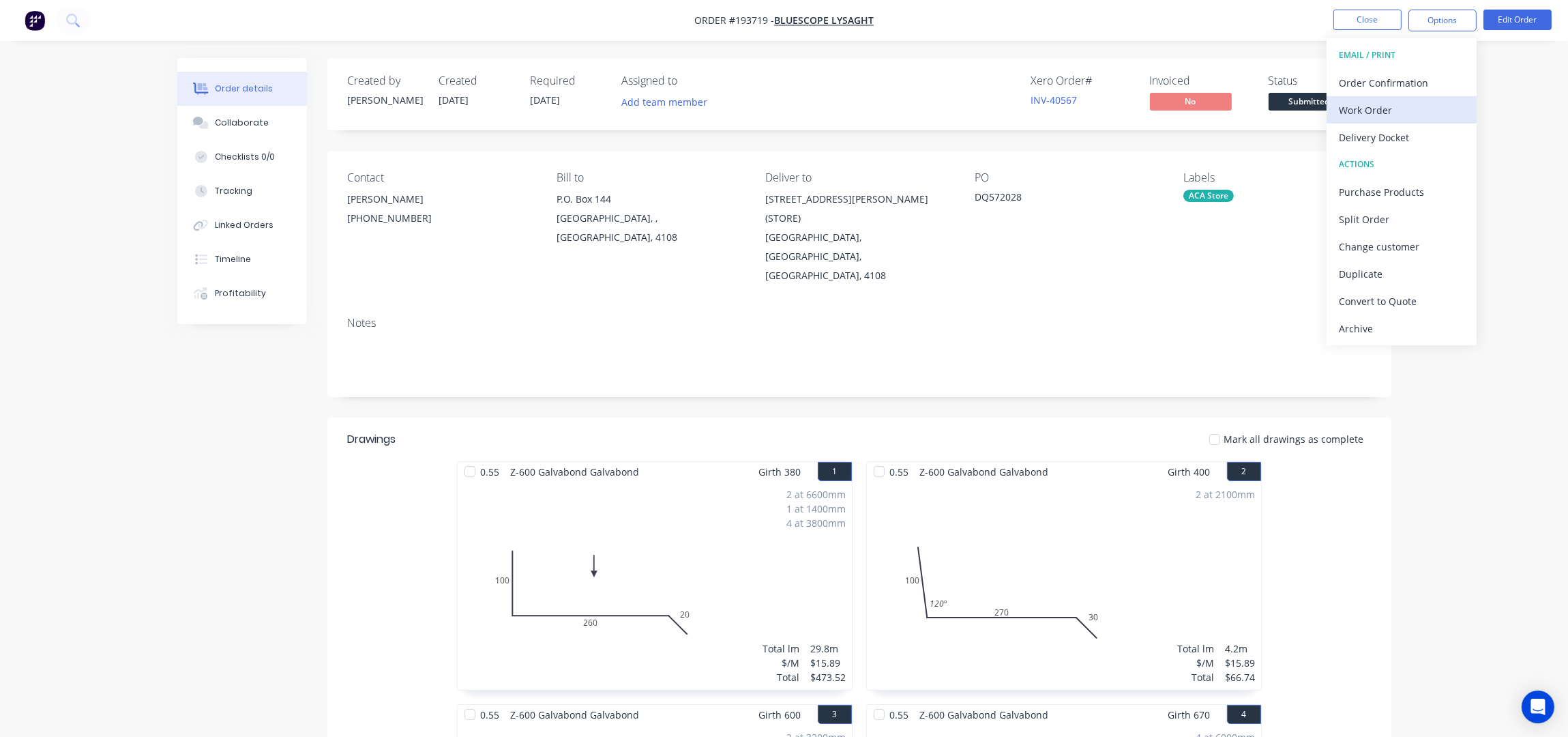
click at [1382, 119] on div "Work Order" at bounding box center [1402, 110] width 126 height 20
click at [1390, 135] on div "Without pricing" at bounding box center [1402, 137] width 126 height 20
click at [1344, 13] on button "Close" at bounding box center [1367, 19] width 69 height 20
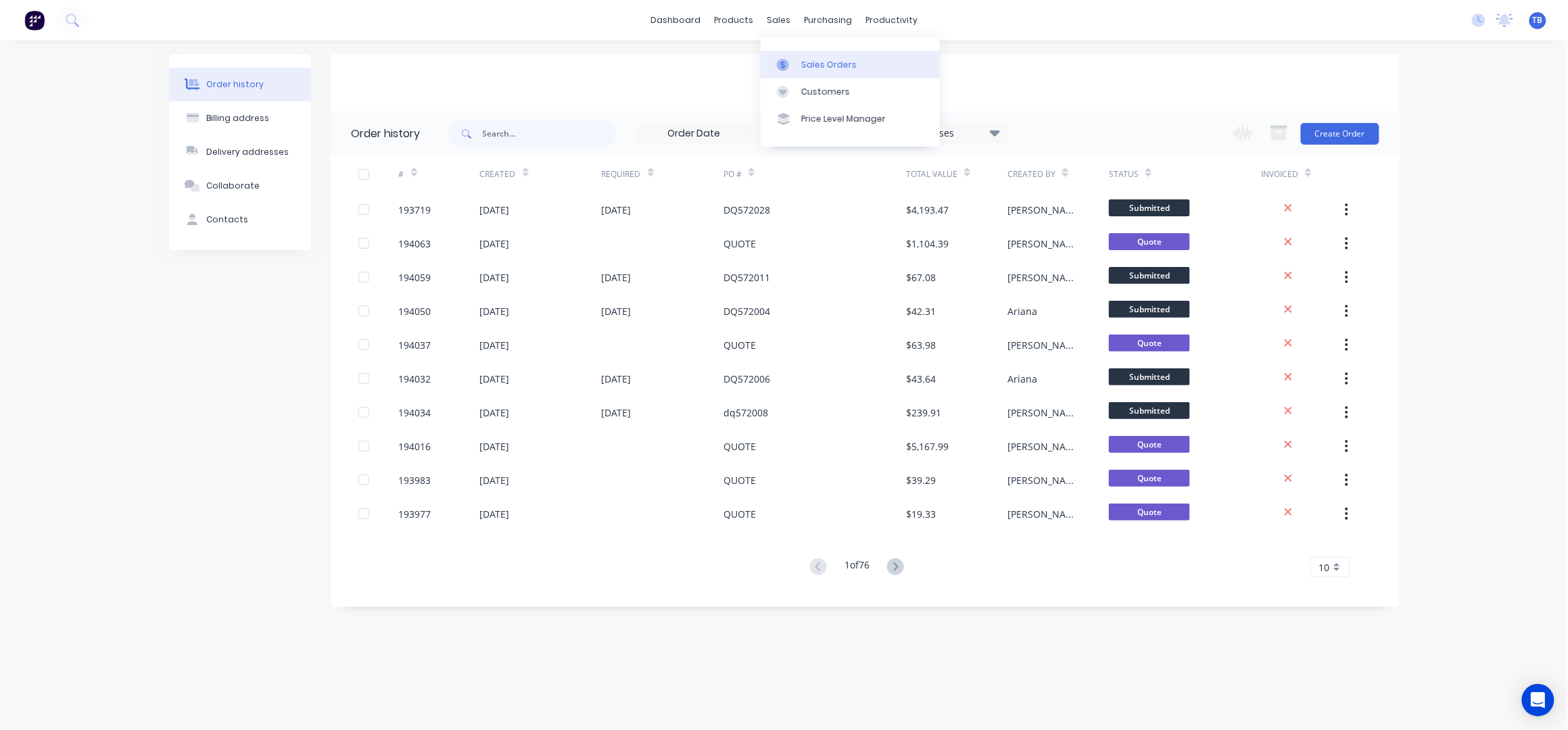
click at [837, 63] on div "Sales Orders" at bounding box center [829, 65] width 55 height 12
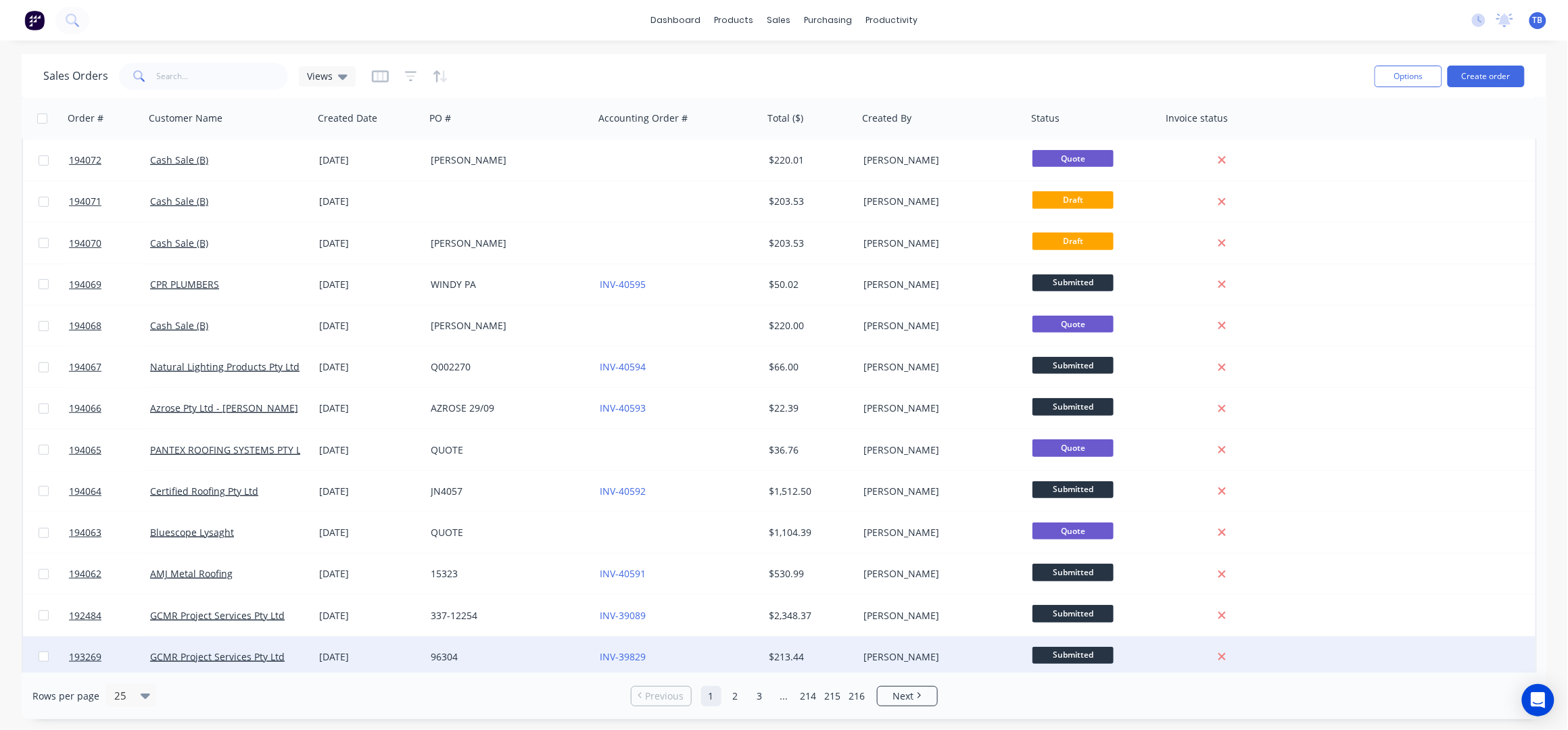
scroll to position [450, 0]
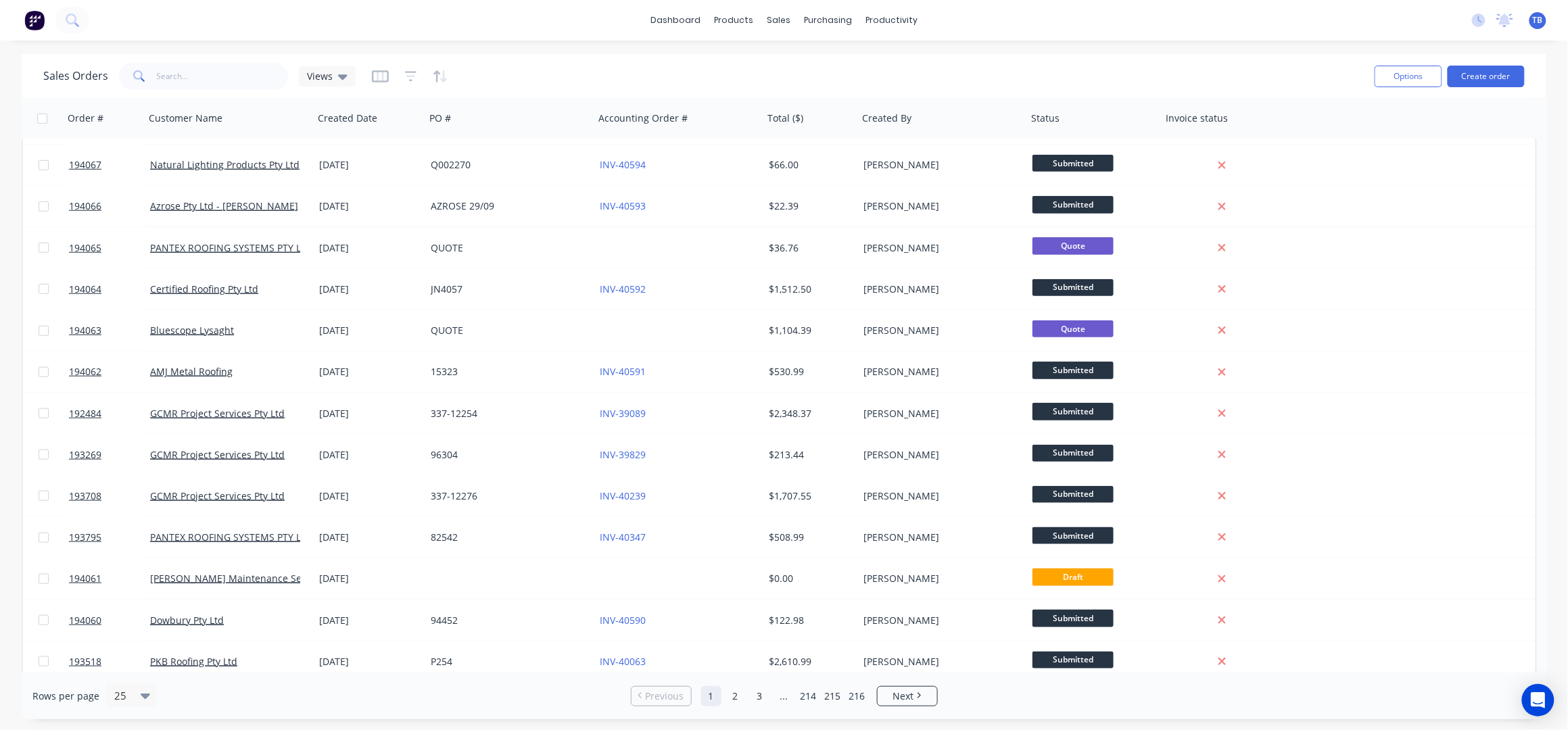
drag, startPoint x: 534, startPoint y: 14, endPoint x: 523, endPoint y: 70, distance: 57.1
click at [534, 14] on div "dashboard products sales purchasing productivity dashboard products Product Cat…" at bounding box center [784, 20] width 1568 height 41
click at [820, 68] on div "Sales Orders" at bounding box center [829, 65] width 55 height 12
click at [184, 79] on input "text" at bounding box center [222, 77] width 132 height 27
click at [229, 74] on input "text" at bounding box center [222, 77] width 132 height 27
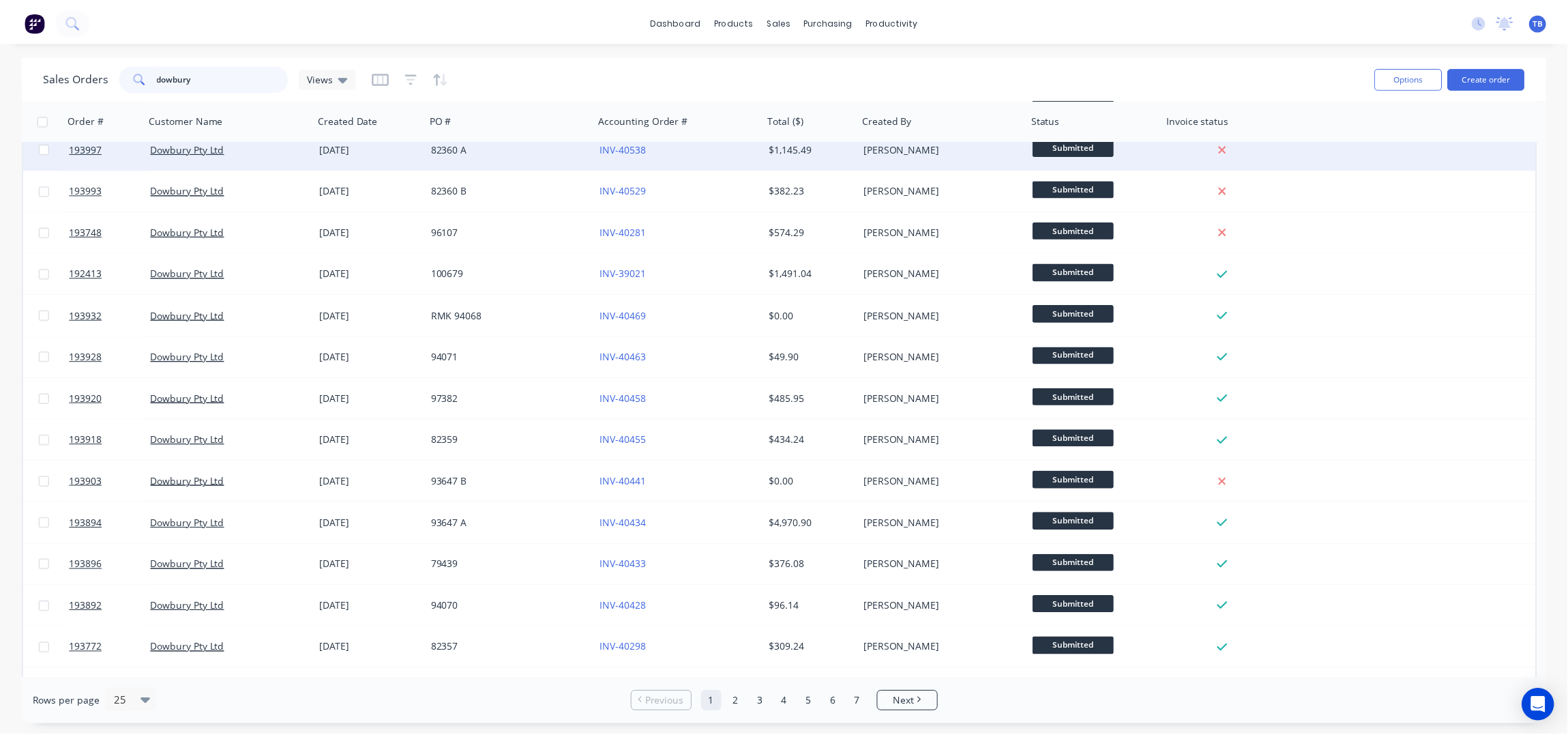
scroll to position [182, 0]
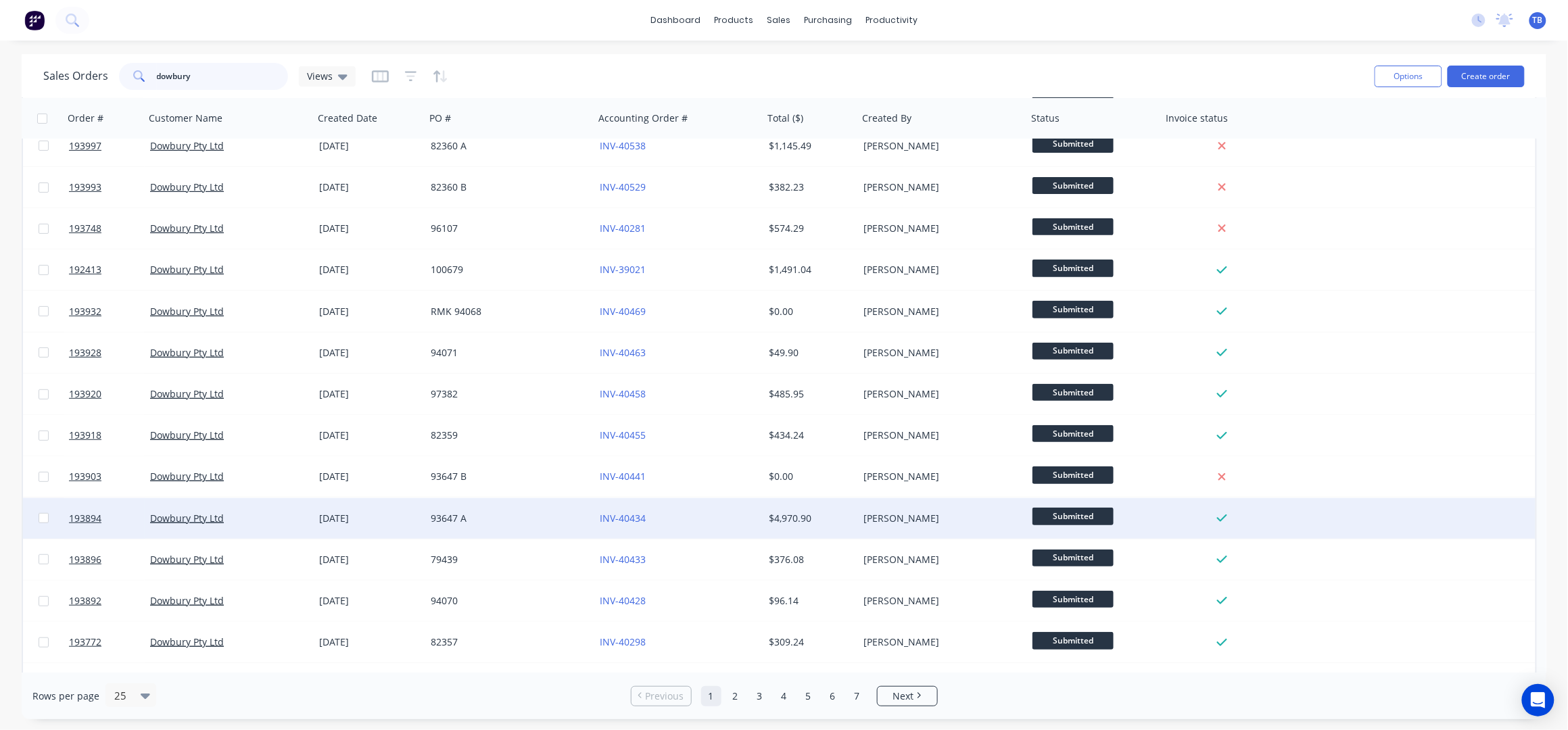
type input "dowbury"
click at [512, 513] on div "93647 A" at bounding box center [506, 518] width 150 height 14
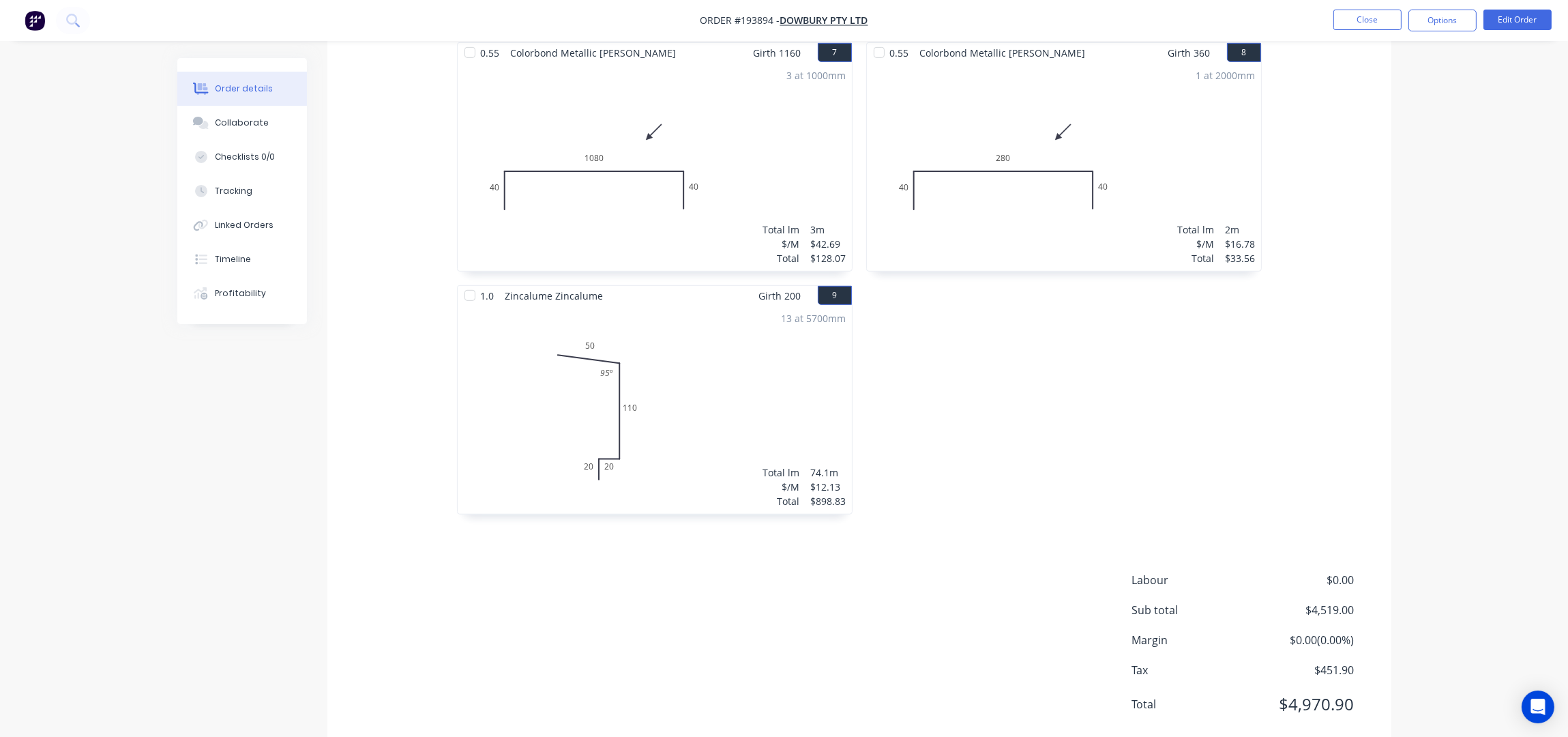
scroll to position [1372, 0]
click at [1378, 11] on button "Close" at bounding box center [1367, 19] width 69 height 20
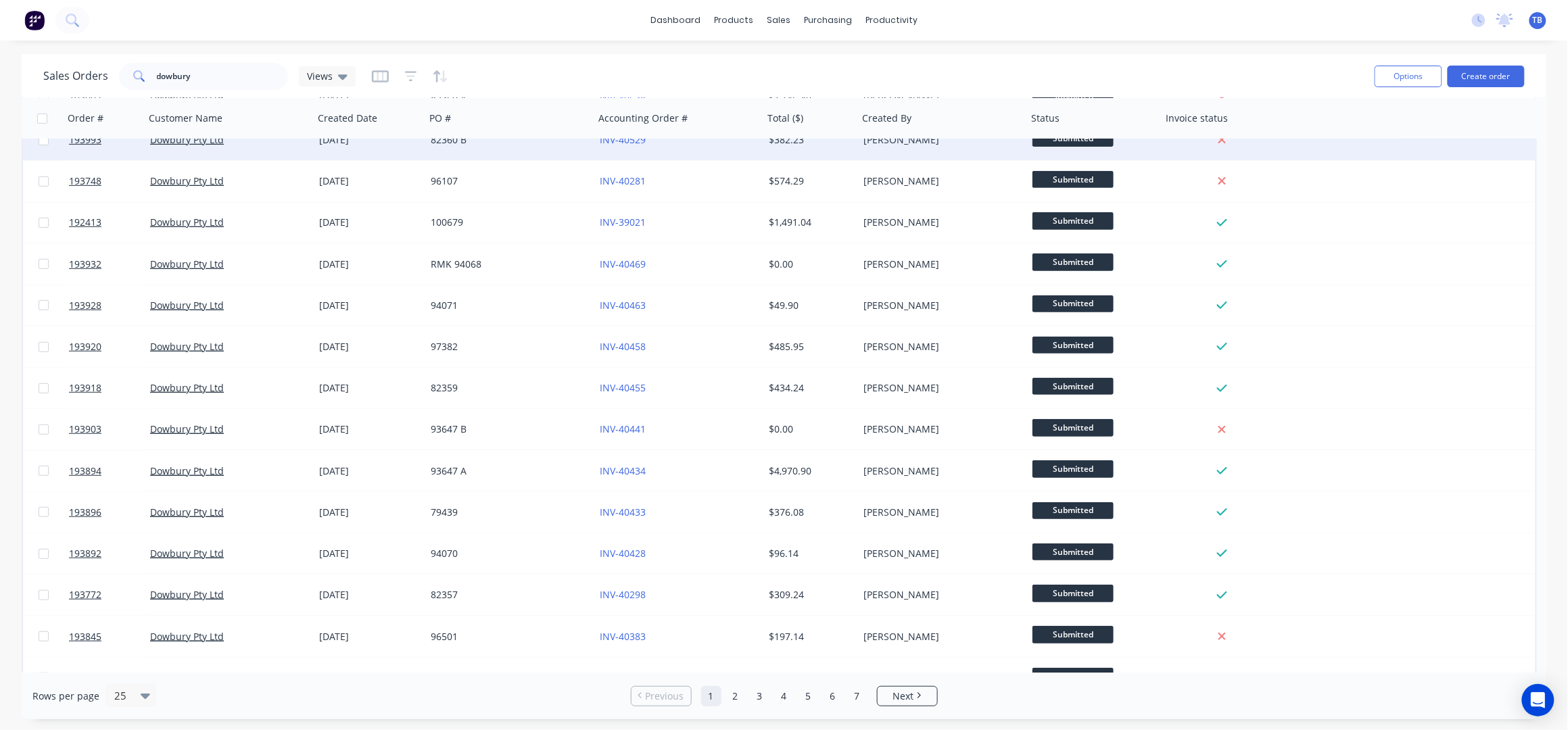
scroll to position [269, 0]
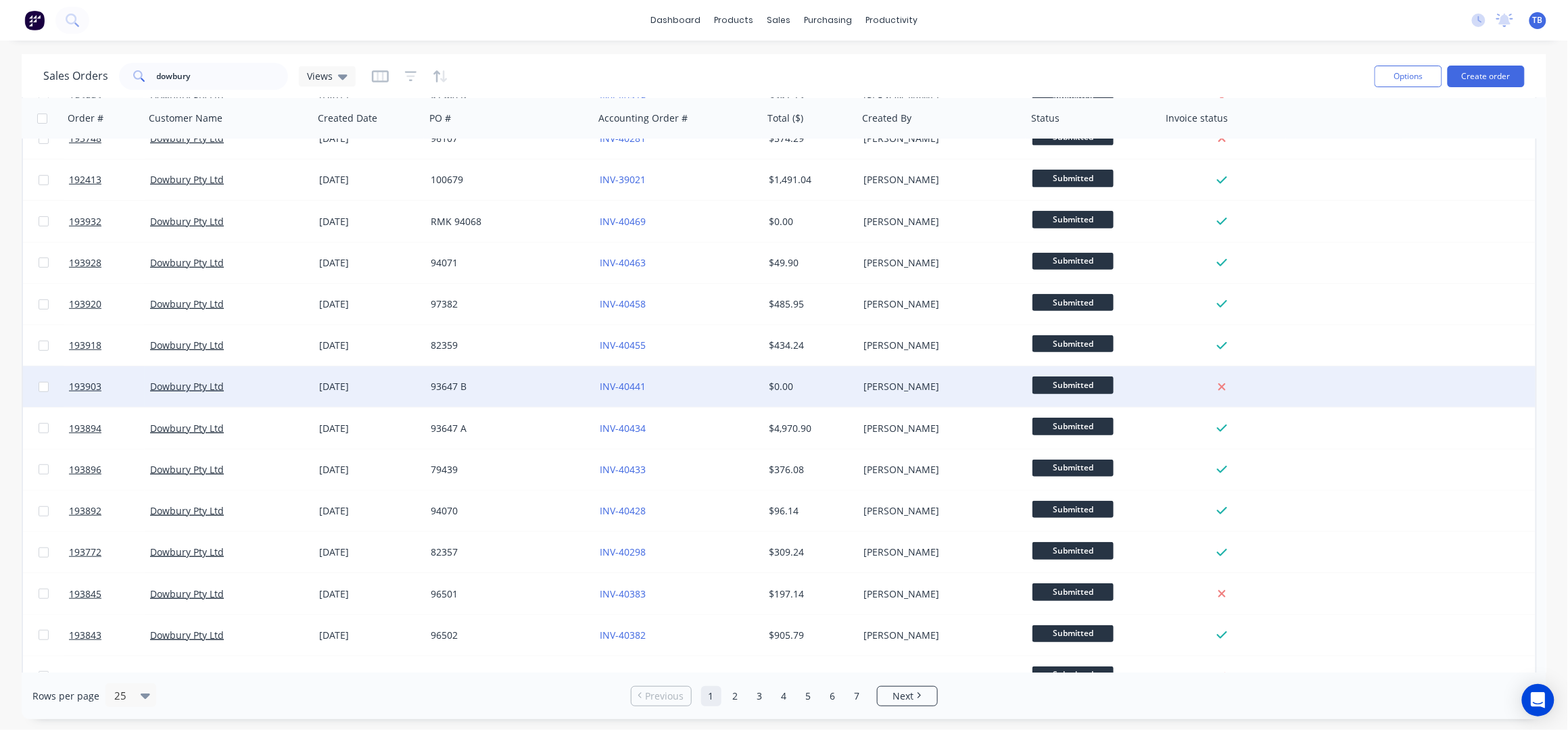
click at [522, 389] on div "93647 B" at bounding box center [506, 386] width 150 height 14
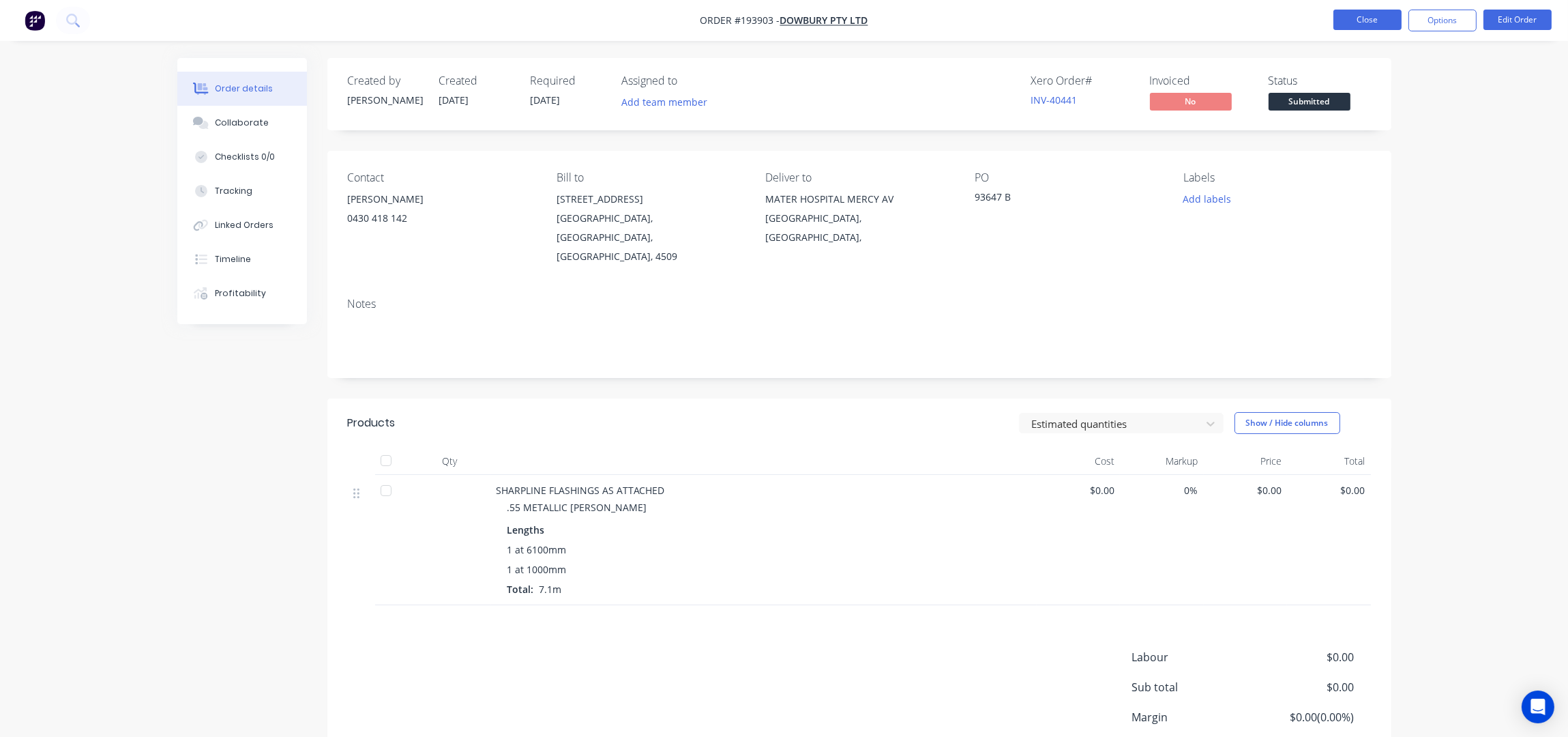
click at [1358, 20] on button "Close" at bounding box center [1367, 19] width 69 height 20
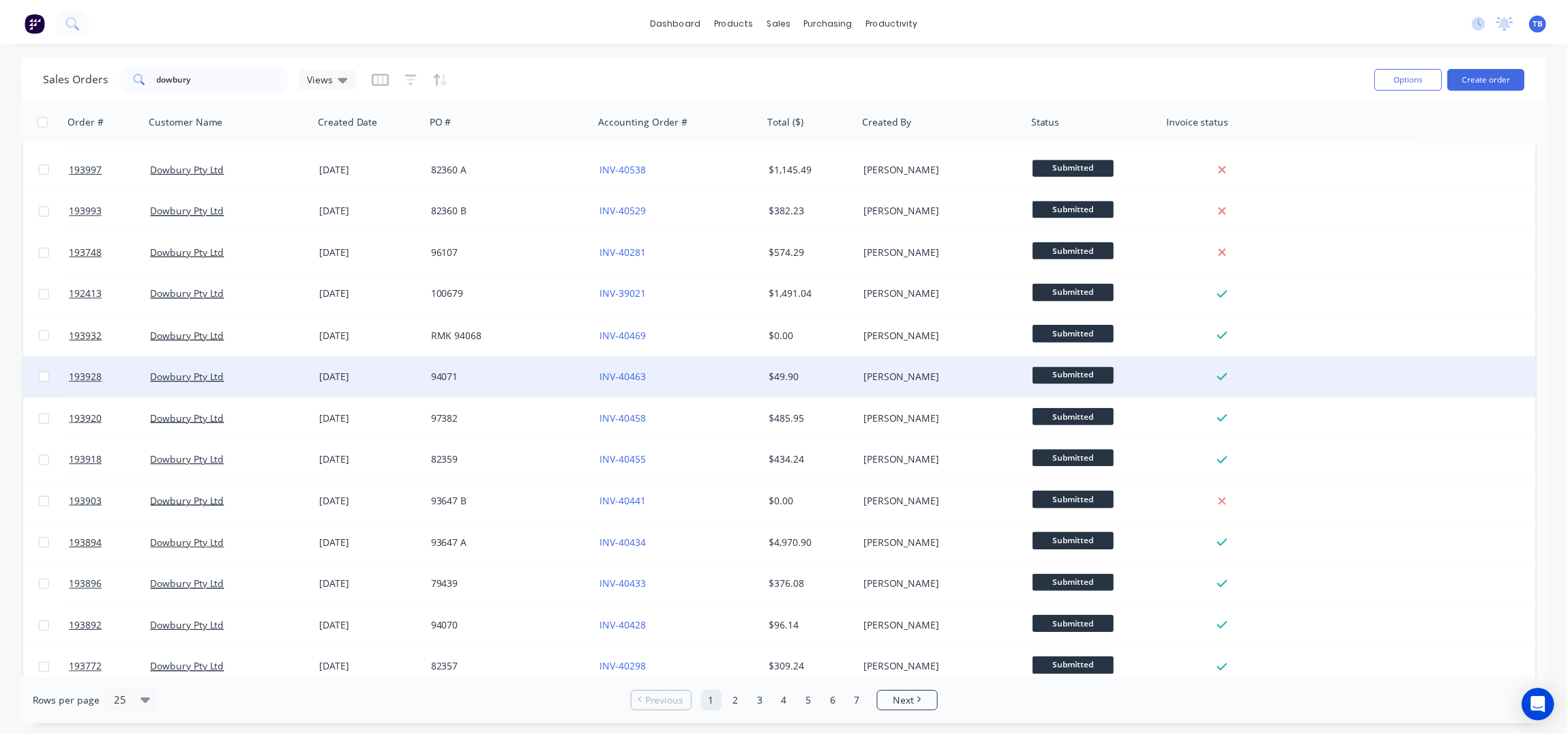
scroll to position [182, 0]
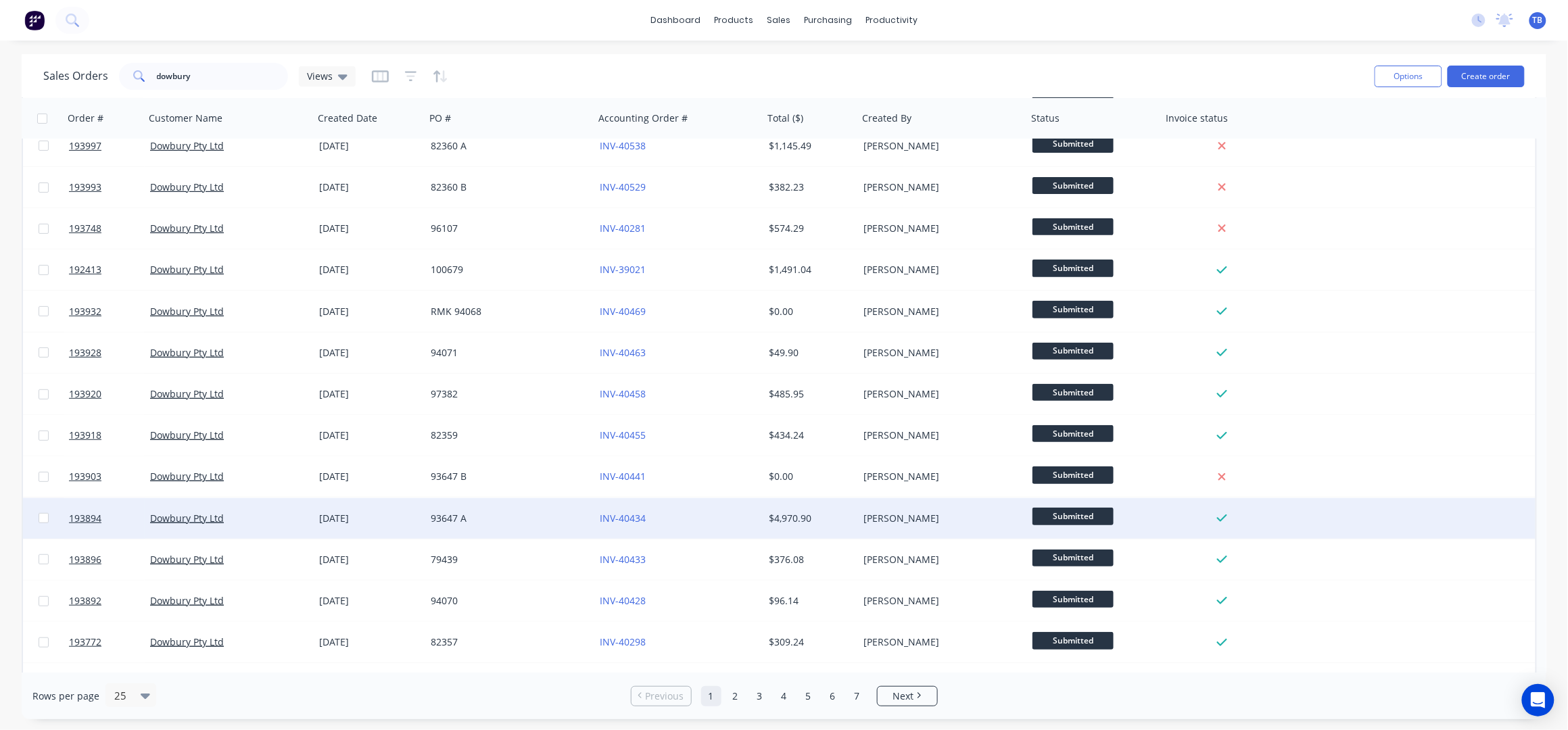
click at [504, 517] on div "93647 A" at bounding box center [506, 518] width 150 height 14
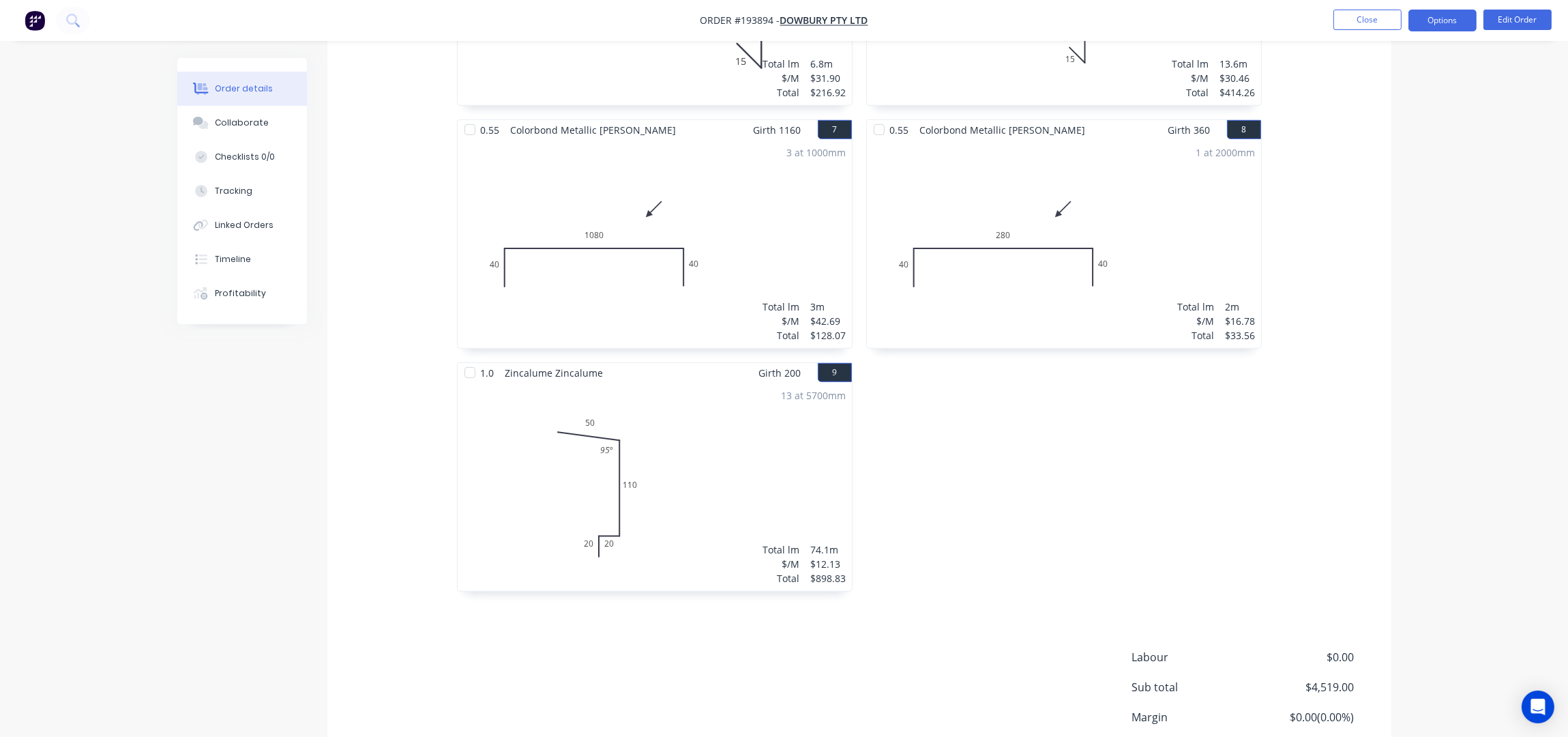
scroll to position [1100, 0]
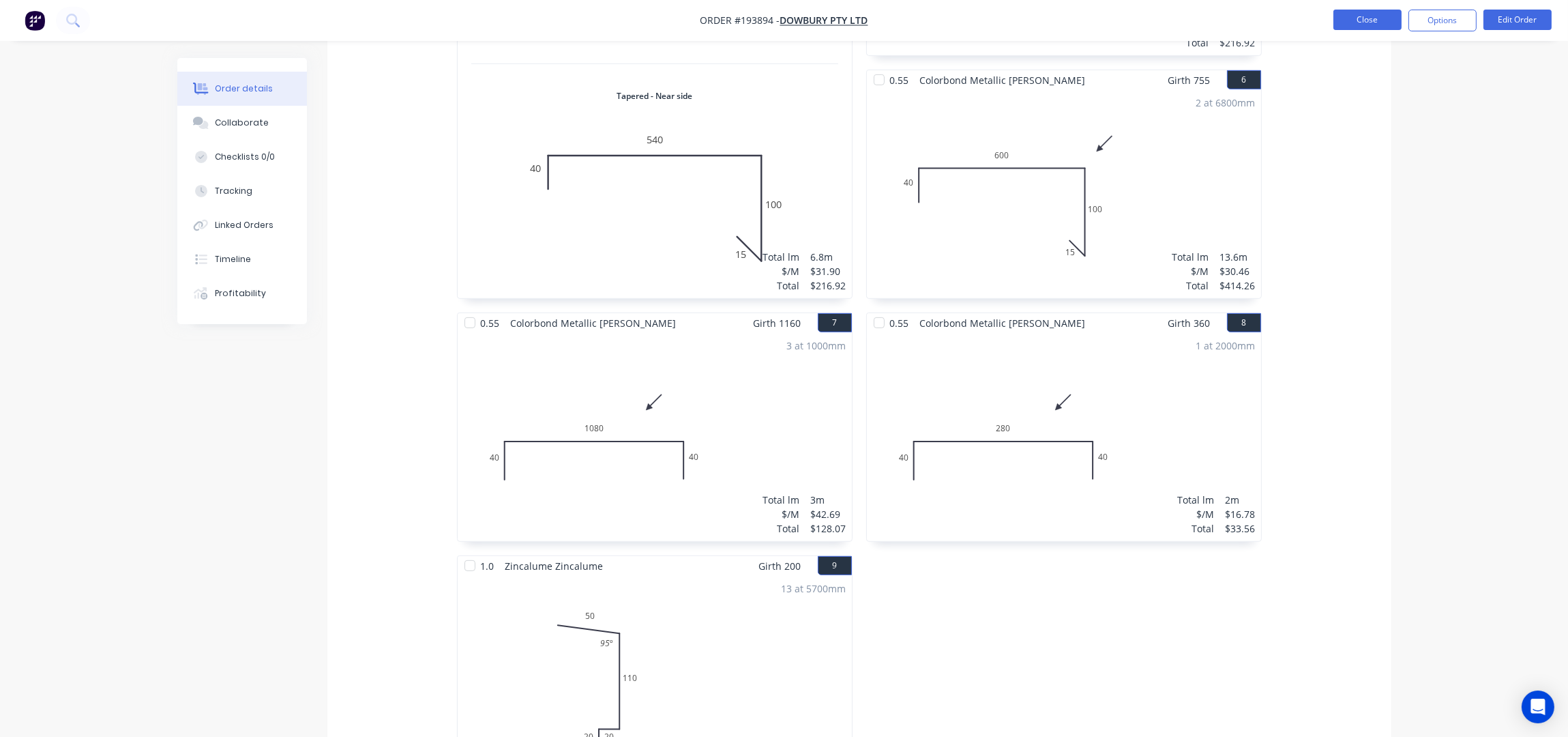
click at [1391, 23] on button "Close" at bounding box center [1367, 19] width 69 height 20
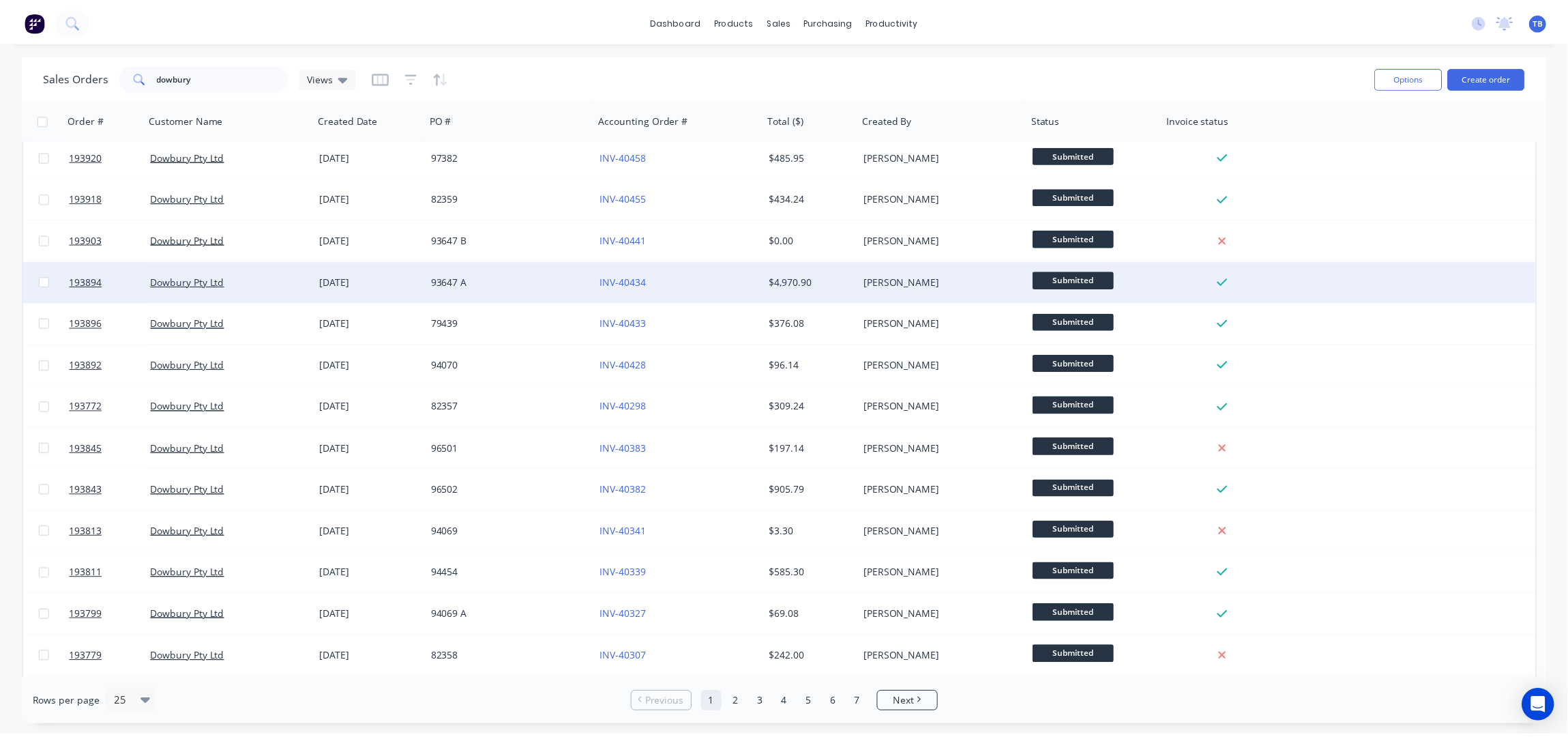
scroll to position [454, 0]
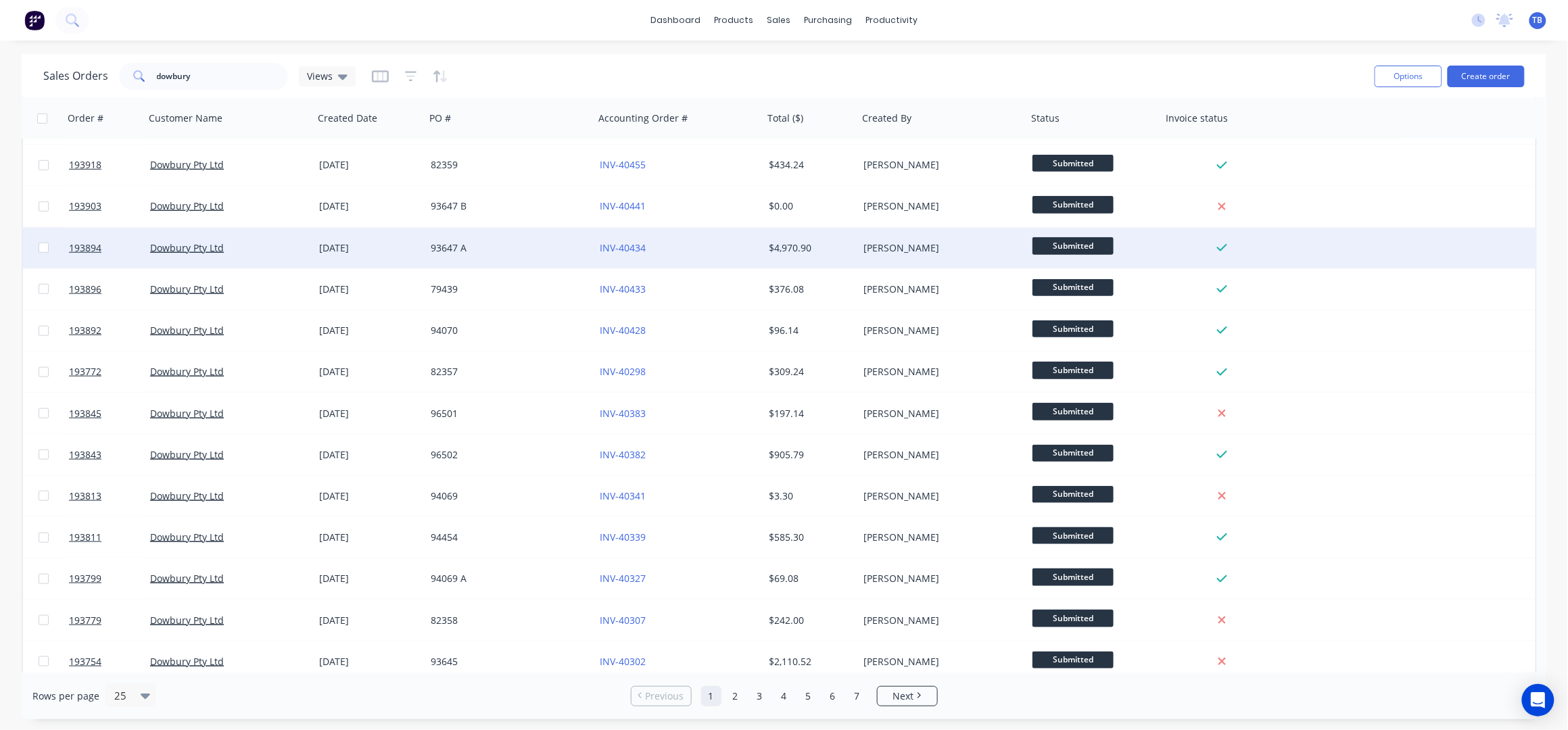
click at [533, 256] on div "93647 A" at bounding box center [510, 248] width 169 height 41
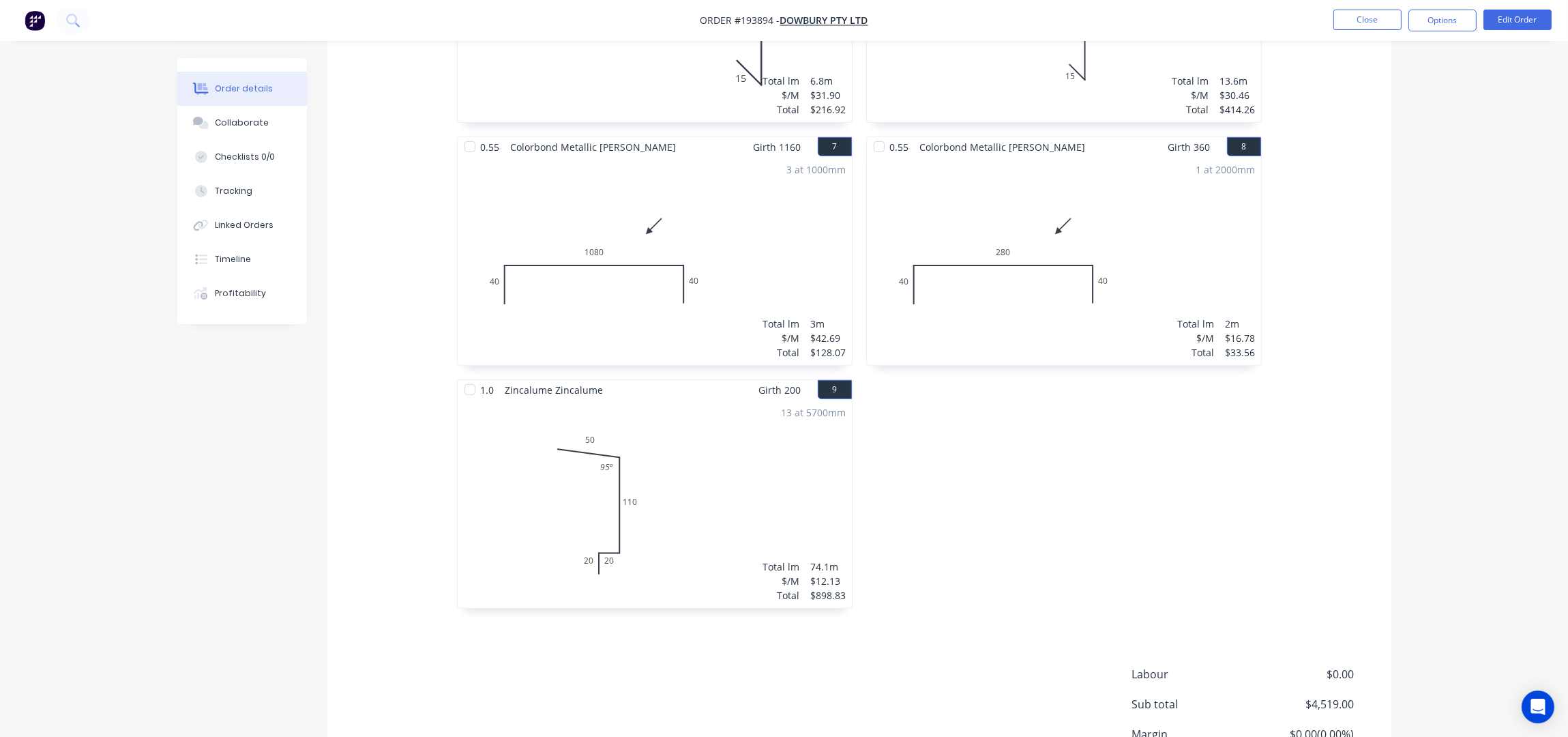
scroll to position [1372, 0]
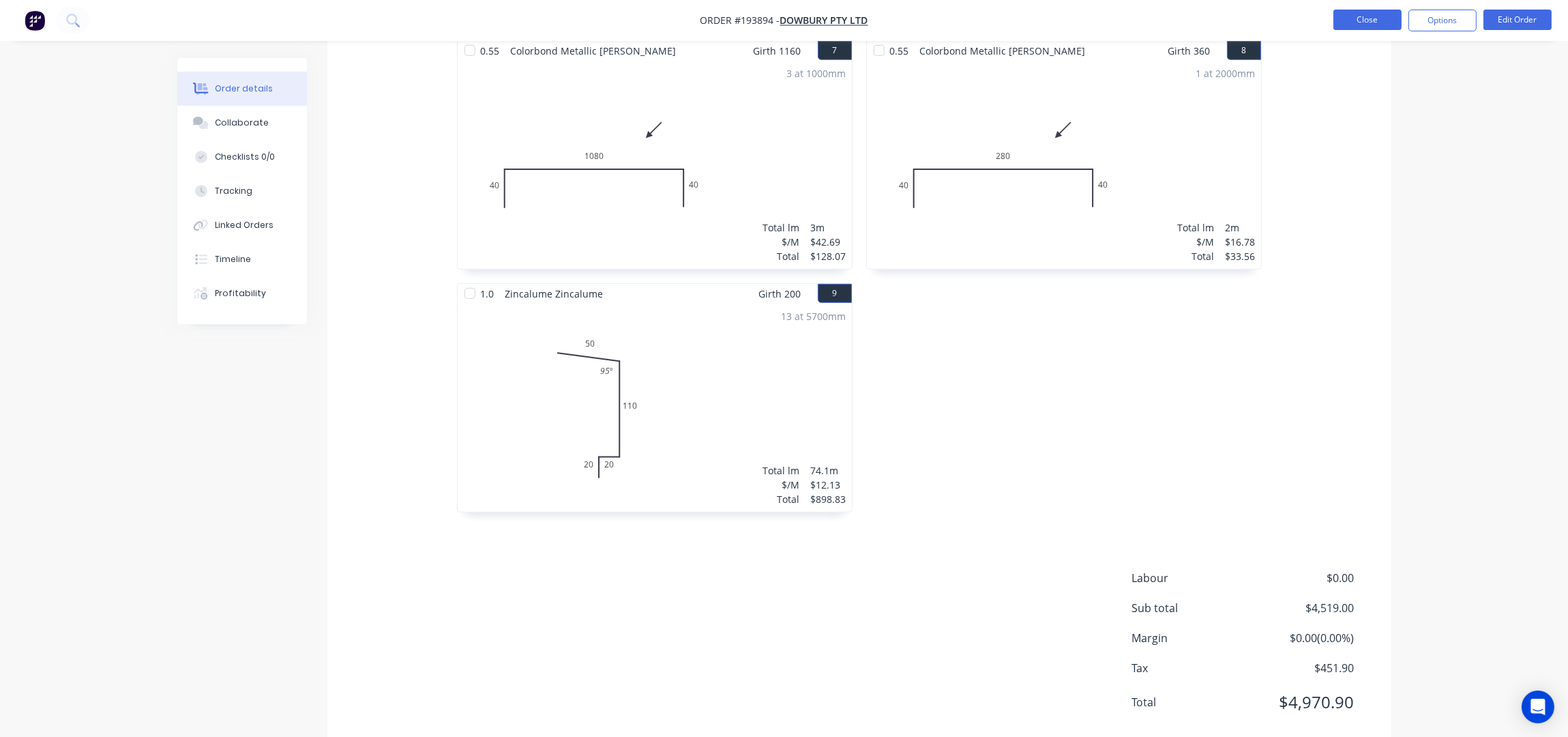
click at [1382, 23] on button "Close" at bounding box center [1367, 19] width 69 height 20
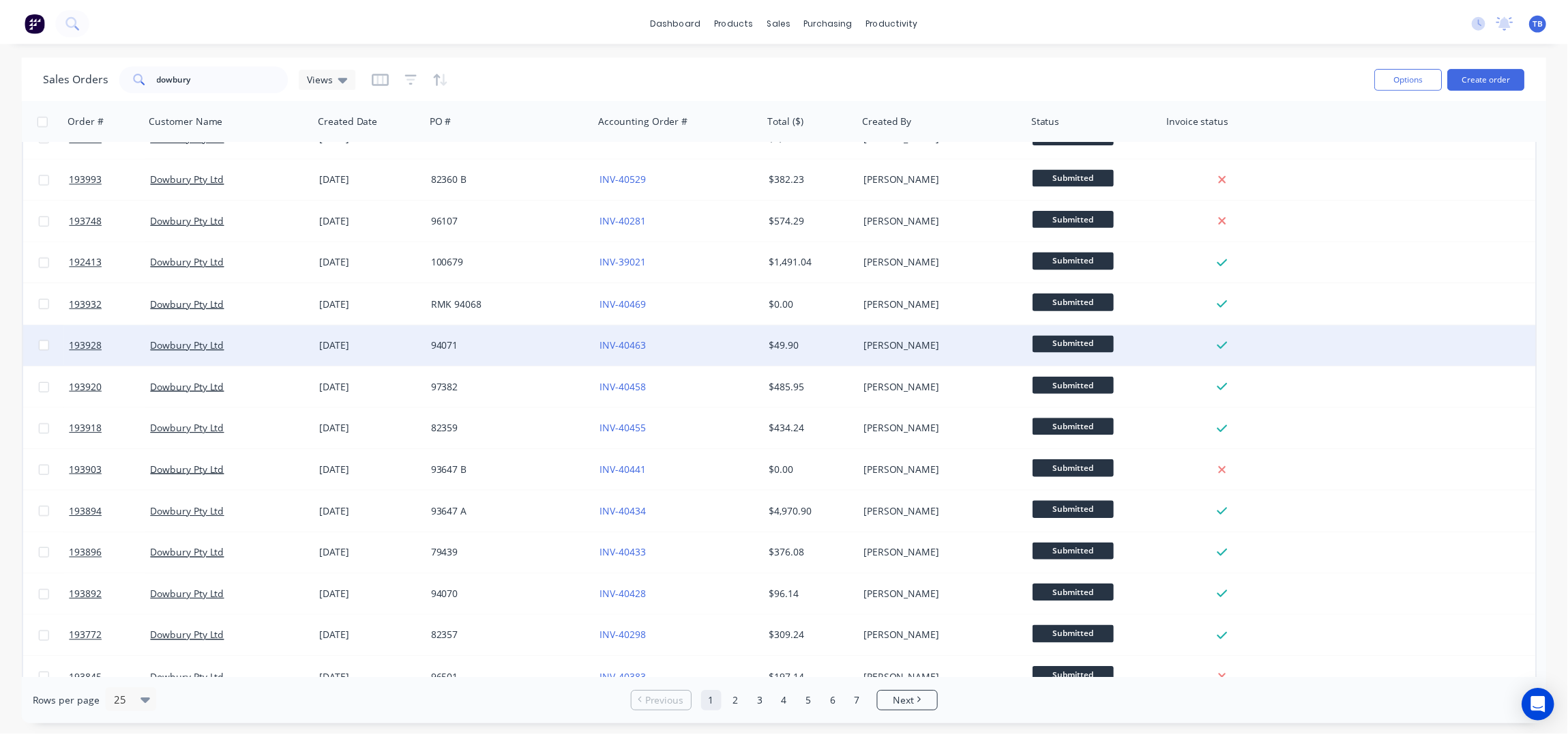
scroll to position [272, 0]
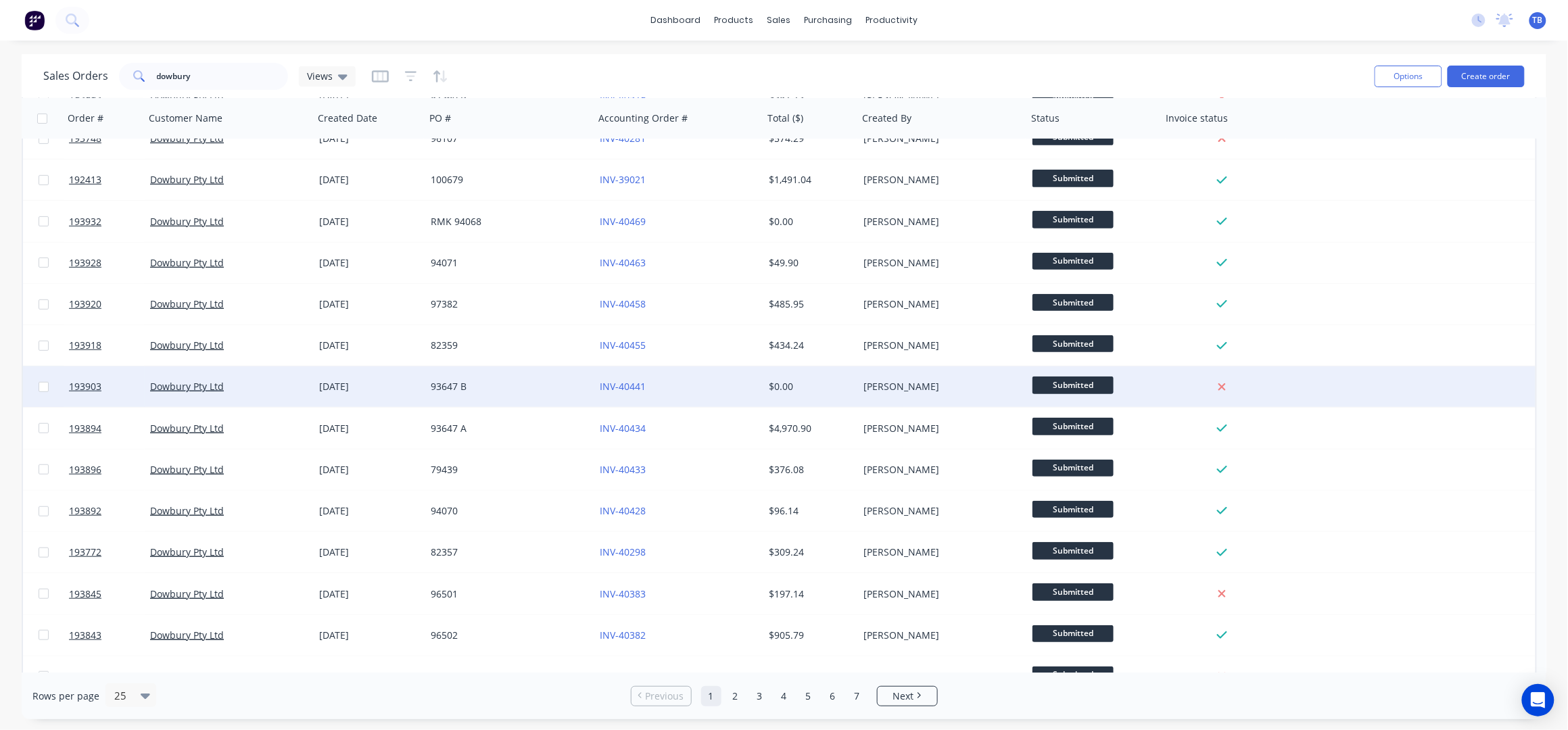
click at [494, 388] on div "93647 B" at bounding box center [506, 386] width 150 height 14
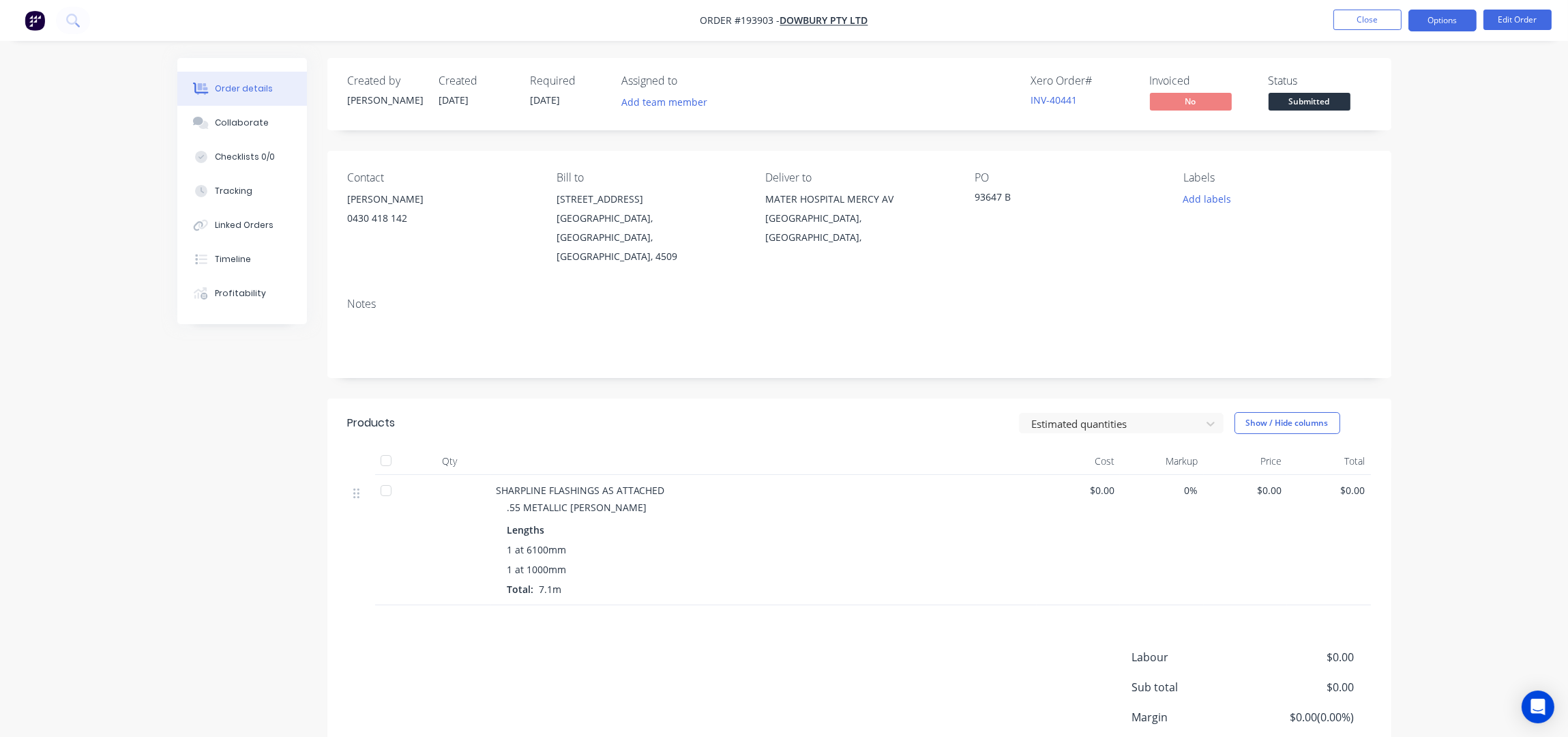
click at [1470, 13] on button "Options" at bounding box center [1442, 20] width 69 height 22
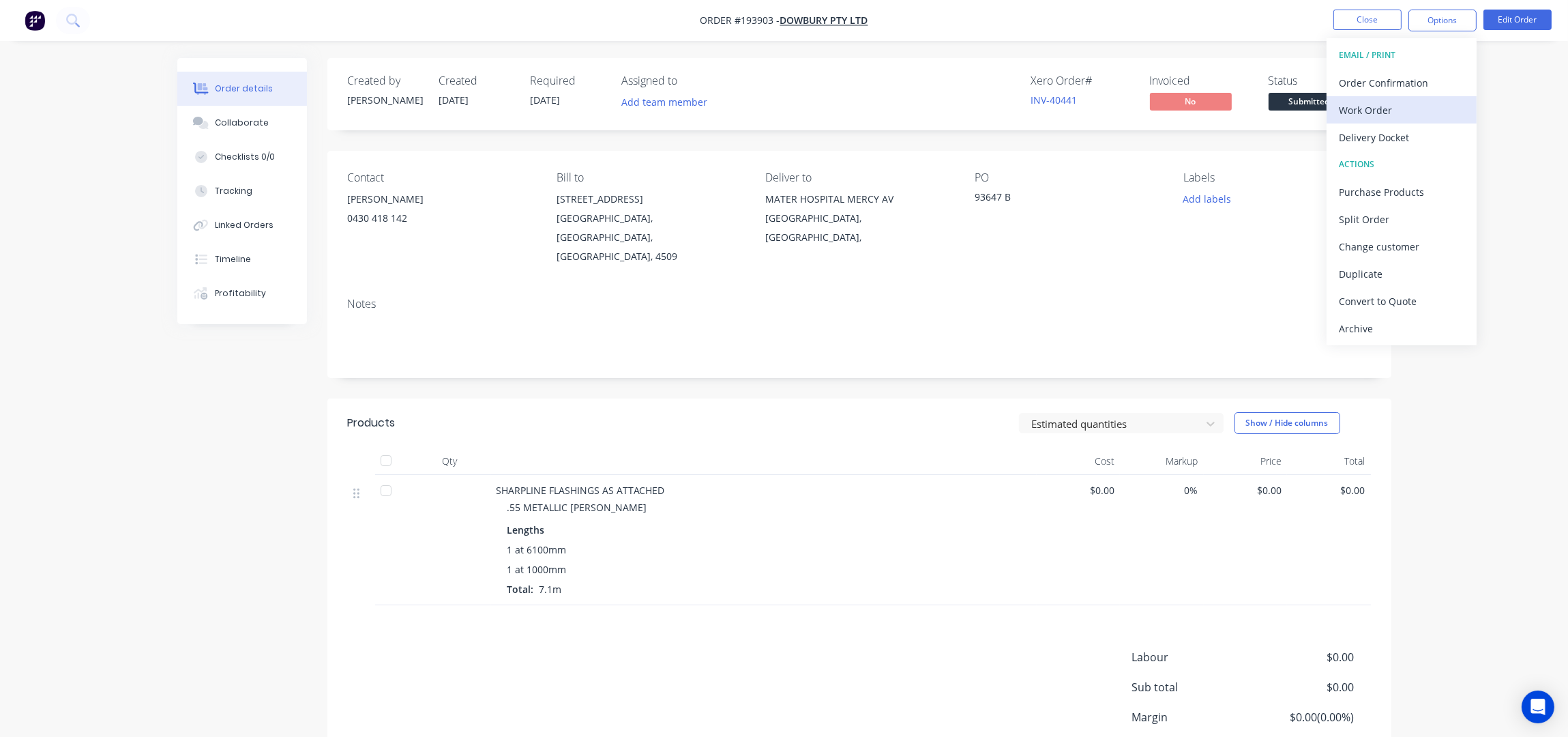
click at [1373, 112] on div "Work Order" at bounding box center [1402, 110] width 126 height 20
click at [1441, 232] on div "Order details Collaborate Checklists 0/0 Tracking Linked Orders Timeline Profit…" at bounding box center [784, 424] width 1568 height 848
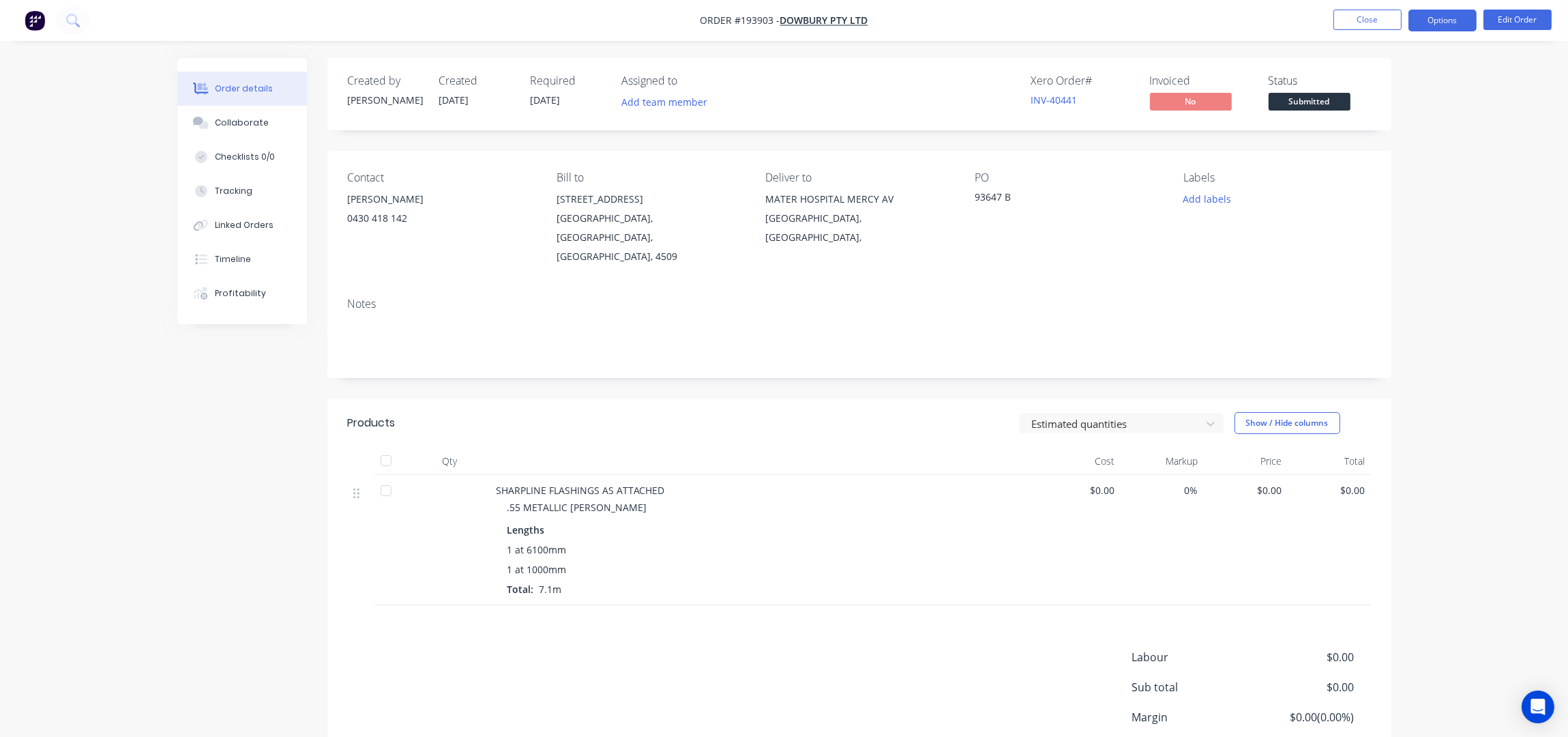
click at [1437, 21] on button "Options" at bounding box center [1442, 20] width 69 height 22
click at [1360, 84] on div "Back" at bounding box center [1402, 82] width 126 height 20
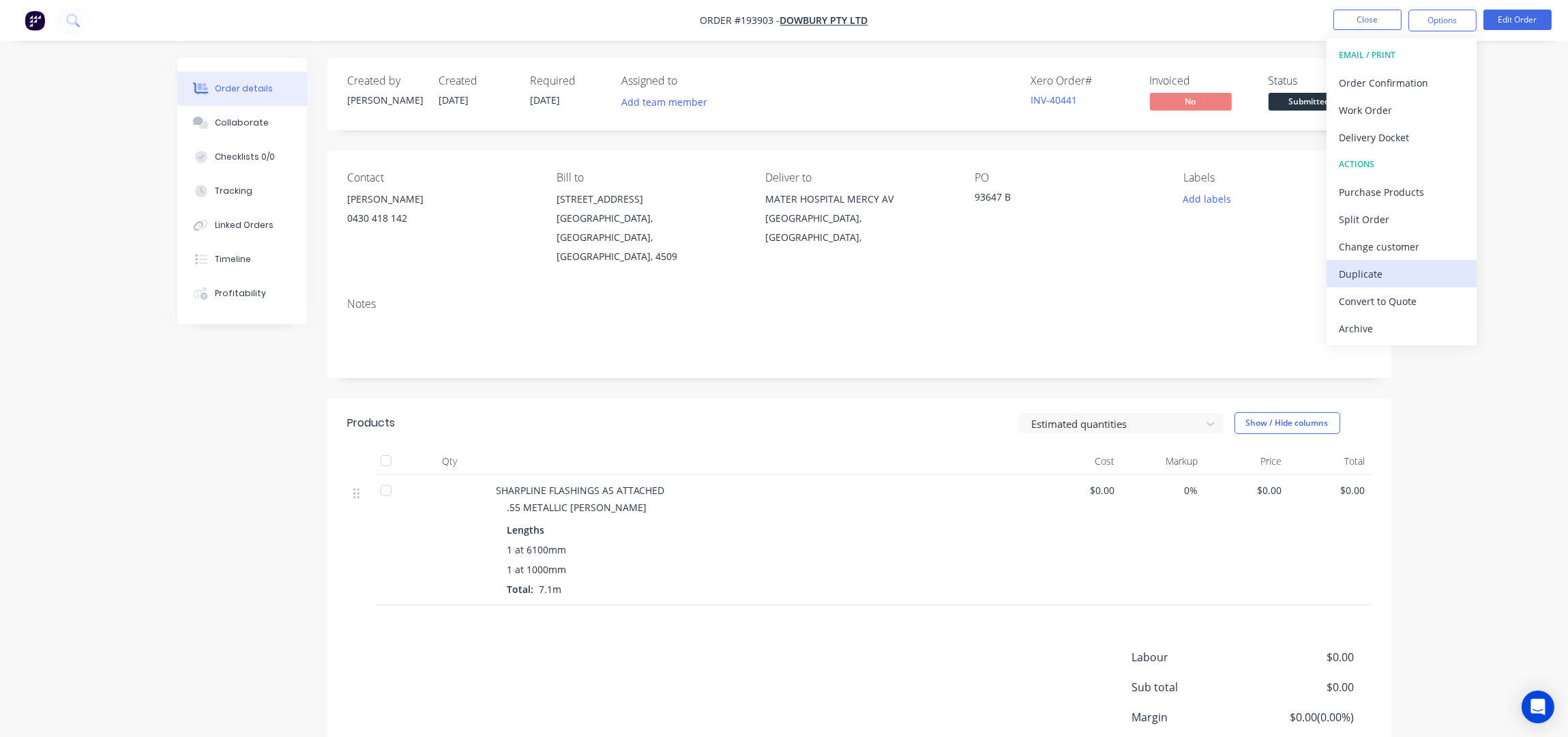
click at [1406, 281] on div "Duplicate" at bounding box center [1402, 274] width 126 height 20
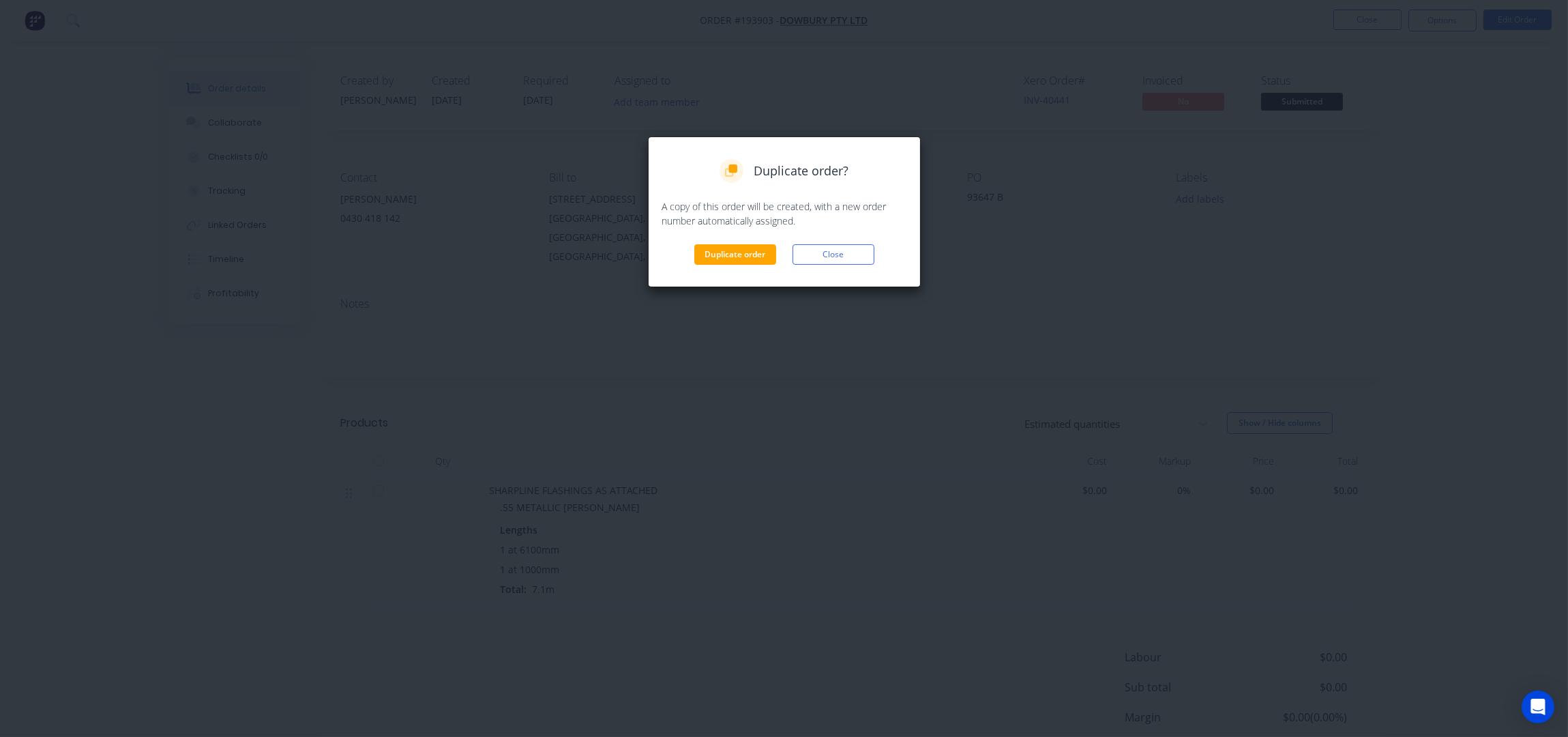
drag, startPoint x: 721, startPoint y: 259, endPoint x: 745, endPoint y: 274, distance: 28.3
click at [721, 258] on button "Duplicate order" at bounding box center [734, 254] width 82 height 20
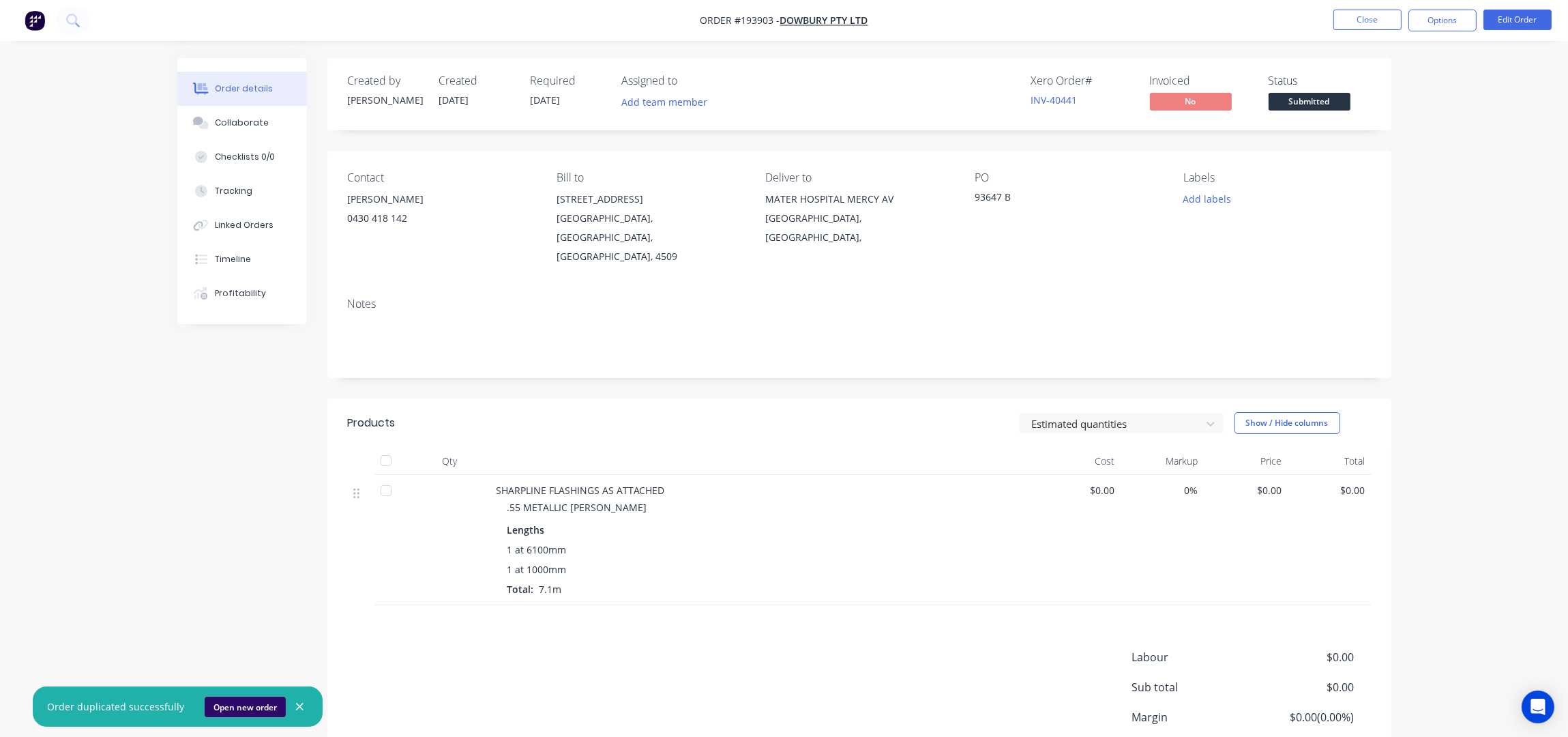
click at [220, 706] on button "Open new order" at bounding box center [245, 706] width 82 height 20
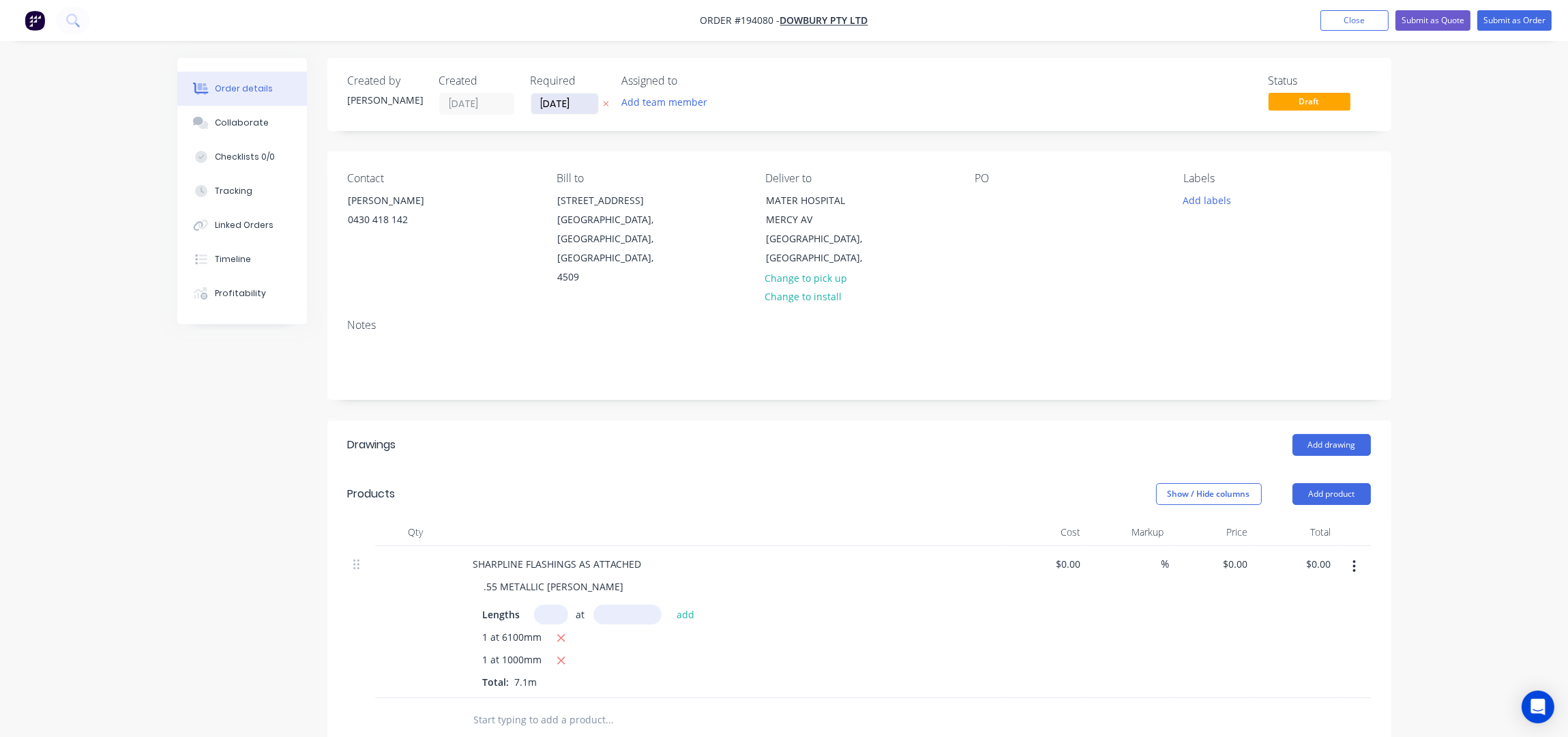
click at [543, 106] on input "[DATE]" at bounding box center [564, 103] width 67 height 20
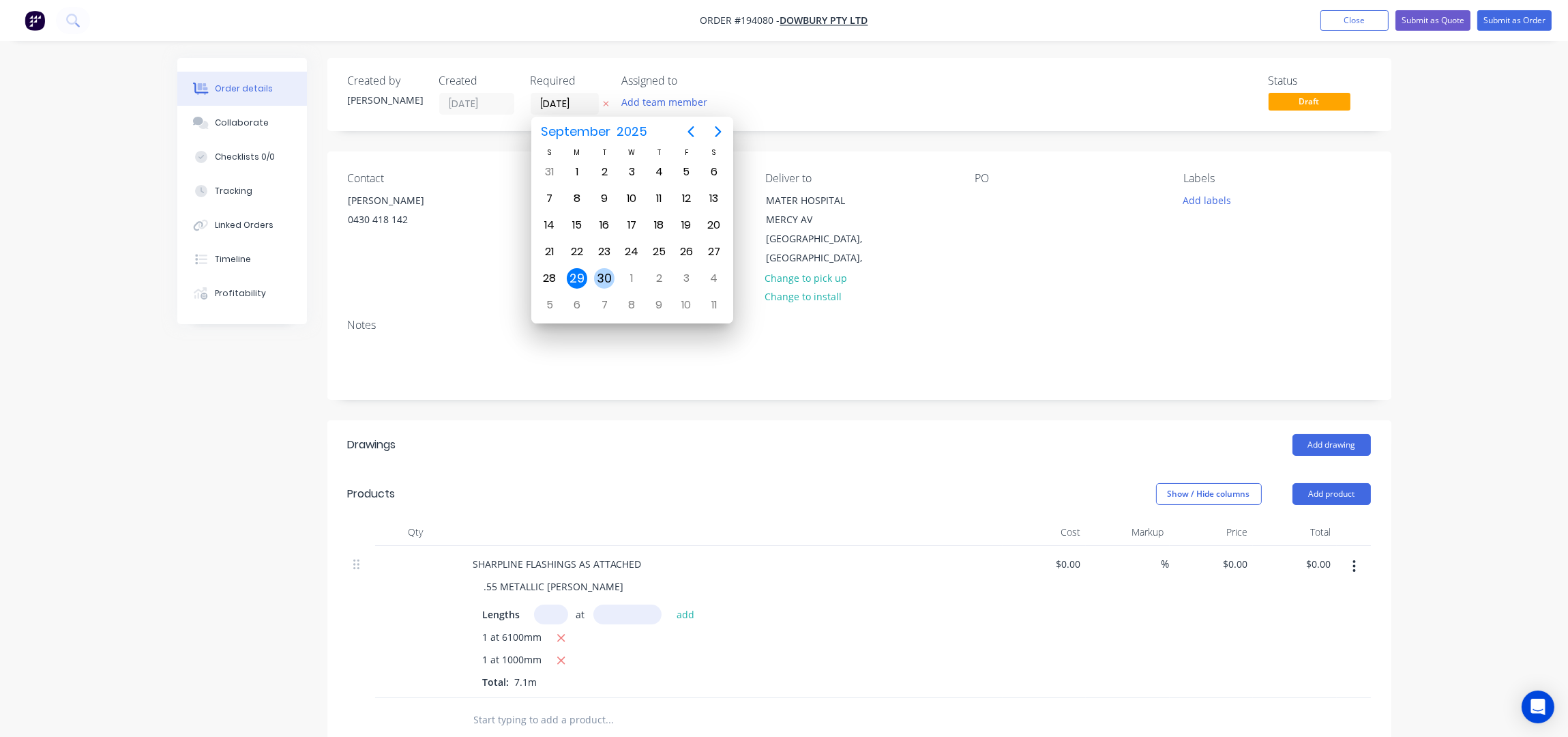
click at [608, 271] on div "30" at bounding box center [604, 278] width 20 height 20
type input "[DATE]"
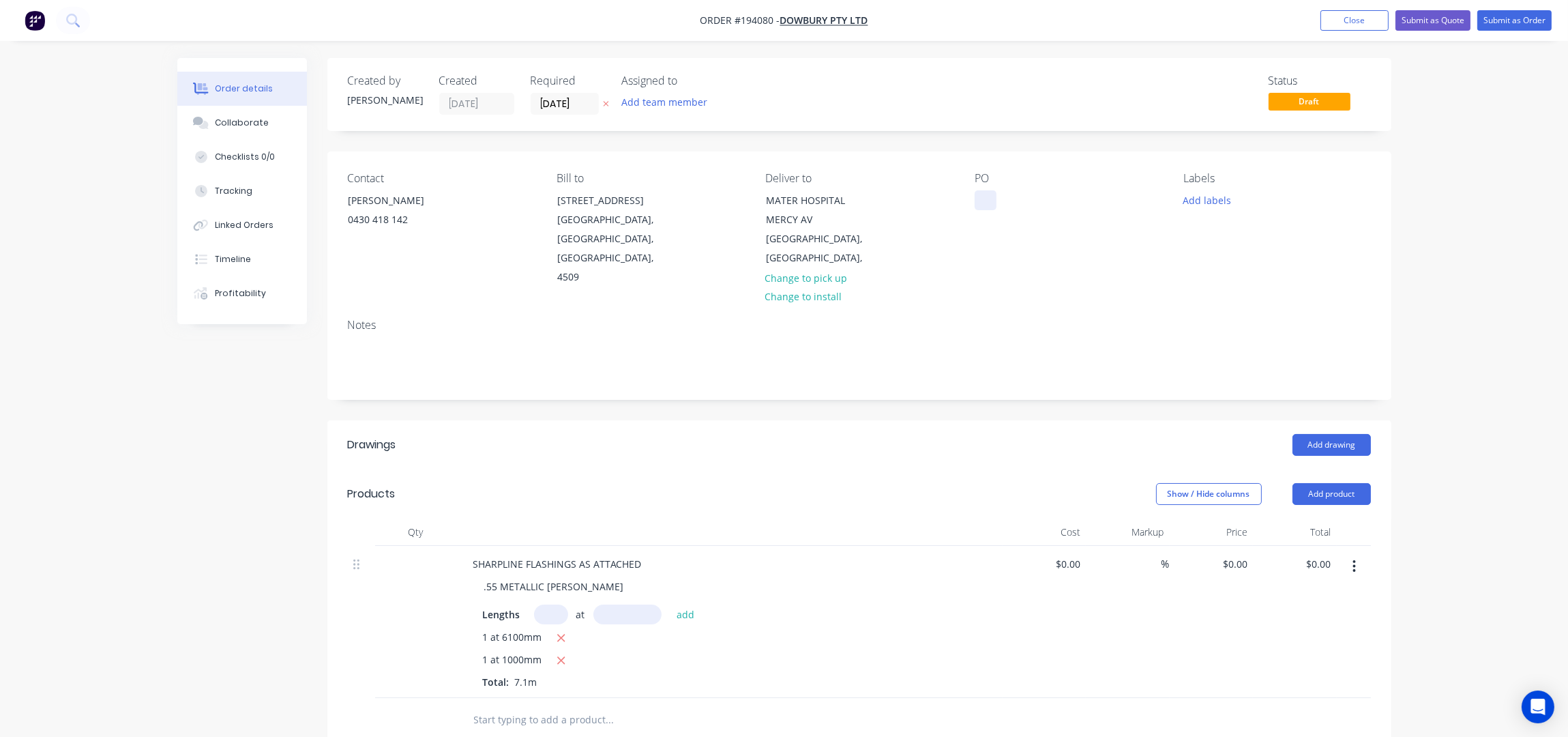
click at [989, 199] on div at bounding box center [985, 200] width 22 height 20
click at [1006, 195] on div "rmk 93647" at bounding box center [1010, 200] width 69 height 20
click at [1220, 199] on button "Add labels" at bounding box center [1207, 199] width 63 height 19
click at [1240, 241] on div "6 am" at bounding box center [1235, 241] width 30 height 15
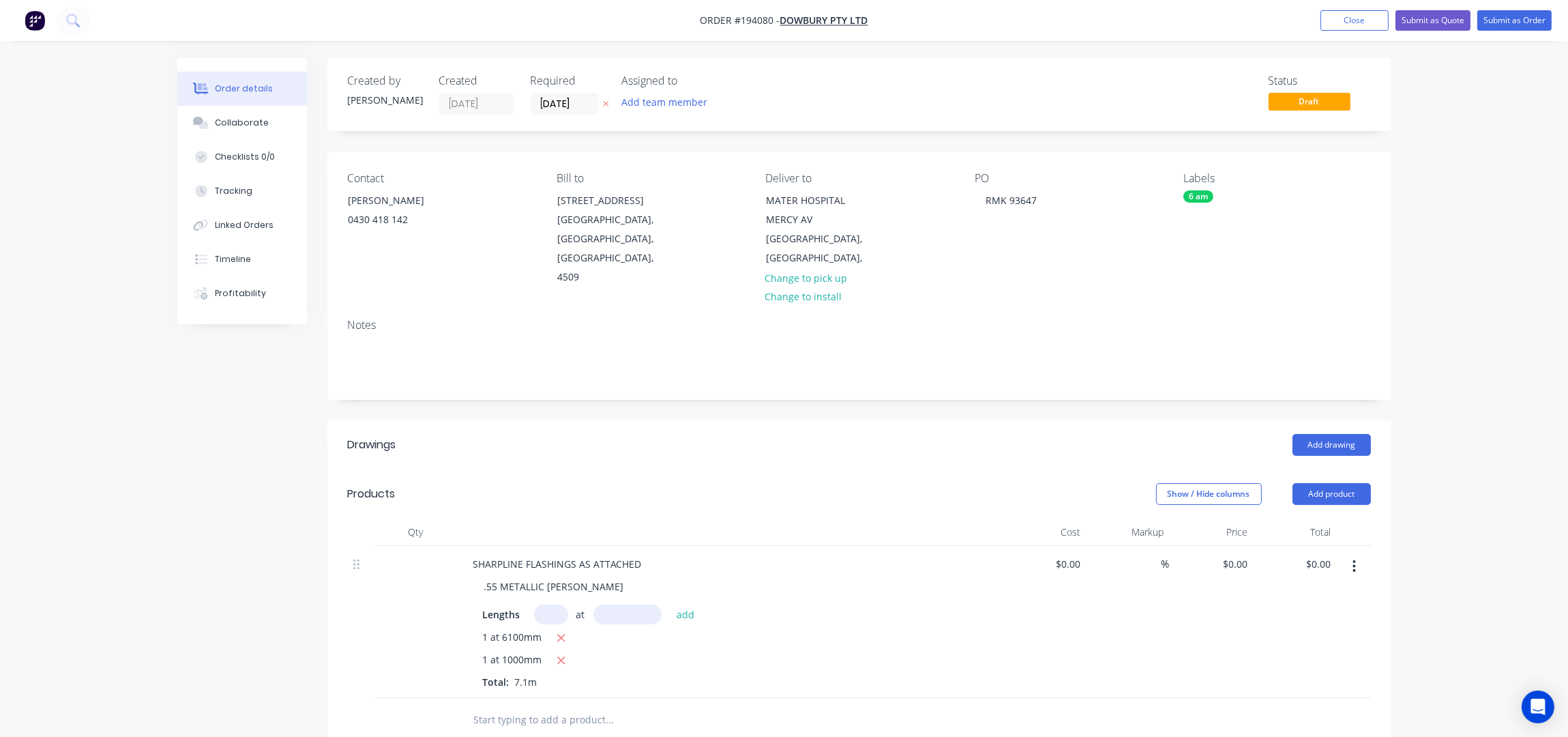
click at [1499, 202] on div "Order details Collaborate Checklists 0/0 Tracking Linked Orders Timeline Profit…" at bounding box center [784, 545] width 1568 height 1091
click at [1470, 238] on div "Order details Collaborate Checklists 0/0 Tracking Linked Orders Timeline Profit…" at bounding box center [784, 545] width 1568 height 1091
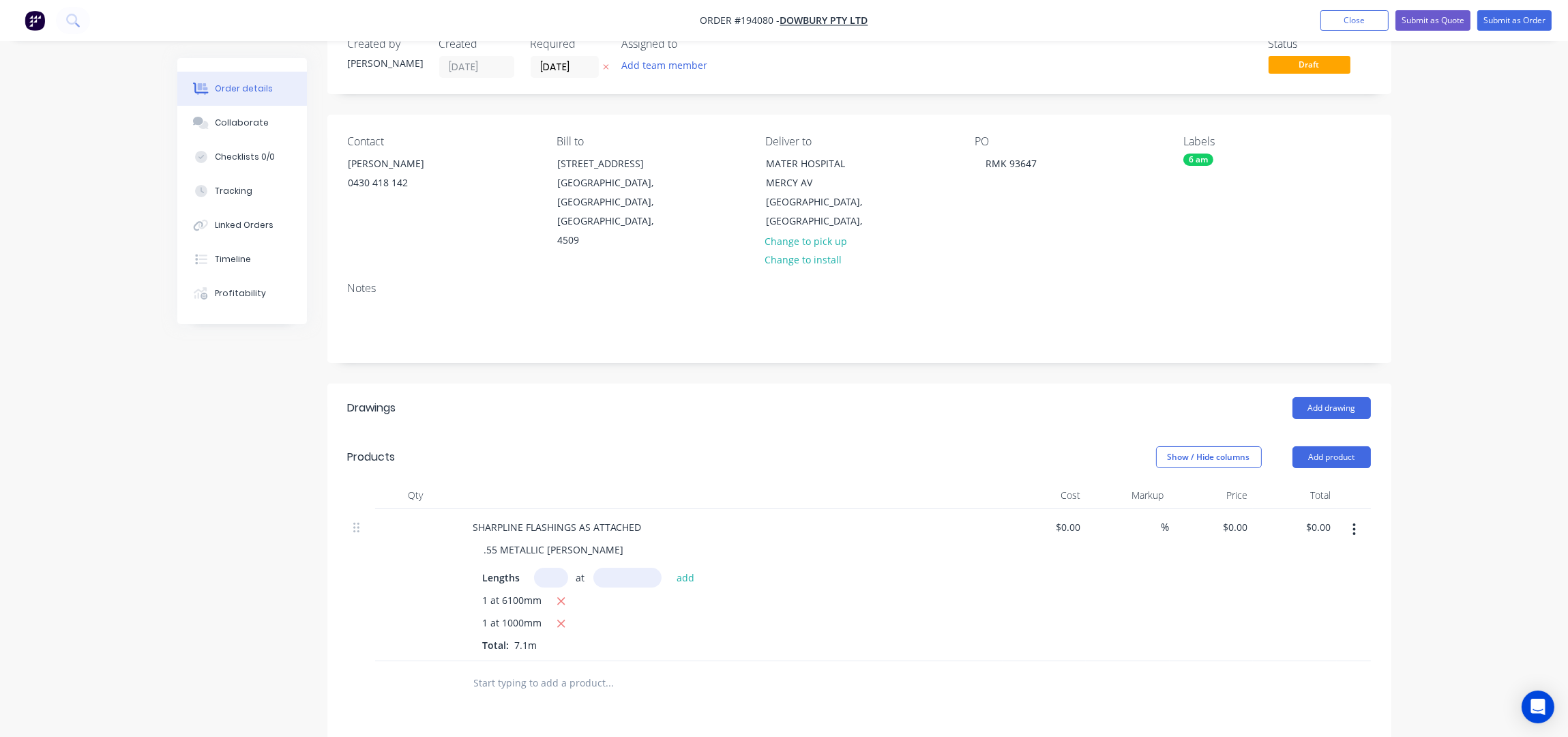
scroll to position [335, 0]
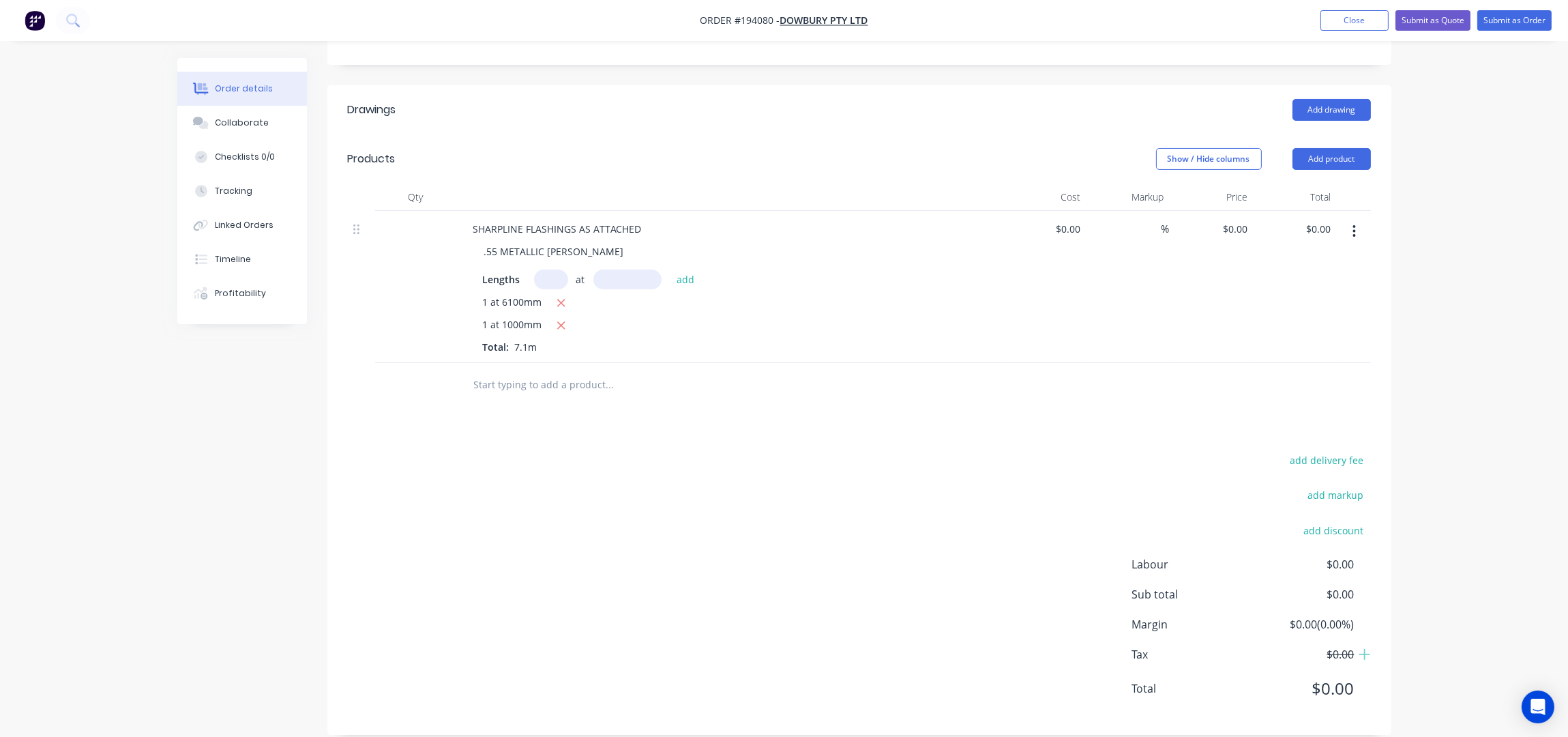
click at [1508, 167] on div "Order details Collaborate Checklists 0/0 Tracking Linked Orders Timeline Profit…" at bounding box center [784, 210] width 1568 height 1091
click at [1459, 170] on div "Order details Collaborate Checklists 0/0 Tracking Linked Orders Timeline Profit…" at bounding box center [784, 210] width 1568 height 1091
click at [558, 299] on icon "button" at bounding box center [561, 303] width 7 height 7
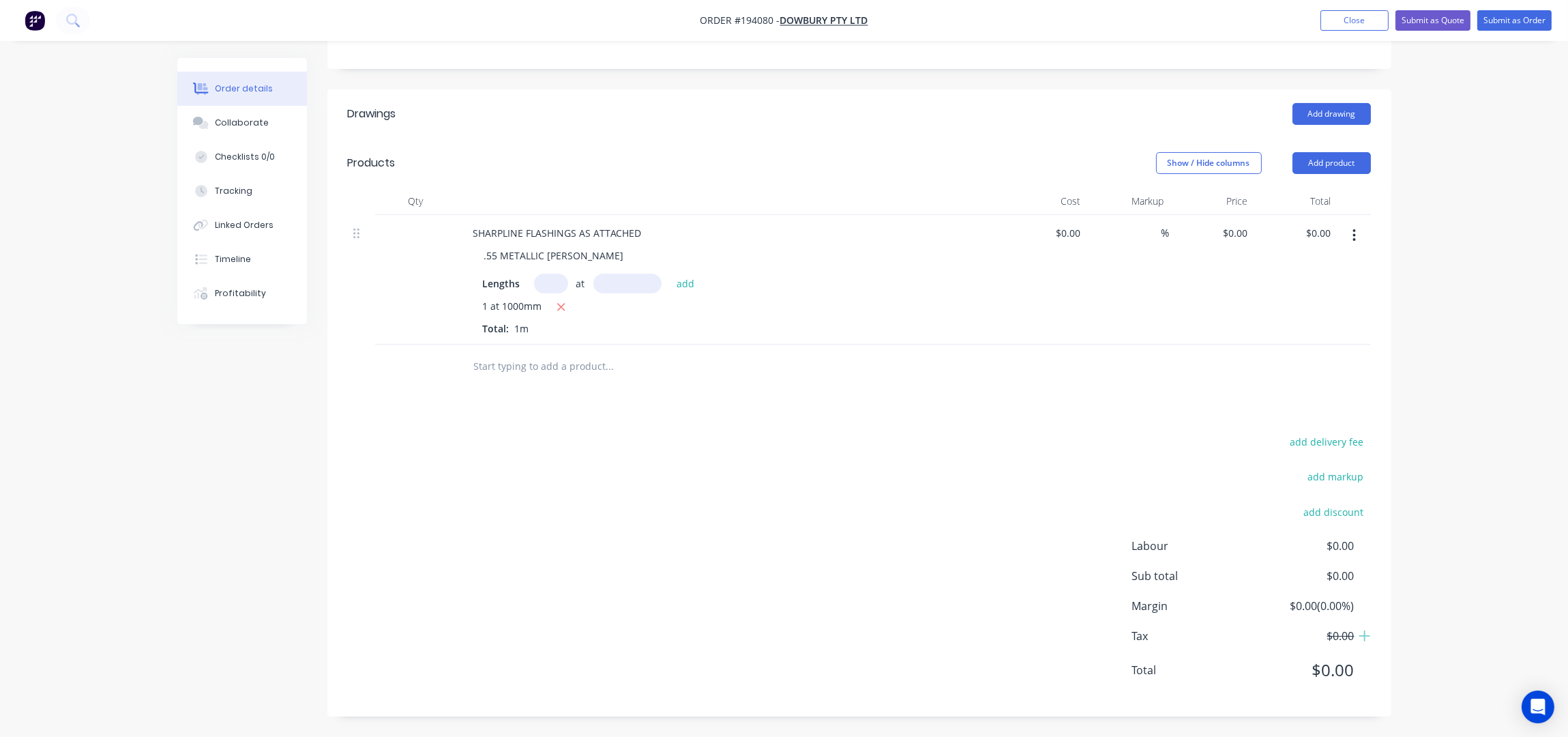
scroll to position [312, 0]
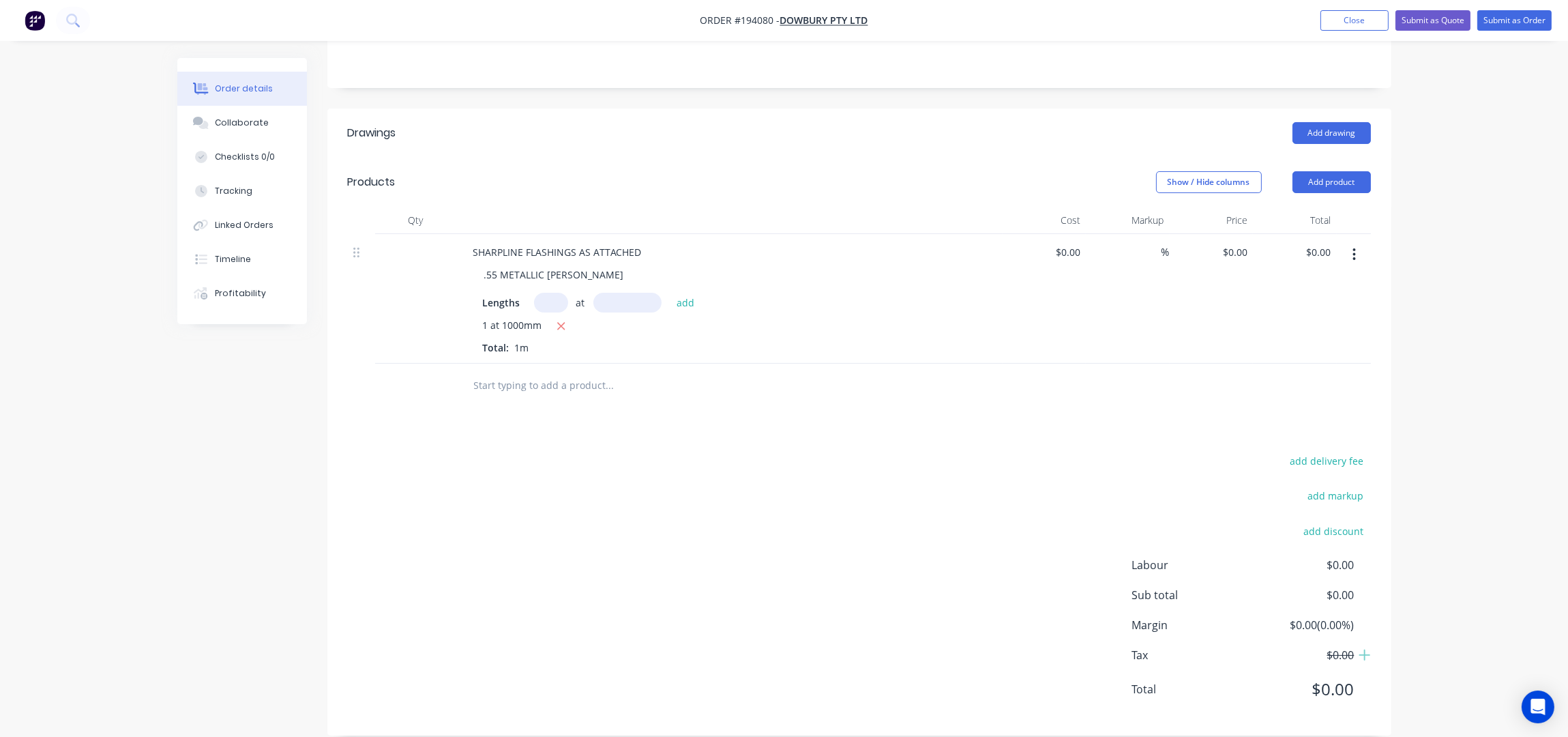
click at [1479, 242] on div "Order details Collaborate Checklists 0/0 Tracking Linked Orders Timeline Profit…" at bounding box center [784, 222] width 1568 height 1068
click at [575, 242] on div "SHARPLINE FLASHINGS AS ATTACHED" at bounding box center [558, 252] width 190 height 20
click at [522, 467] on div "add delivery fee add markup add discount Labour $0.00 Sub total $0.00 Margin $0…" at bounding box center [859, 584] width 1023 height 263
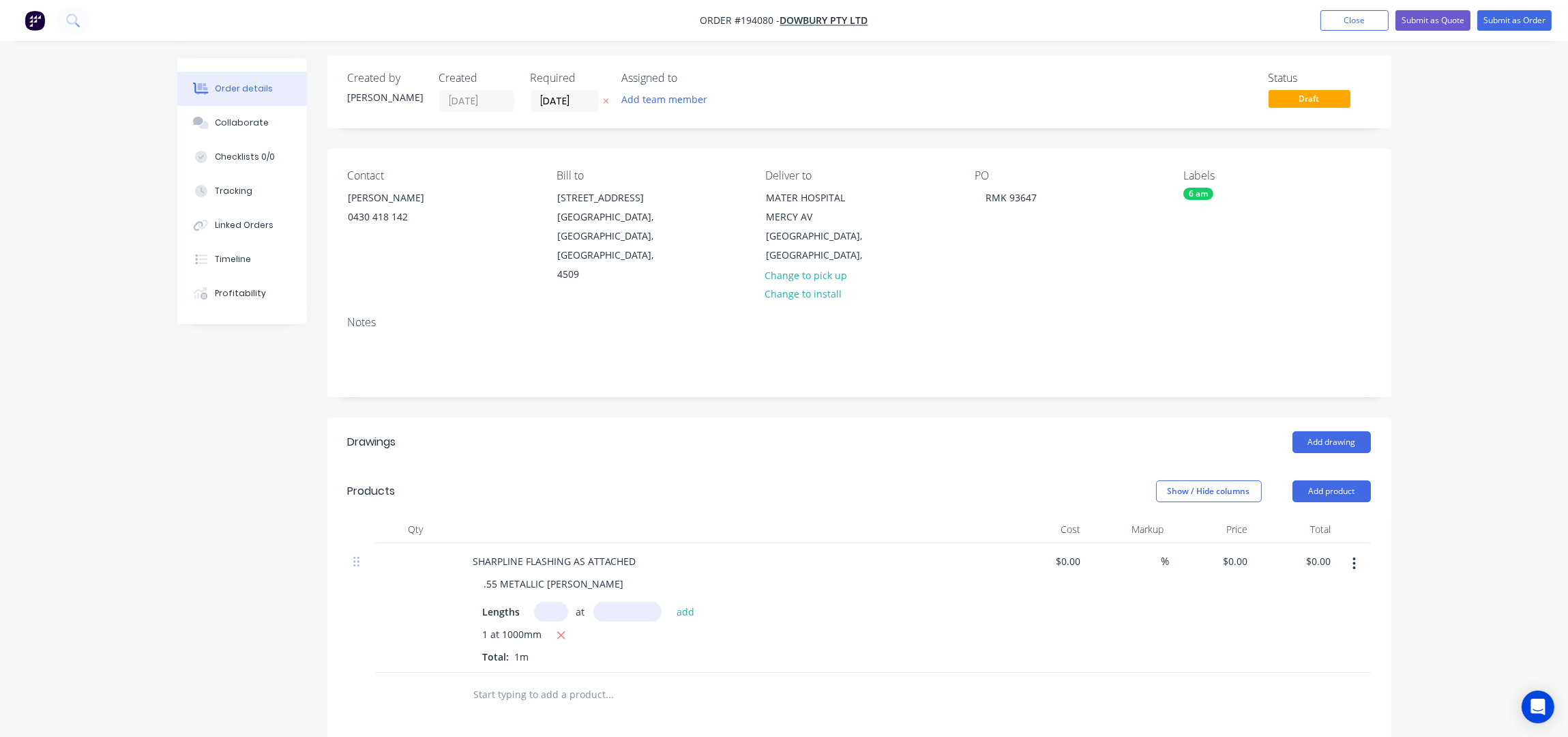
scroll to position [0, 0]
click at [1517, 17] on button "Submit as Order" at bounding box center [1515, 20] width 74 height 20
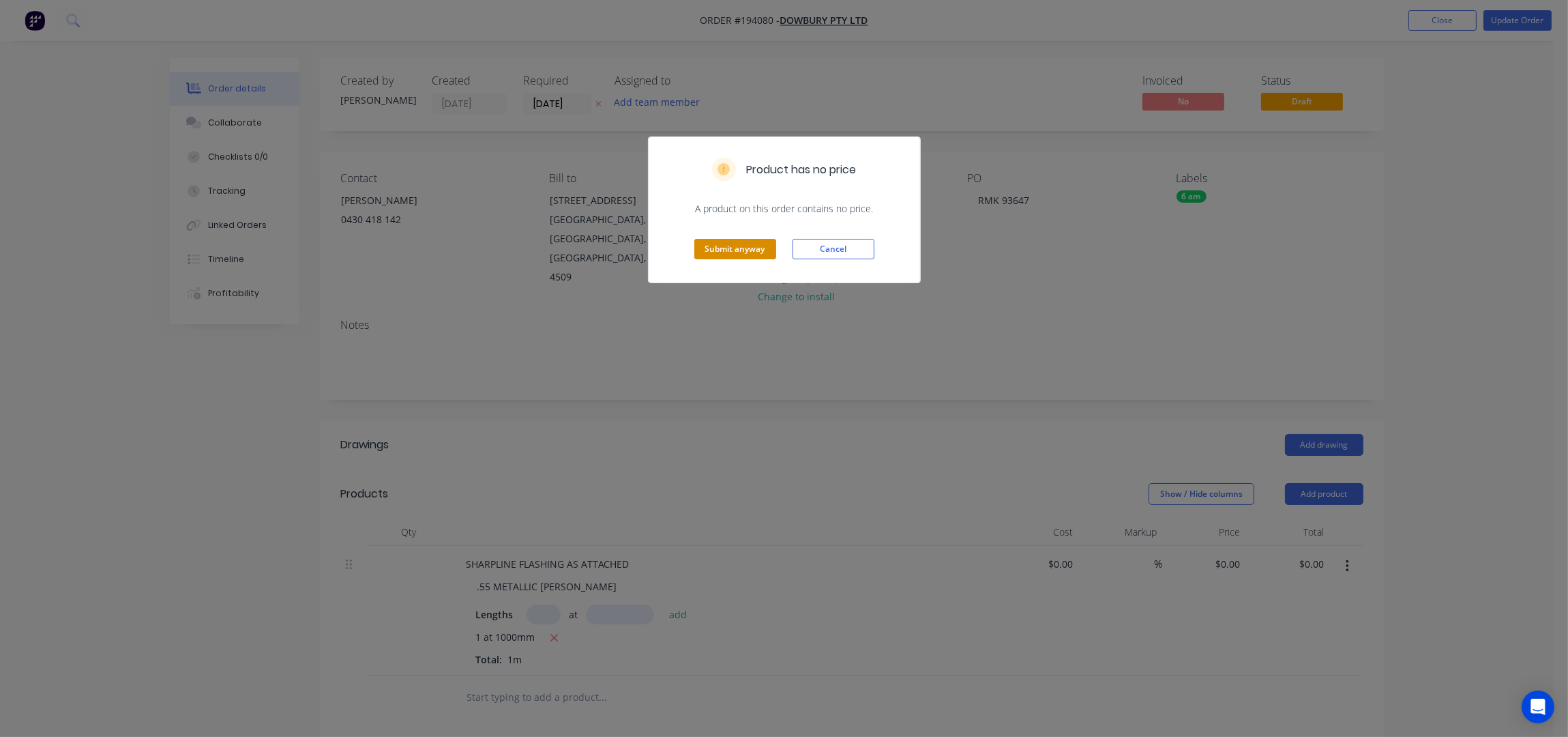
click at [744, 246] on button "Submit anyway" at bounding box center [734, 249] width 82 height 20
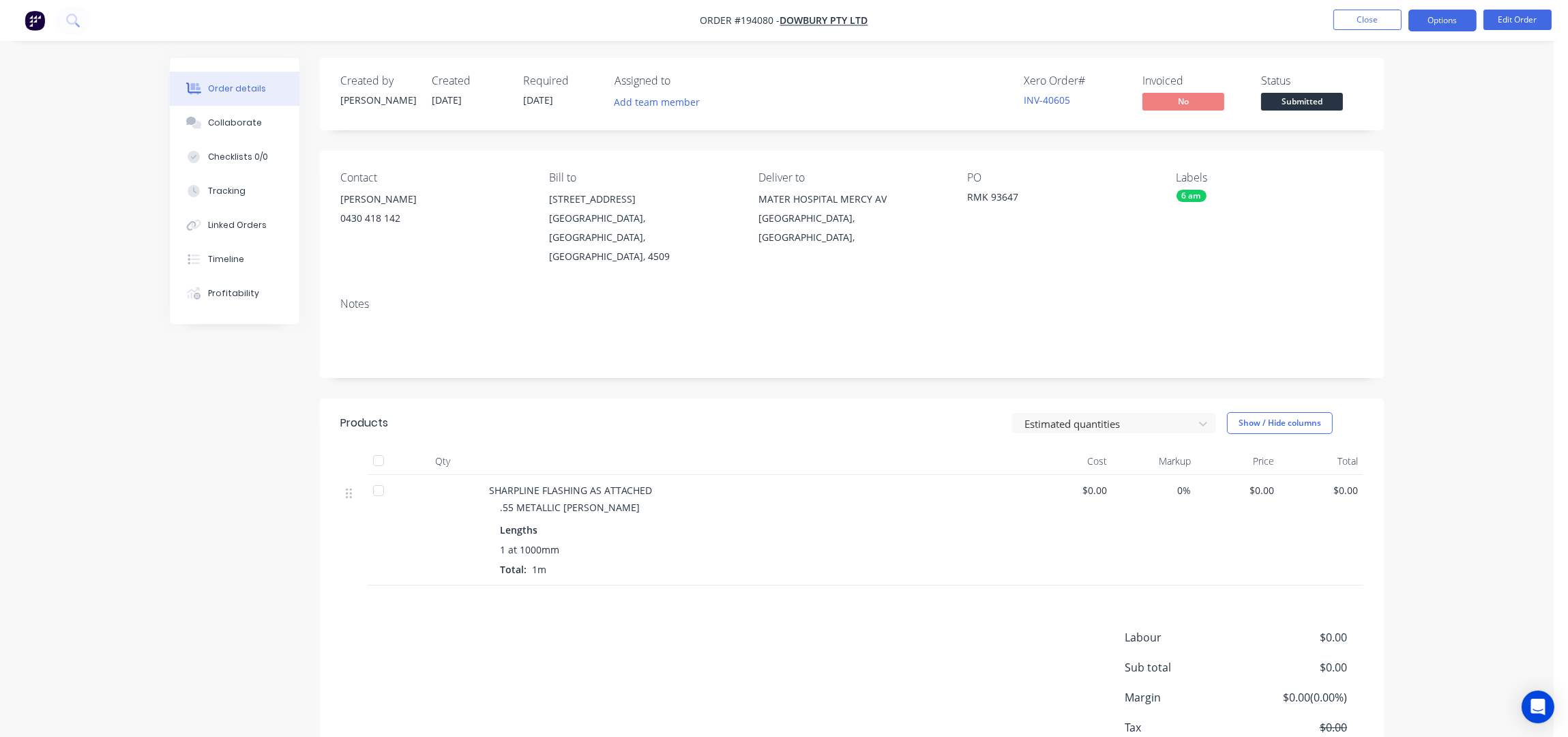
click at [1444, 17] on button "Options" at bounding box center [1442, 20] width 69 height 22
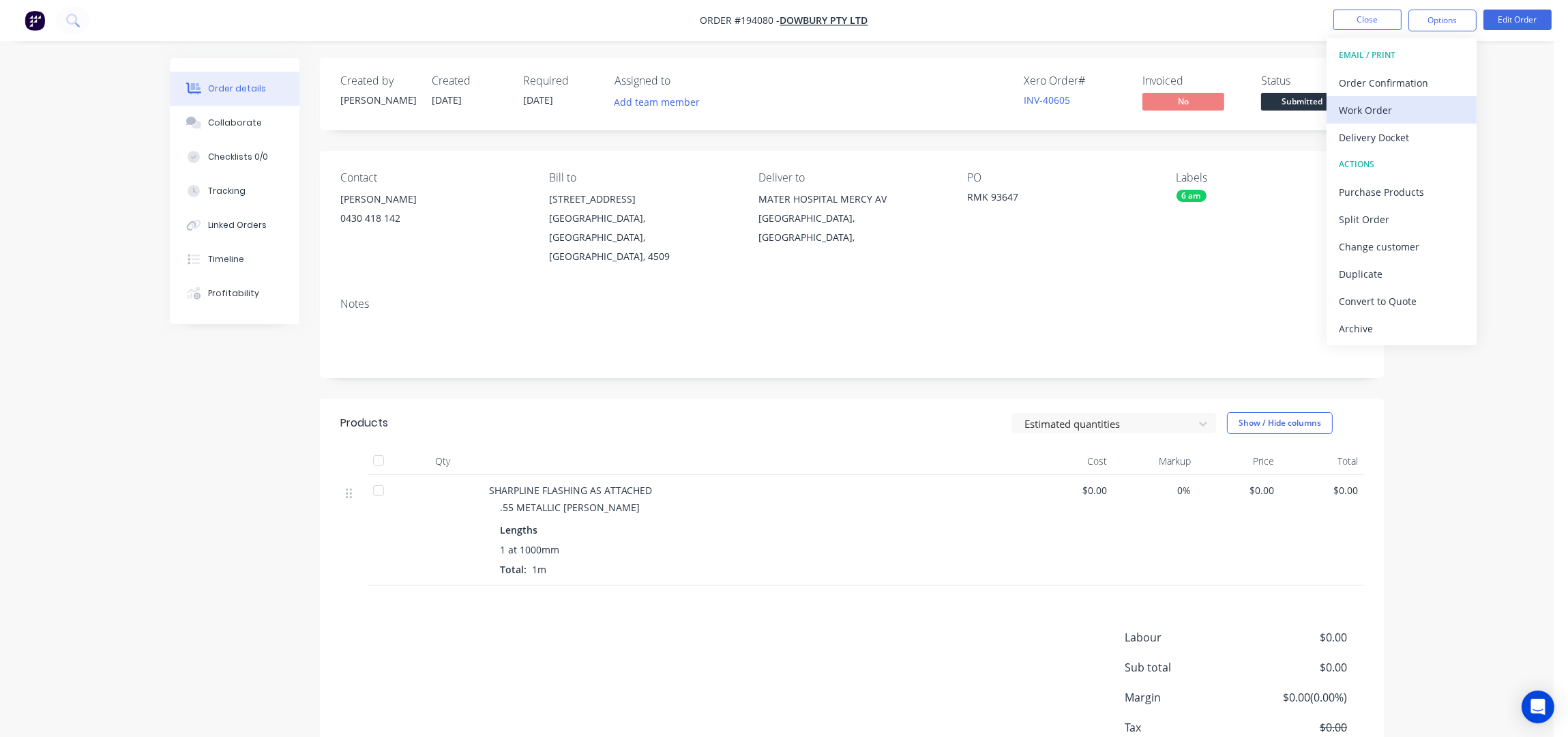
click at [1386, 100] on div "Work Order" at bounding box center [1402, 110] width 126 height 20
click at [1399, 144] on div "Without pricing" at bounding box center [1402, 137] width 126 height 20
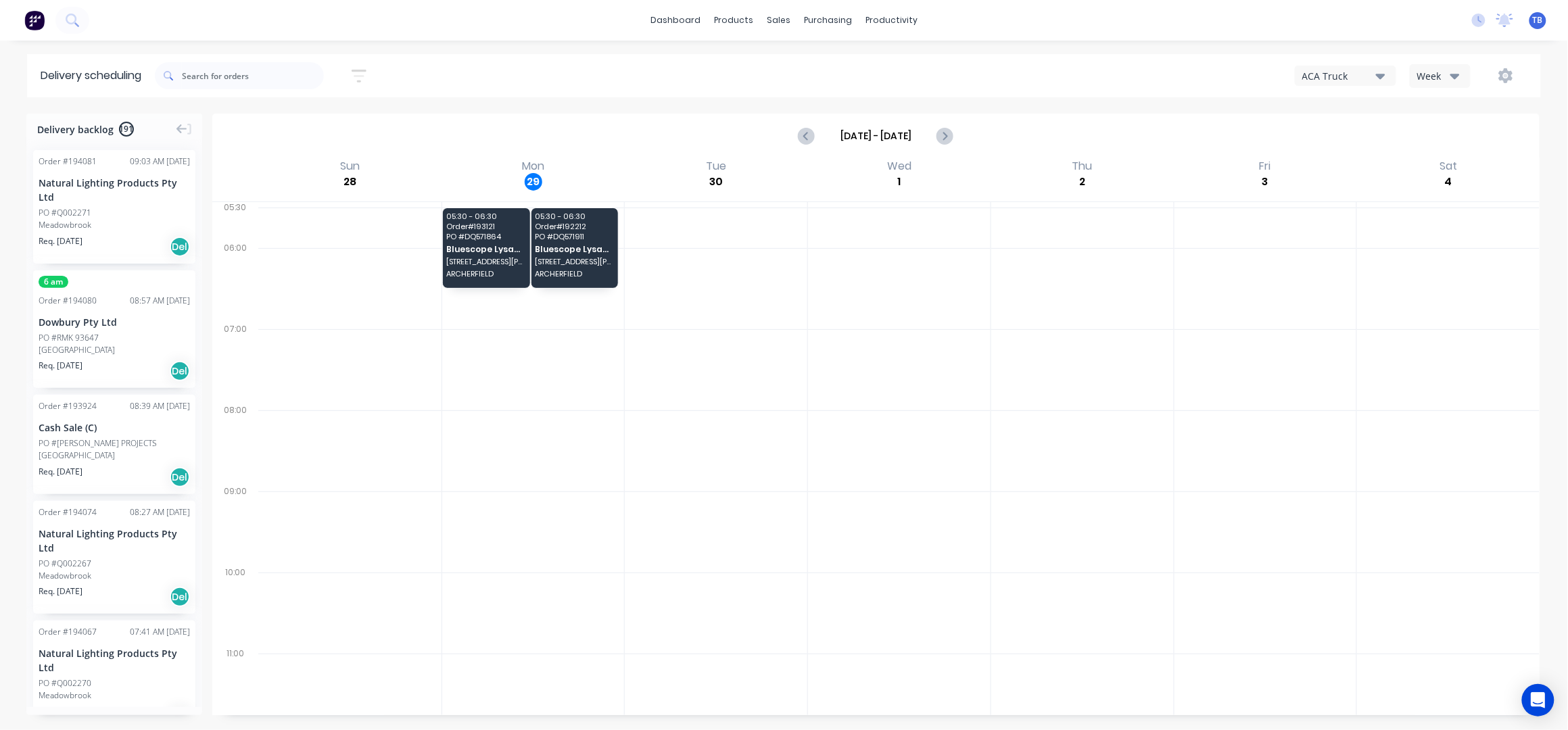
click at [1443, 74] on div "Week" at bounding box center [1437, 76] width 39 height 14
click at [1440, 146] on div "Vehicle" at bounding box center [1477, 138] width 134 height 27
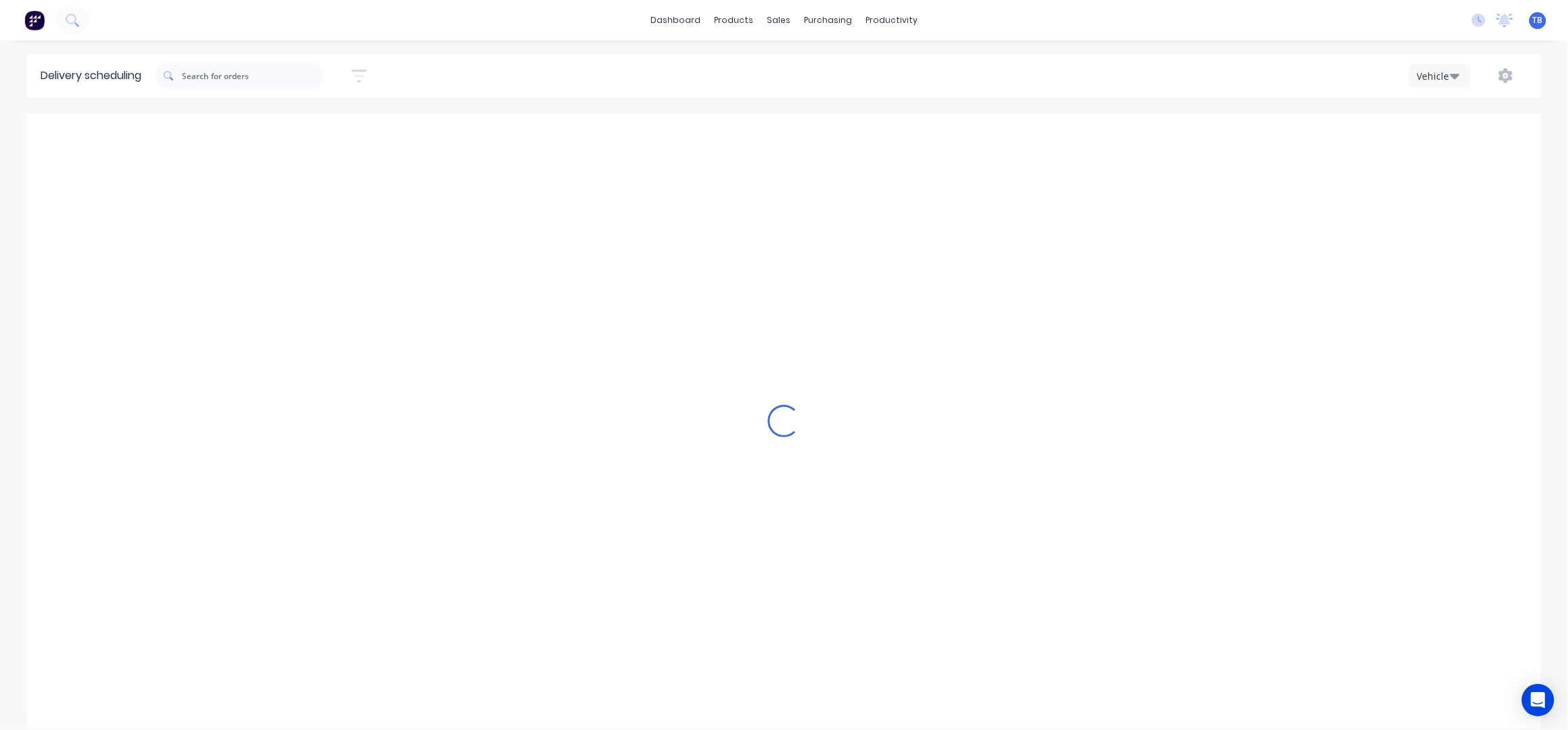
scroll to position [0, 1]
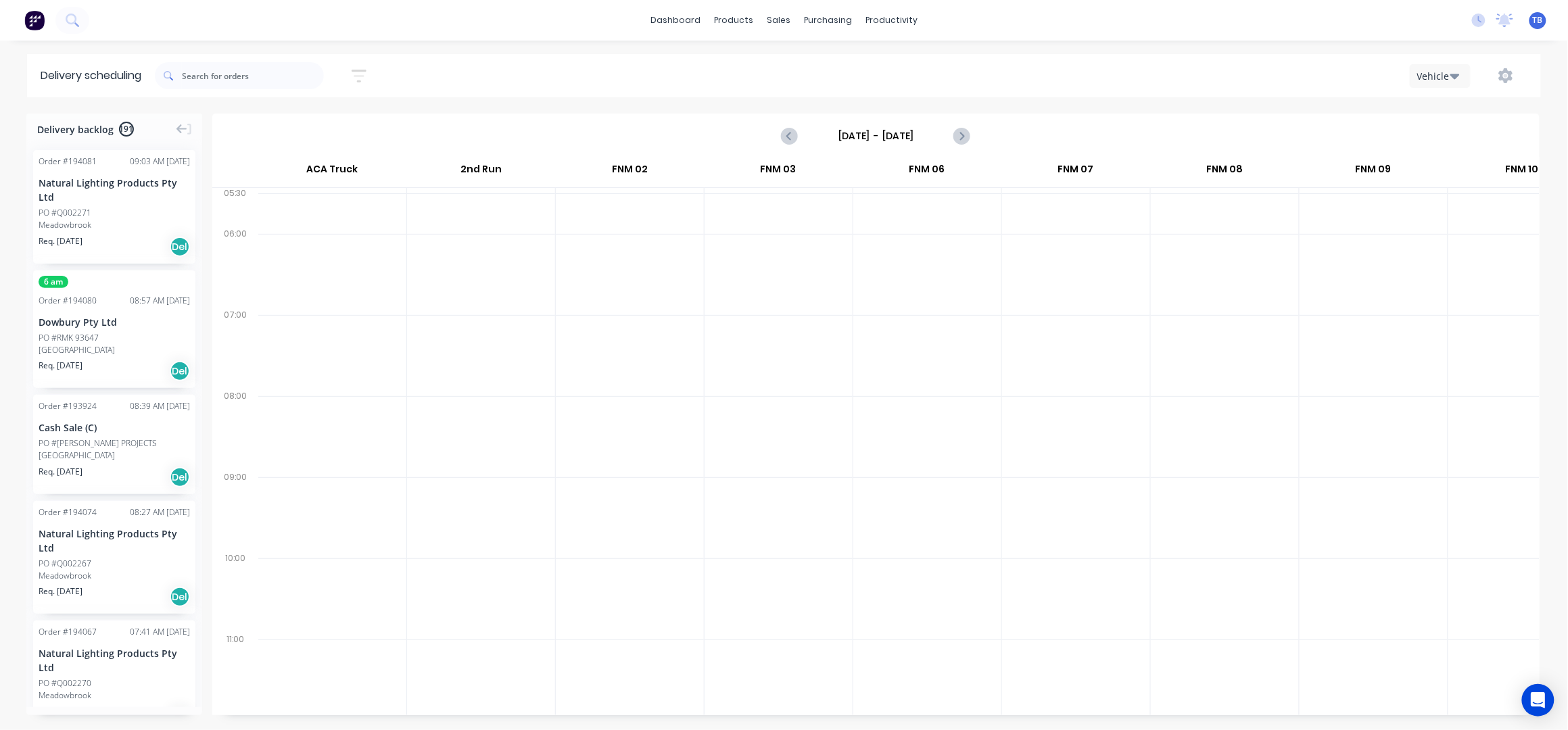
click at [875, 135] on input "[DATE] - [DATE]" at bounding box center [875, 135] width 134 height 20
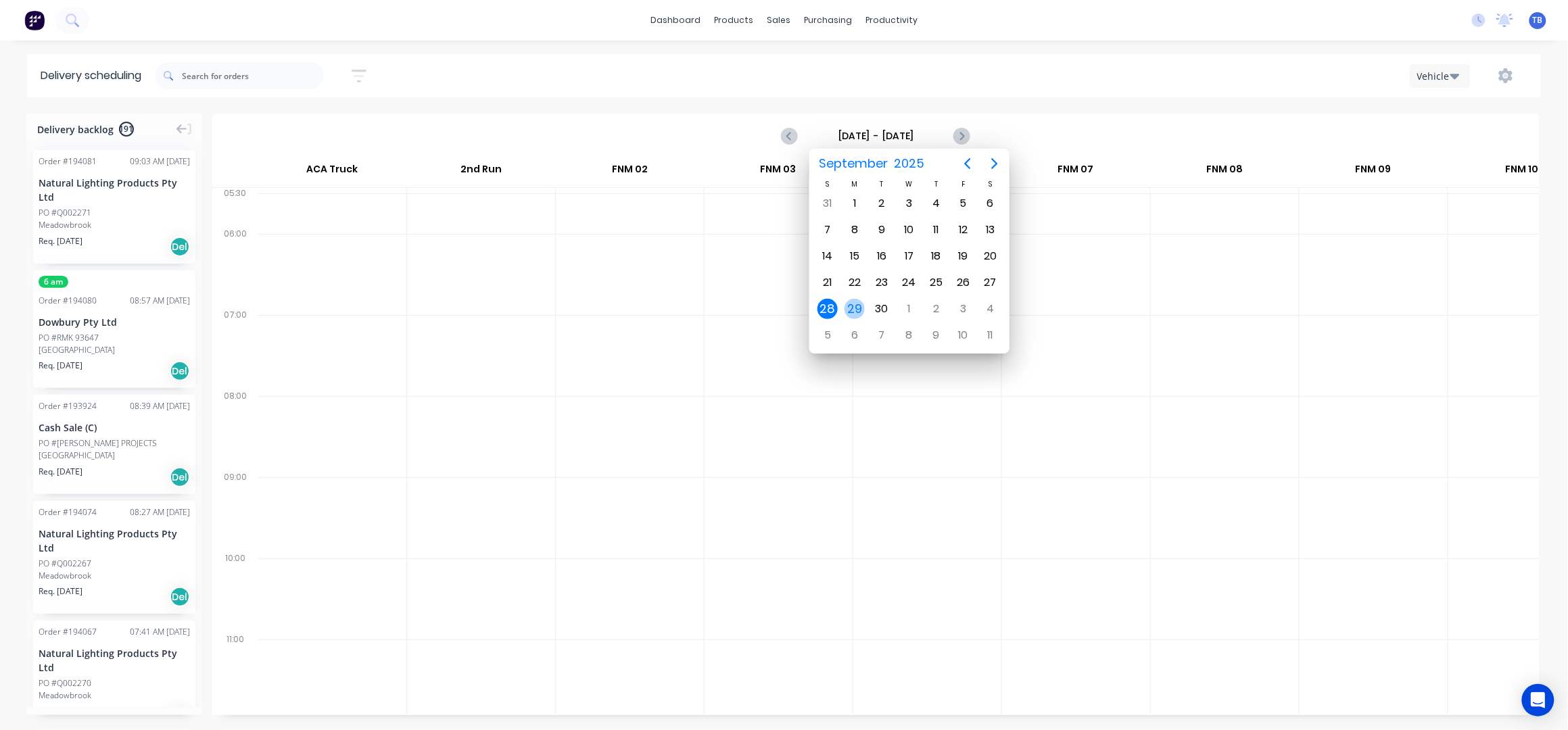
click at [858, 303] on div "29" at bounding box center [854, 309] width 20 height 20
type input "[DATE] - [DATE]"
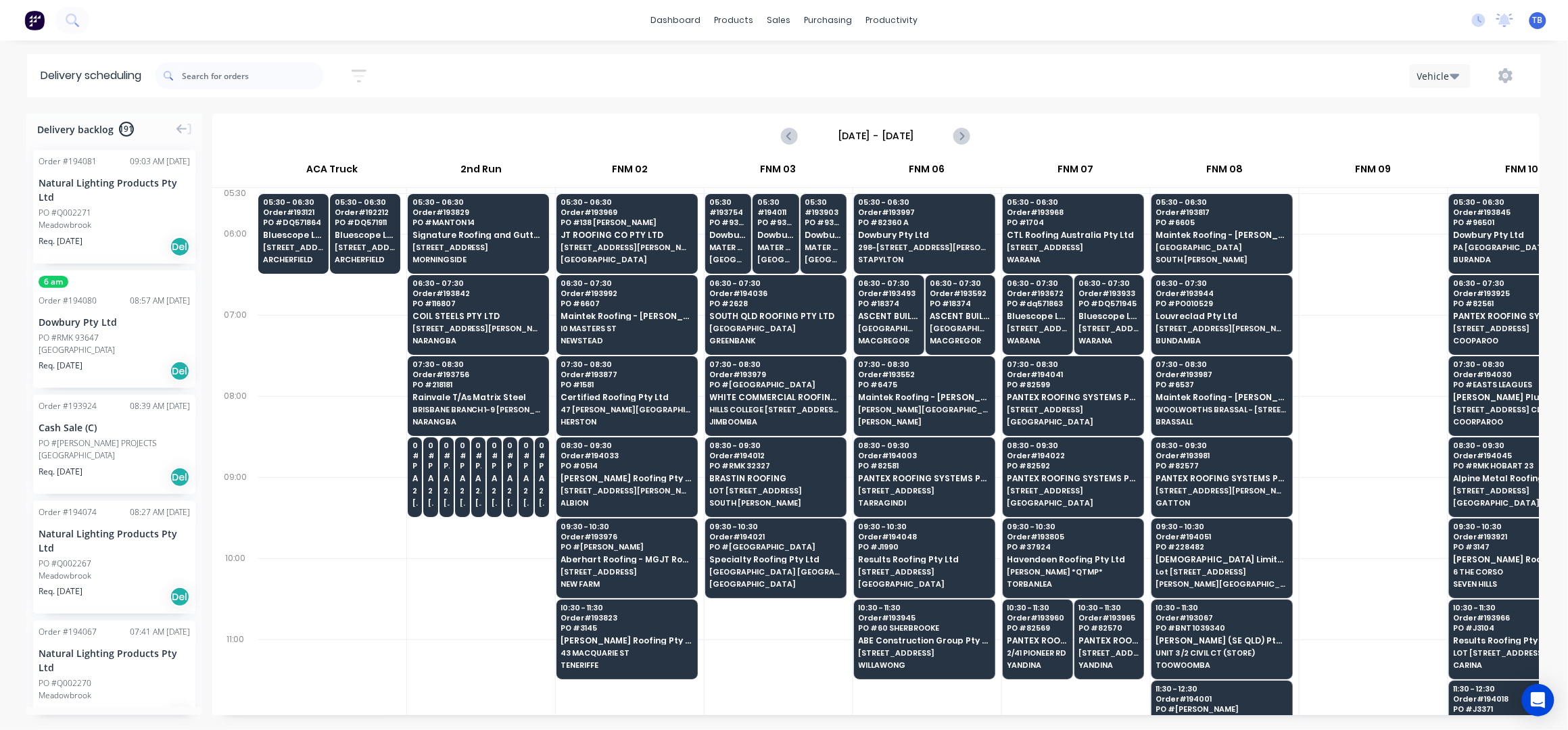
click at [306, 460] on div at bounding box center [332, 436] width 149 height 81
drag, startPoint x: 310, startPoint y: 449, endPoint x: 396, endPoint y: 627, distance: 197.7
click at [396, 627] on div at bounding box center [332, 598] width 149 height 81
click at [347, 397] on div at bounding box center [332, 436] width 149 height 81
